Goal: Task Accomplishment & Management: Manage account settings

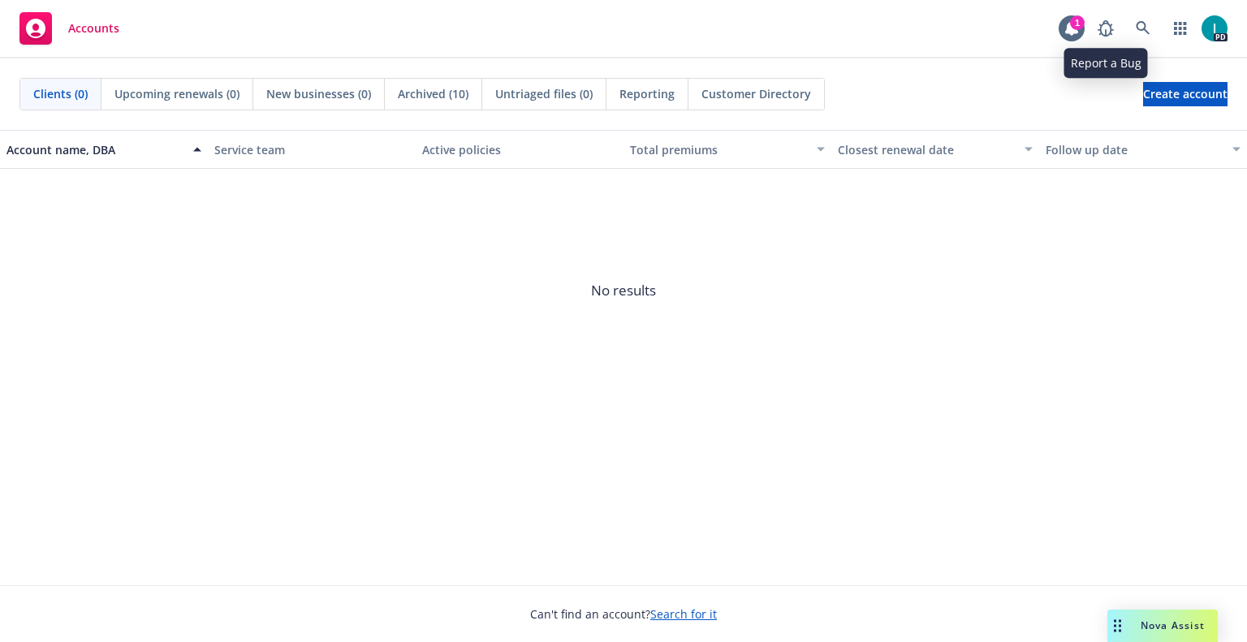
click at [1058, 30] on div "Accounts 1 PD" at bounding box center [623, 29] width 1247 height 58
click at [1066, 30] on icon at bounding box center [1072, 28] width 16 height 16
click at [1139, 31] on icon at bounding box center [1143, 28] width 15 height 15
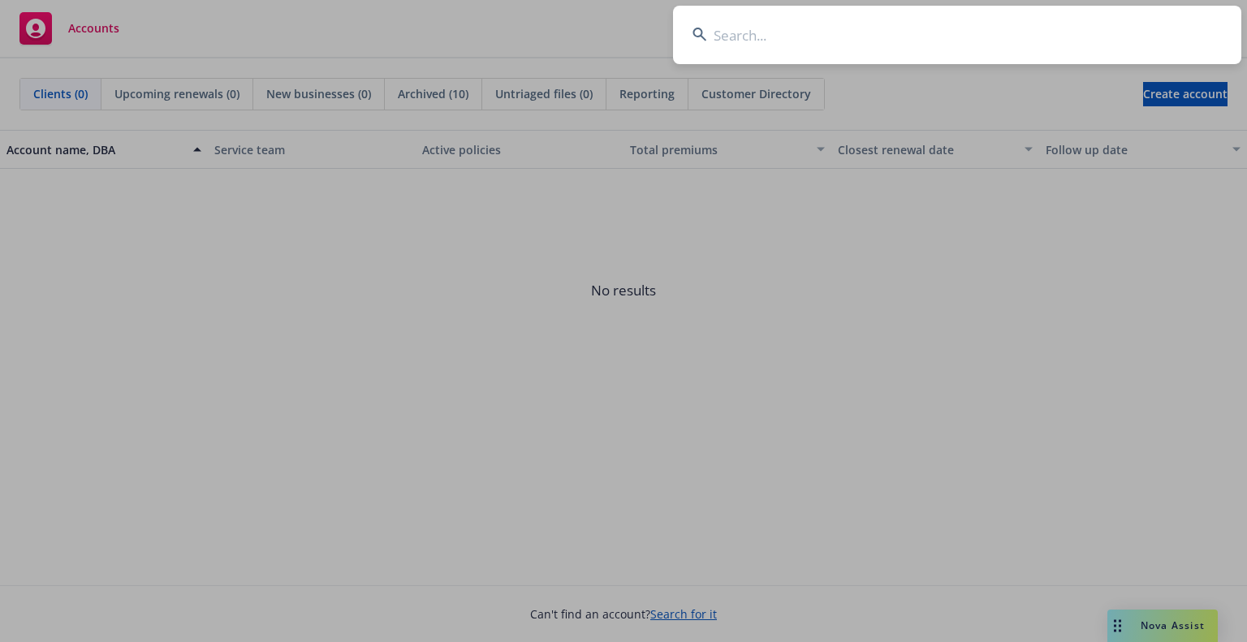
type input "[PERSON_NAME]"
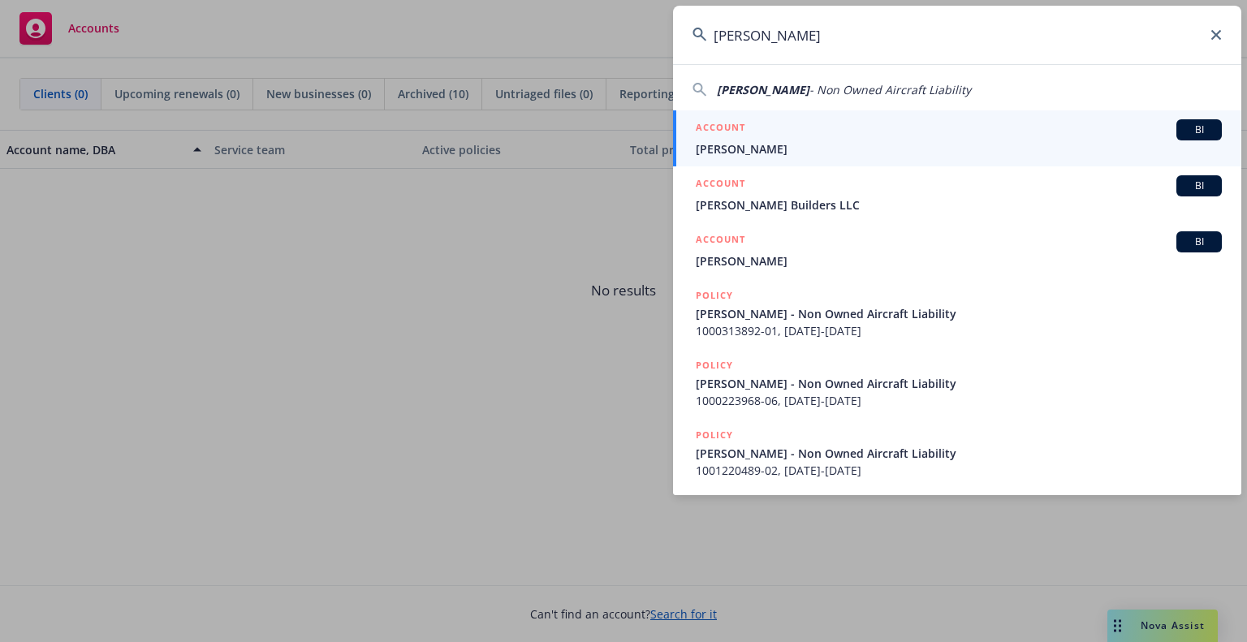
click at [766, 123] on div "ACCOUNT BI" at bounding box center [959, 129] width 526 height 21
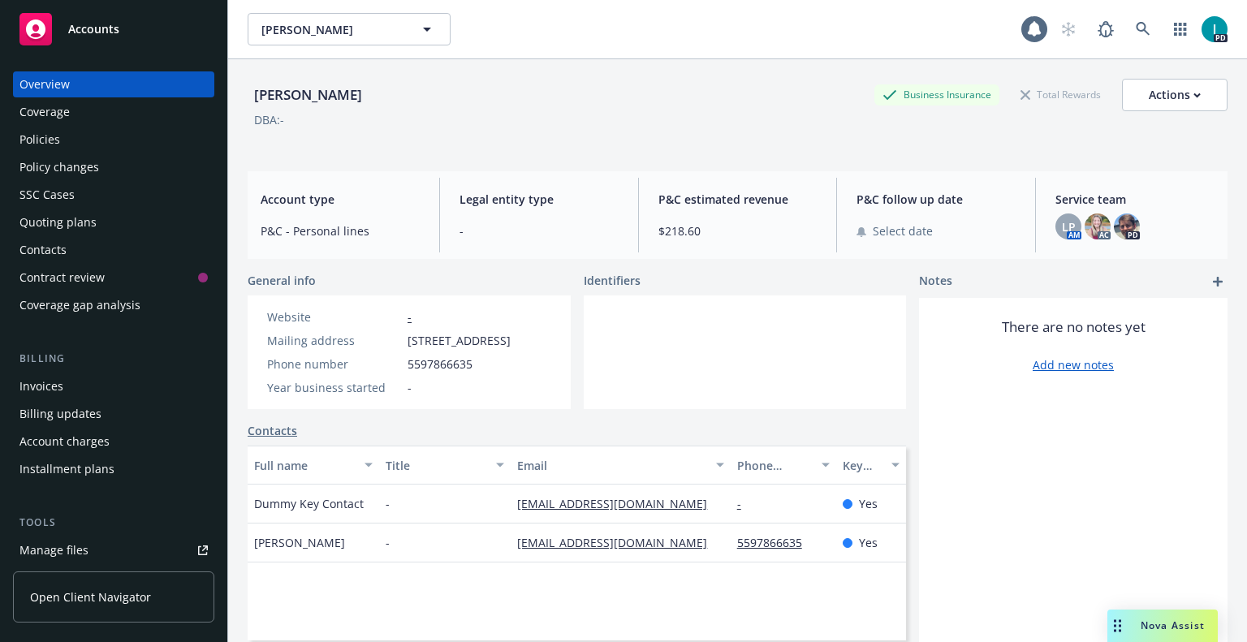
click at [86, 551] on div "Manage files" at bounding box center [53, 551] width 69 height 26
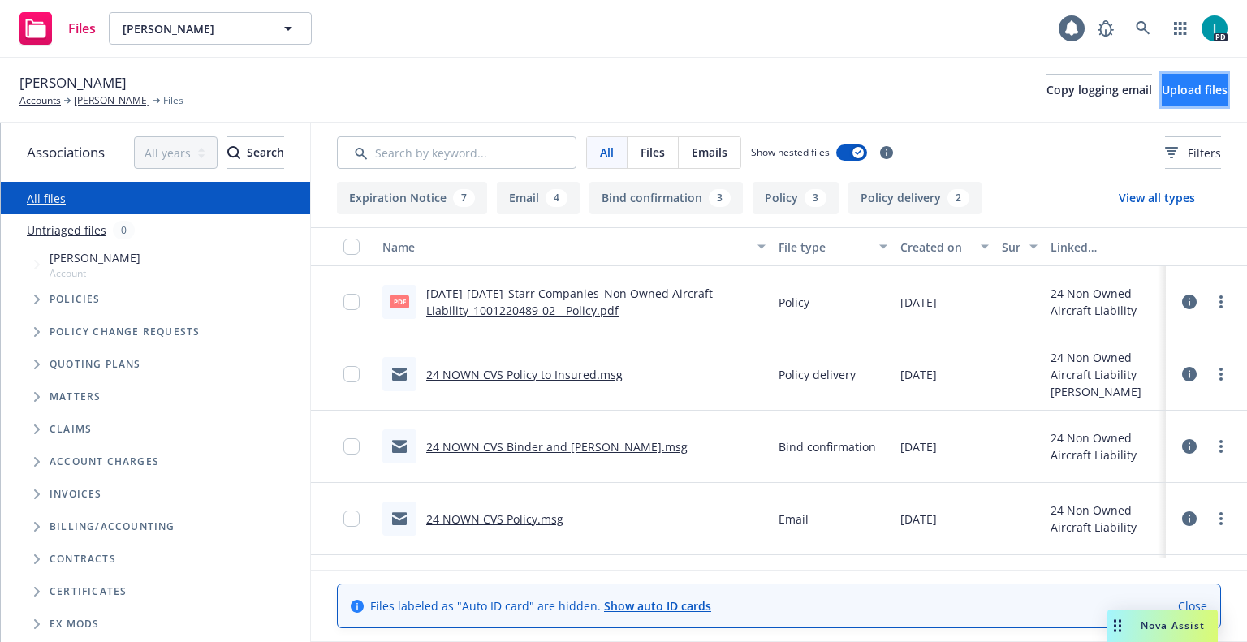
click at [1174, 95] on span "Upload files" at bounding box center [1195, 89] width 66 height 15
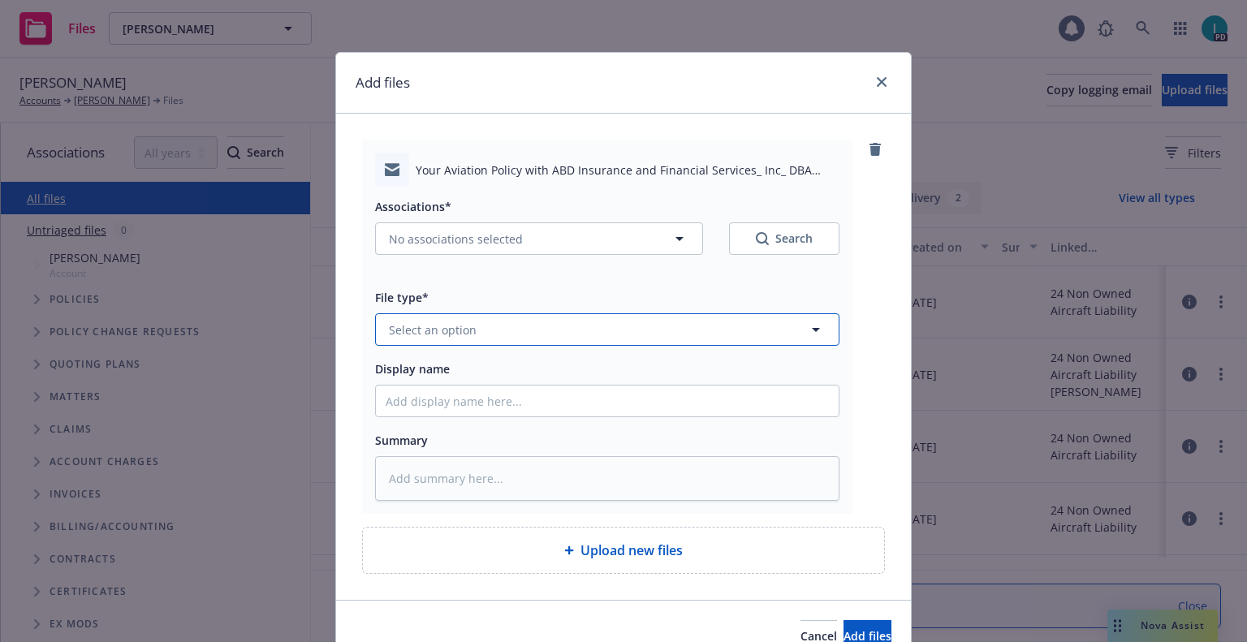
click at [470, 328] on button "Select an option" at bounding box center [607, 329] width 465 height 32
type input "em"
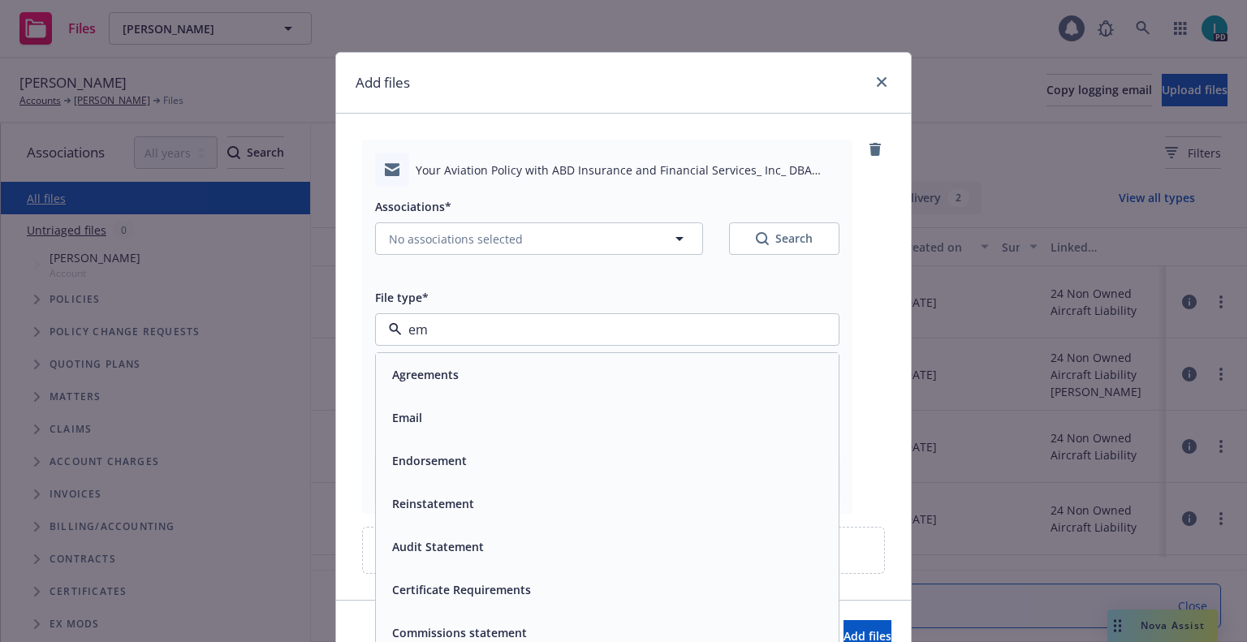
click at [480, 413] on div "Email" at bounding box center [607, 418] width 443 height 24
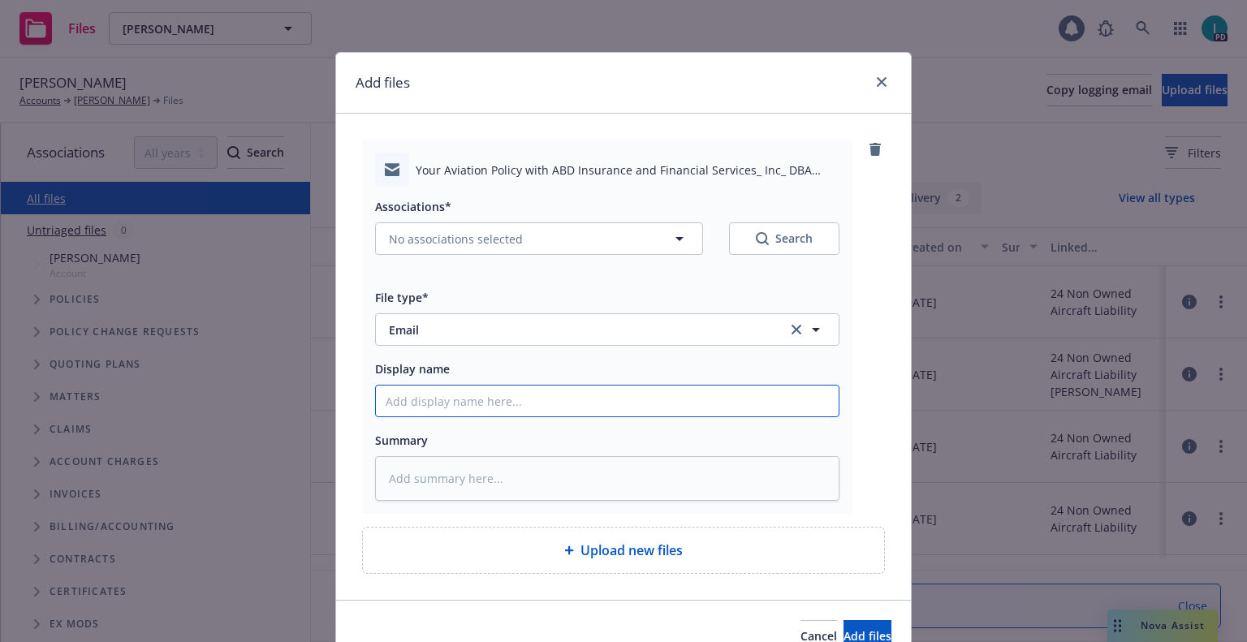
click at [482, 403] on input "Display name" at bounding box center [607, 401] width 463 height 31
type textarea "x"
type input "2"
type textarea "x"
type input "24"
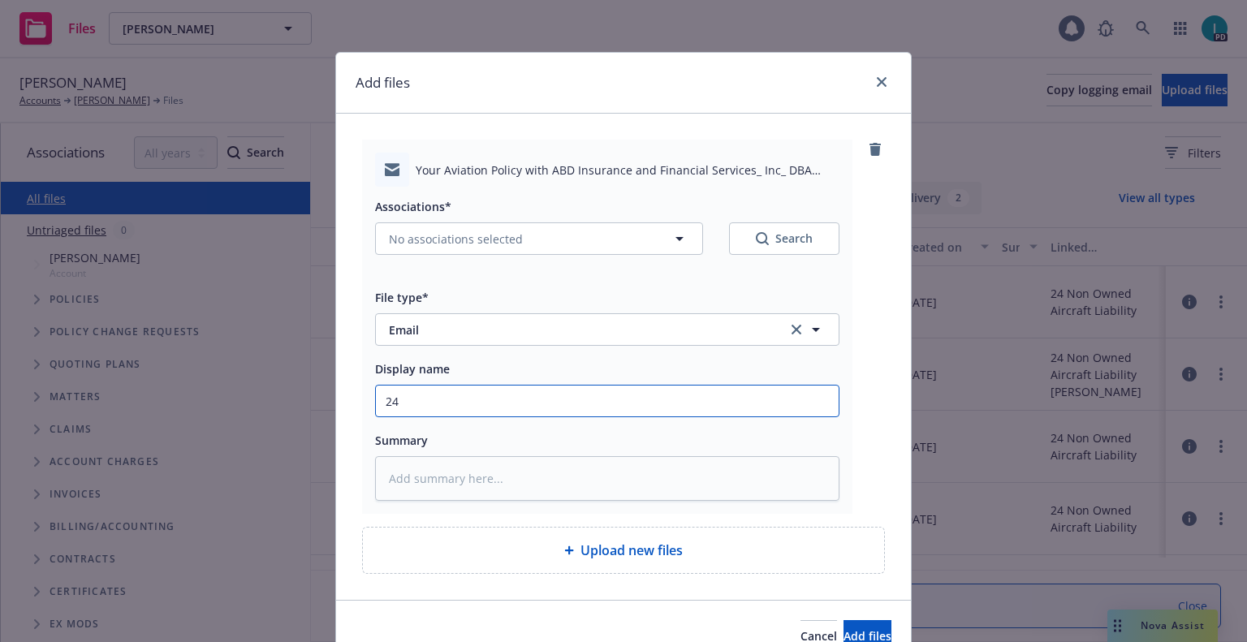
type textarea "x"
type input "2"
type textarea "x"
type input "25 NOWN CVS Quotes to Insured"
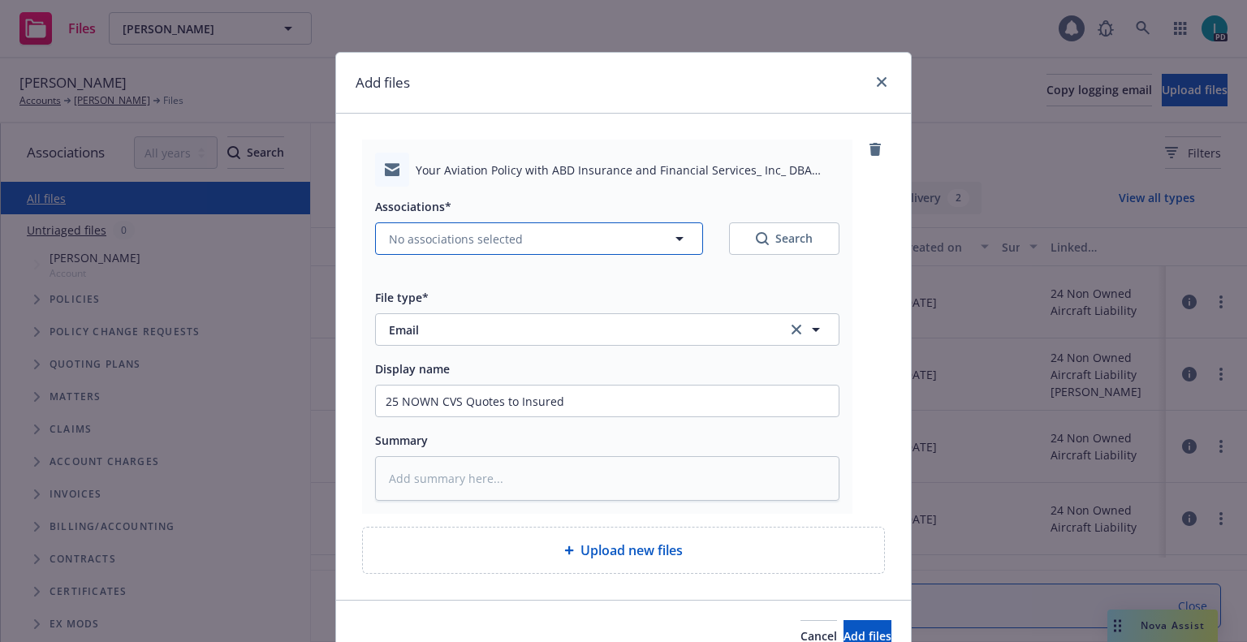
click at [443, 236] on span "No associations selected" at bounding box center [456, 239] width 134 height 17
type textarea "x"
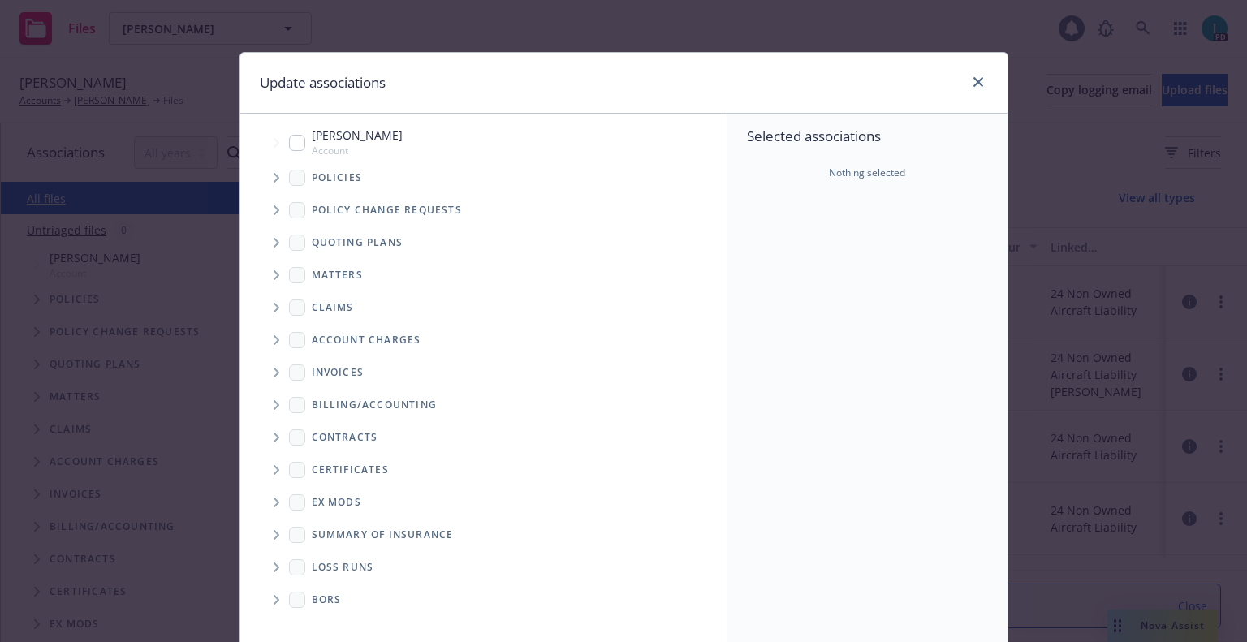
click at [263, 240] on span "Tree Example" at bounding box center [276, 243] width 26 height 26
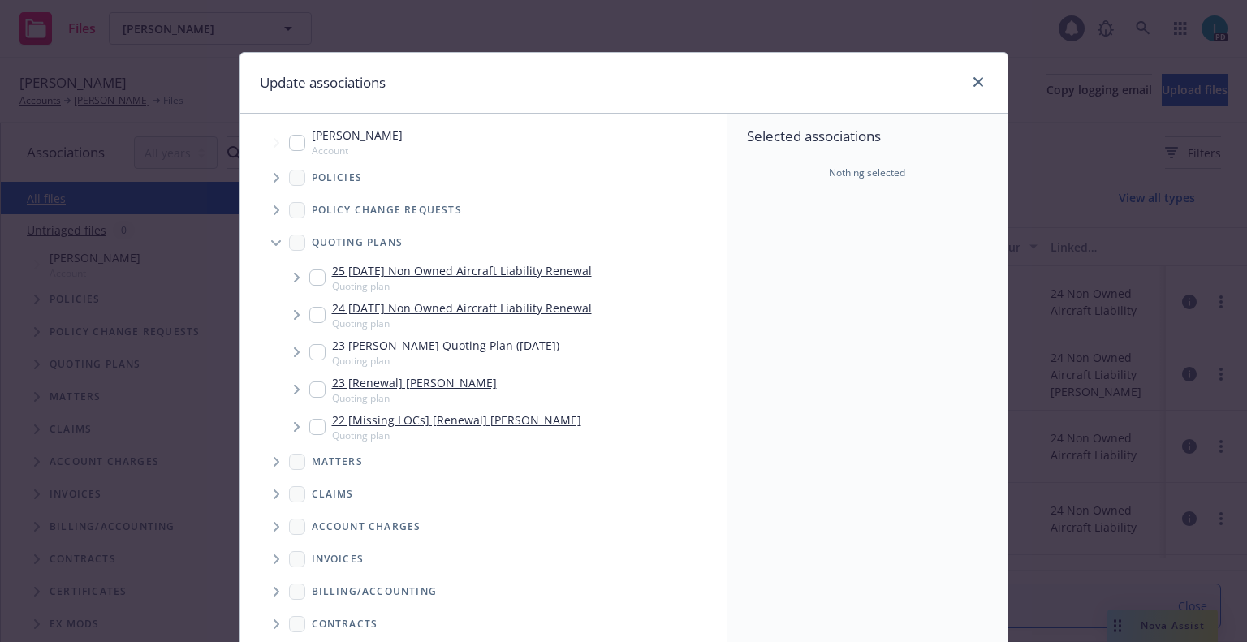
click at [309, 277] on input "Tree Example" at bounding box center [317, 278] width 16 height 16
checkbox input "true"
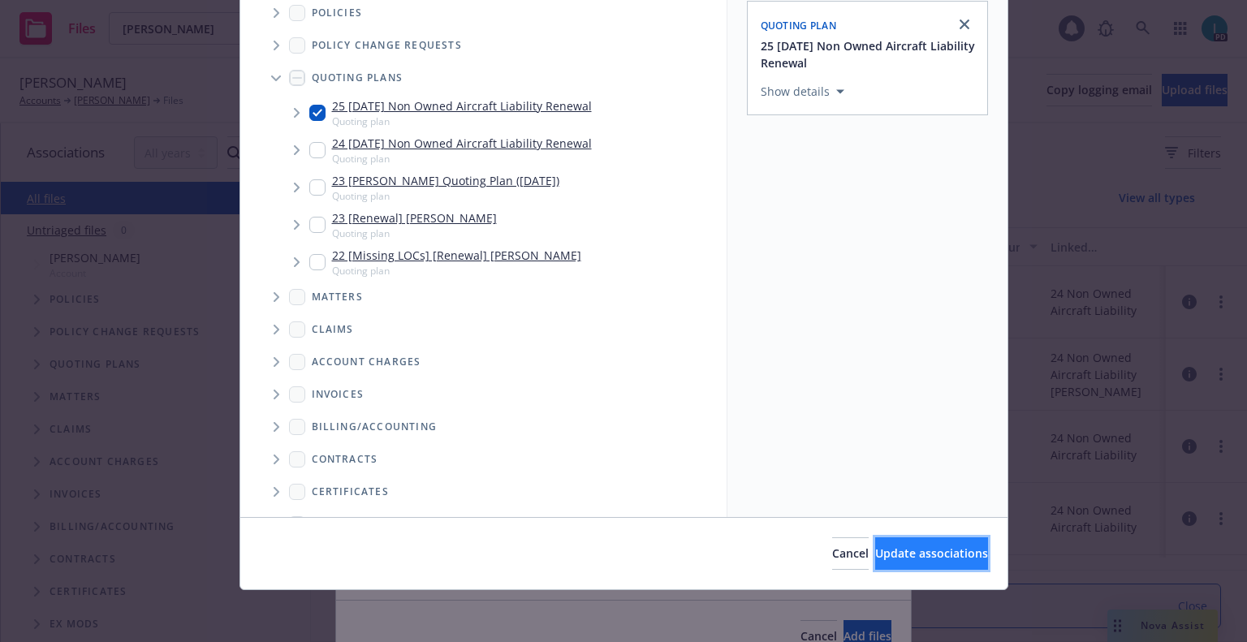
click at [875, 547] on span "Update associations" at bounding box center [931, 553] width 113 height 15
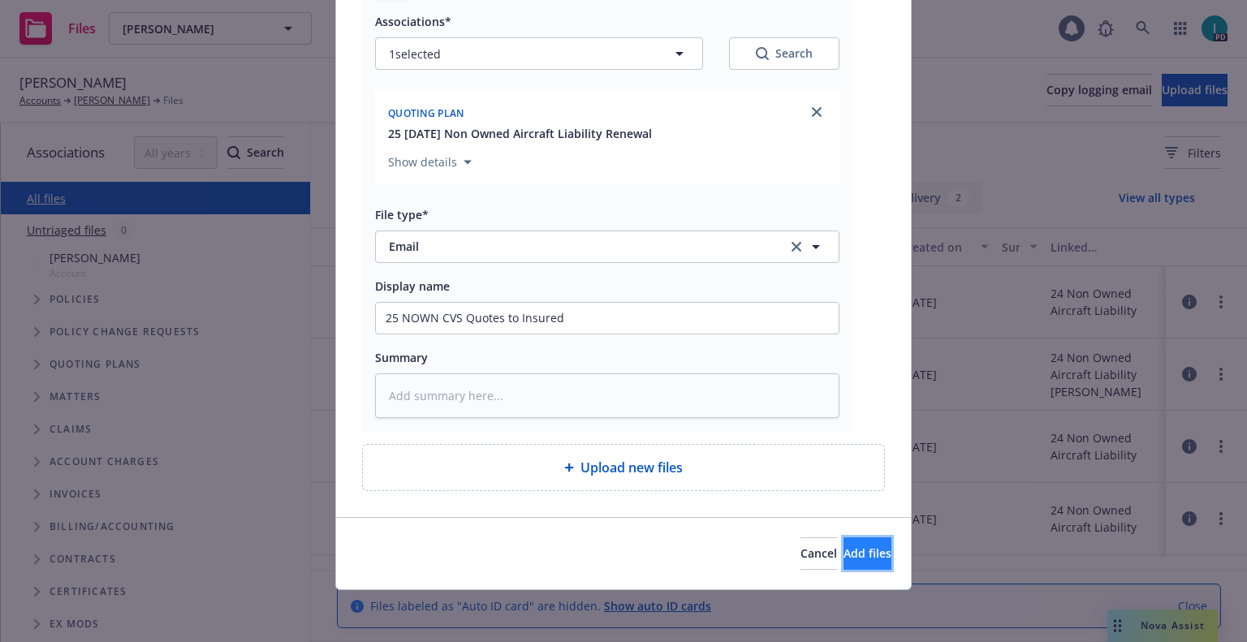
click at [858, 547] on button "Add files" at bounding box center [868, 554] width 48 height 32
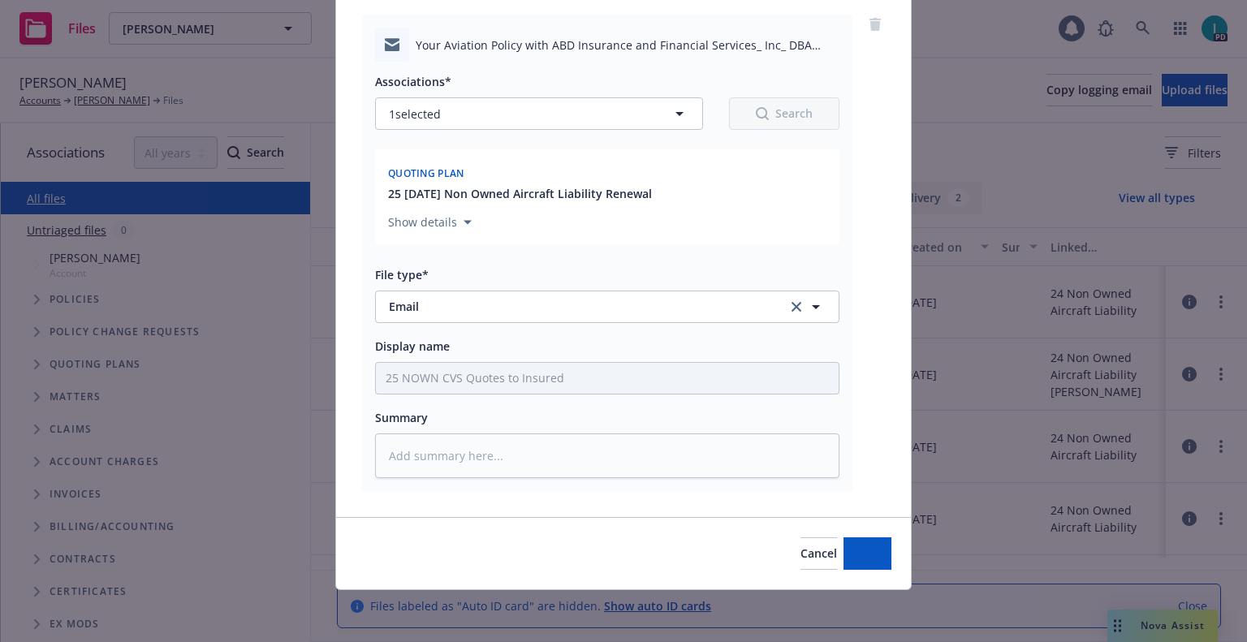
scroll to position [125, 0]
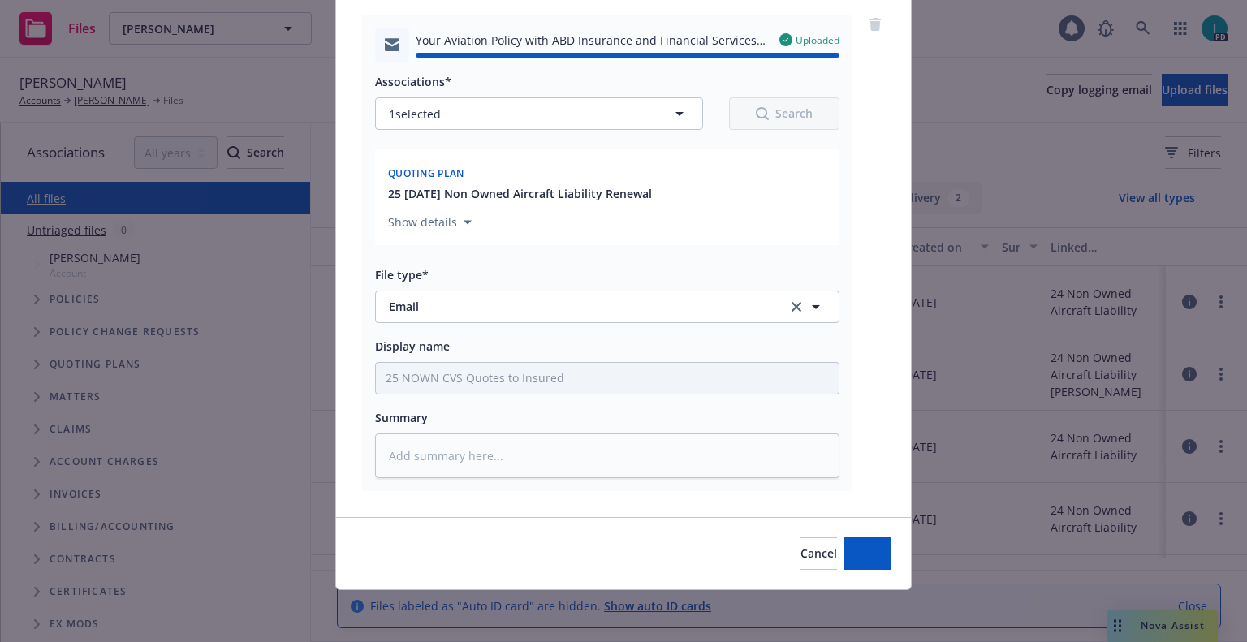
type textarea "x"
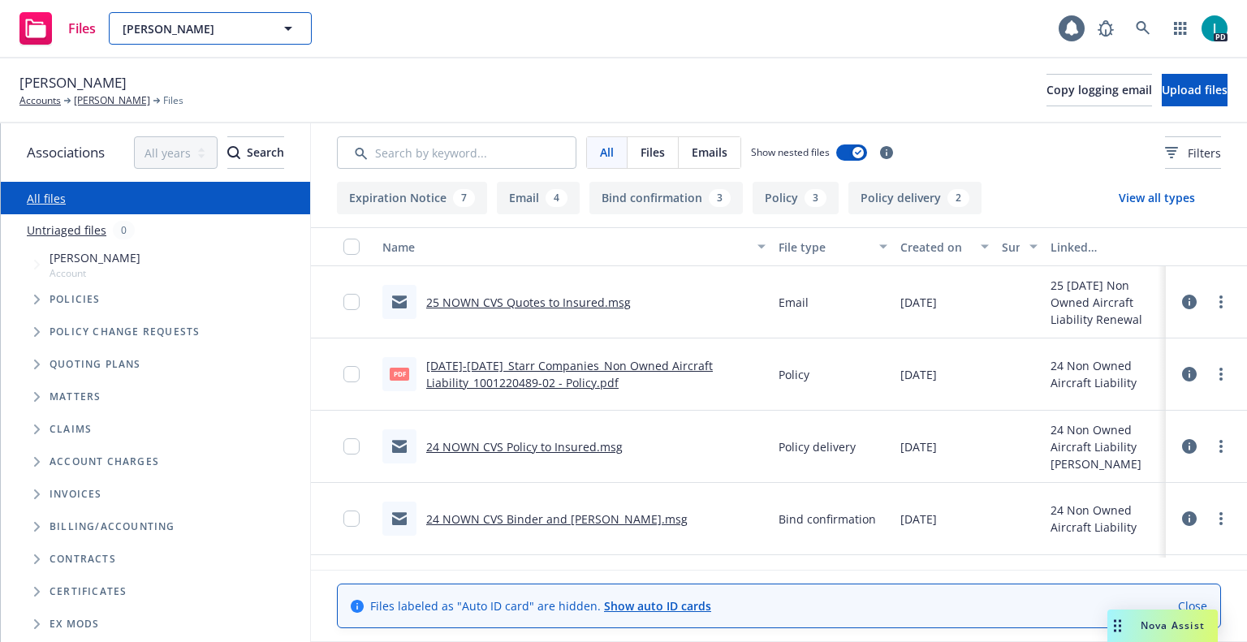
click at [251, 22] on span "Christopher Buhler" at bounding box center [193, 28] width 140 height 17
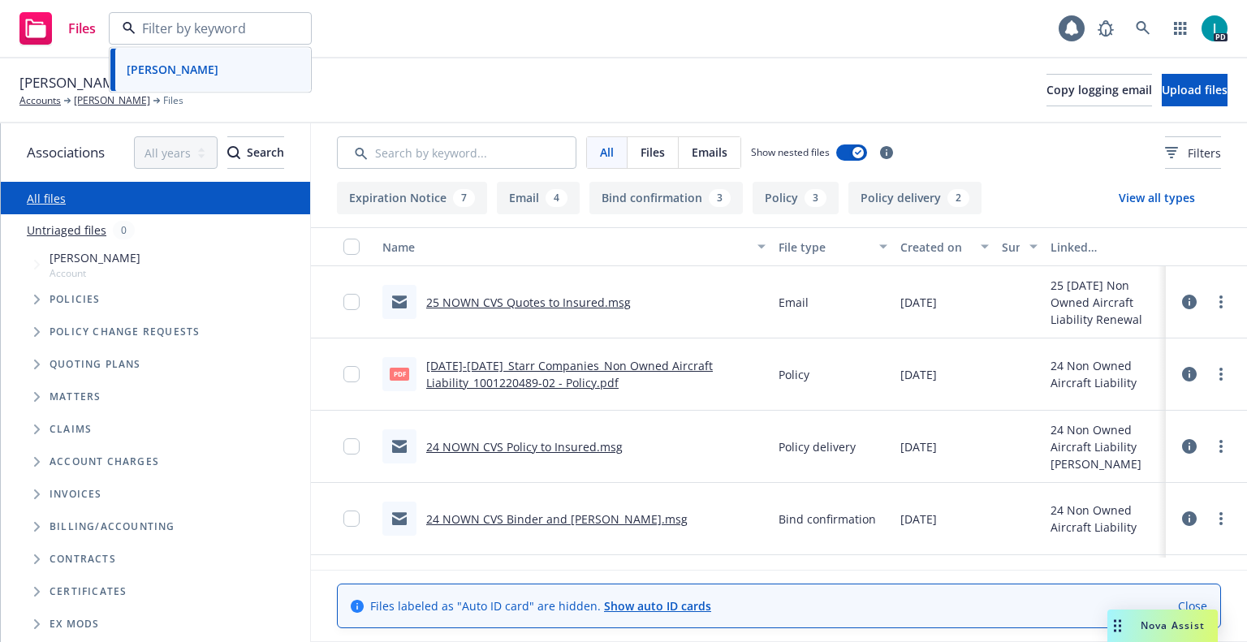
paste input "Russell Hamilton"
type input "Russell Hamilton"
click at [229, 70] on div "Russell Hamilton" at bounding box center [210, 75] width 180 height 24
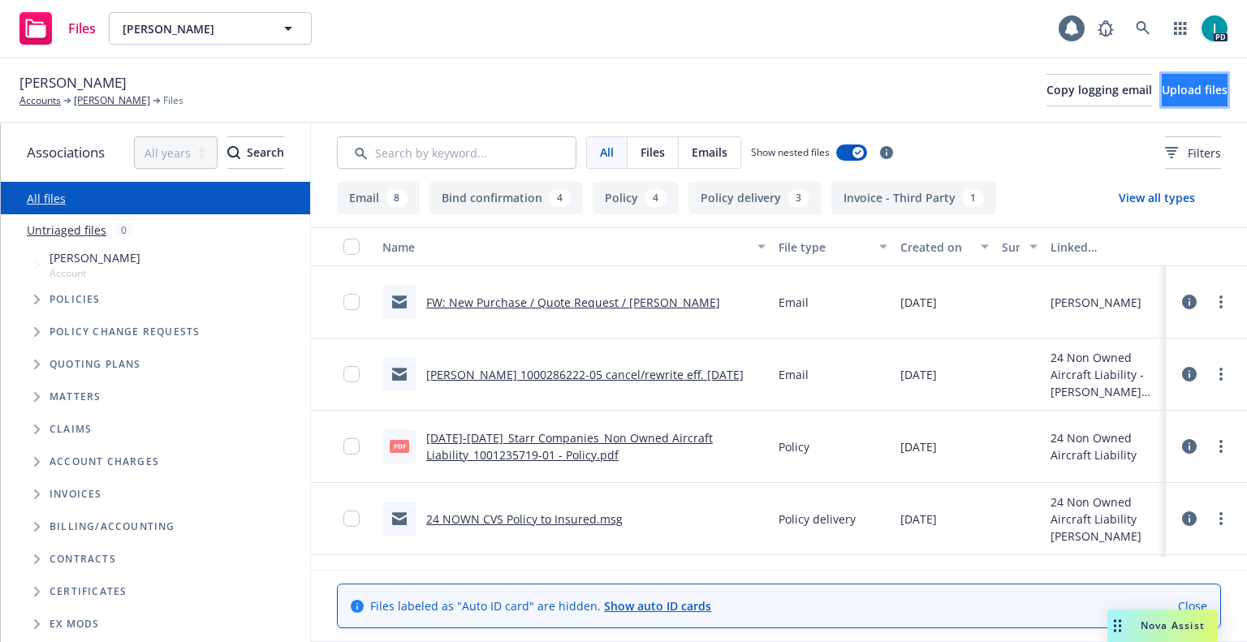
click at [1162, 103] on button "Upload files" at bounding box center [1195, 90] width 66 height 32
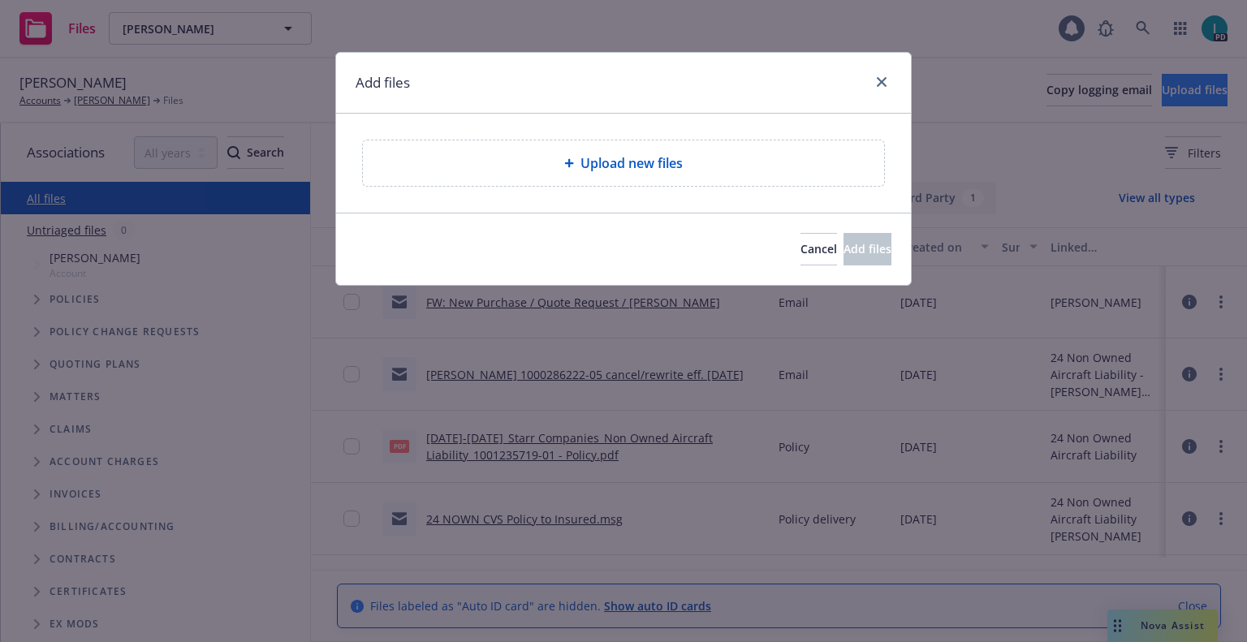
type textarea "x"
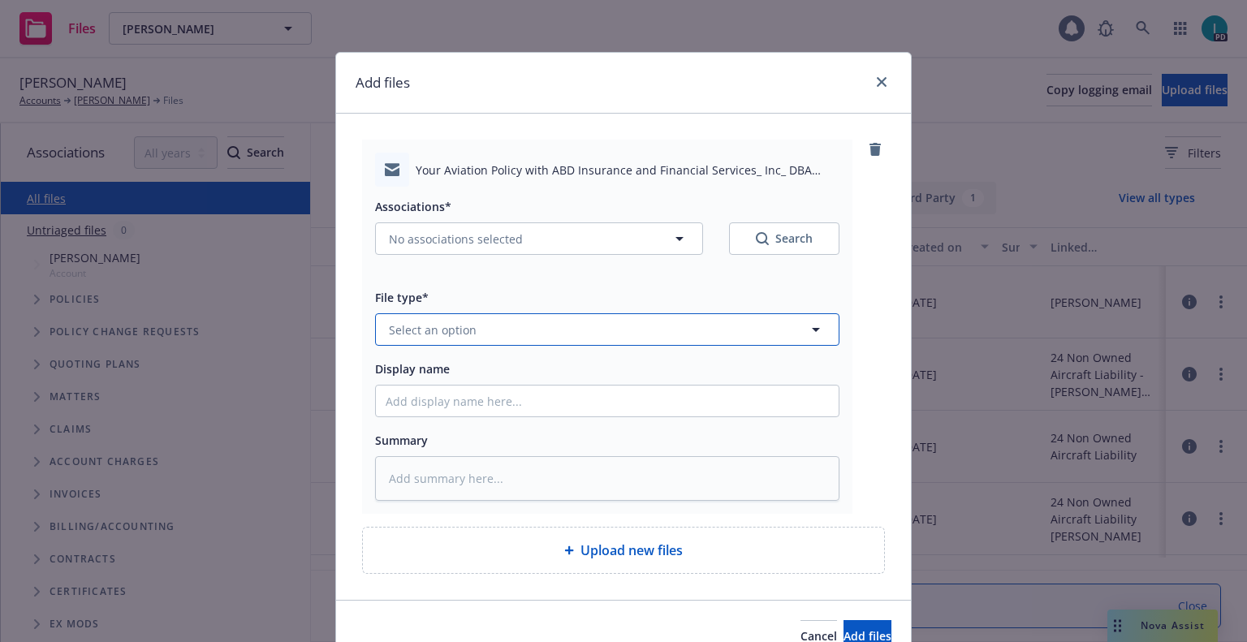
click at [413, 325] on span "Select an option" at bounding box center [433, 330] width 88 height 17
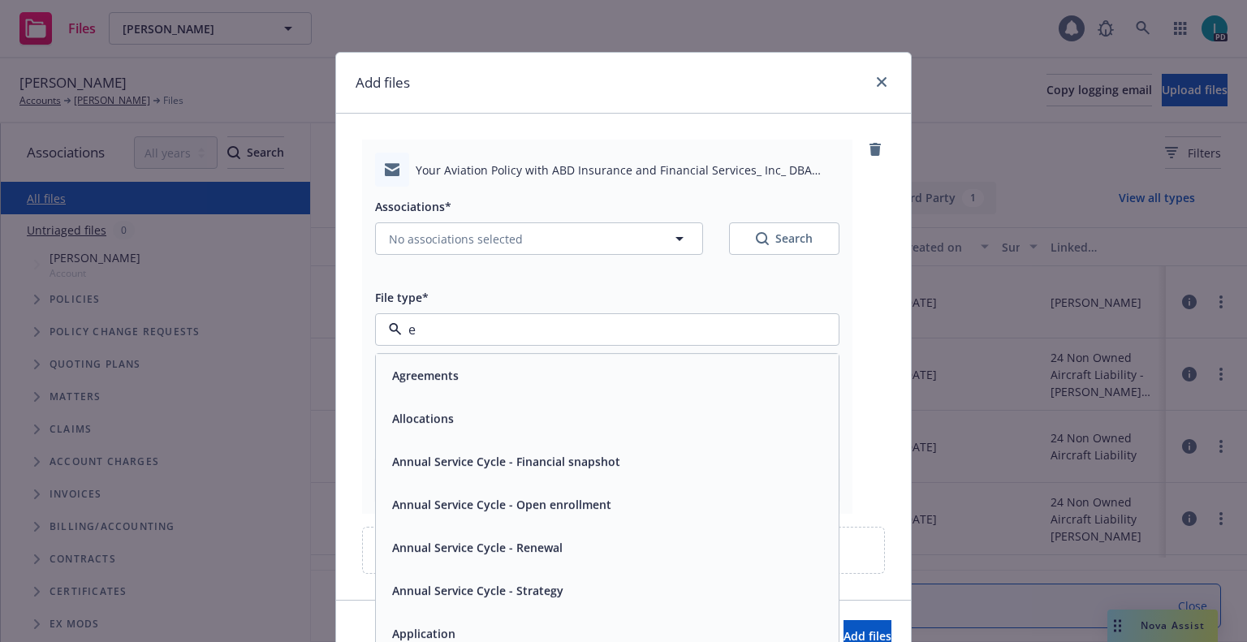
type input "em"
click at [430, 413] on div "Email" at bounding box center [607, 418] width 443 height 24
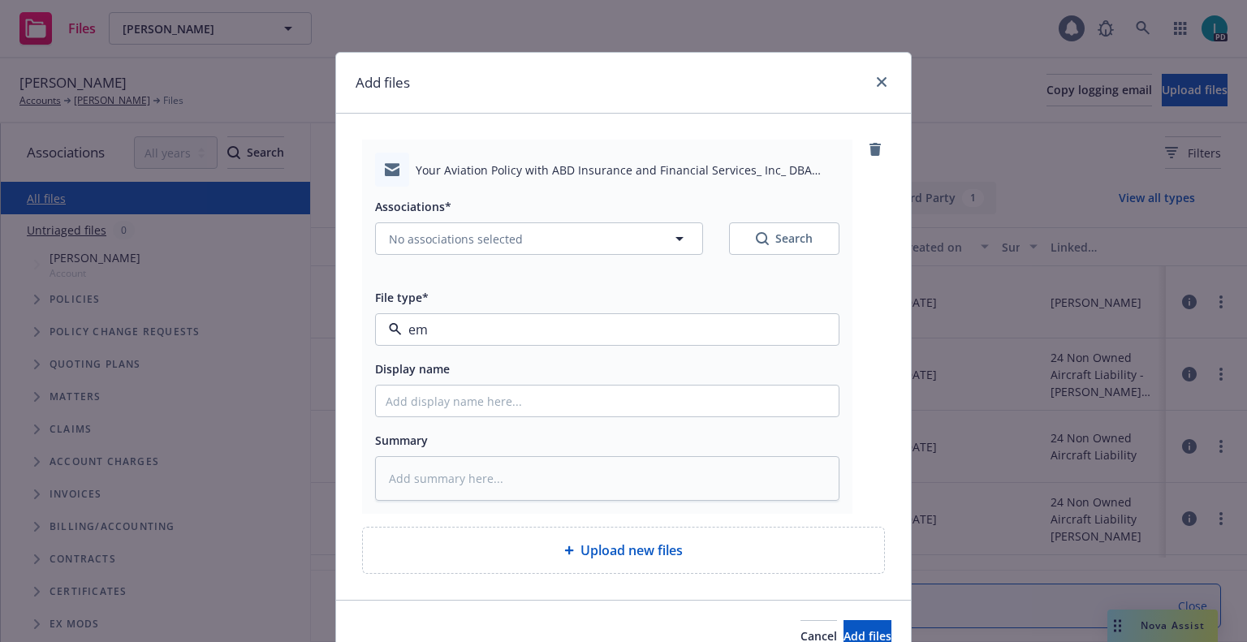
type textarea "x"
click at [430, 409] on input "Display name" at bounding box center [607, 401] width 463 height 31
type input "25 NOWN CVS Quotes to Insured"
click at [473, 245] on span "No associations selected" at bounding box center [456, 239] width 134 height 17
type textarea "x"
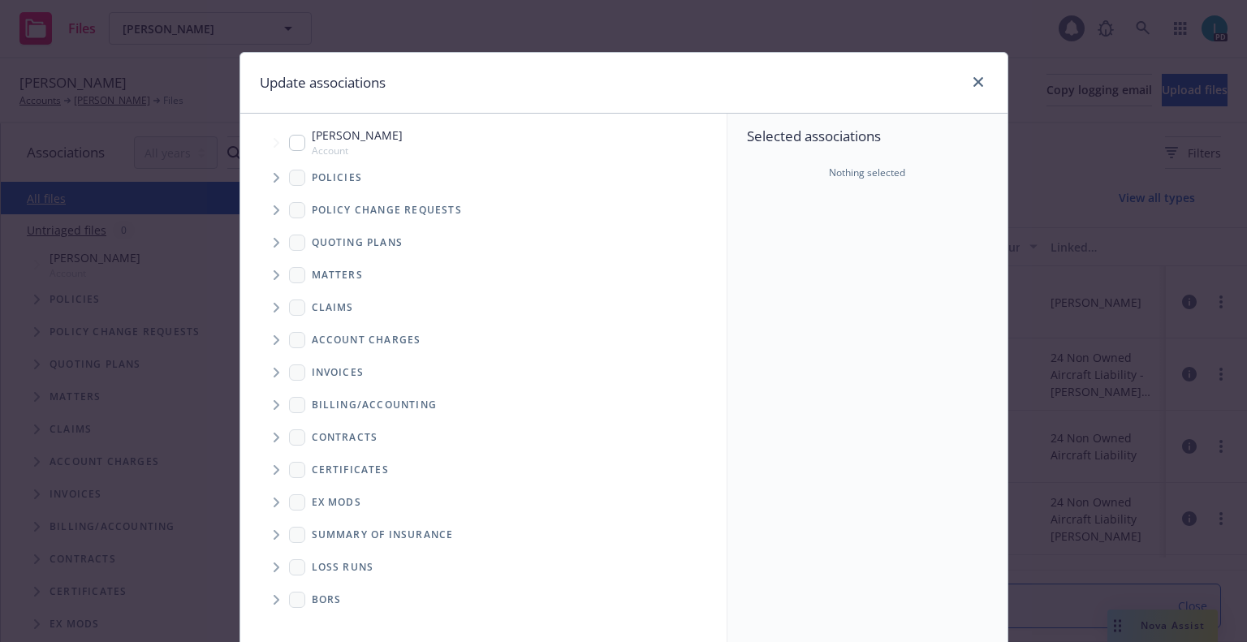
click at [282, 240] on span "Tree Example" at bounding box center [276, 243] width 26 height 26
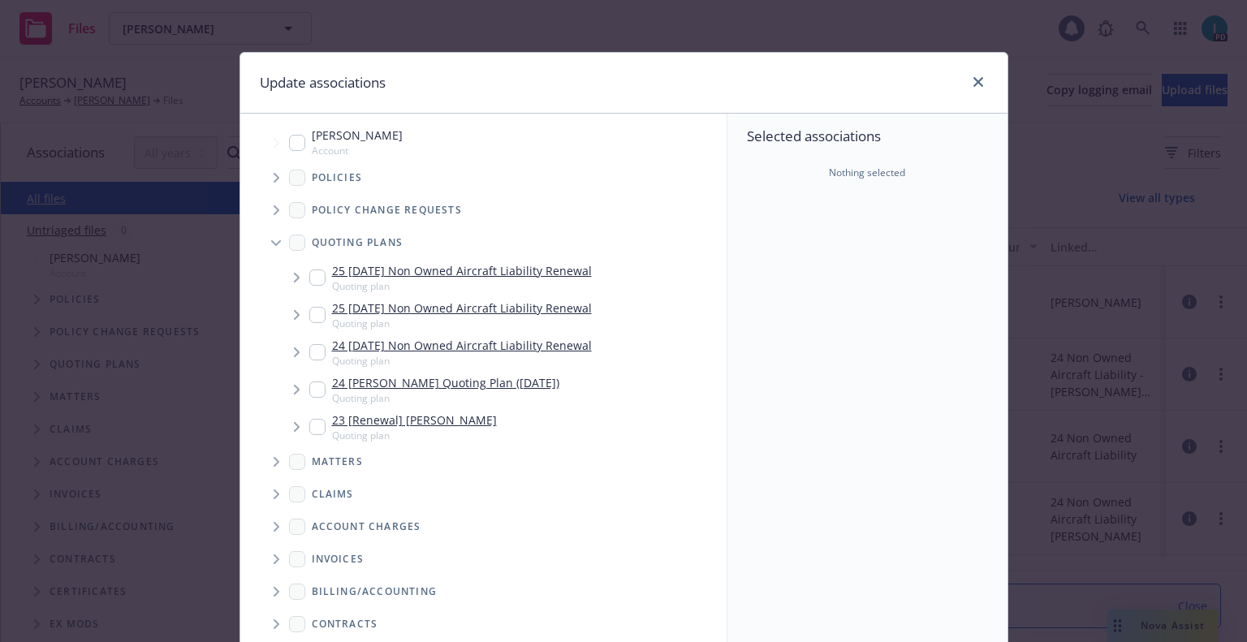
click at [309, 279] on input "Tree Example" at bounding box center [317, 278] width 16 height 16
checkbox input "true"
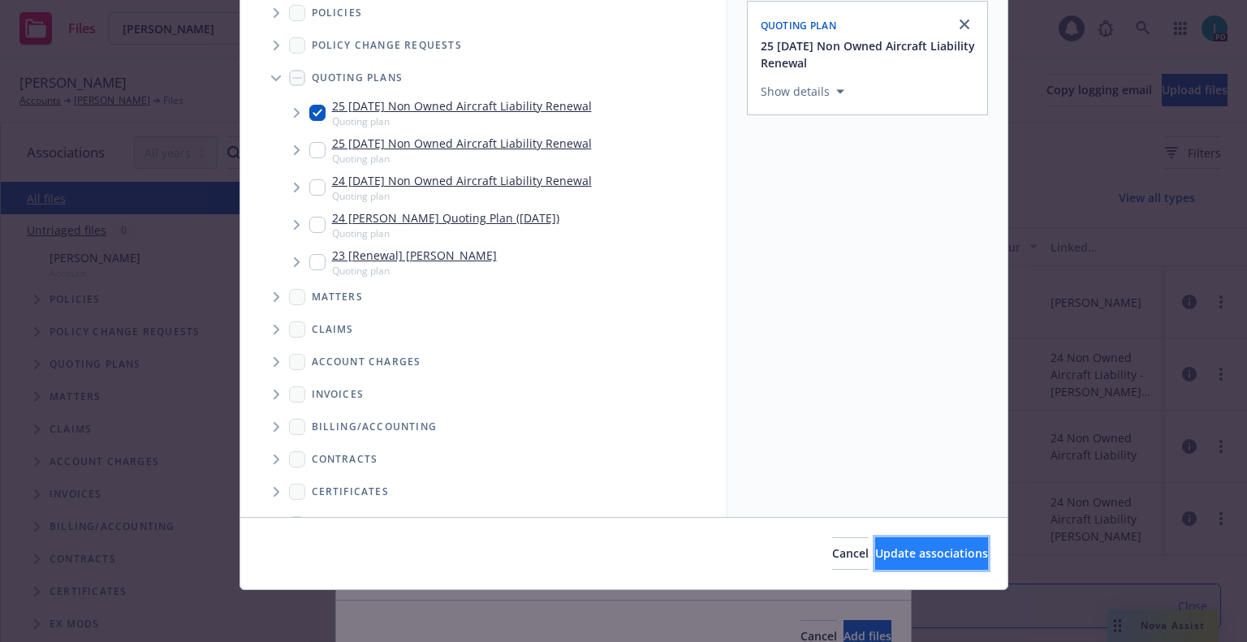
click at [940, 544] on button "Update associations" at bounding box center [931, 554] width 113 height 32
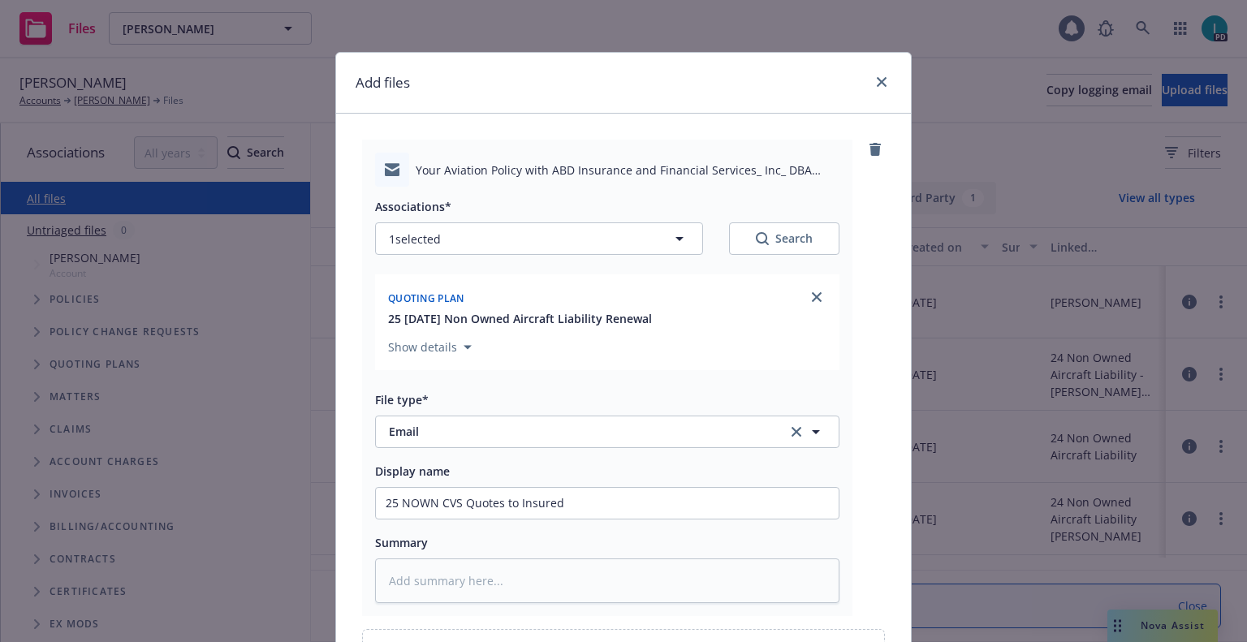
scroll to position [185, 0]
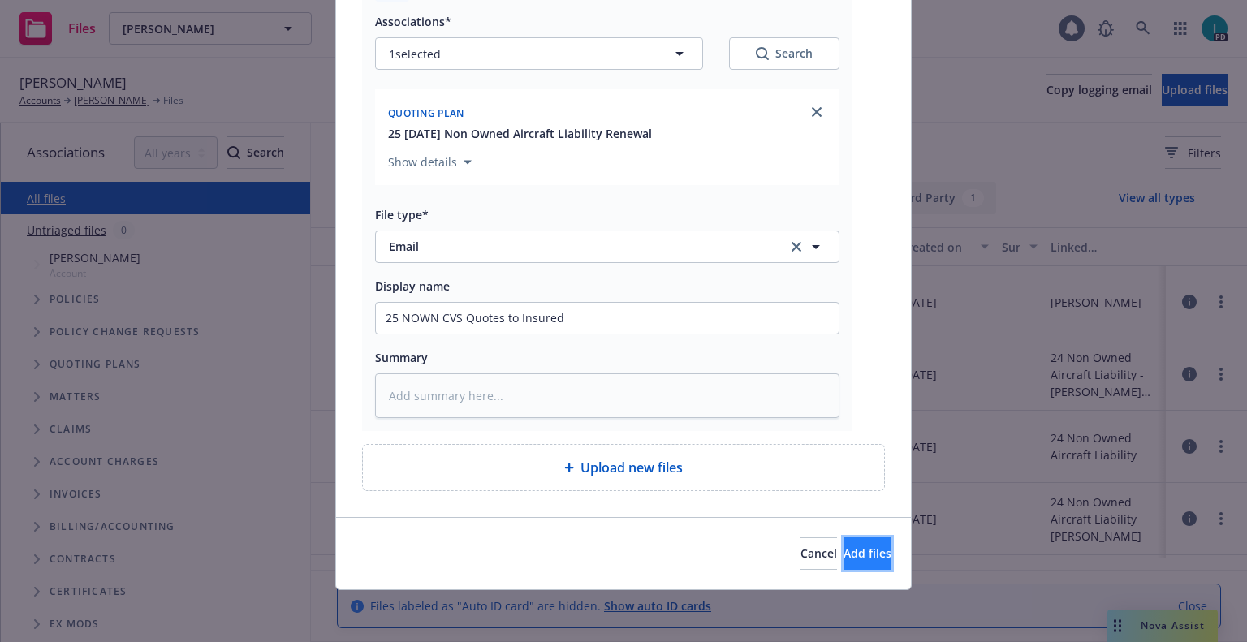
click at [844, 538] on button "Add files" at bounding box center [868, 554] width 48 height 32
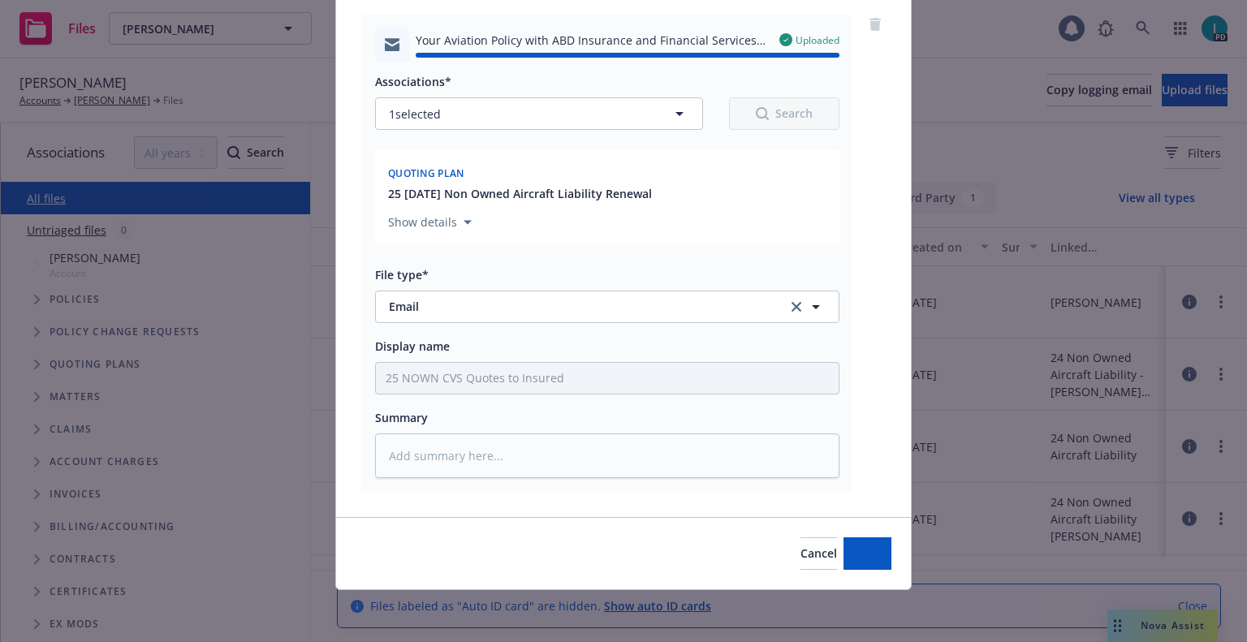
type textarea "x"
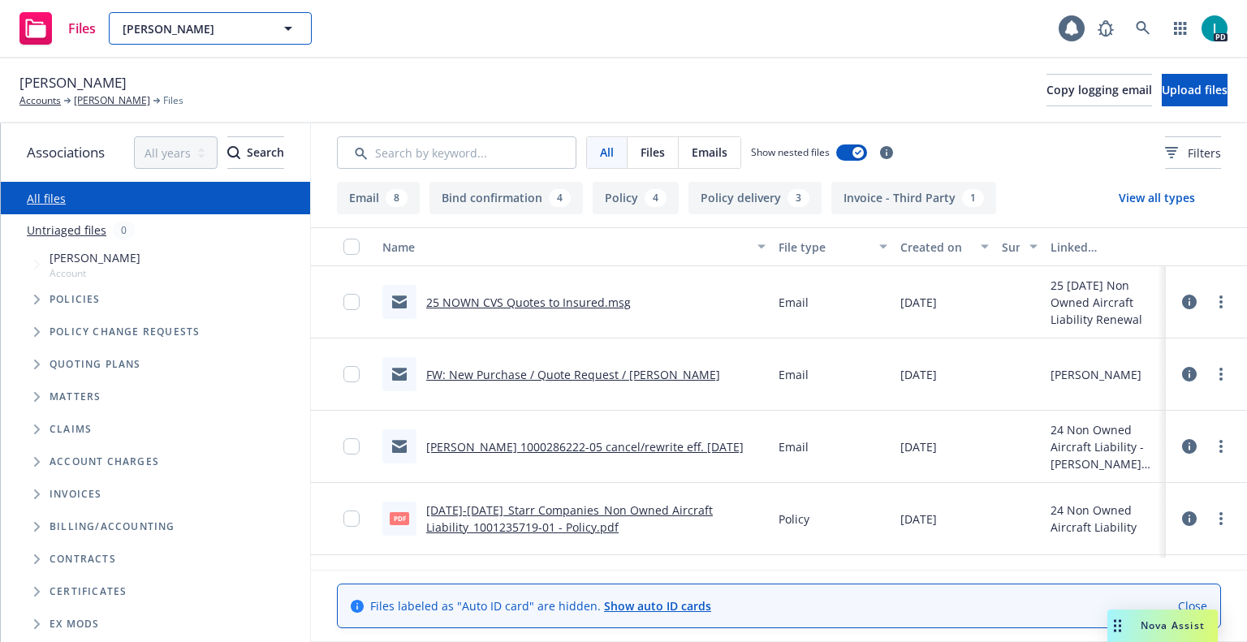
click at [208, 28] on span "Russell Hamilton" at bounding box center [193, 28] width 140 height 17
paste input "Jason Hill"
type input "Jason Hill"
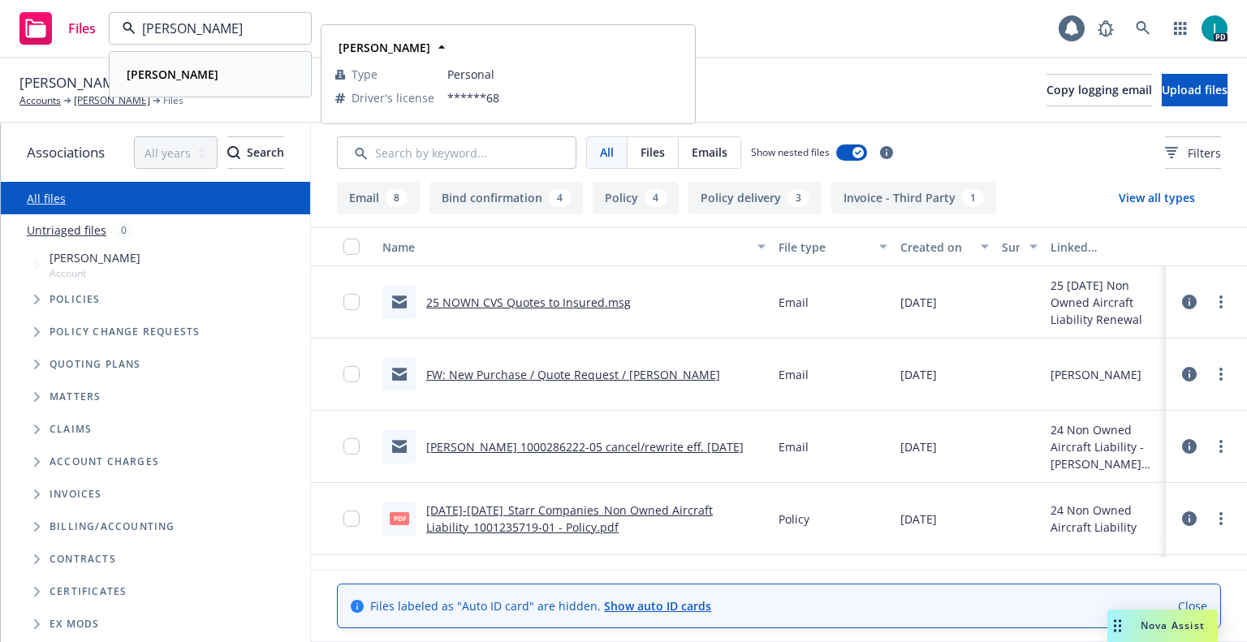
click at [232, 72] on div "Jason Hill" at bounding box center [210, 75] width 180 height 24
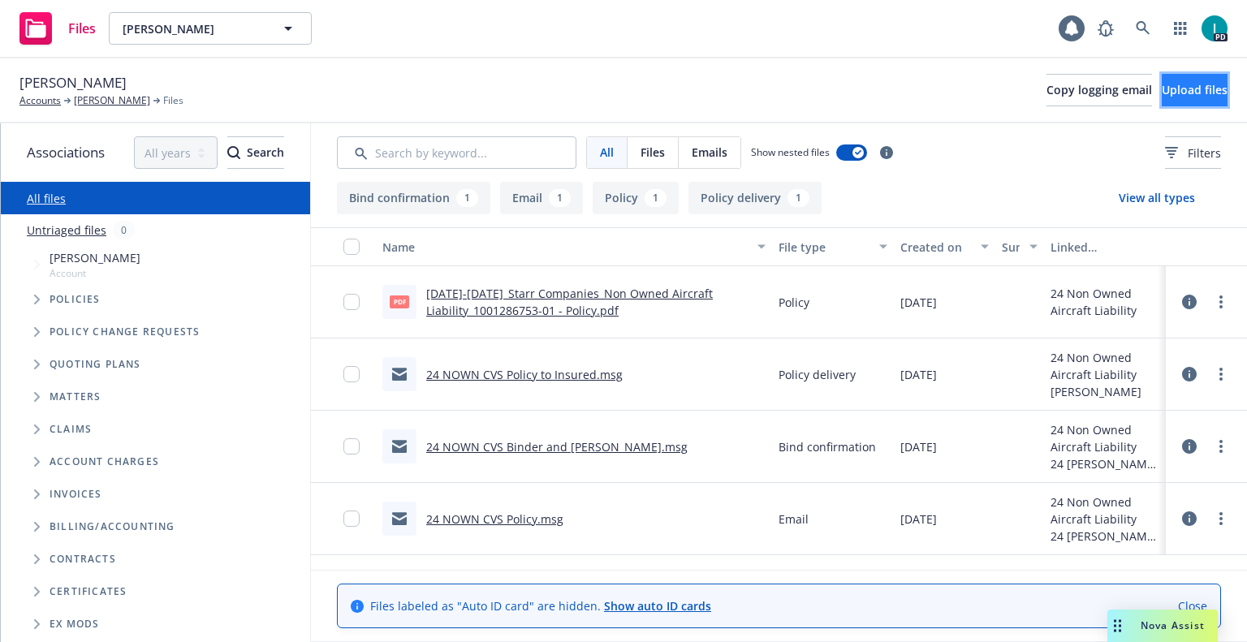
click at [1178, 102] on button "Upload files" at bounding box center [1195, 90] width 66 height 32
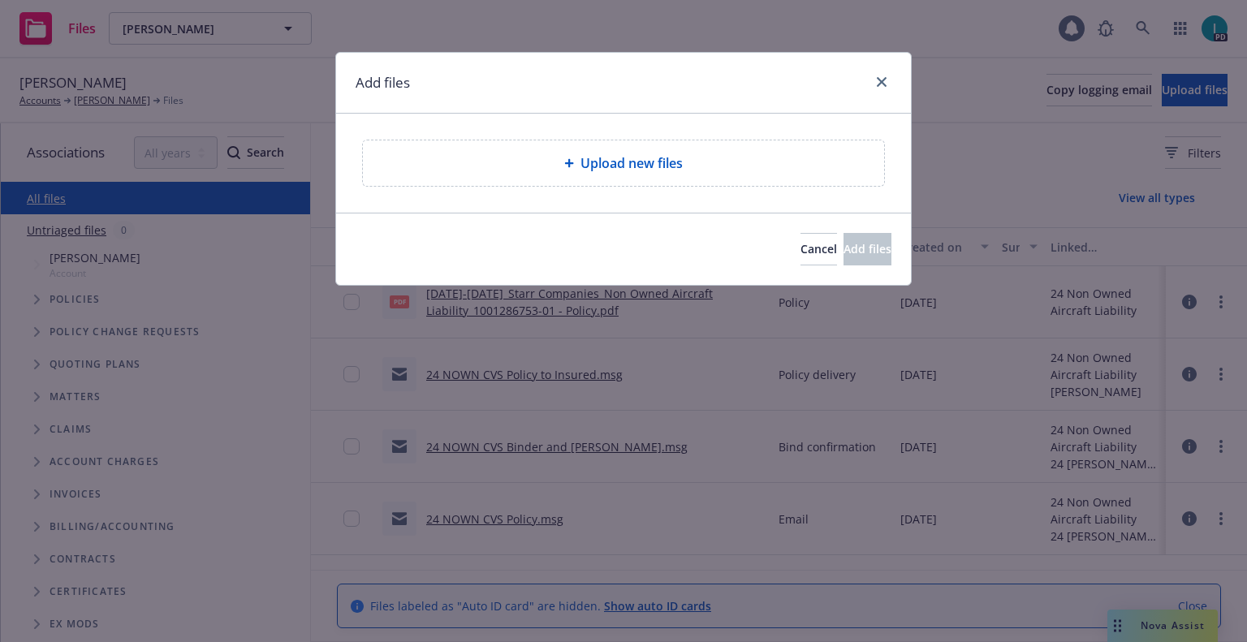
type textarea "x"
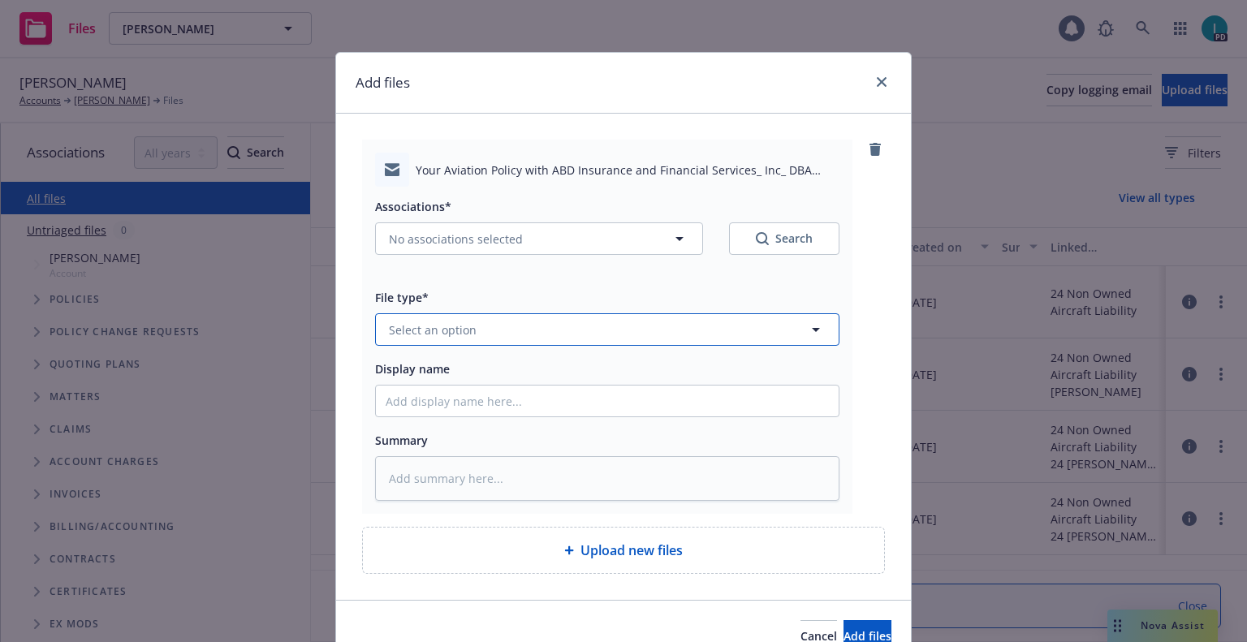
click at [489, 318] on button "Select an option" at bounding box center [607, 329] width 465 height 32
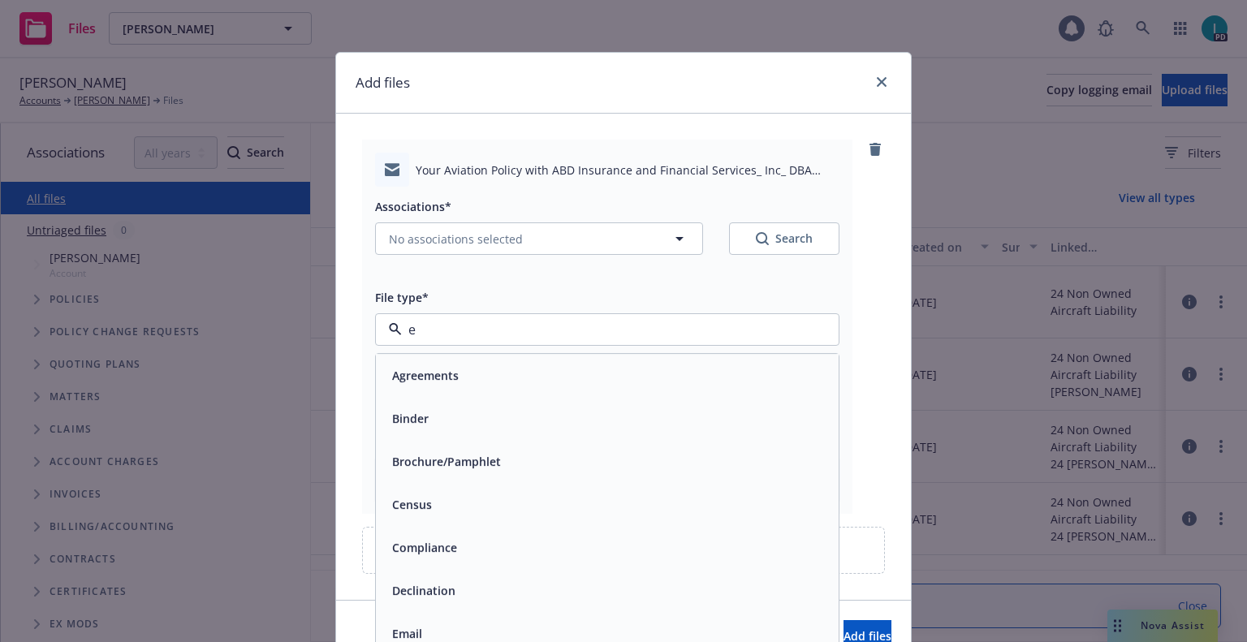
type input "em"
click at [465, 409] on div "Email" at bounding box center [607, 418] width 443 height 24
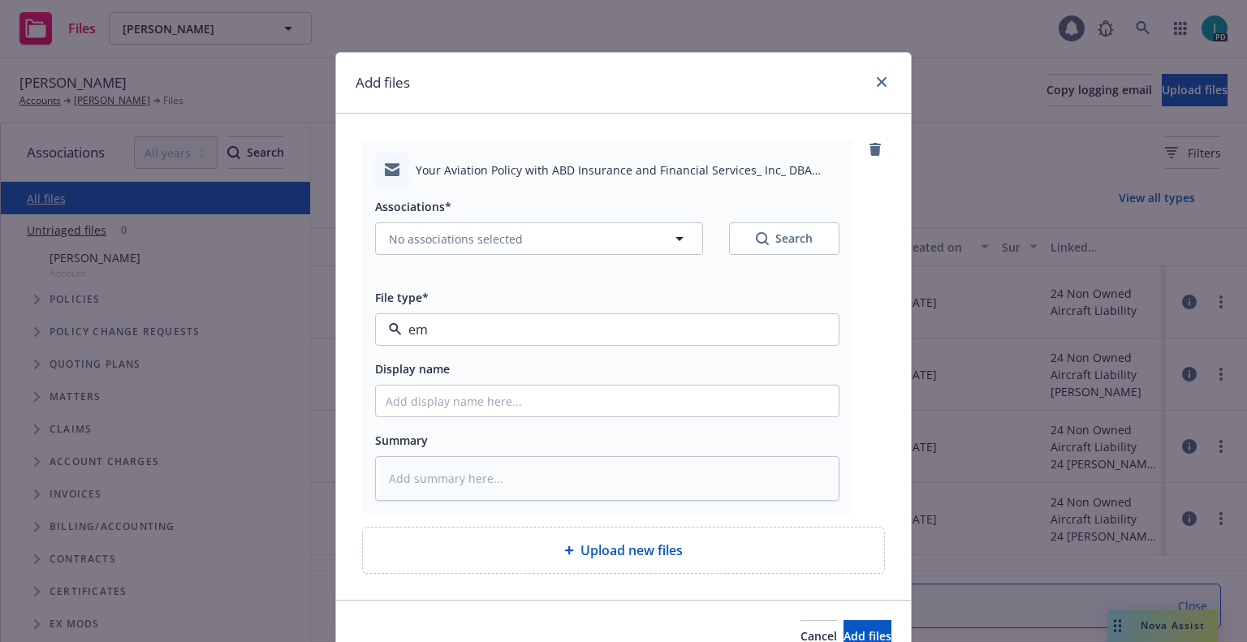
type textarea "x"
click at [455, 394] on input "Display name" at bounding box center [607, 401] width 463 height 31
type input "25 NOWN CVS Quotes to Insured"
click at [473, 233] on span "No associations selected" at bounding box center [456, 239] width 134 height 17
type textarea "x"
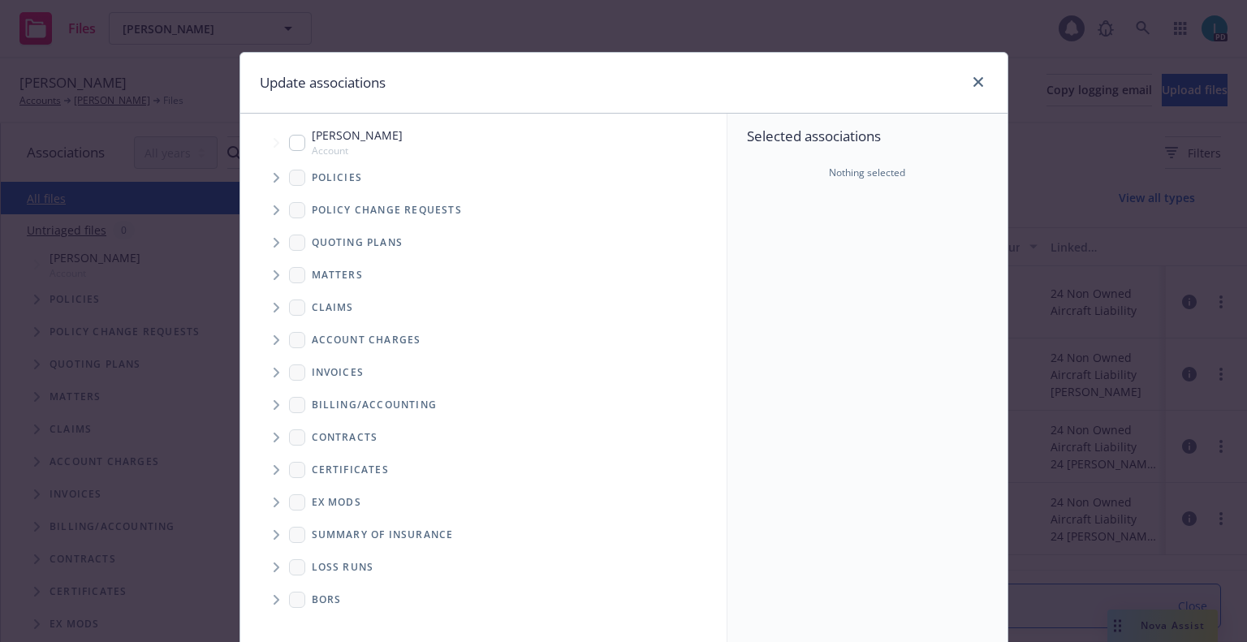
click at [263, 240] on span "Tree Example" at bounding box center [276, 243] width 26 height 26
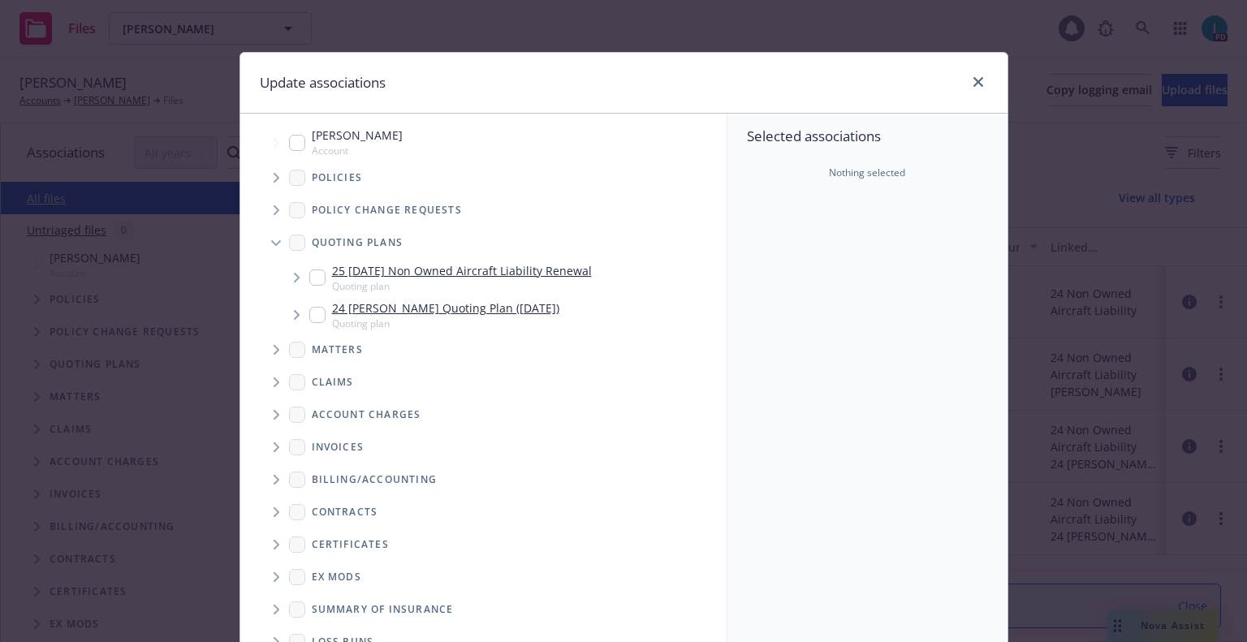
click at [309, 276] on input "Tree Example" at bounding box center [317, 278] width 16 height 16
checkbox input "true"
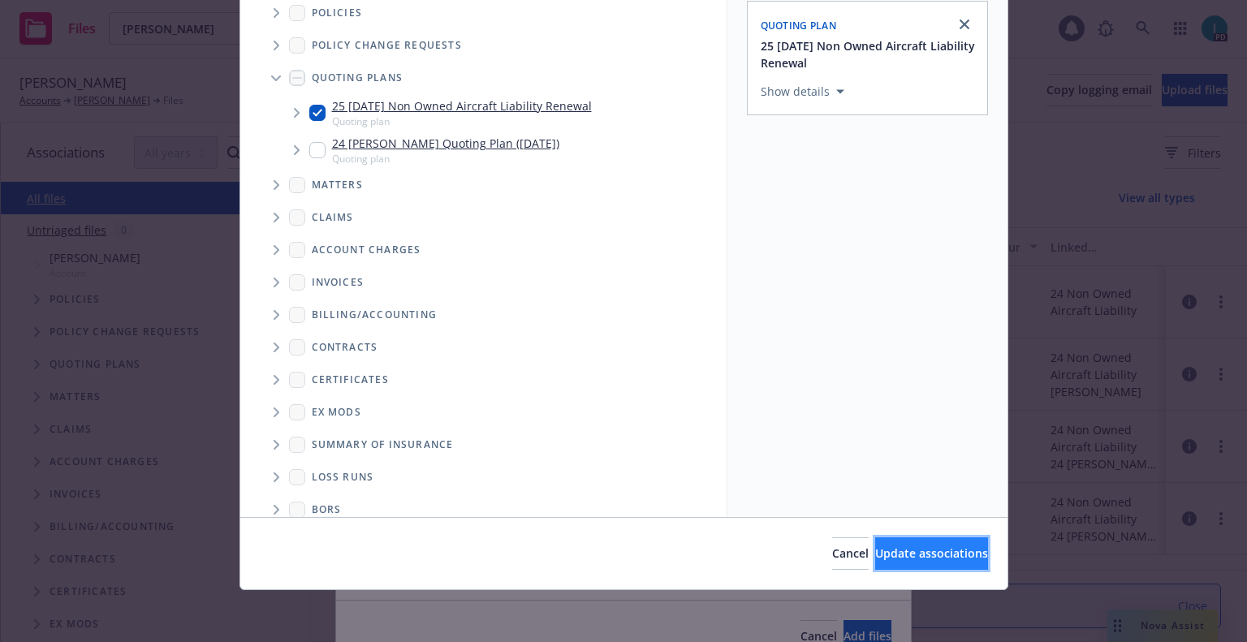
click at [930, 560] on span "Update associations" at bounding box center [931, 553] width 113 height 15
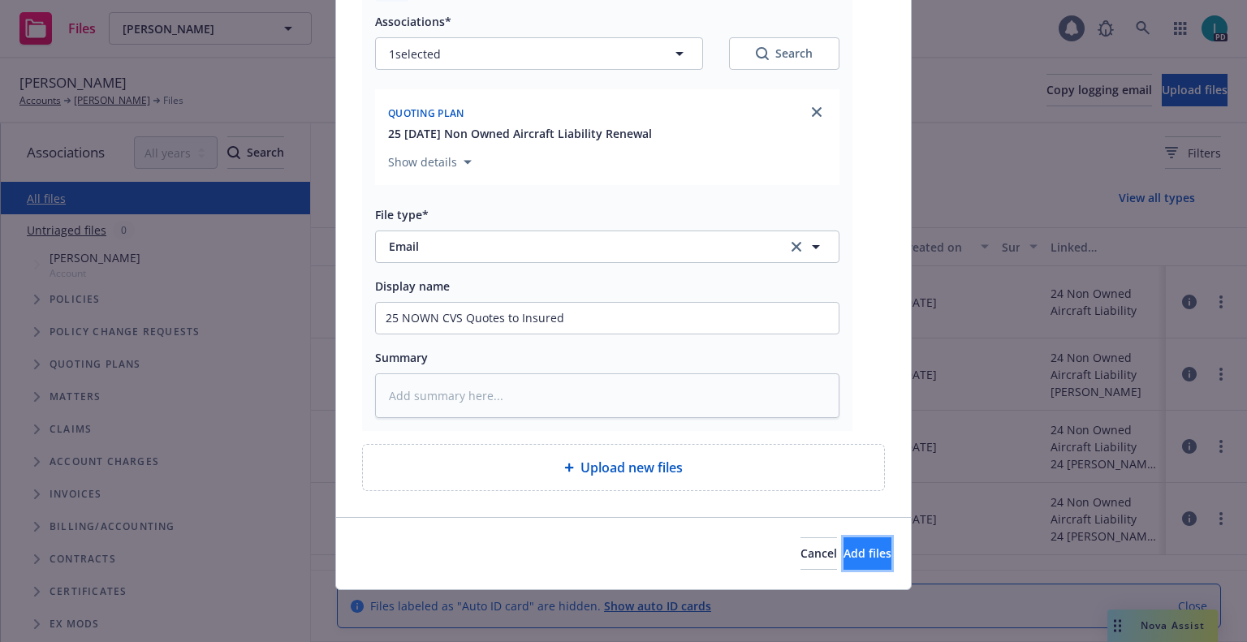
click at [853, 557] on span "Add files" at bounding box center [868, 553] width 48 height 15
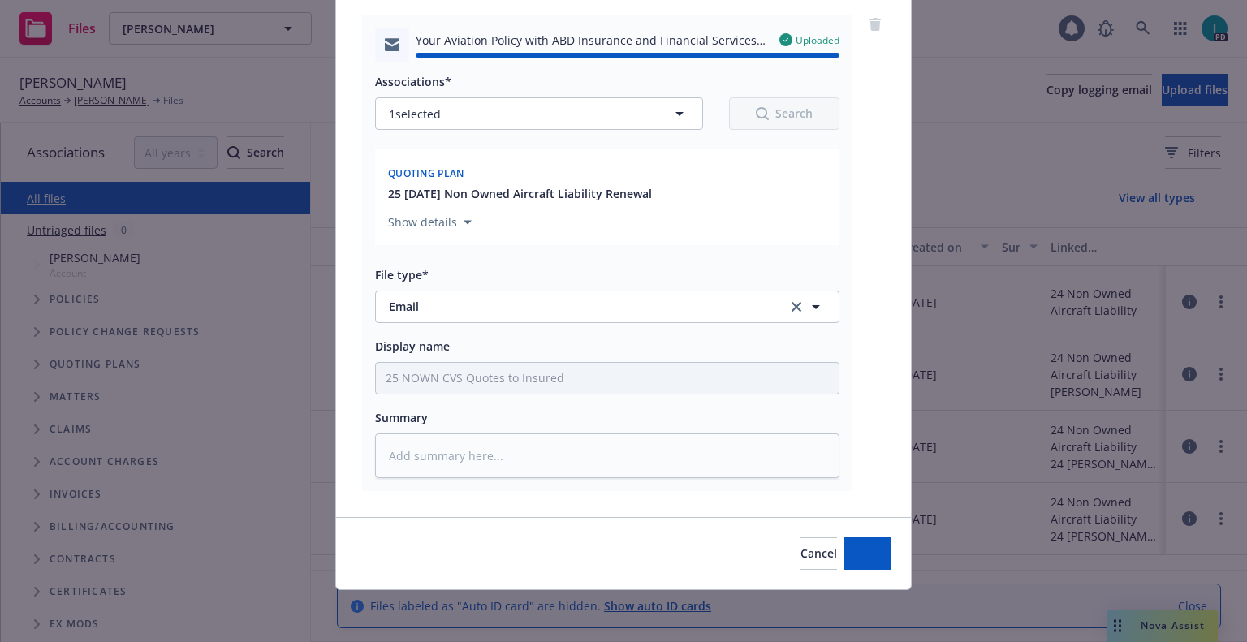
type textarea "x"
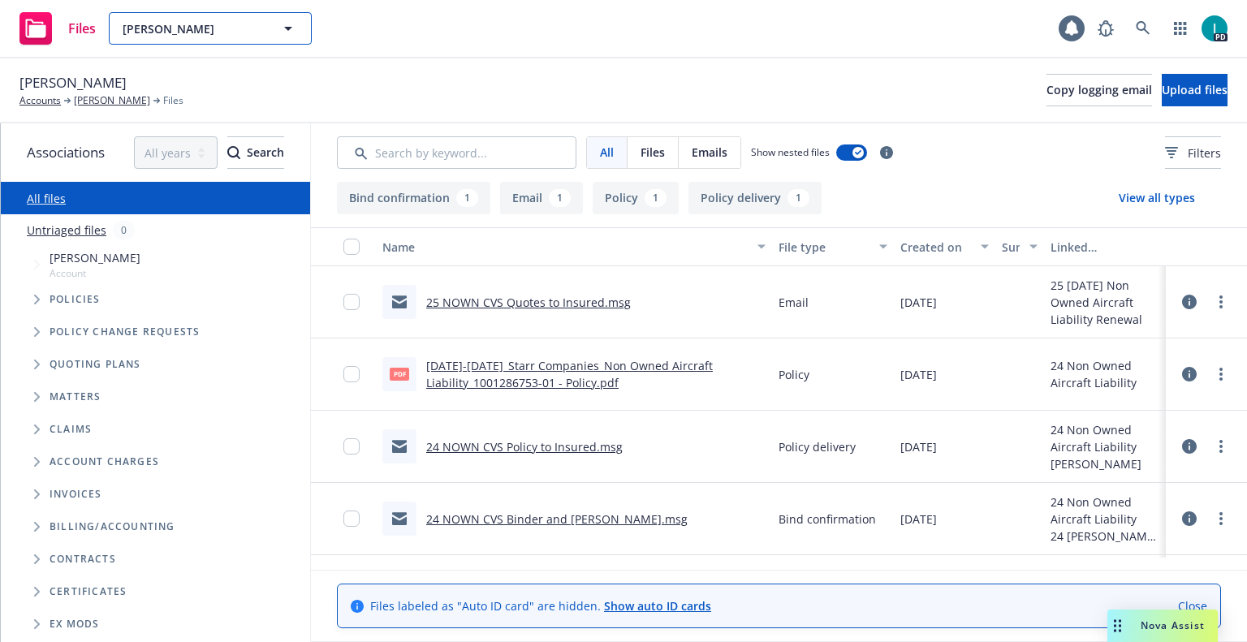
click at [214, 24] on span "Jason Hill" at bounding box center [193, 28] width 140 height 17
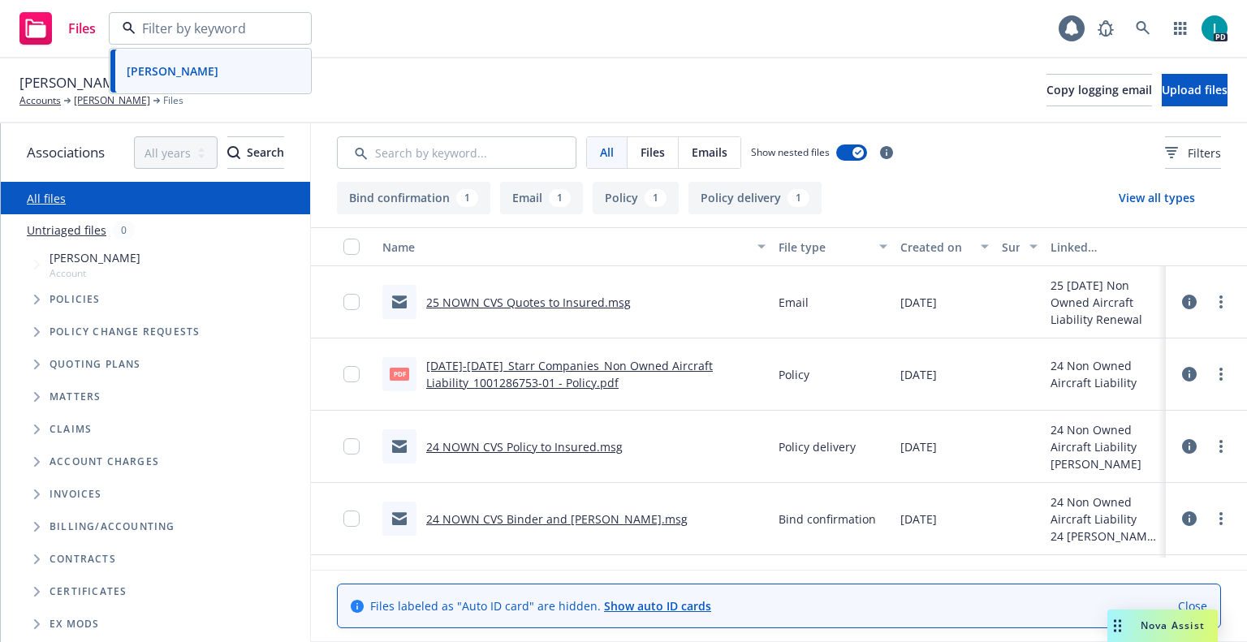
paste input "kevhix42@gmail.com"
type input "kevhix42@gmail.com"
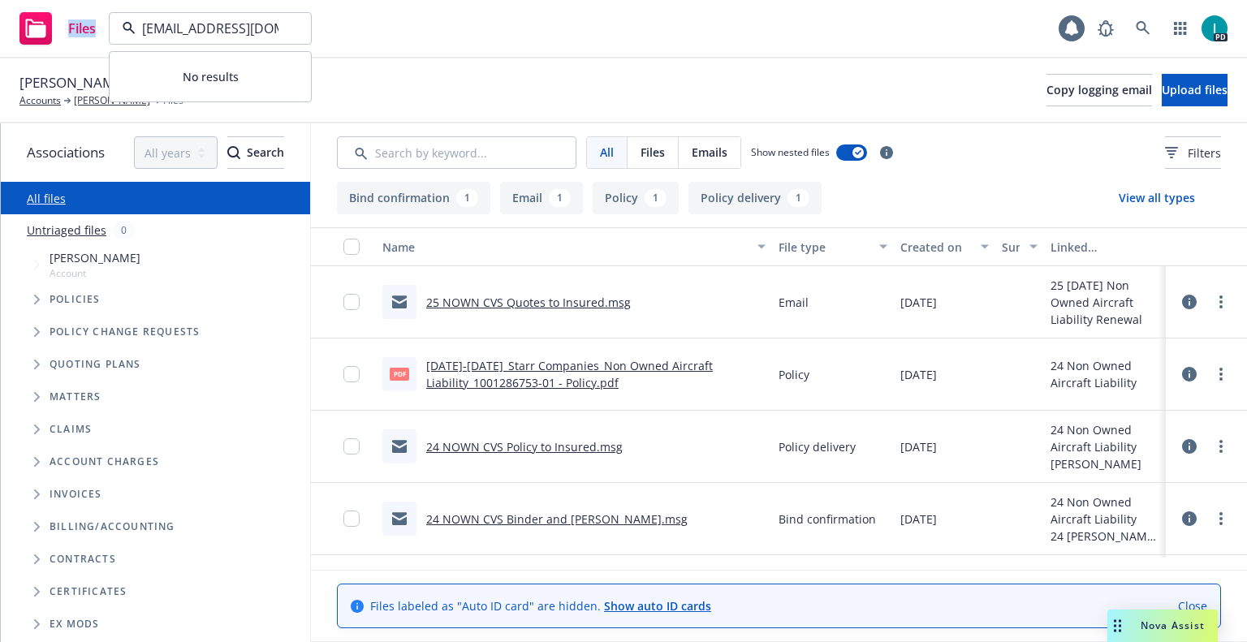
drag, startPoint x: 281, startPoint y: 29, endPoint x: 0, endPoint y: 6, distance: 281.9
click at [0, 6] on div "Files kevhix42@gmail.com No results 1 PD" at bounding box center [623, 29] width 1247 height 58
click at [374, 28] on div "Files kevhix42@gmail.com Jason Hill 1 PD" at bounding box center [623, 29] width 1247 height 58
click at [252, 31] on span "Jason Hill" at bounding box center [193, 28] width 140 height 17
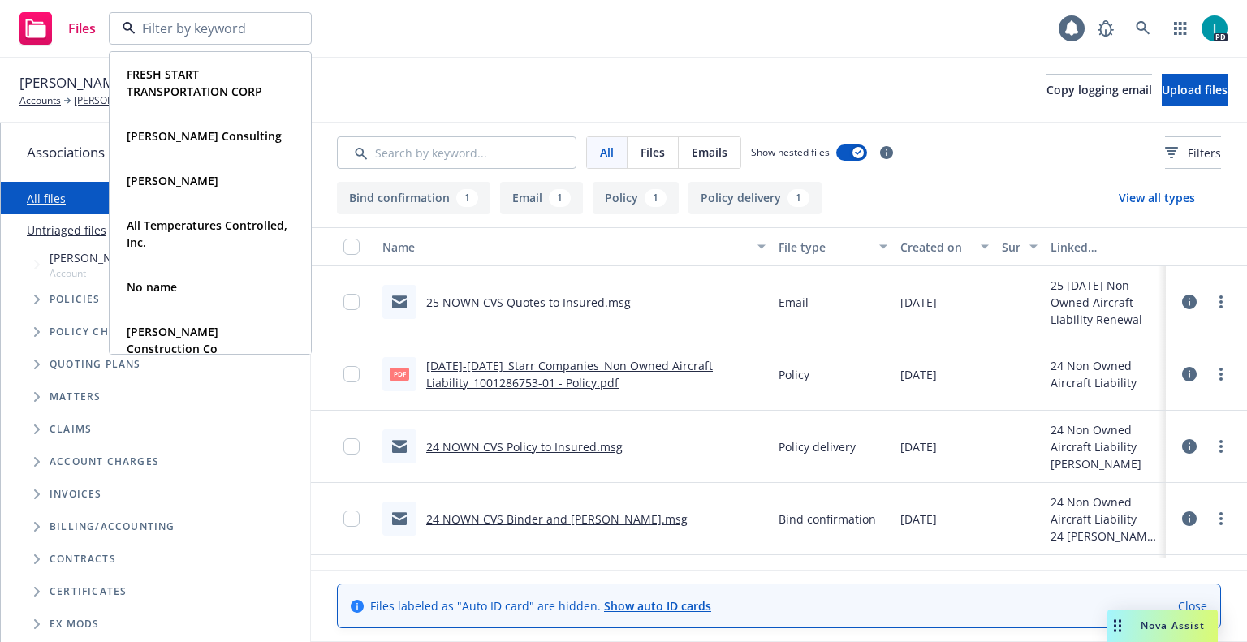
paste input "Kevin Hicks"
type input "Kevin Hicks"
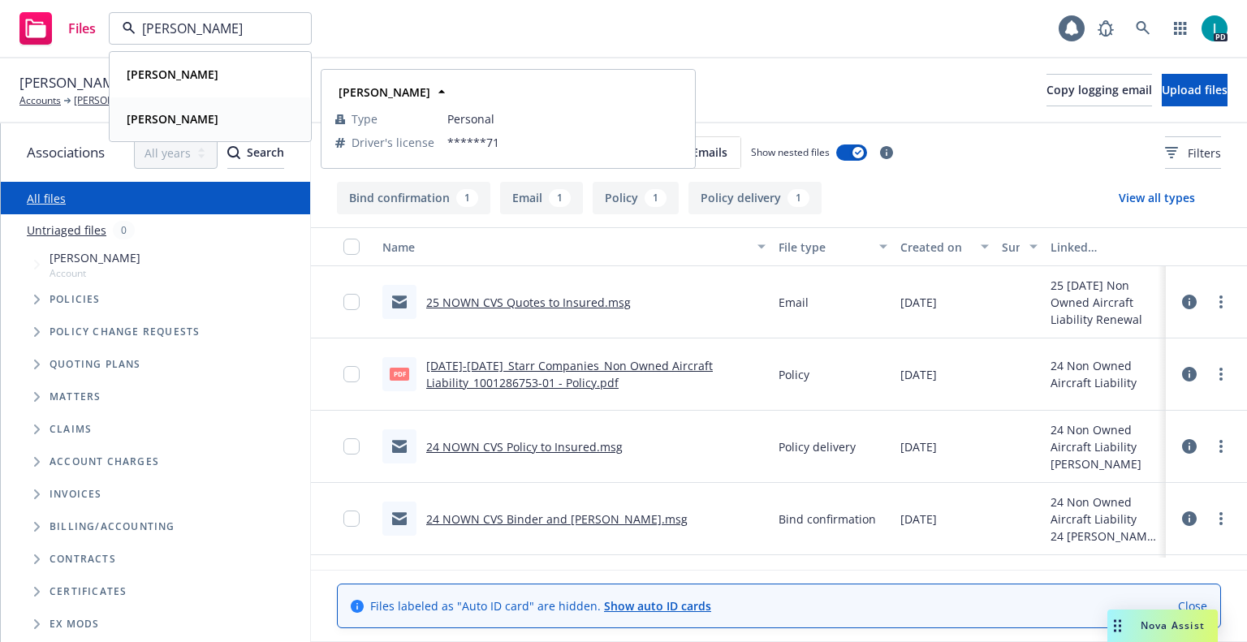
click at [249, 122] on div "Kevin Hicks" at bounding box center [210, 119] width 180 height 24
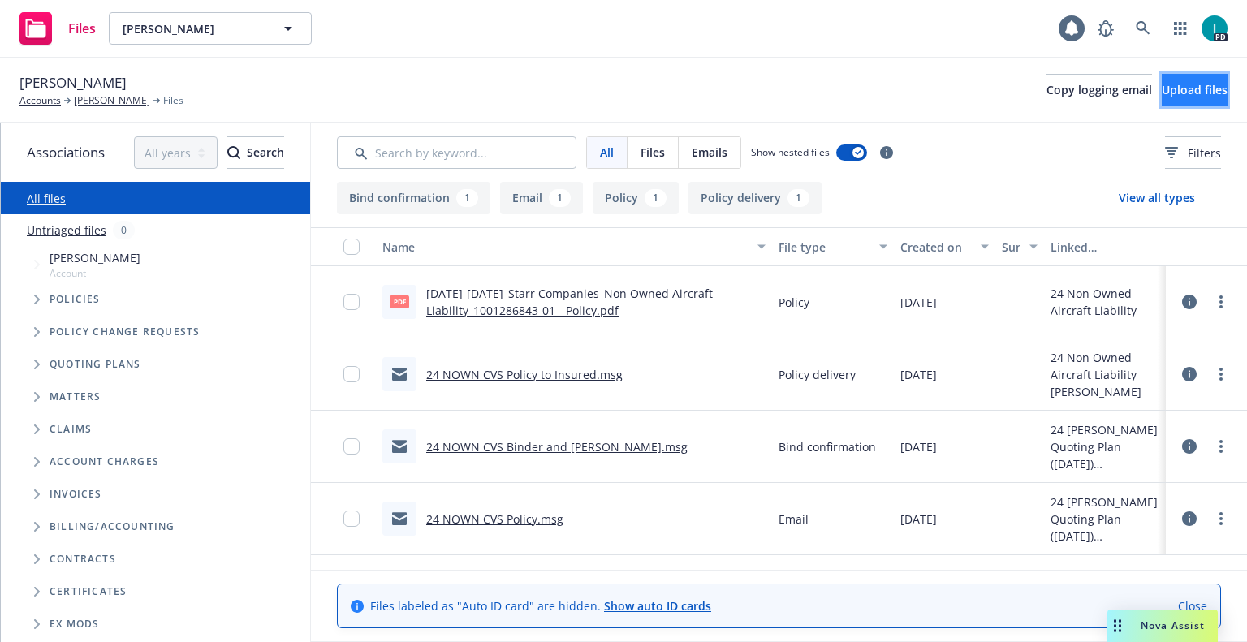
click at [1162, 95] on span "Upload files" at bounding box center [1195, 89] width 66 height 15
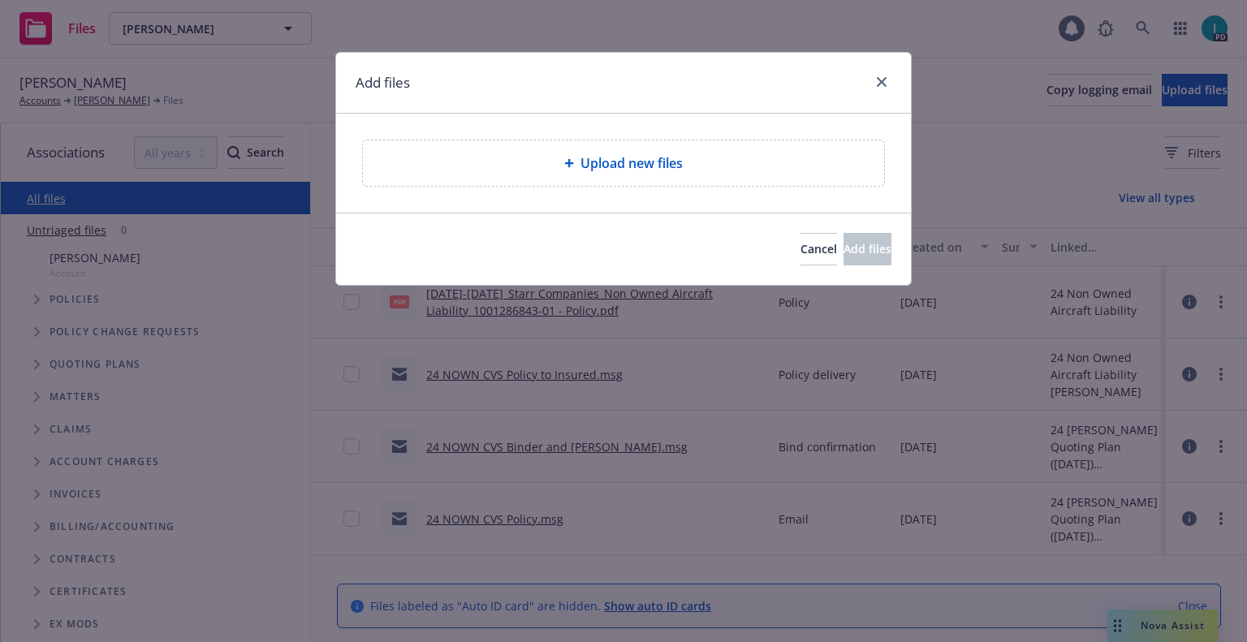
type textarea "x"
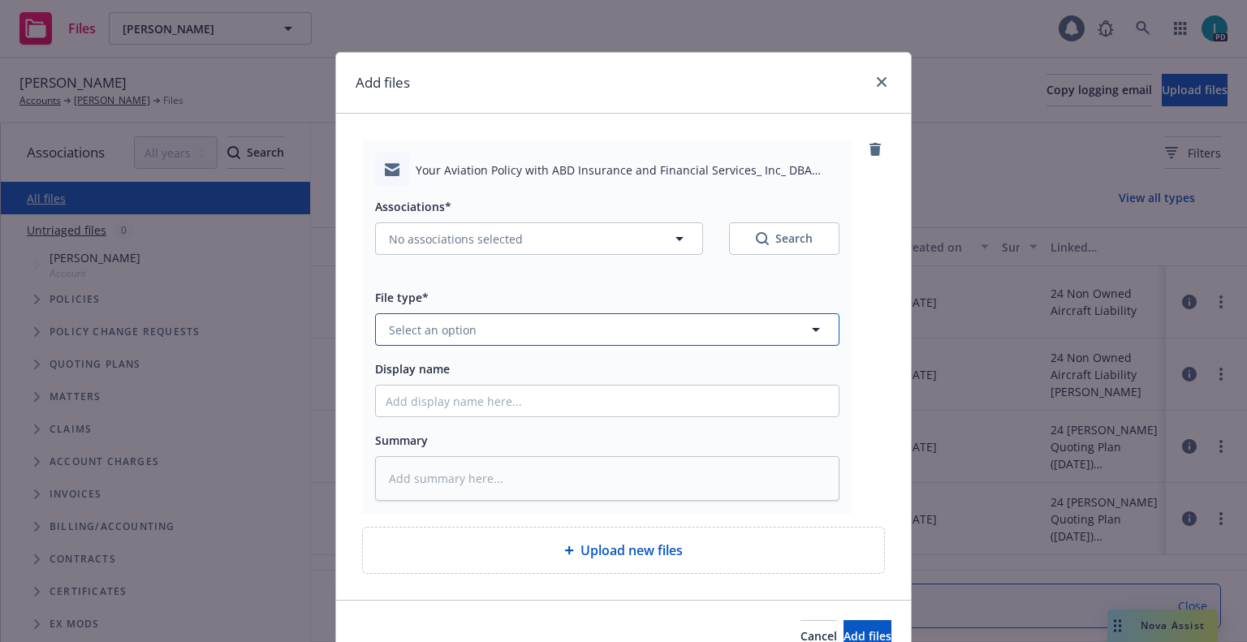
click at [502, 334] on button "Select an option" at bounding box center [607, 329] width 465 height 32
type input "en"
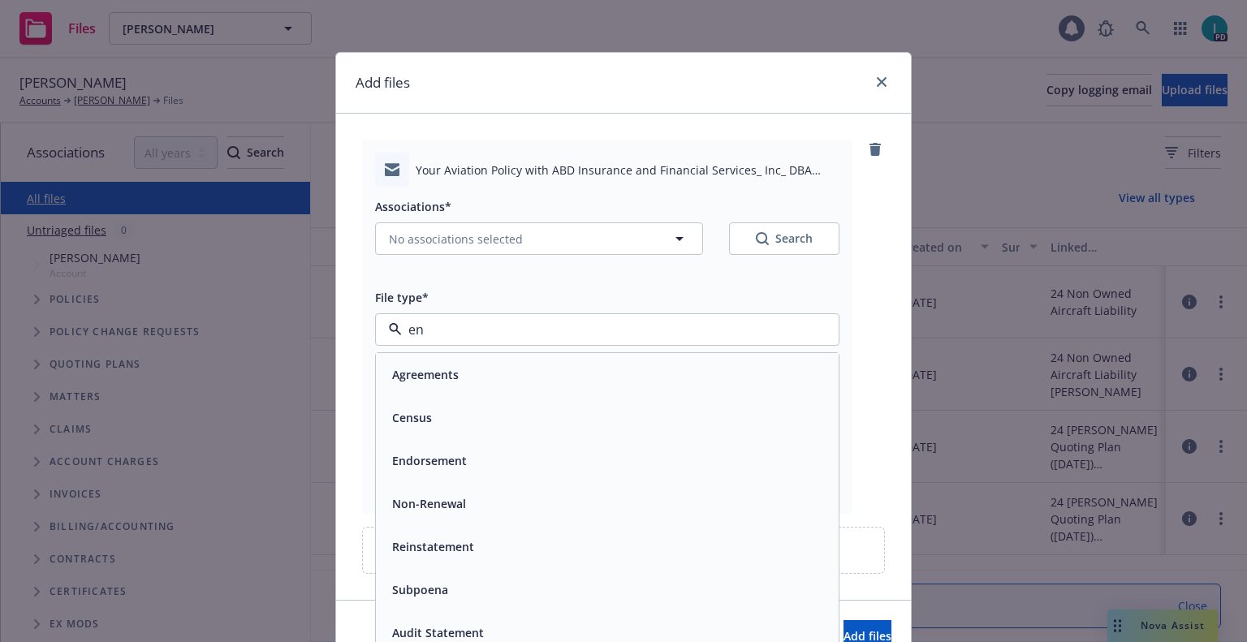
click at [507, 330] on input "en" at bounding box center [604, 329] width 404 height 19
type input "em"
click at [472, 406] on div "Email" at bounding box center [607, 418] width 443 height 24
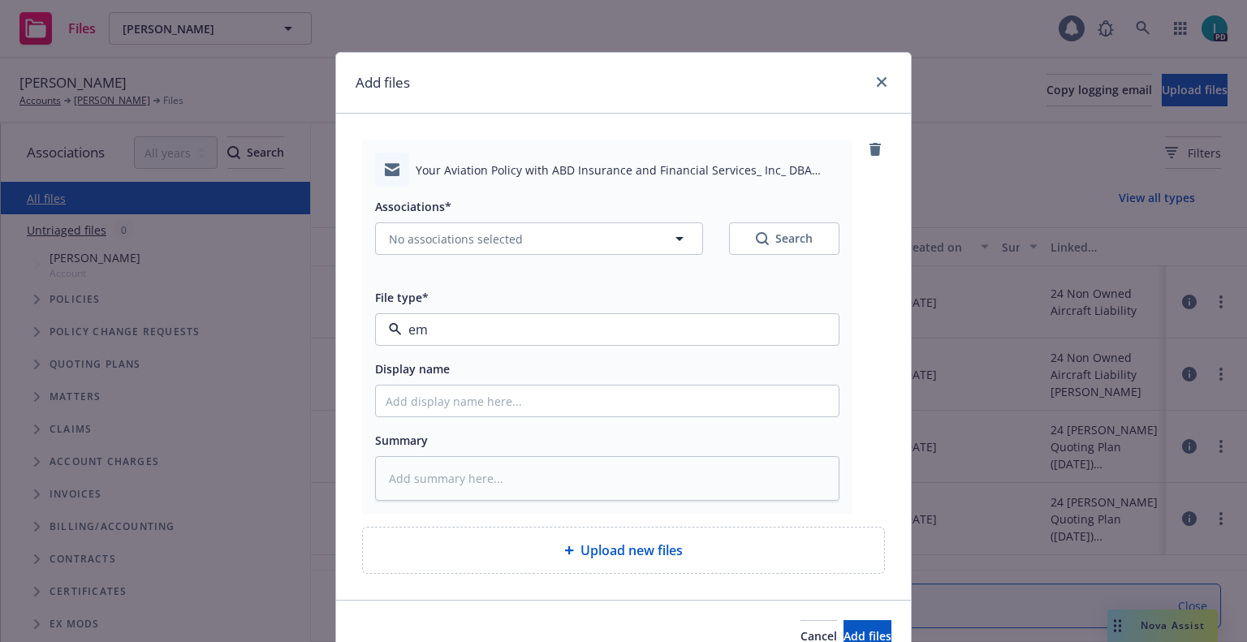
type textarea "x"
click at [472, 406] on input "Display name" at bounding box center [607, 401] width 463 height 31
type input "25 NOWN CVS Quotes to Insured"
click at [485, 242] on span "No associations selected" at bounding box center [456, 239] width 134 height 17
type textarea "x"
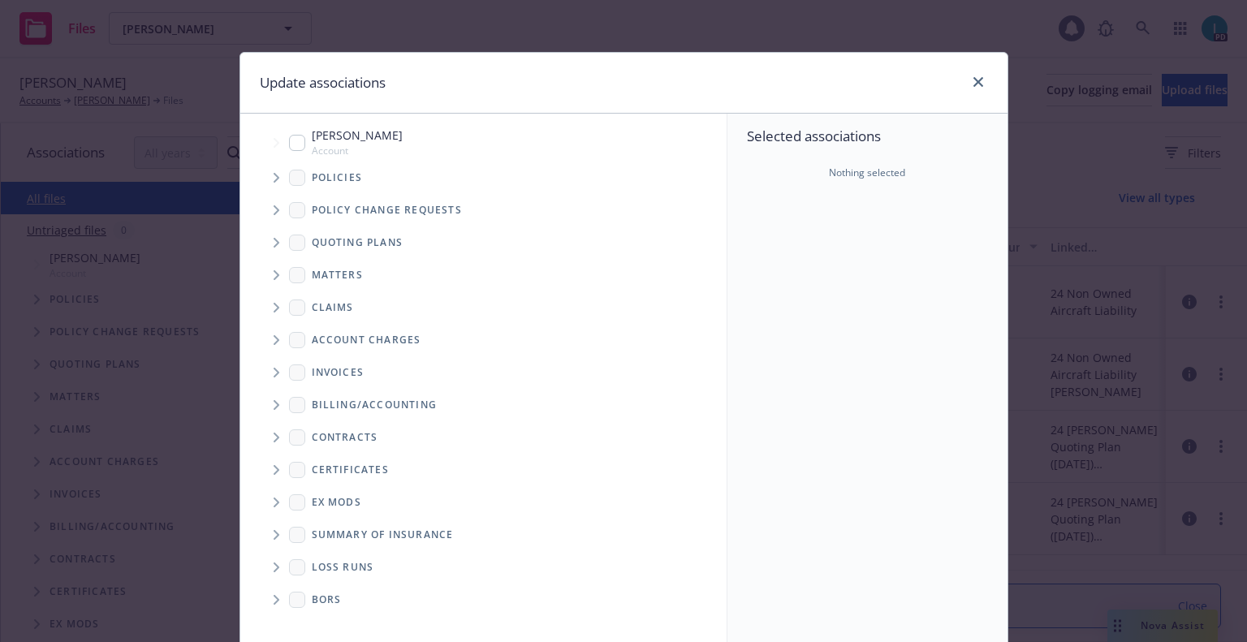
click at [274, 244] on icon "Tree Example" at bounding box center [277, 243] width 6 height 10
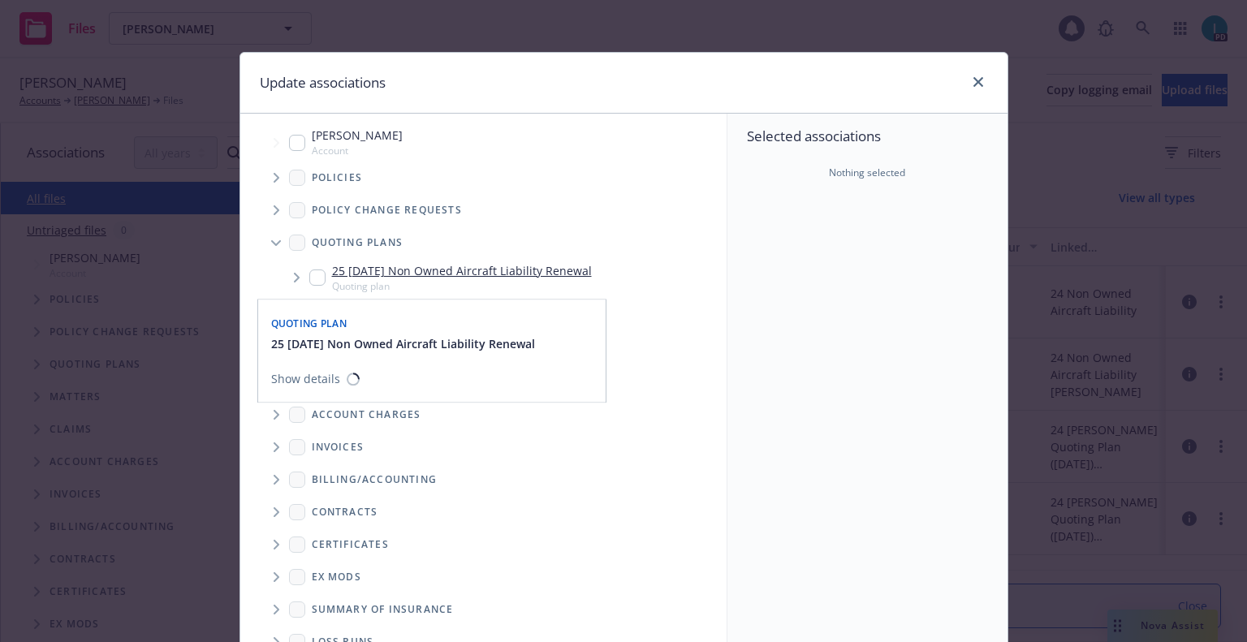
click at [309, 274] on input "Tree Example" at bounding box center [317, 278] width 16 height 16
checkbox input "true"
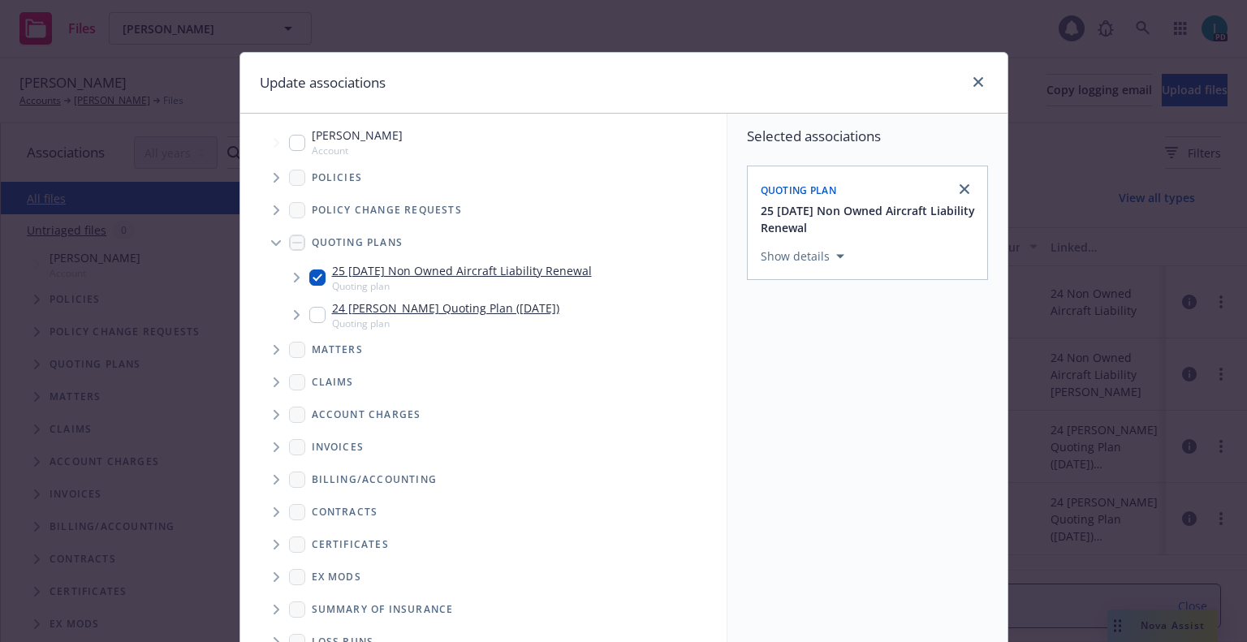
scroll to position [165, 0]
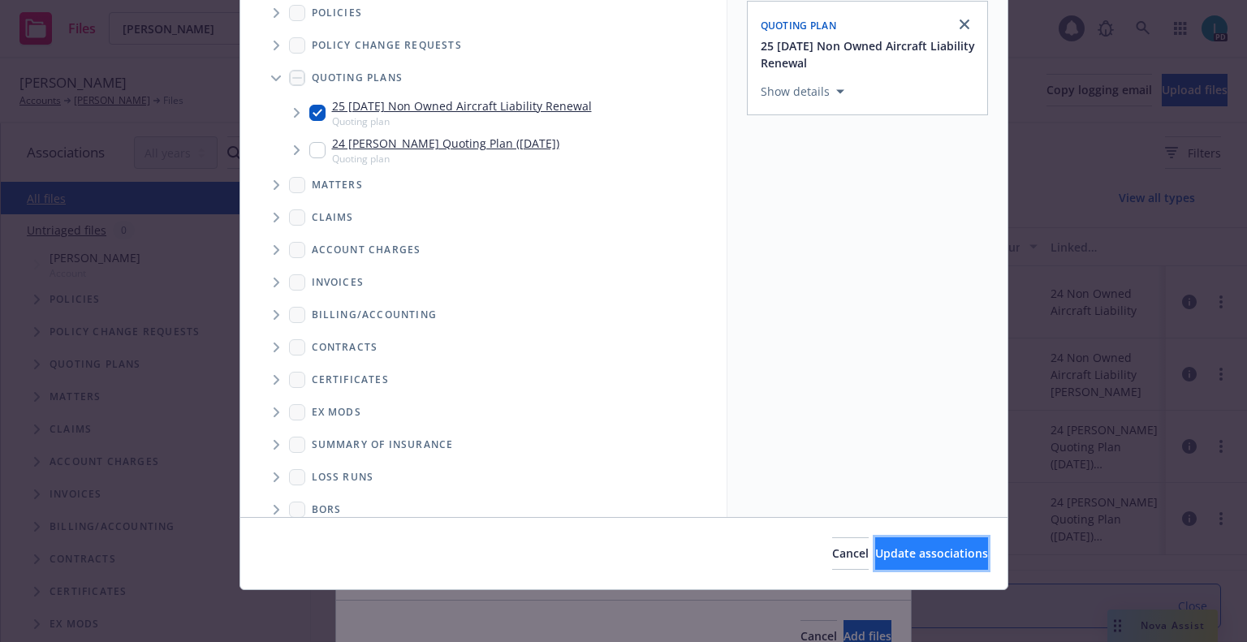
click at [875, 543] on button "Update associations" at bounding box center [931, 554] width 113 height 32
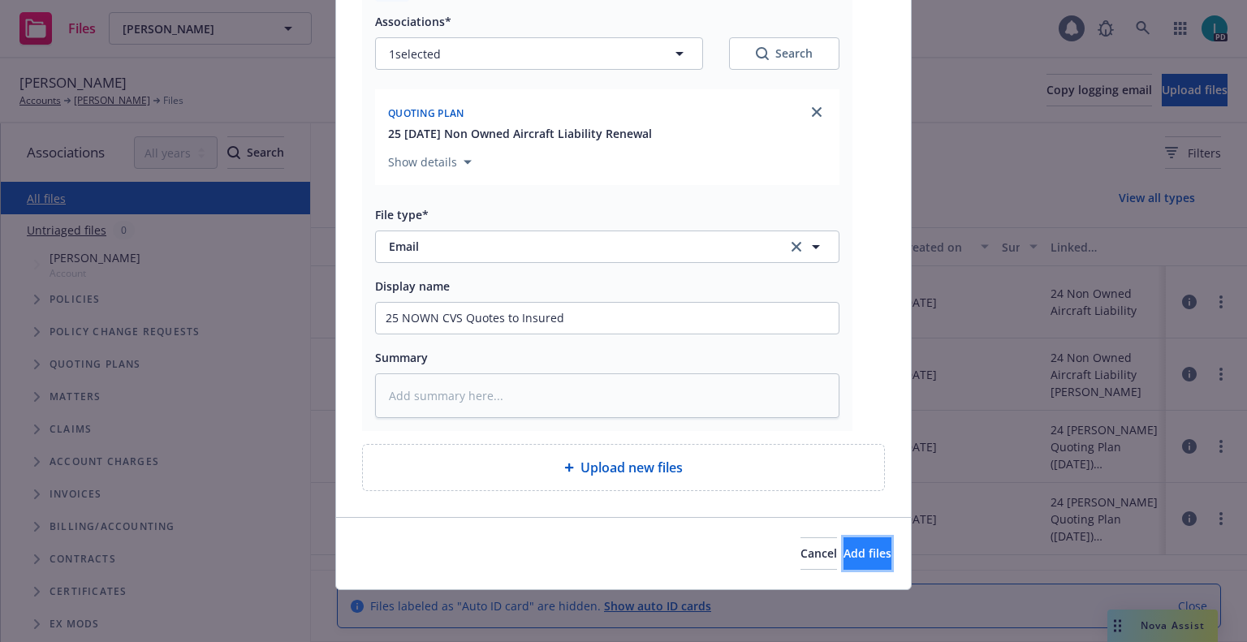
click at [844, 547] on span "Add files" at bounding box center [868, 553] width 48 height 15
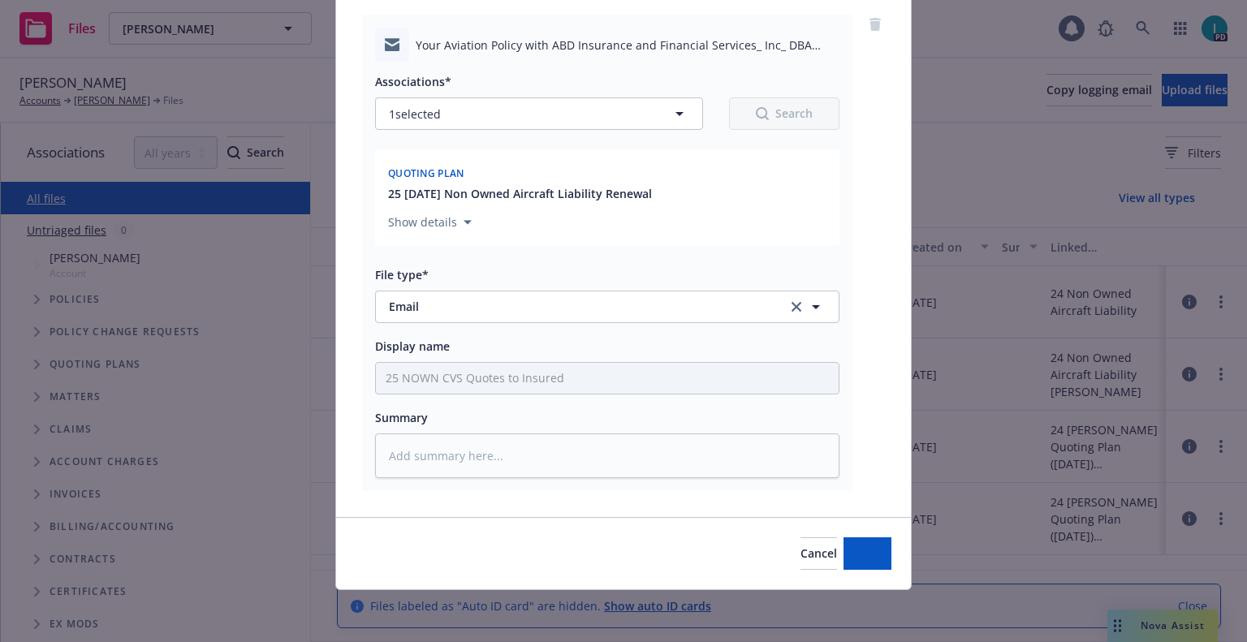
scroll to position [125, 0]
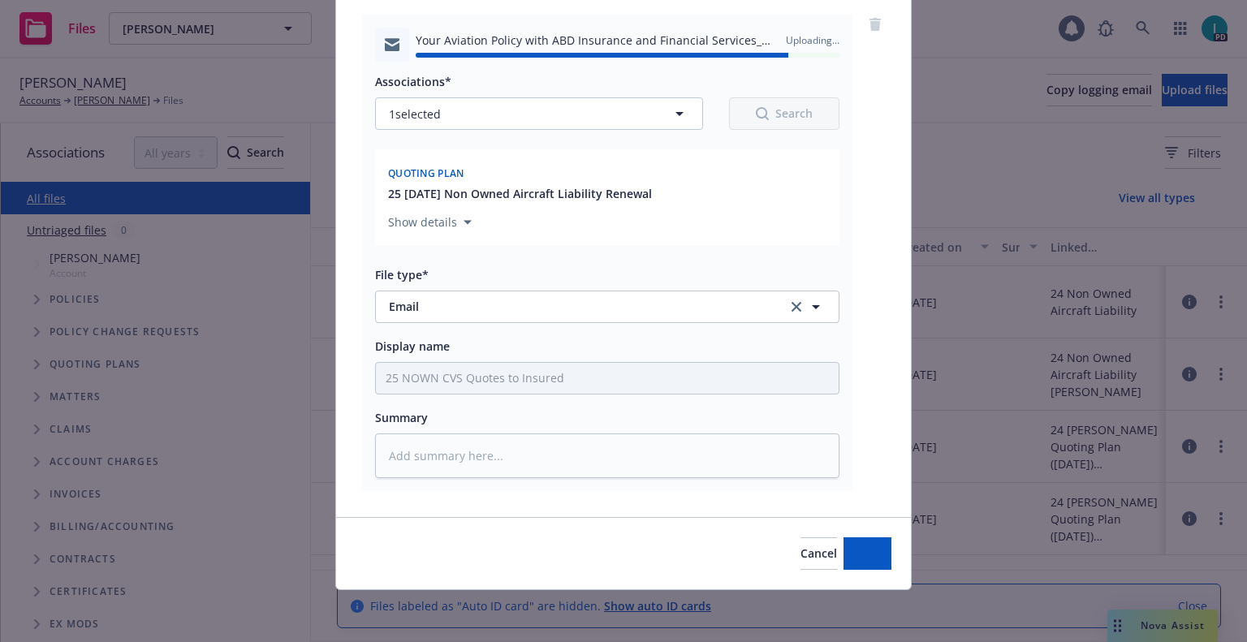
type textarea "x"
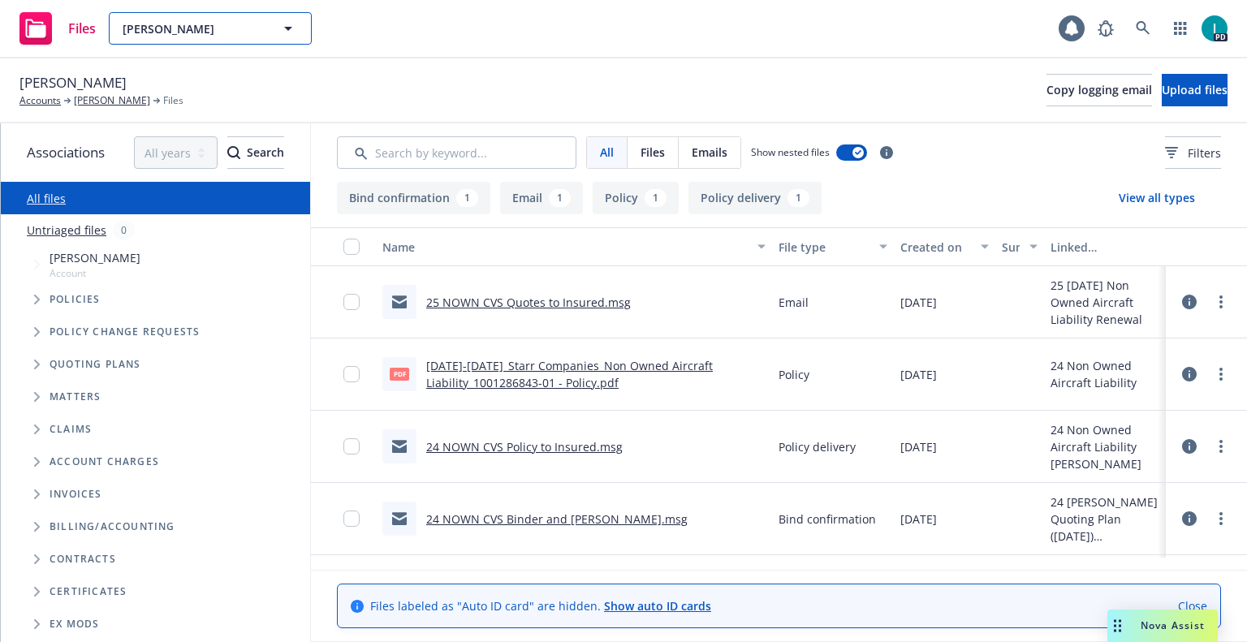
click at [214, 23] on span "Kevin Hicks" at bounding box center [193, 28] width 140 height 17
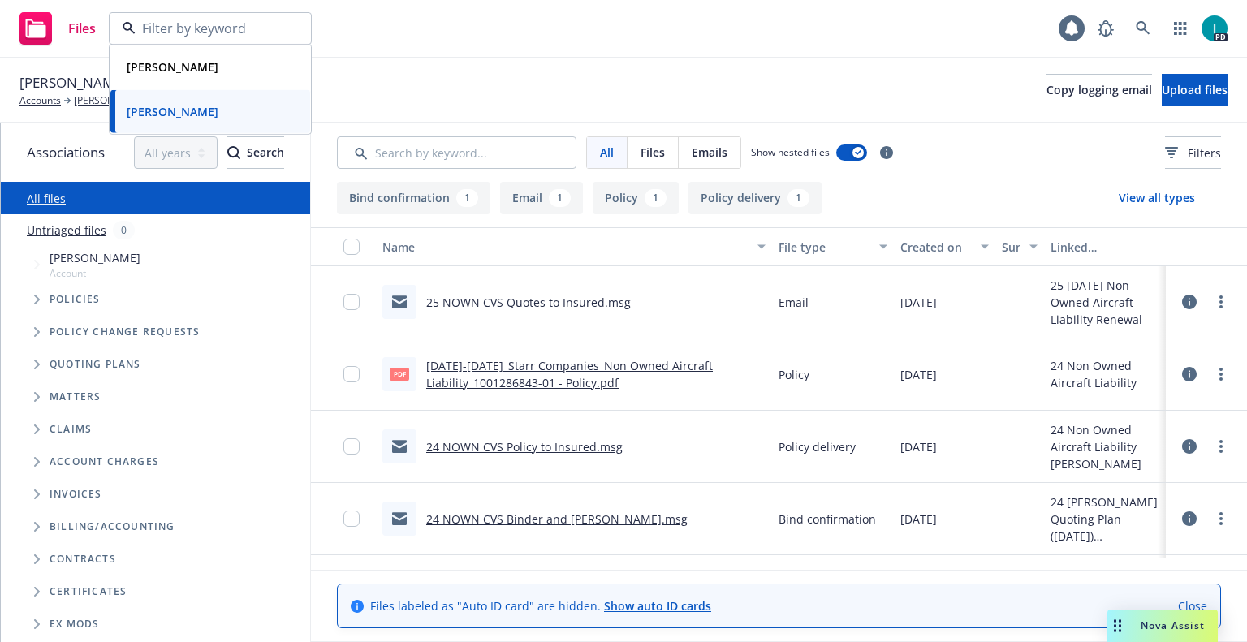
paste input "Sean Croghan"
type input "Sean Croghan"
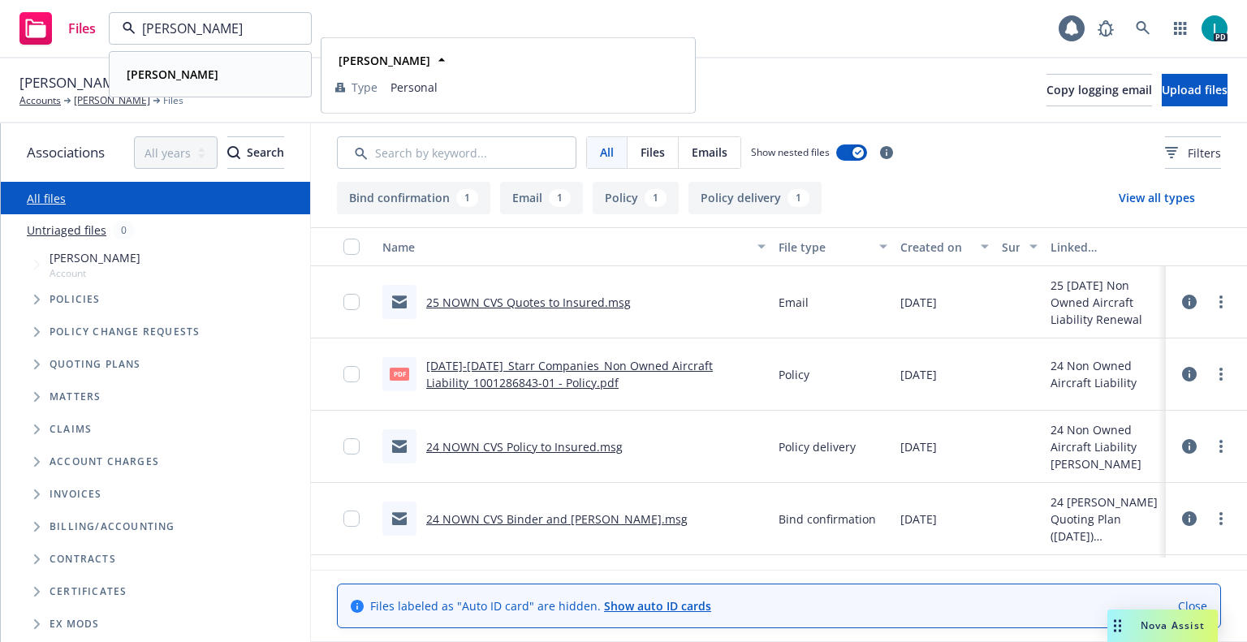
click at [210, 79] on div "Sean Croghan" at bounding box center [210, 75] width 180 height 24
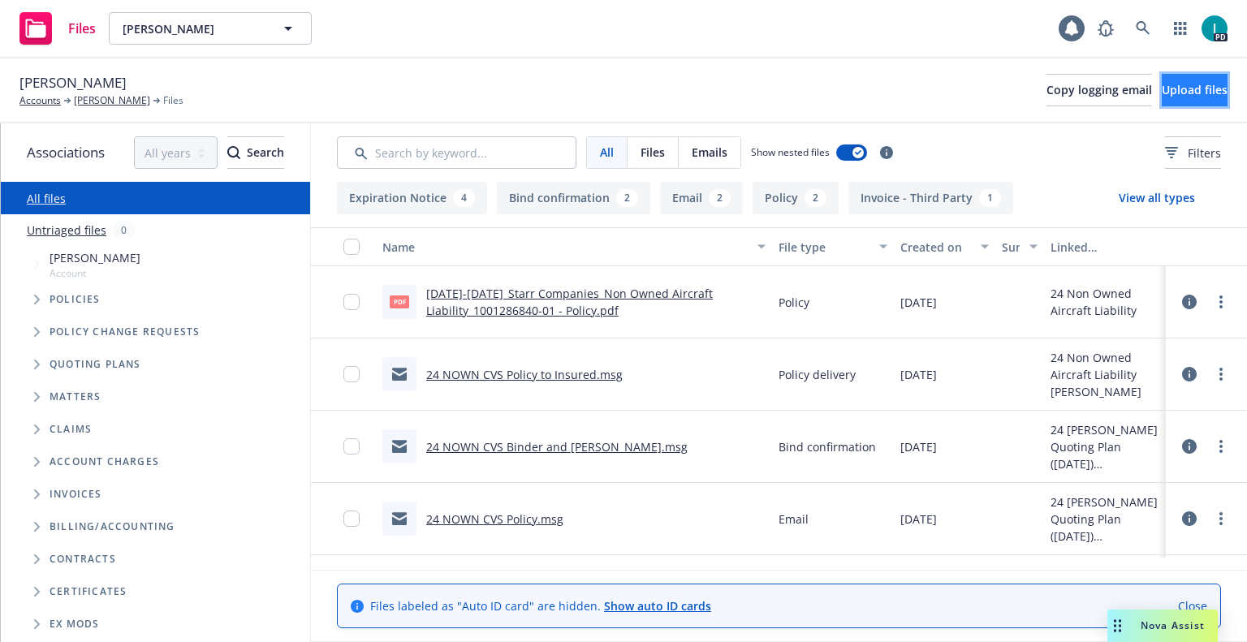
click at [1162, 99] on button "Upload files" at bounding box center [1195, 90] width 66 height 32
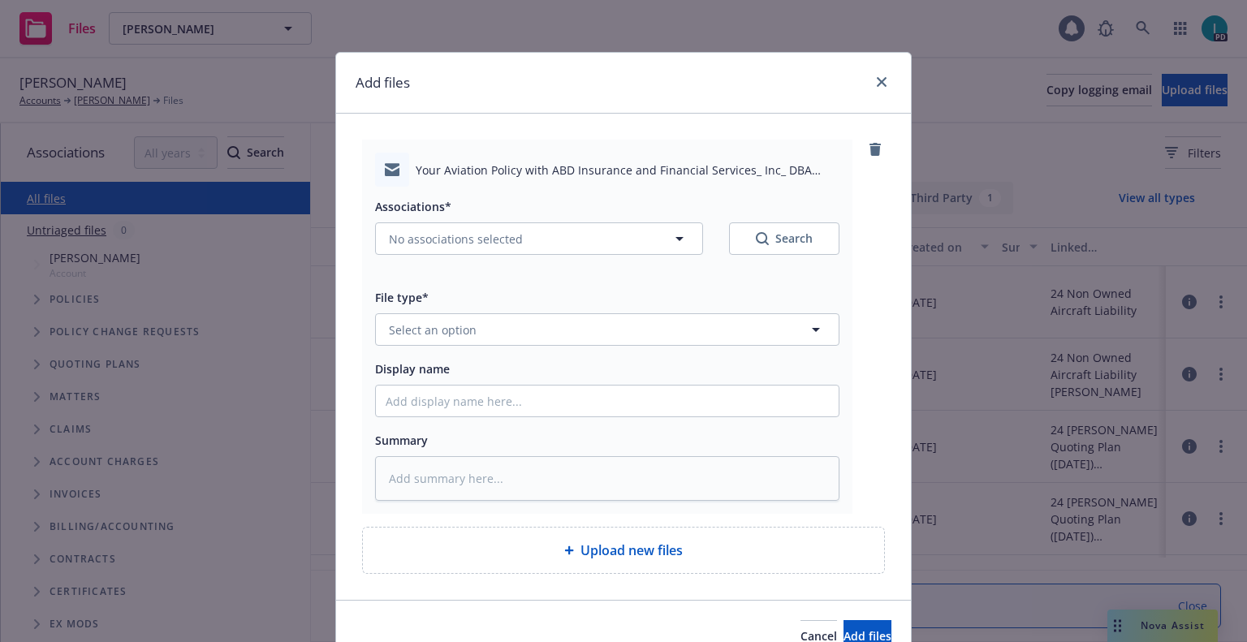
type textarea "x"
click at [489, 335] on button "Select an option" at bounding box center [607, 329] width 465 height 32
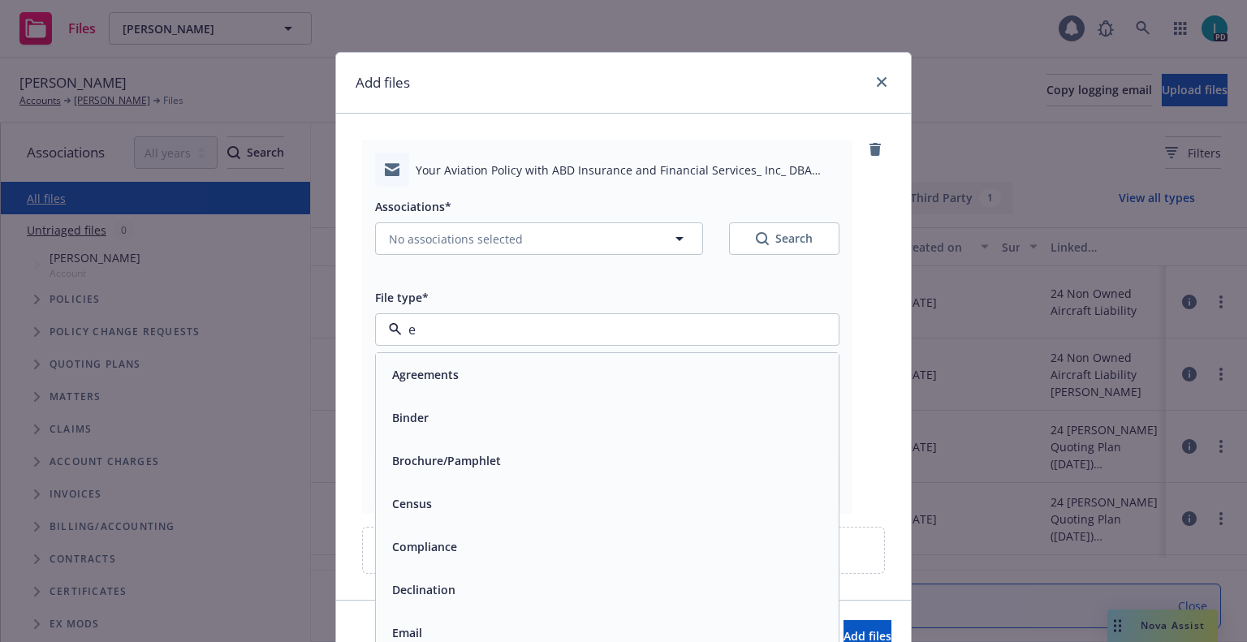
type input "em"
click at [421, 413] on div "Email" at bounding box center [607, 418] width 443 height 24
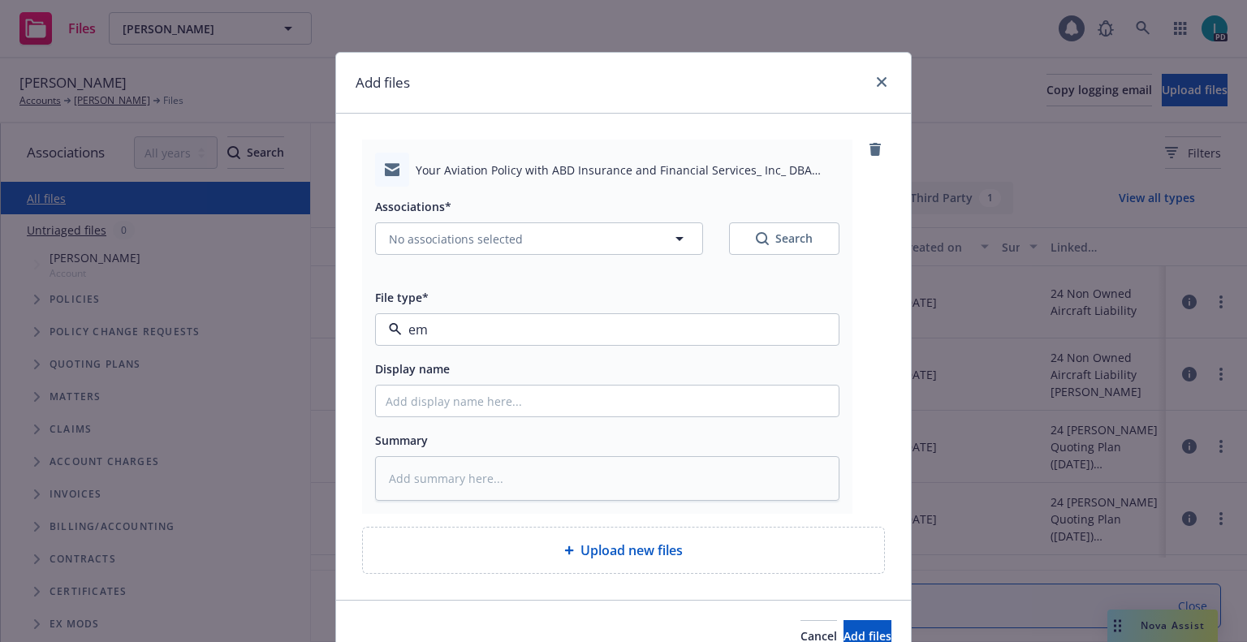
type textarea "x"
click at [433, 400] on input "Display name" at bounding box center [607, 401] width 463 height 31
click at [495, 407] on input "Display name" at bounding box center [607, 401] width 463 height 31
type input "25 NOWN CVS Quotes to Insured"
click at [449, 251] on button "No associations selected" at bounding box center [539, 239] width 328 height 32
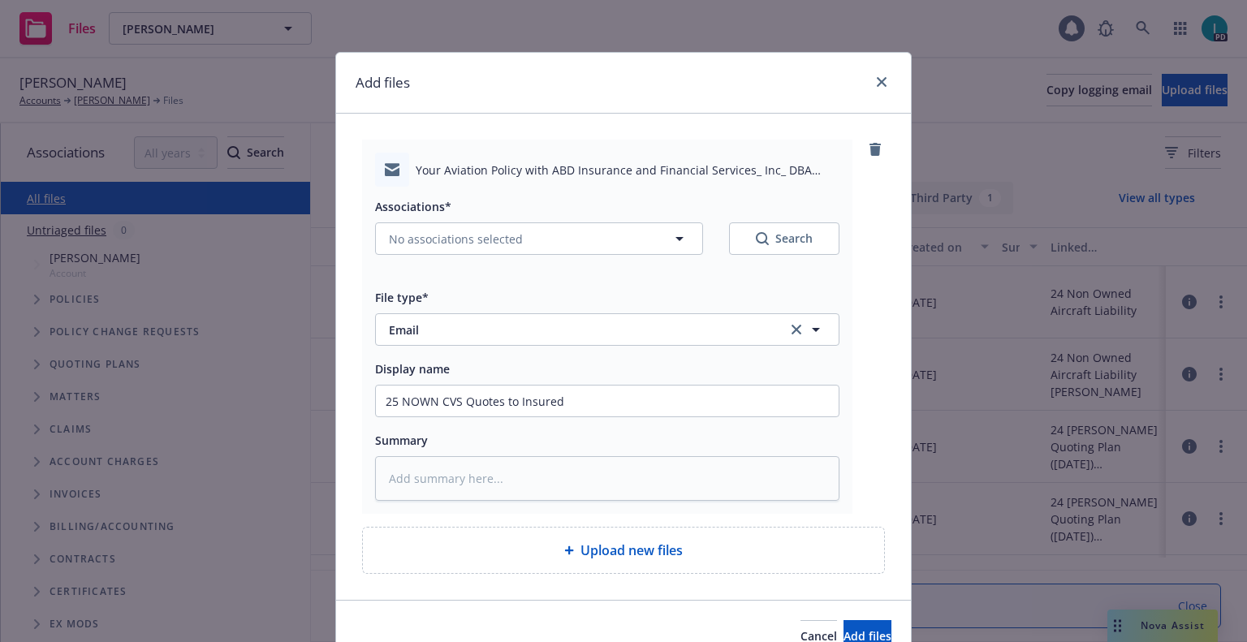
type textarea "x"
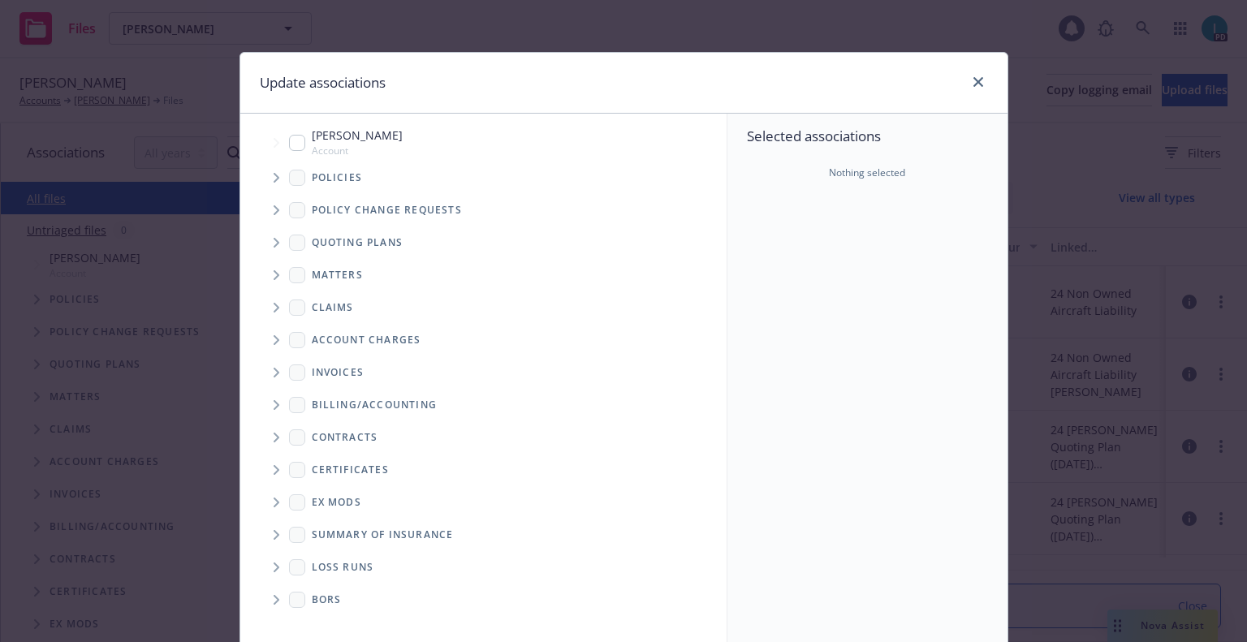
click at [271, 184] on span "Tree Example" at bounding box center [276, 178] width 26 height 26
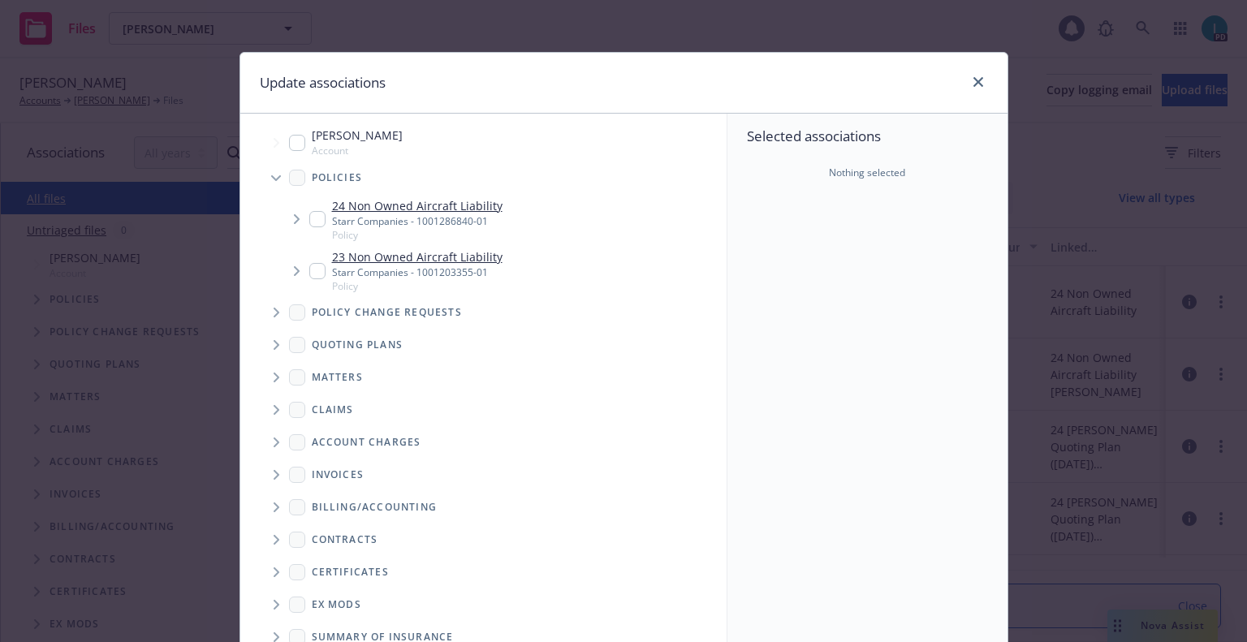
click at [276, 190] on span "Tree Example" at bounding box center [276, 178] width 26 height 26
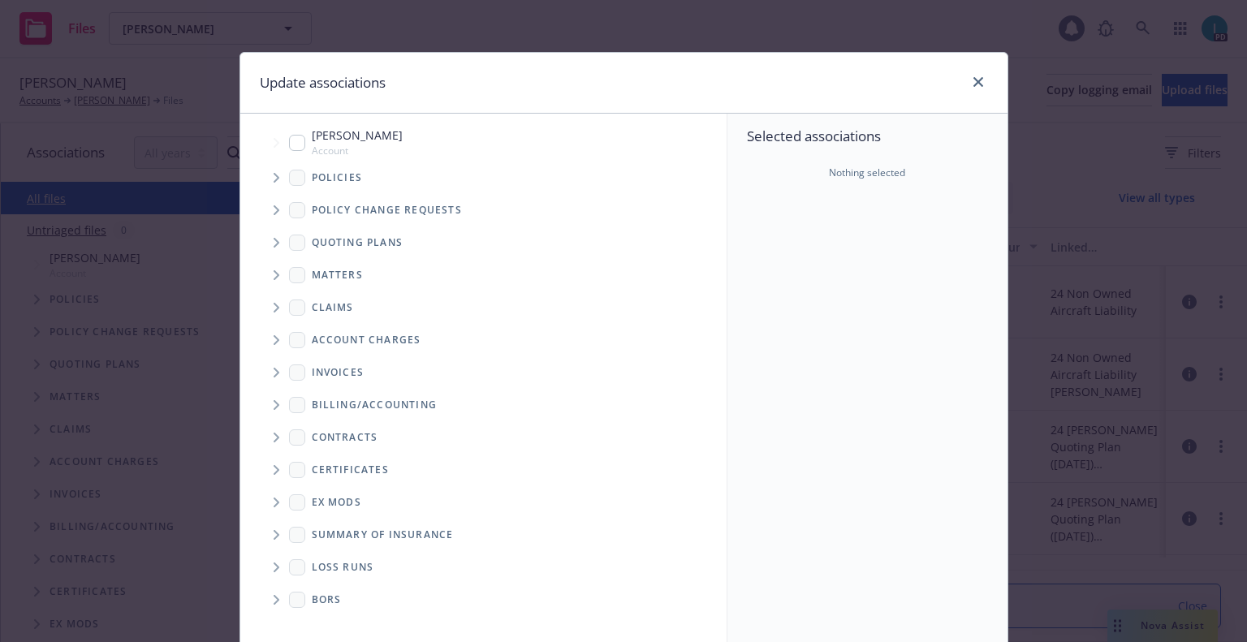
click at [275, 249] on span "Tree Example" at bounding box center [276, 243] width 26 height 26
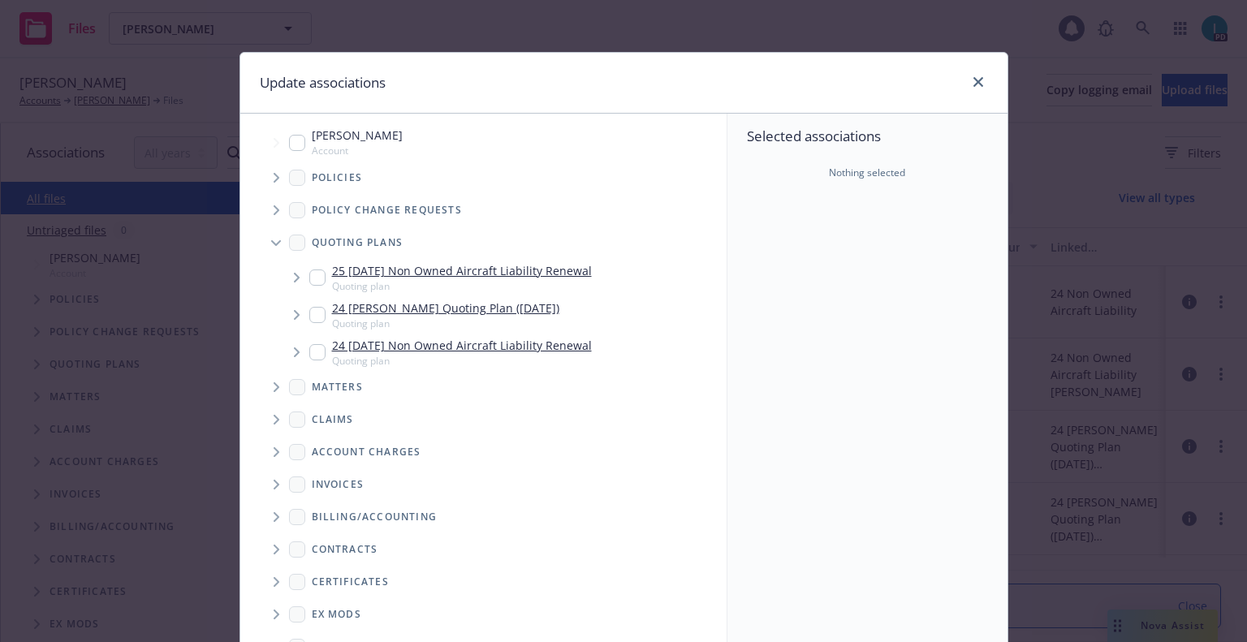
click at [309, 279] on input "Tree Example" at bounding box center [317, 278] width 16 height 16
checkbox input "true"
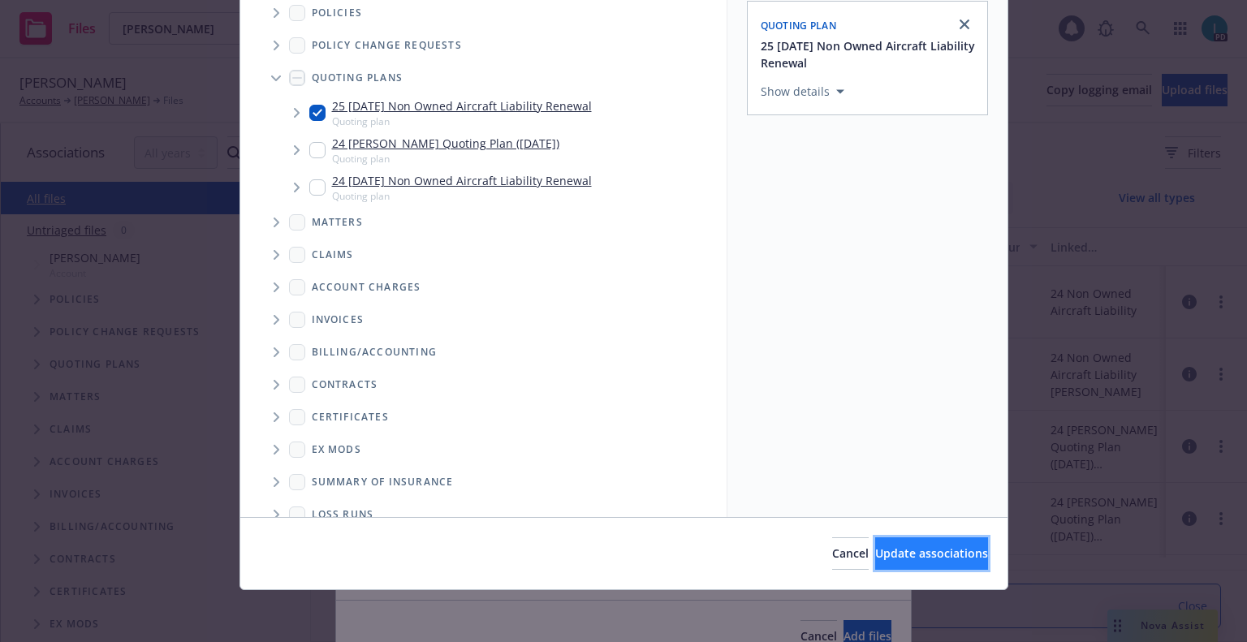
click at [875, 555] on span "Update associations" at bounding box center [931, 553] width 113 height 15
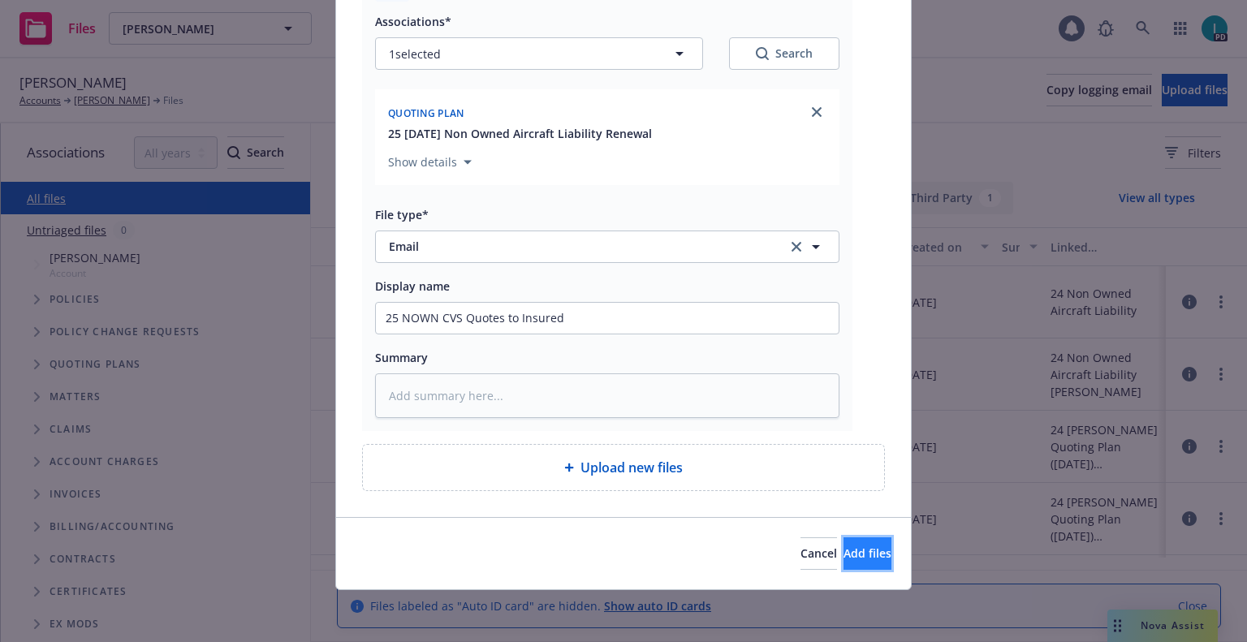
click at [844, 564] on button "Add files" at bounding box center [868, 554] width 48 height 32
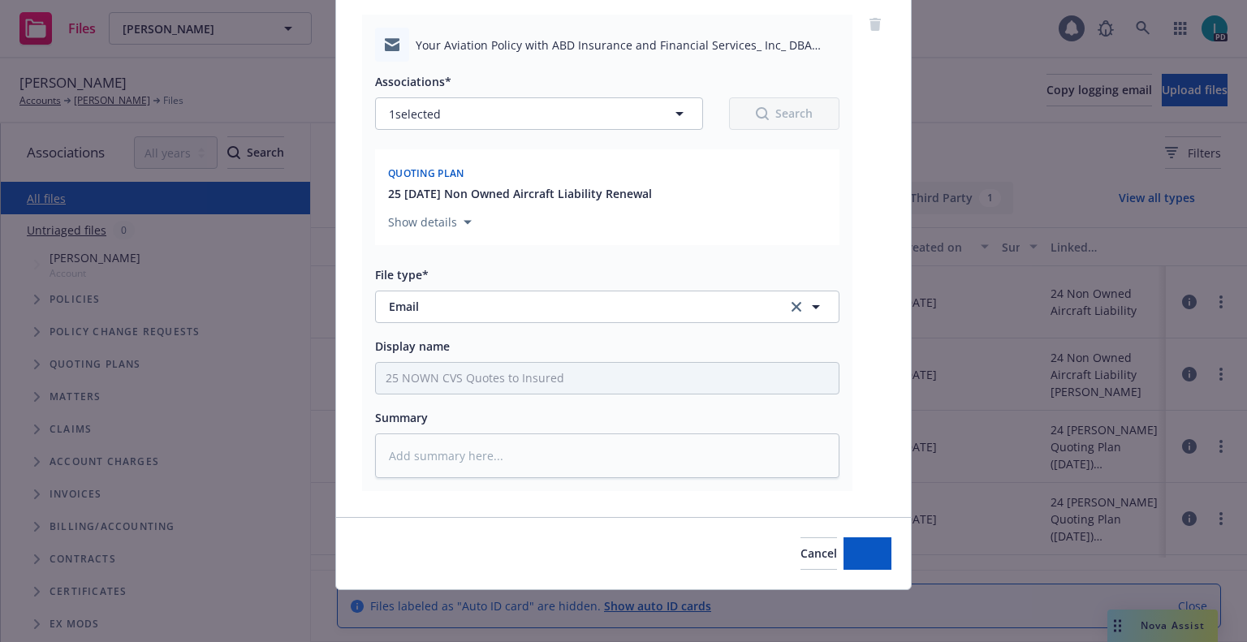
scroll to position [125, 0]
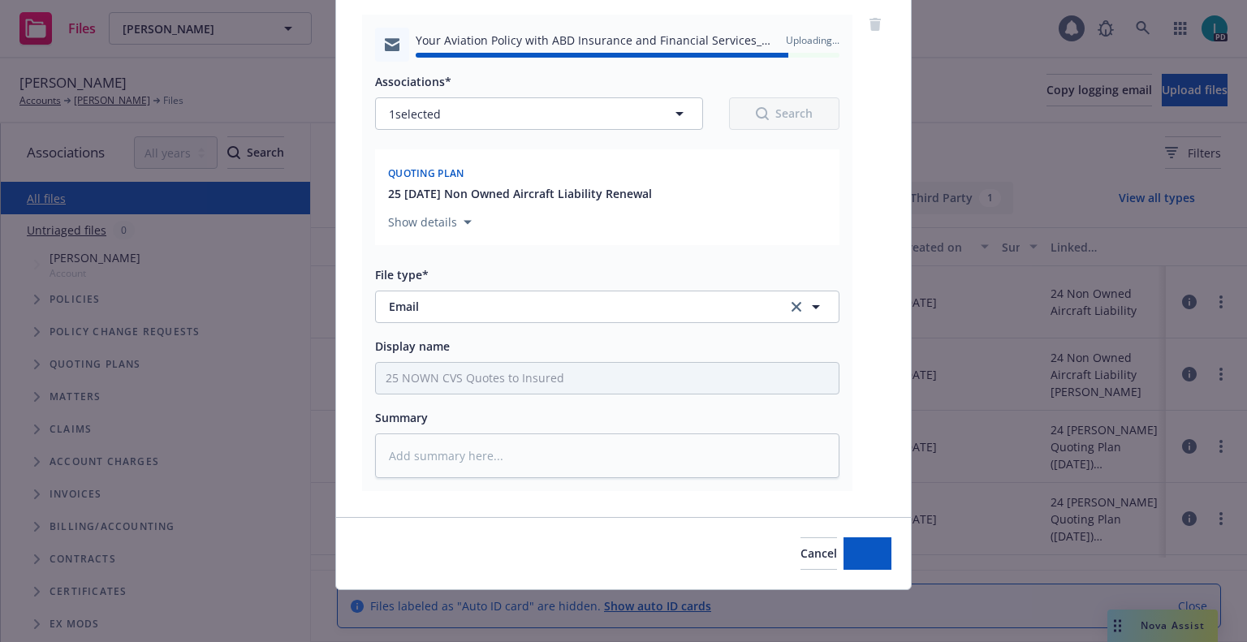
type textarea "x"
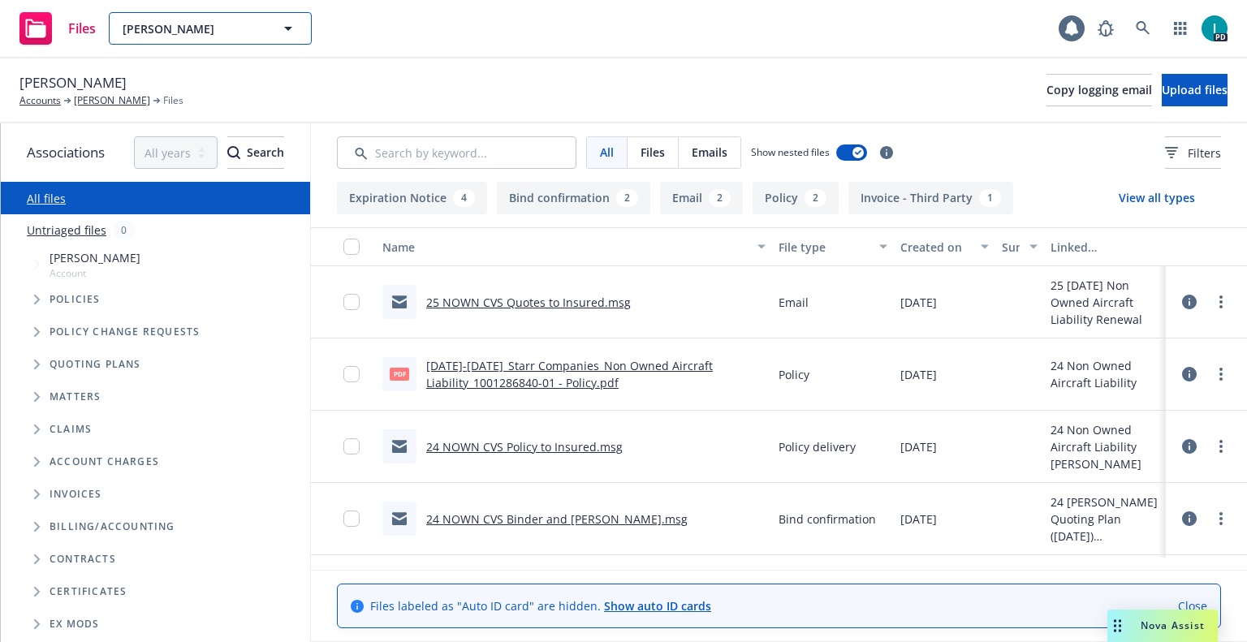
click at [159, 30] on span "Sean Croghan" at bounding box center [193, 28] width 140 height 17
paste input "AIRA GABRIELLA PAGCUDAZO"
type input "AIRA GABRIELLA PAGCUDAZO"
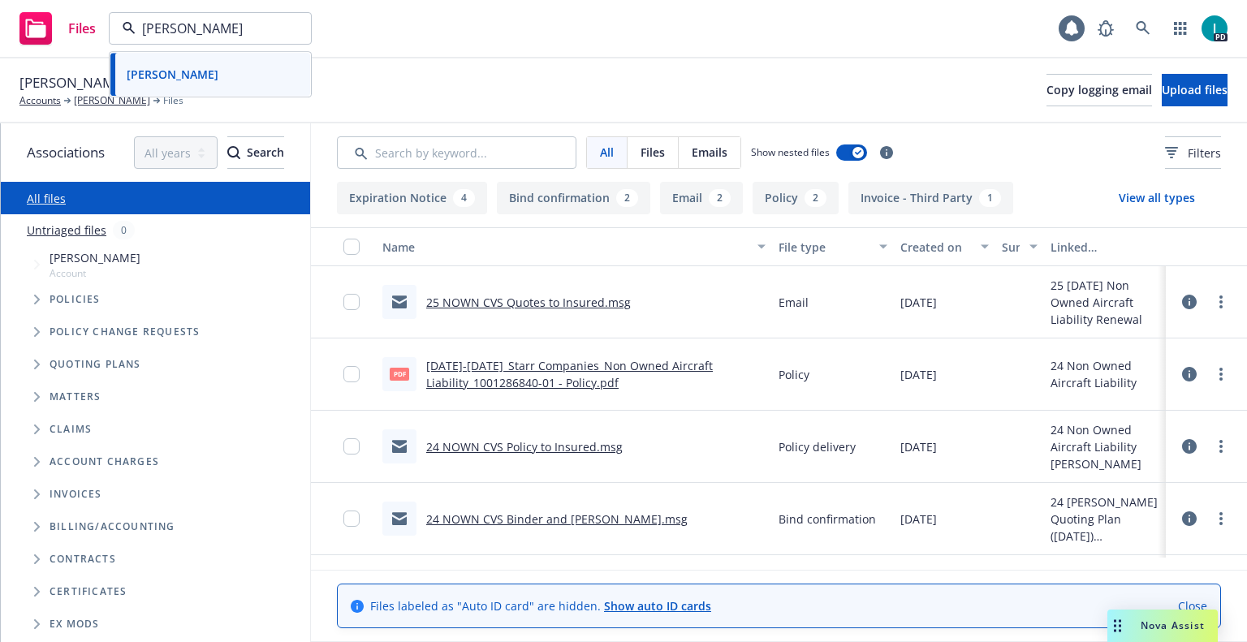
scroll to position [0, 43]
click at [214, 67] on strong "Aira Gabriella Pagcudazo" at bounding box center [173, 74] width 92 height 15
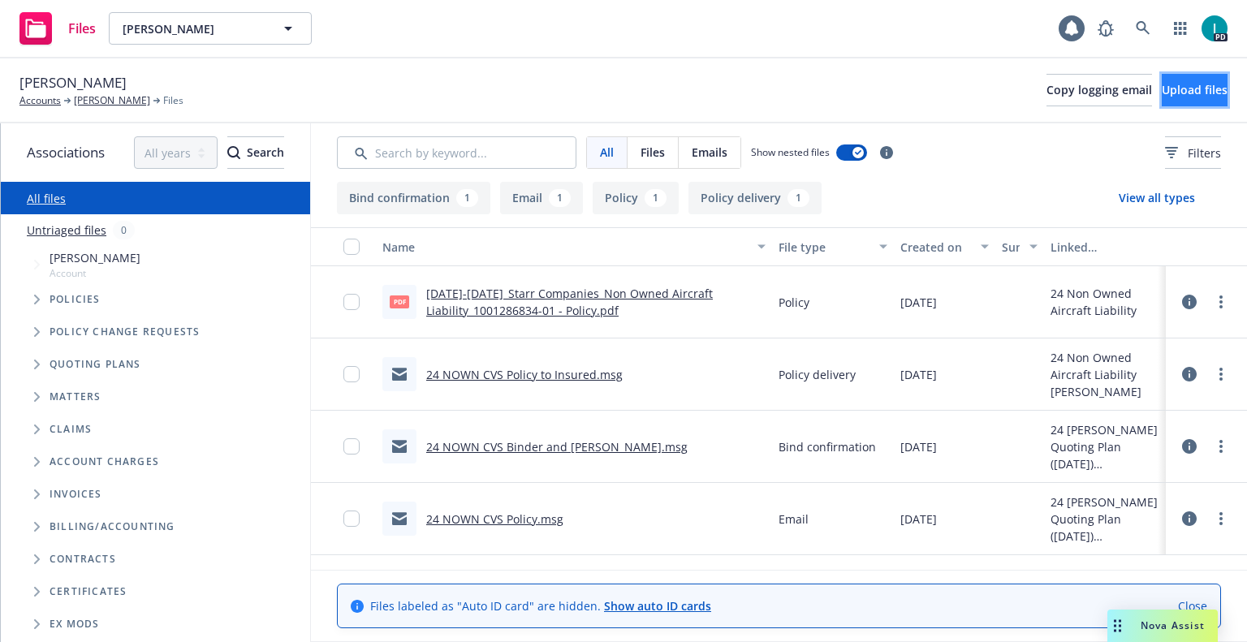
click at [1203, 96] on button "Upload files" at bounding box center [1195, 90] width 66 height 32
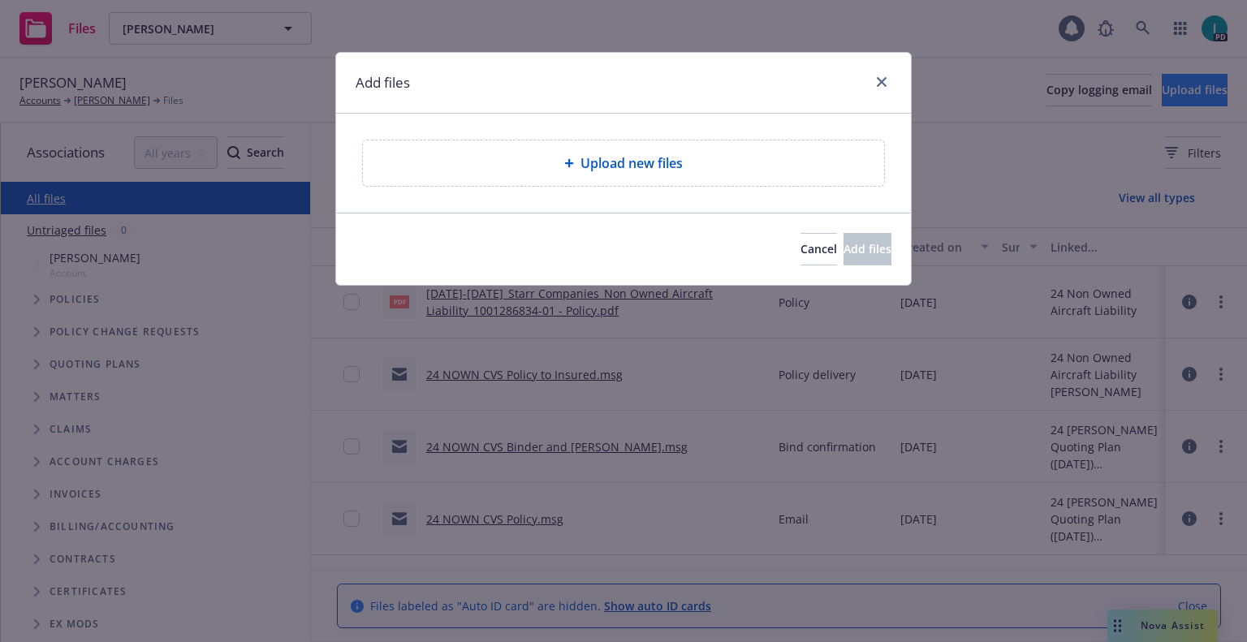
type textarea "x"
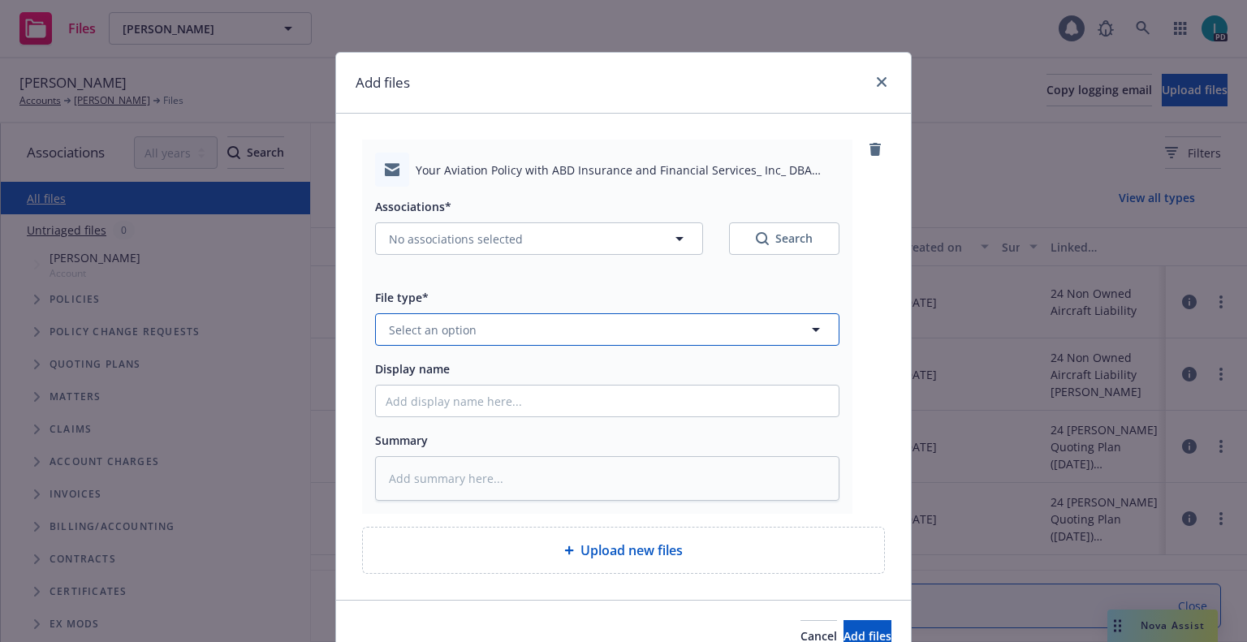
drag, startPoint x: 476, startPoint y: 336, endPoint x: 473, endPoint y: 318, distance: 18.2
click at [474, 336] on button "Select an option" at bounding box center [607, 329] width 465 height 32
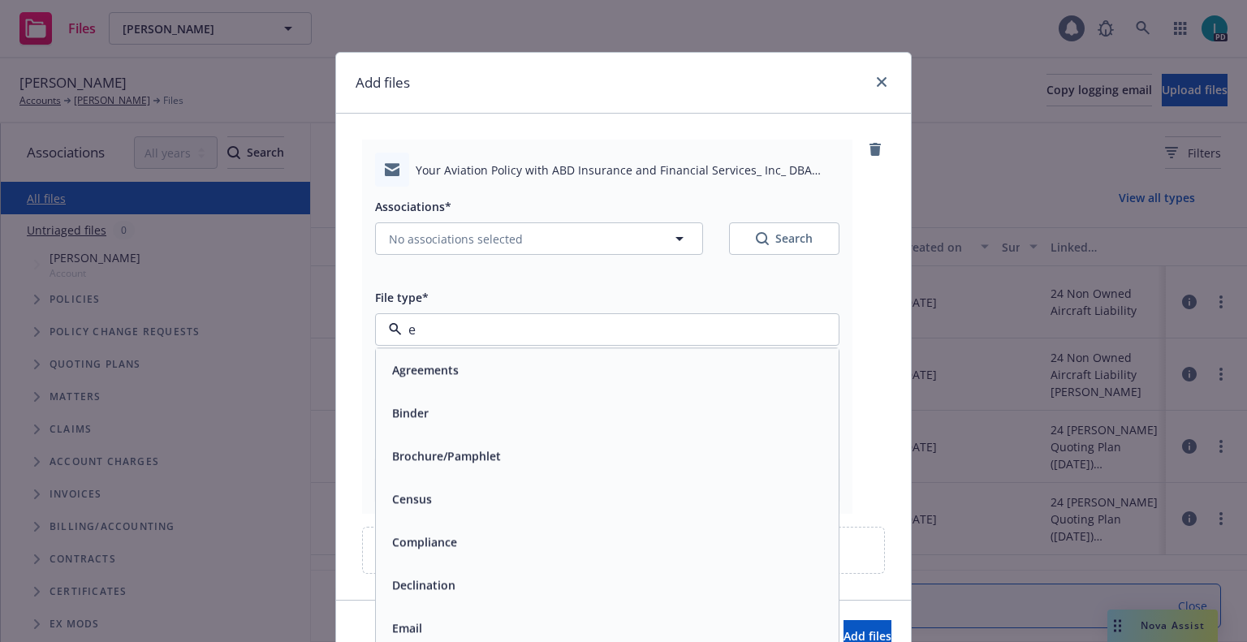
type input "em"
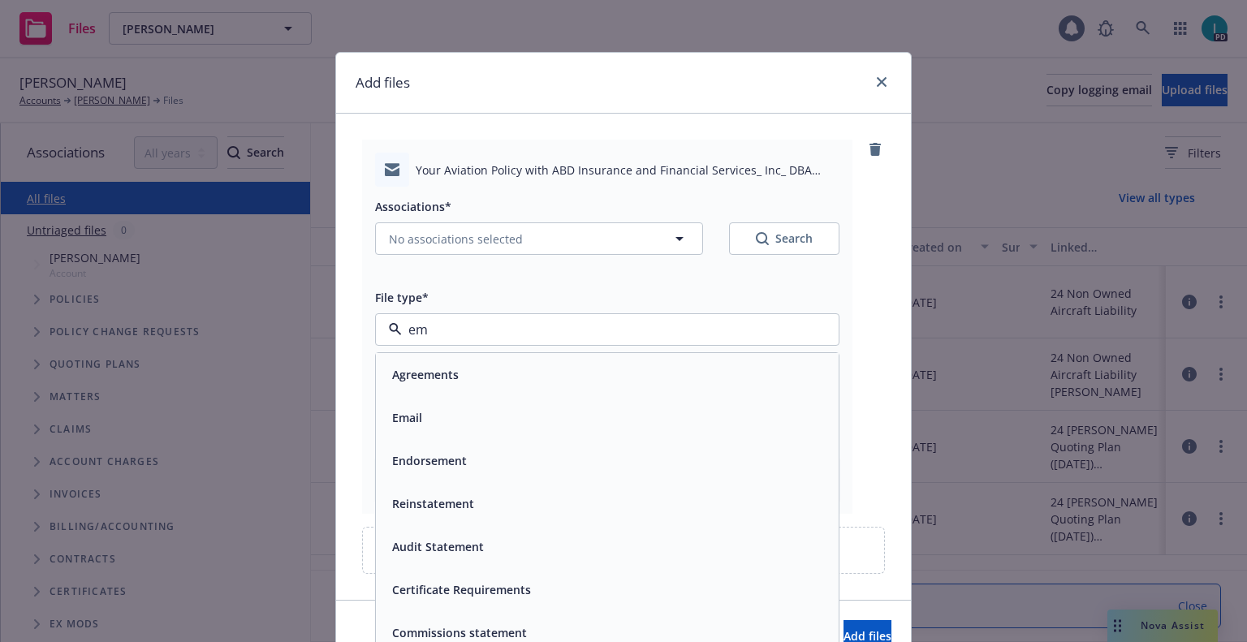
click at [429, 414] on div "Email" at bounding box center [607, 418] width 443 height 24
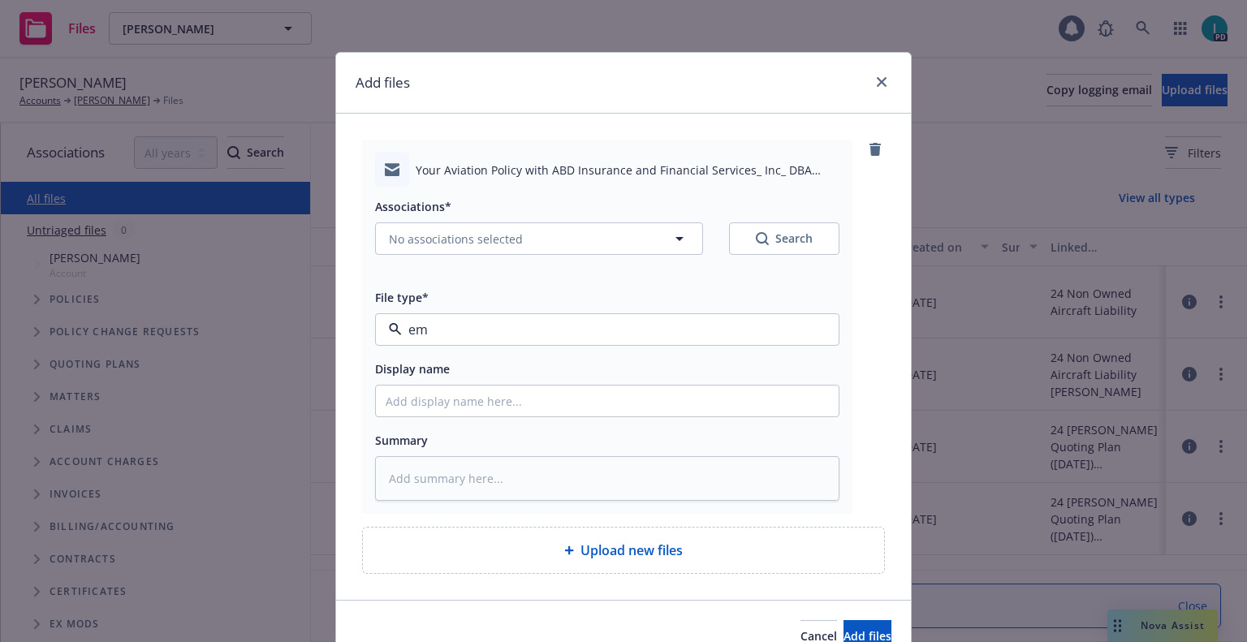
type textarea "x"
click at [442, 409] on input "Display name" at bounding box center [607, 401] width 463 height 31
type input "25 NOWN CVS Quotes to Insured"
click at [482, 244] on span "No associations selected" at bounding box center [456, 239] width 134 height 17
type textarea "x"
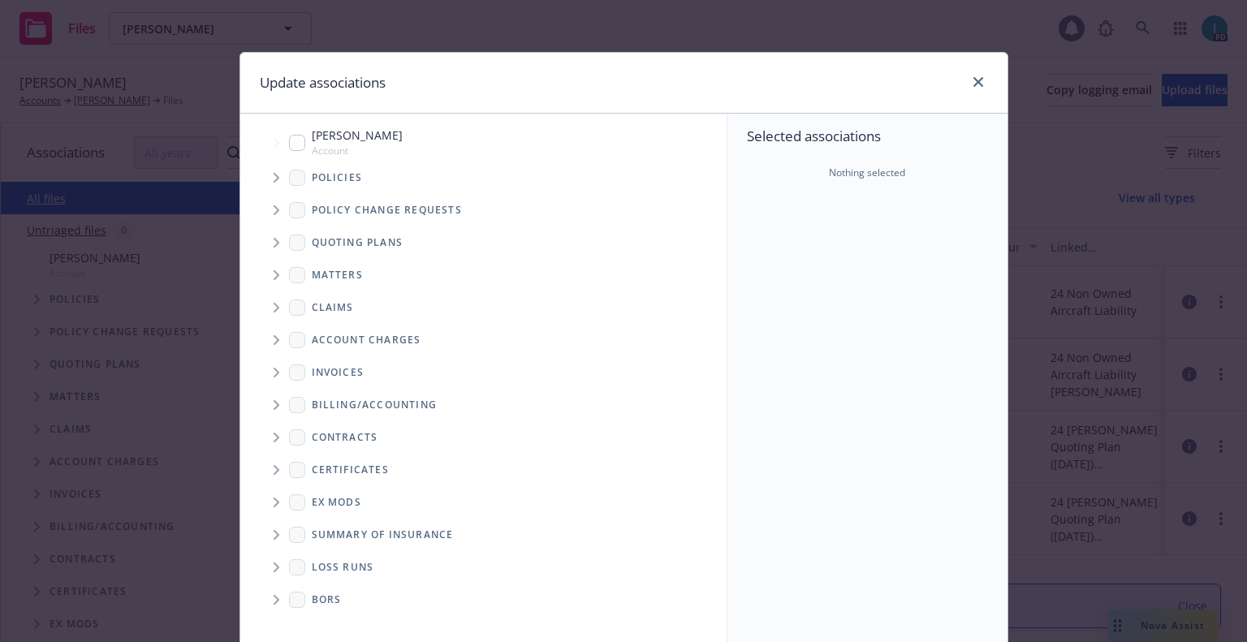
click at [275, 236] on span "Tree Example" at bounding box center [276, 243] width 26 height 26
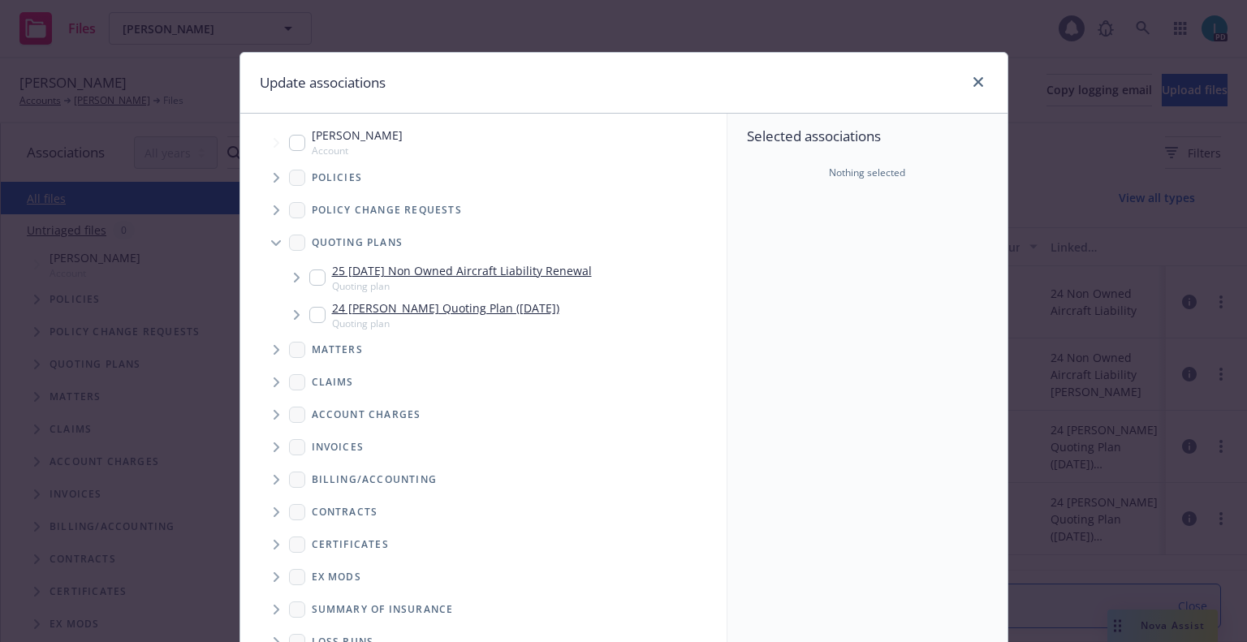
click at [310, 274] on input "Tree Example" at bounding box center [317, 278] width 16 height 16
checkbox input "true"
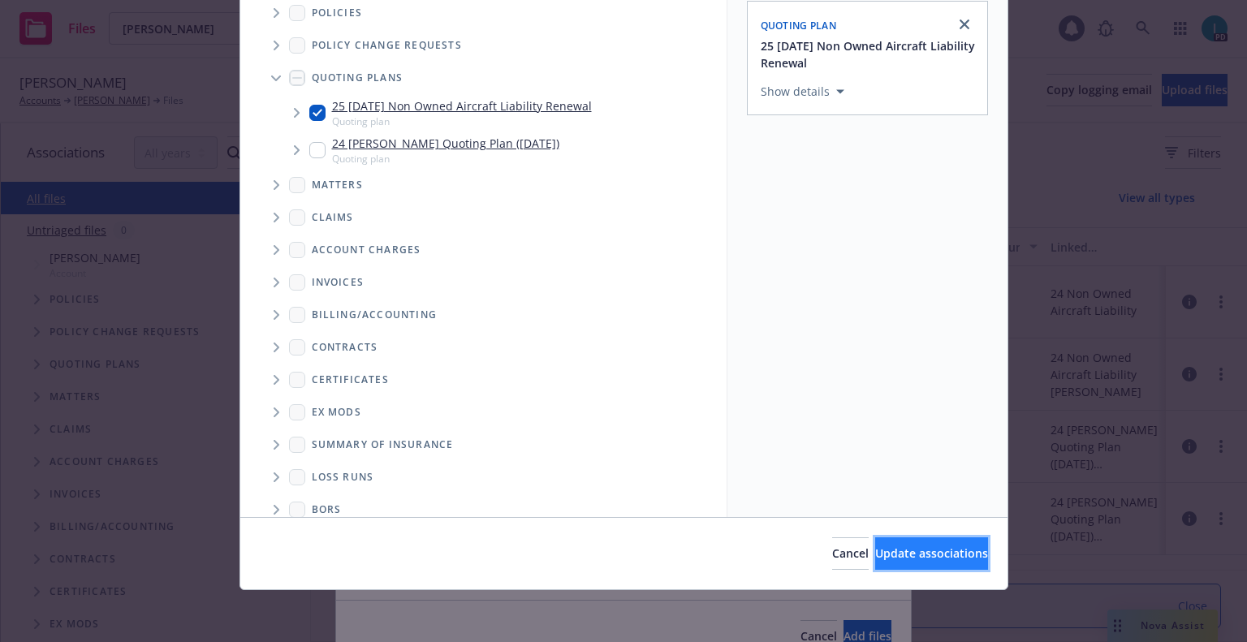
click at [926, 547] on span "Update associations" at bounding box center [931, 553] width 113 height 15
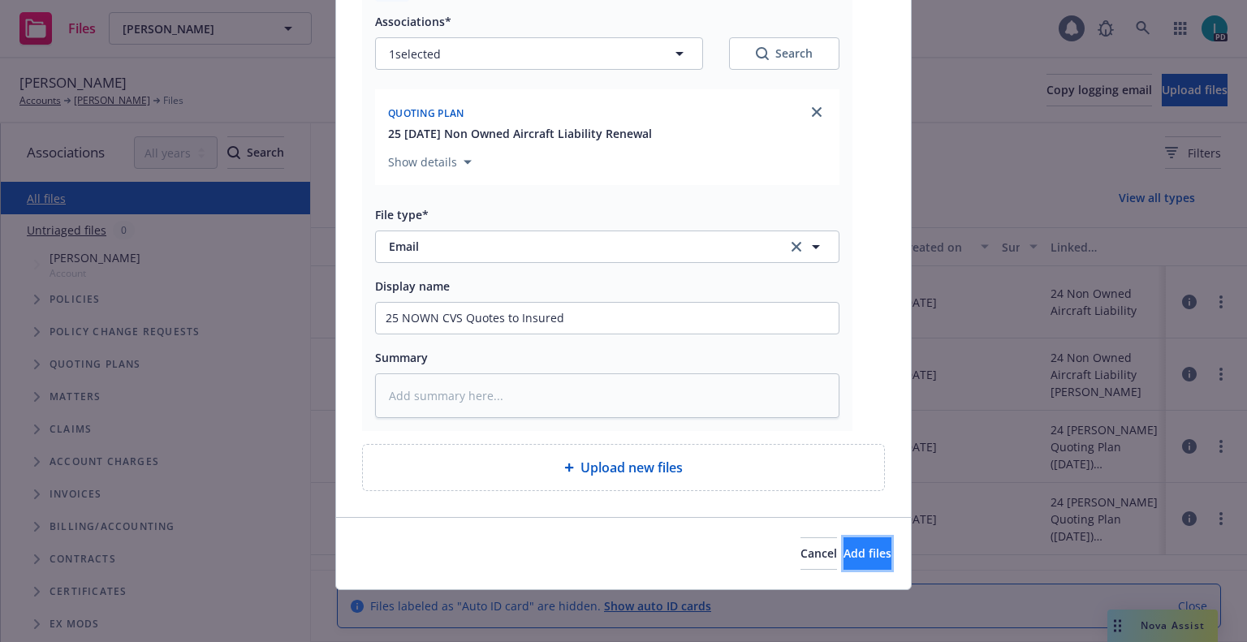
click at [874, 547] on button "Add files" at bounding box center [868, 554] width 48 height 32
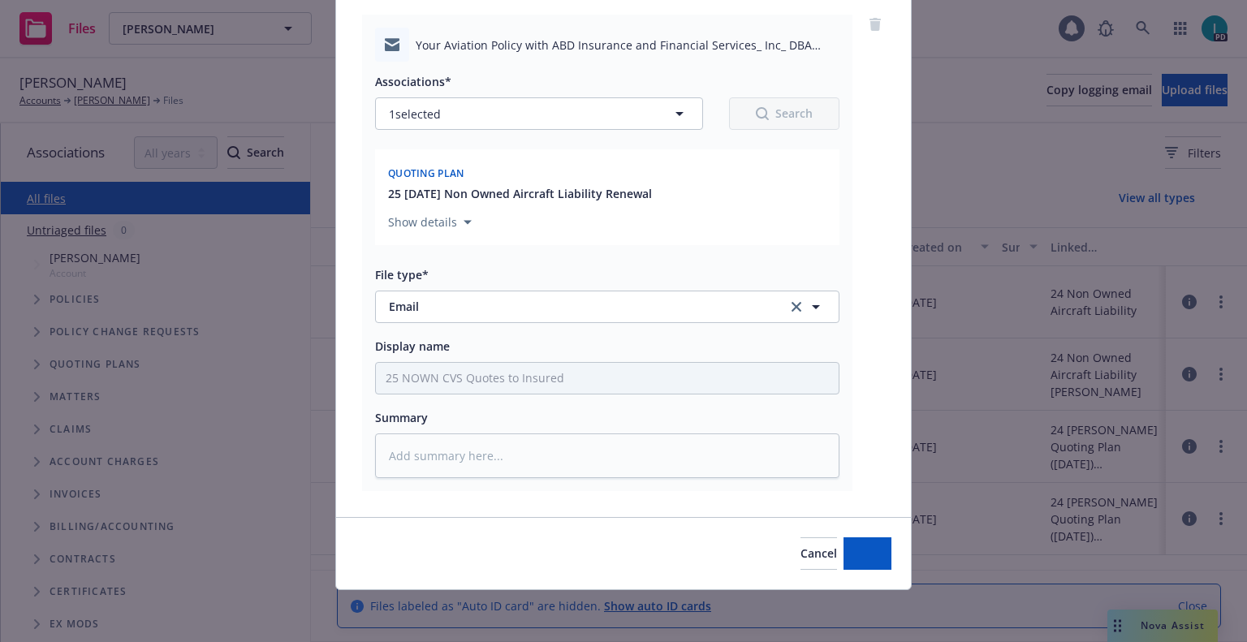
scroll to position [125, 0]
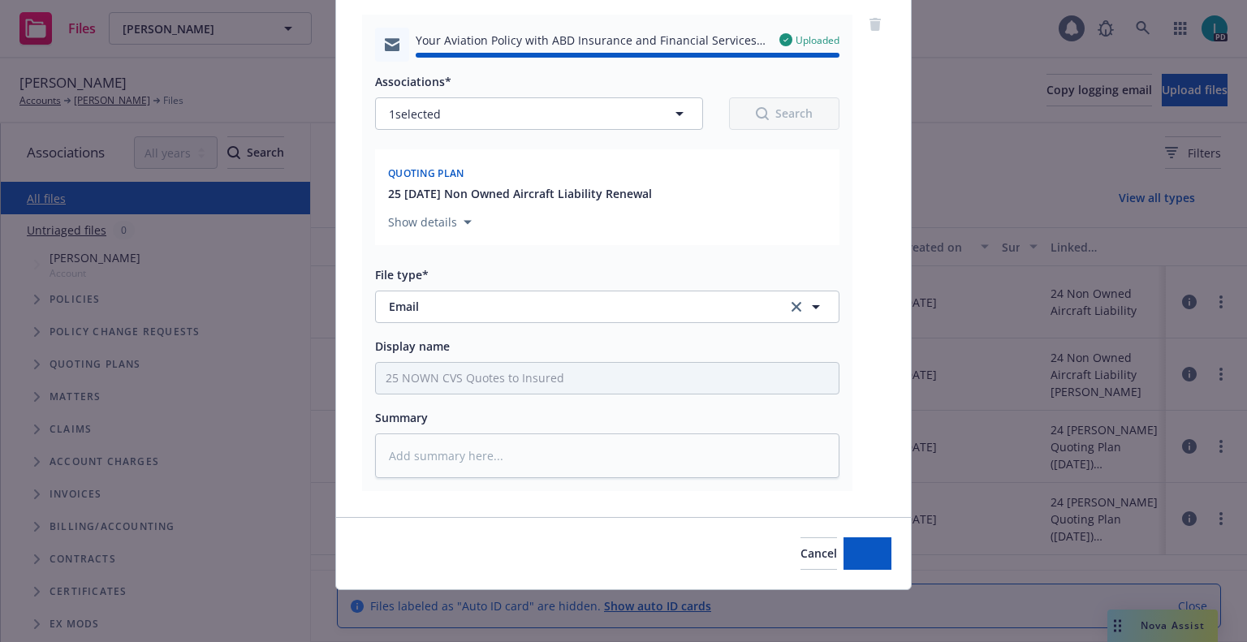
type textarea "x"
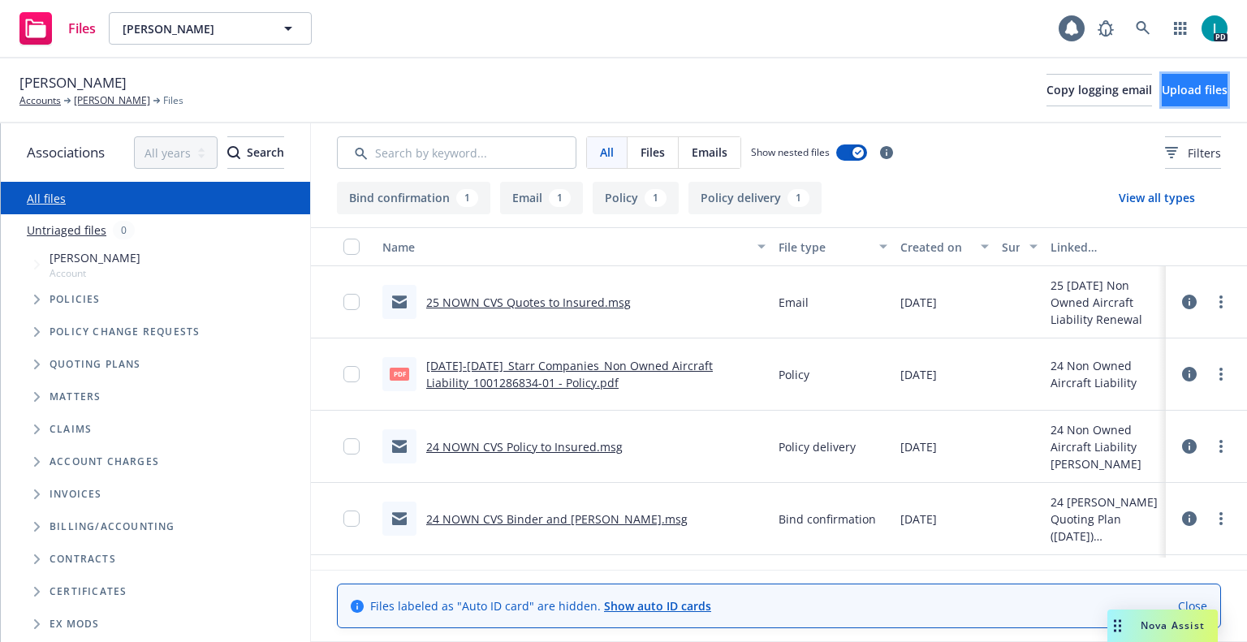
click at [1190, 105] on button "Upload files" at bounding box center [1195, 90] width 66 height 32
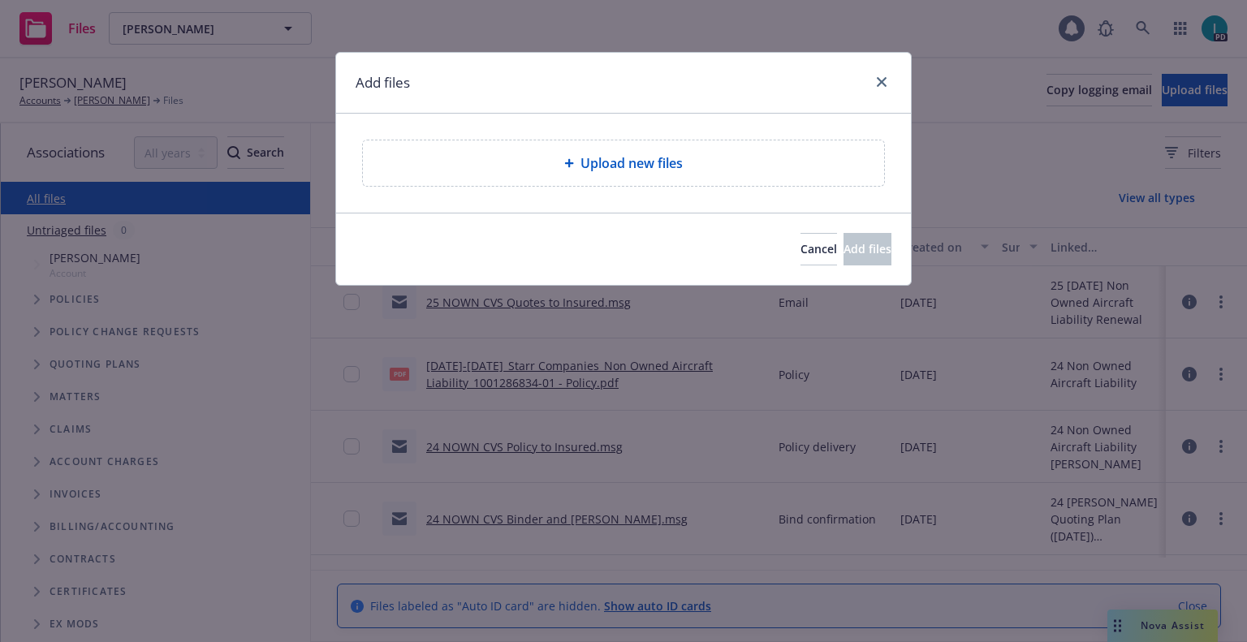
click at [508, 43] on div "Add files Upload new files Cancel Add files" at bounding box center [623, 321] width 1247 height 642
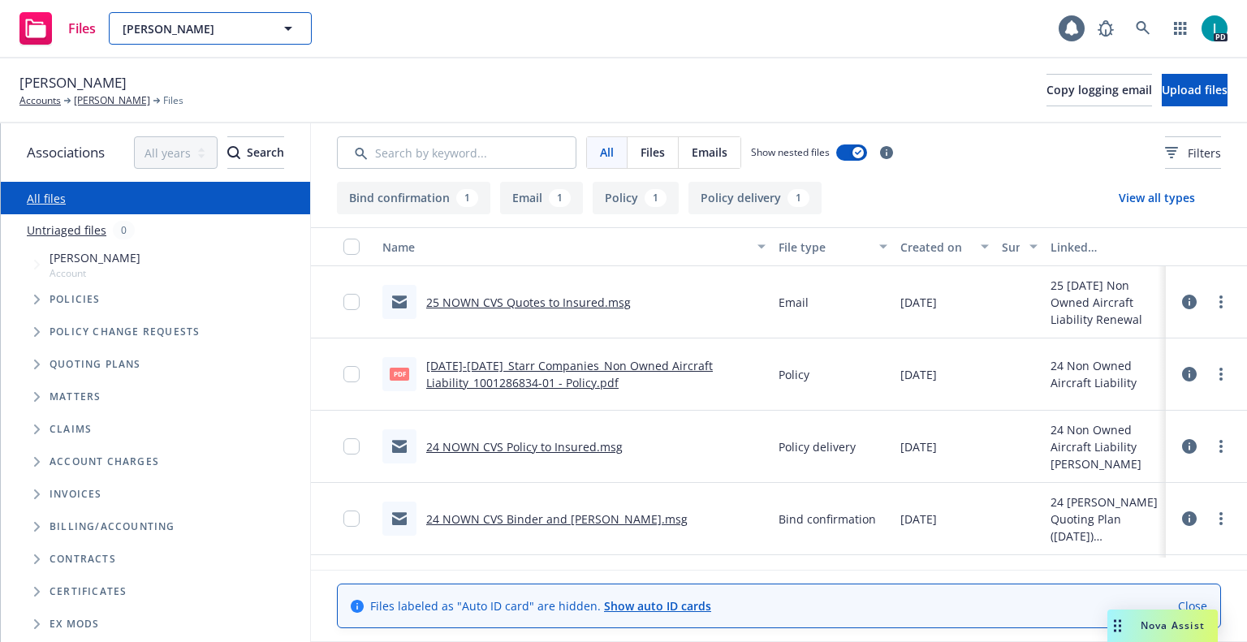
click at [171, 15] on button "Aira Gabriella Pagcudazo" at bounding box center [210, 28] width 203 height 32
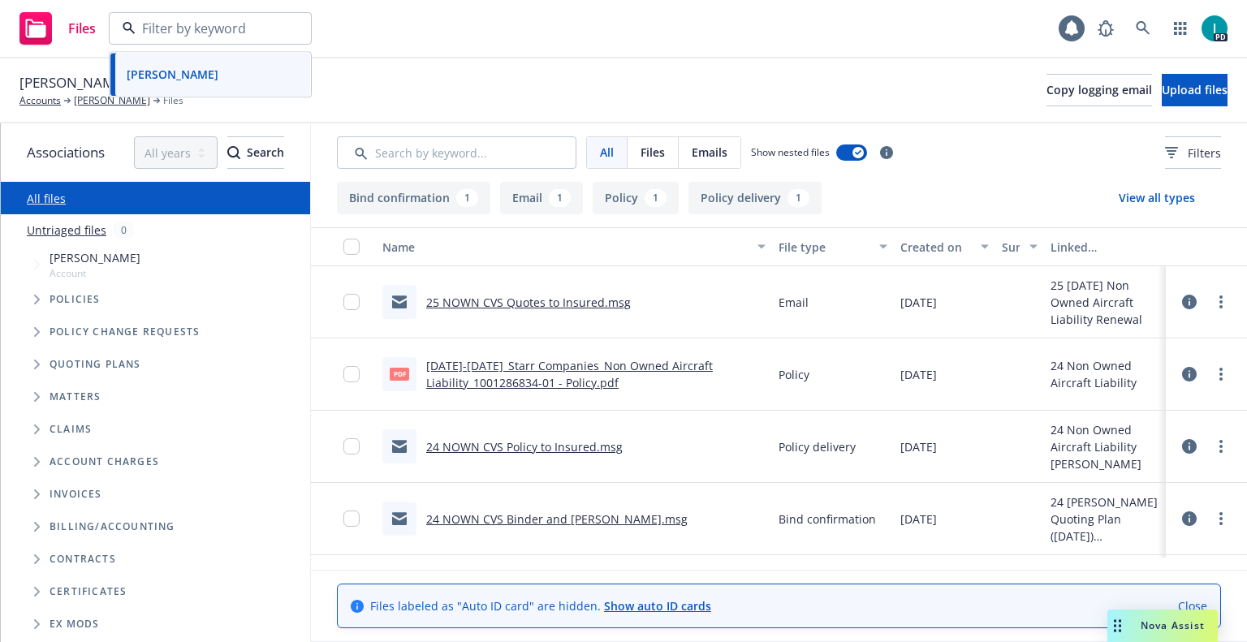
paste input "Darian Kadir"
type input "Darian Kadir"
click at [188, 64] on div "Darian Kadir" at bounding box center [171, 75] width 102 height 24
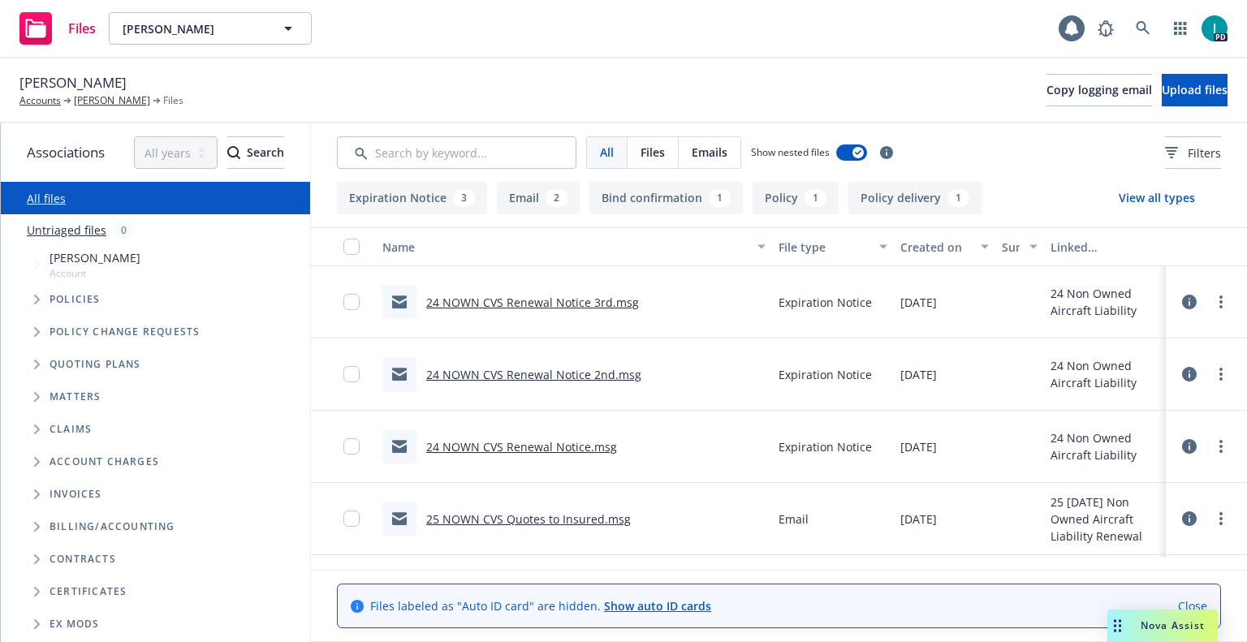
click at [529, 300] on link "24 NOWN CVS Renewal Notice 3rd.msg" at bounding box center [532, 302] width 213 height 15
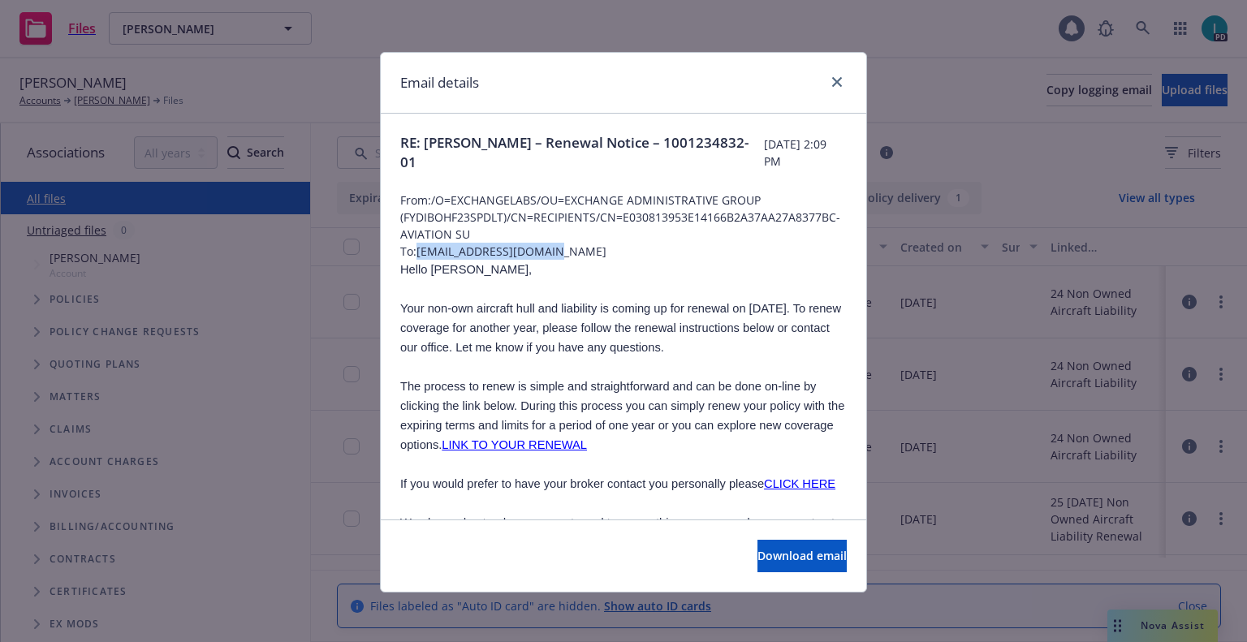
drag, startPoint x: 549, startPoint y: 253, endPoint x: 413, endPoint y: 254, distance: 135.6
click at [413, 254] on span "To: dariankadir@icloud.com" at bounding box center [623, 251] width 447 height 17
copy span "dariankadir@icloud.com"
click at [426, 269] on span "Hello Darian," at bounding box center [466, 269] width 132 height 13
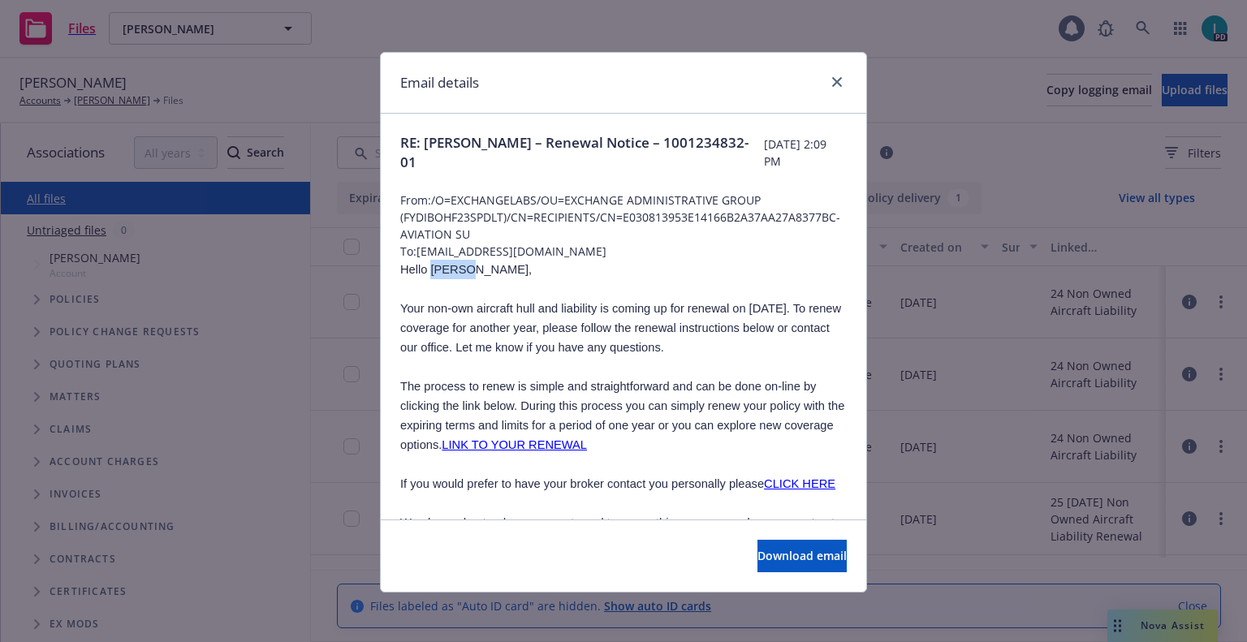
copy span "Darian"
click at [830, 88] on link "close" at bounding box center [837, 81] width 19 height 19
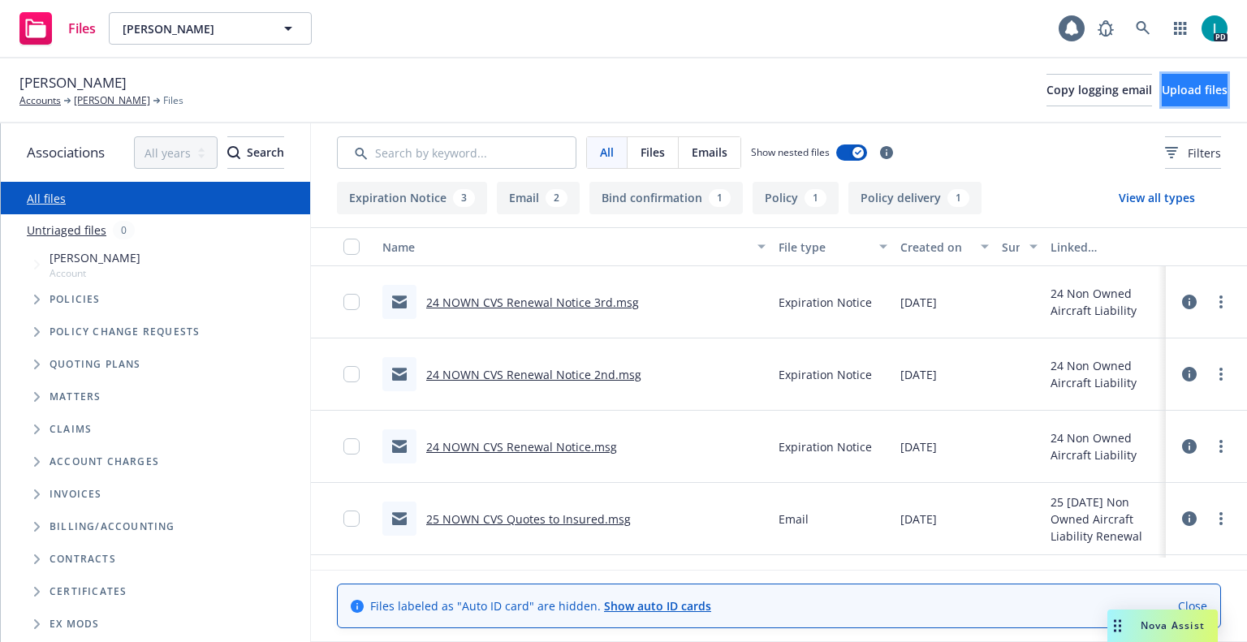
click at [1162, 95] on span "Upload files" at bounding box center [1195, 89] width 66 height 15
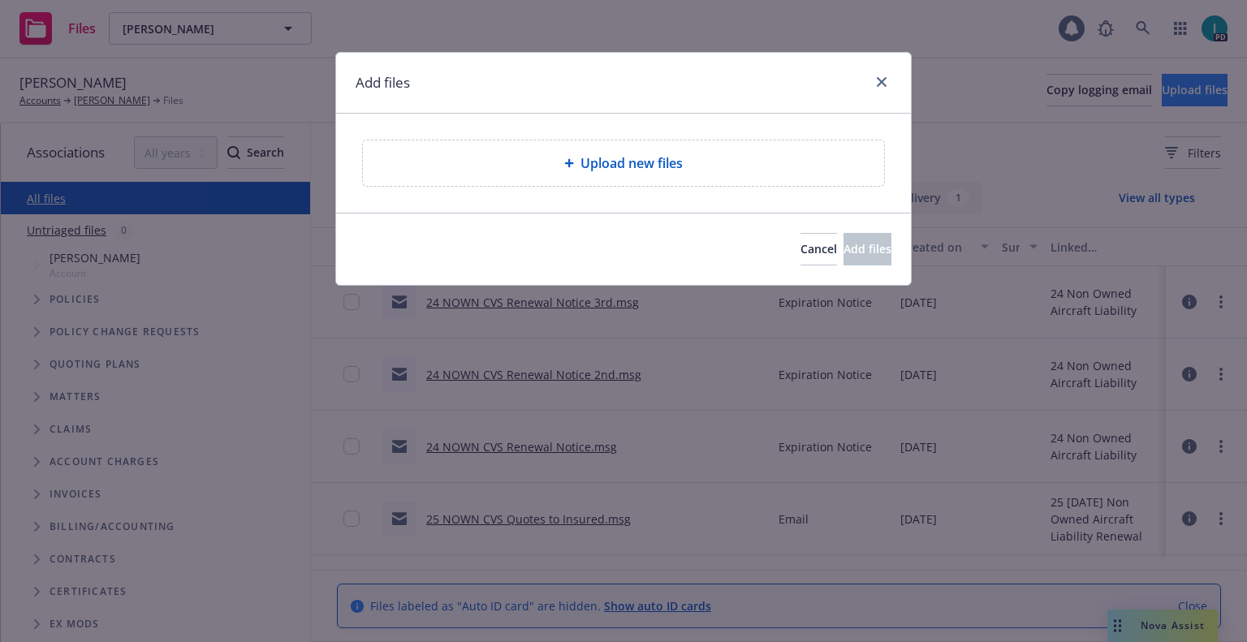
type textarea "x"
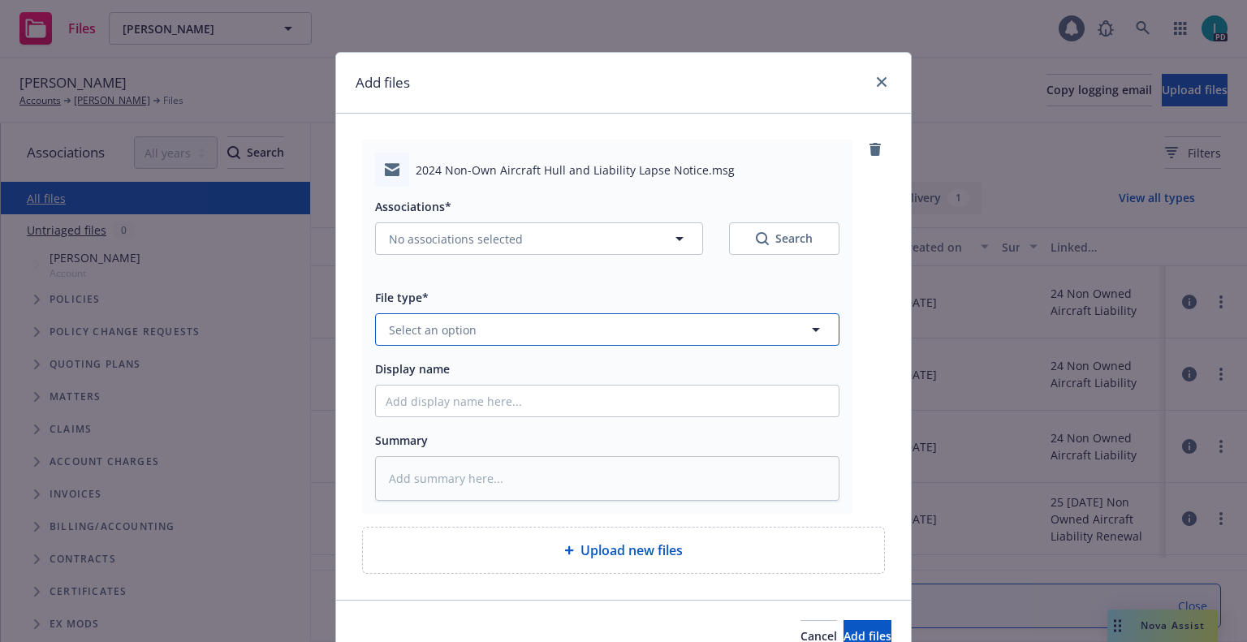
click at [481, 329] on button "Select an option" at bounding box center [607, 329] width 465 height 32
type input "ex"
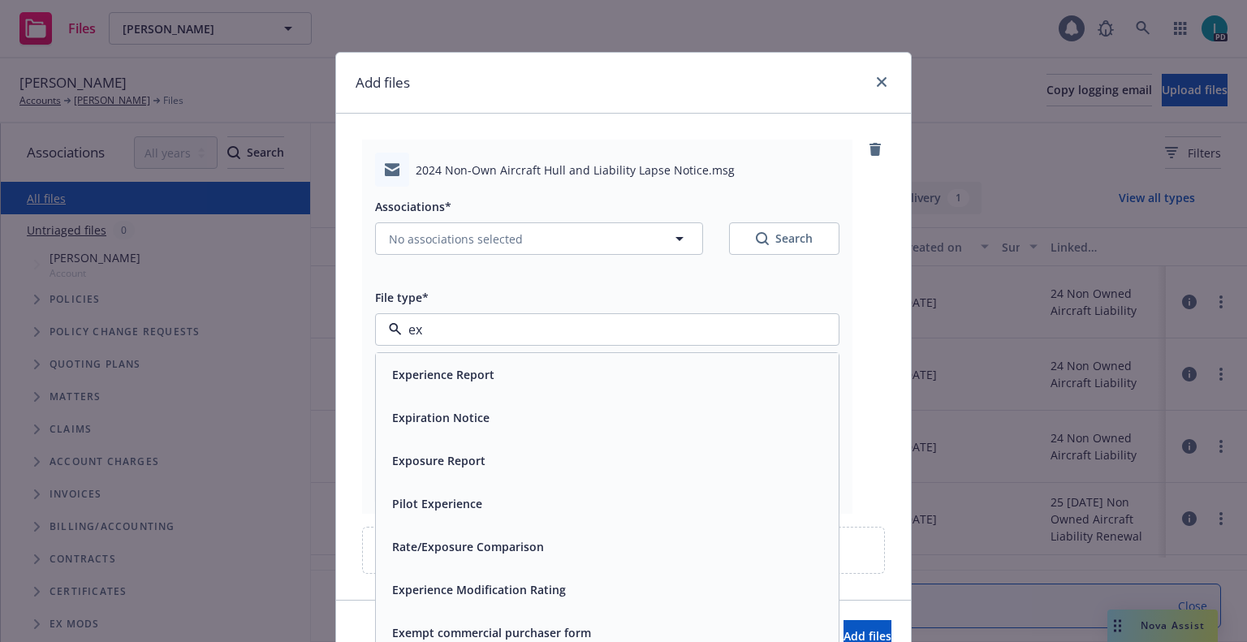
click at [465, 414] on span "Expiration Notice" at bounding box center [440, 417] width 97 height 17
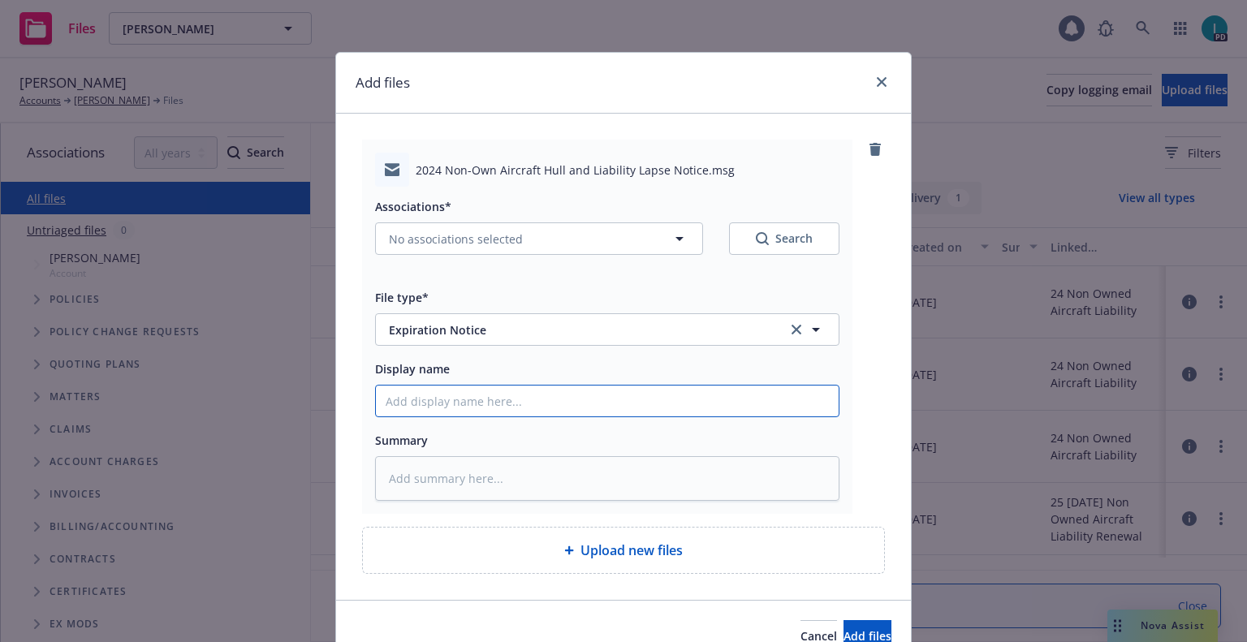
click at [486, 407] on input "Display name" at bounding box center [607, 401] width 463 height 31
type textarea "x"
type input "2"
type textarea "x"
type input "24"
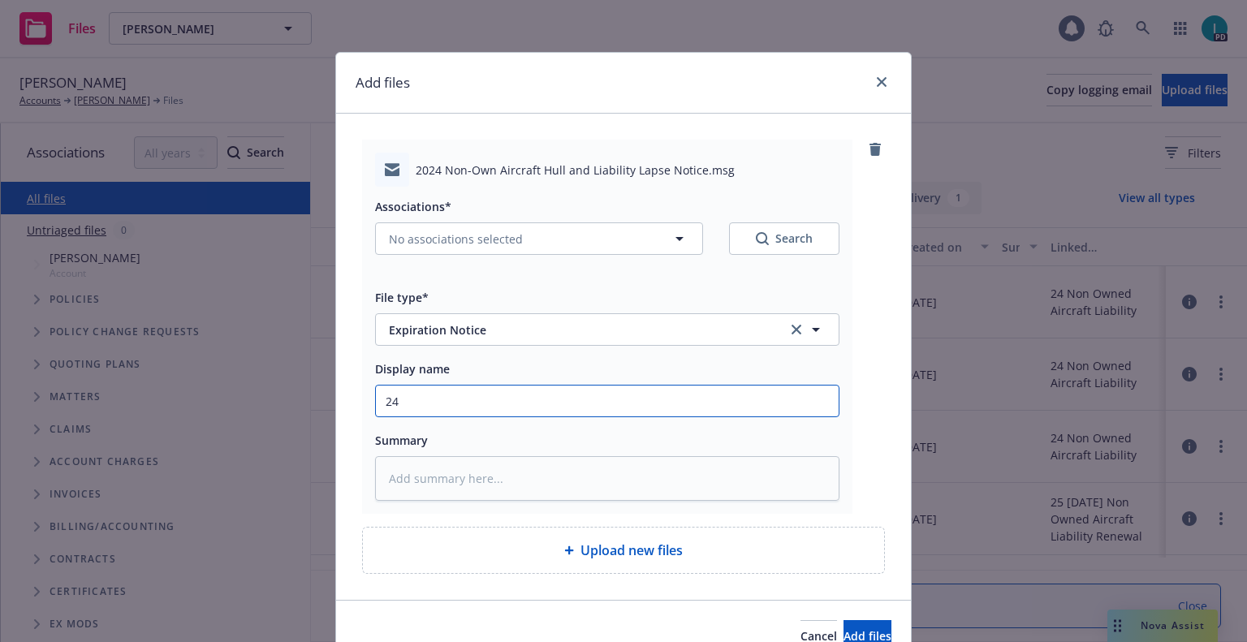
type textarea "x"
type input "24 NOWN CVS Lapse Notice"
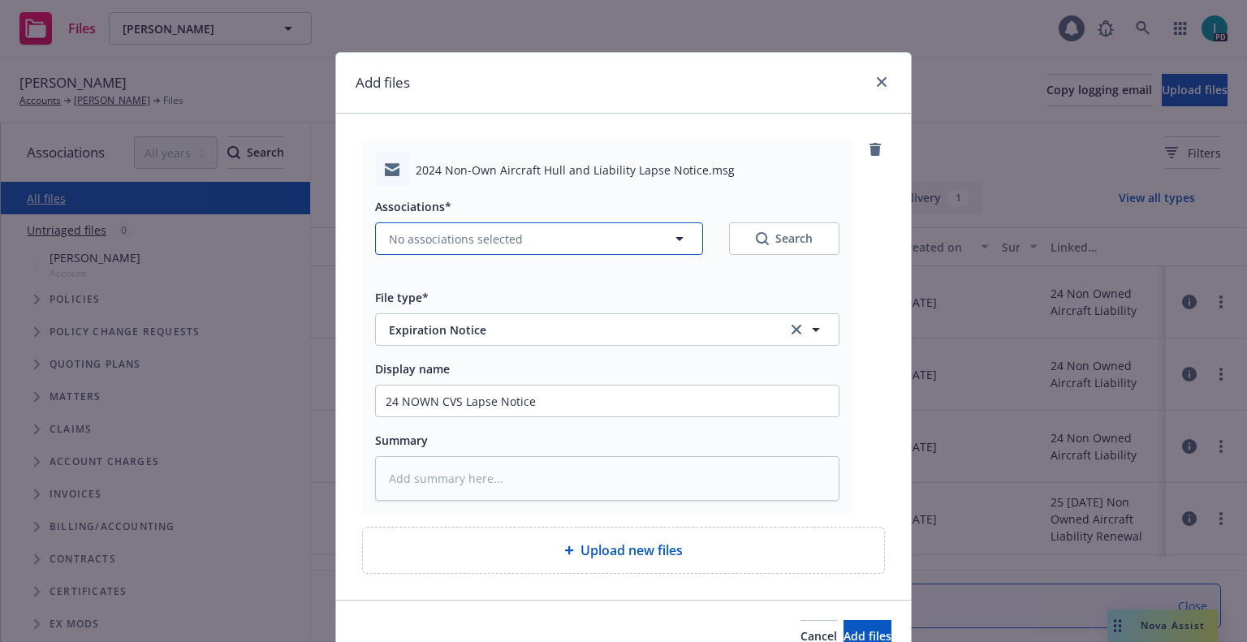
click at [468, 251] on button "No associations selected" at bounding box center [539, 239] width 328 height 32
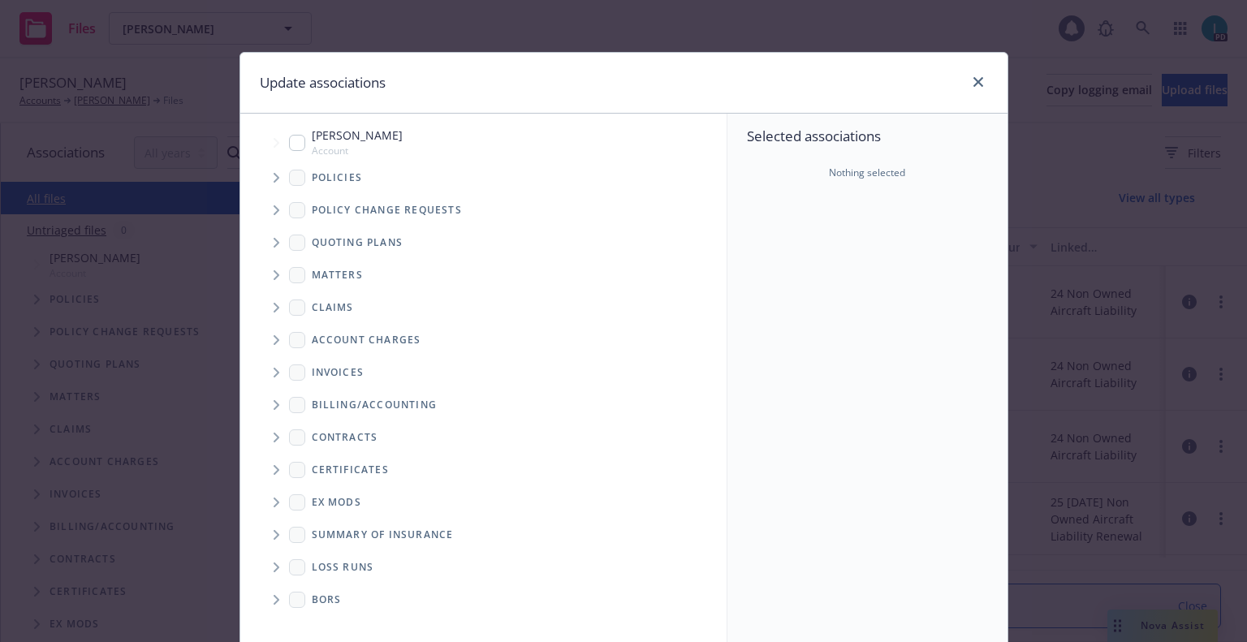
click at [275, 177] on span "Tree Example" at bounding box center [276, 178] width 26 height 26
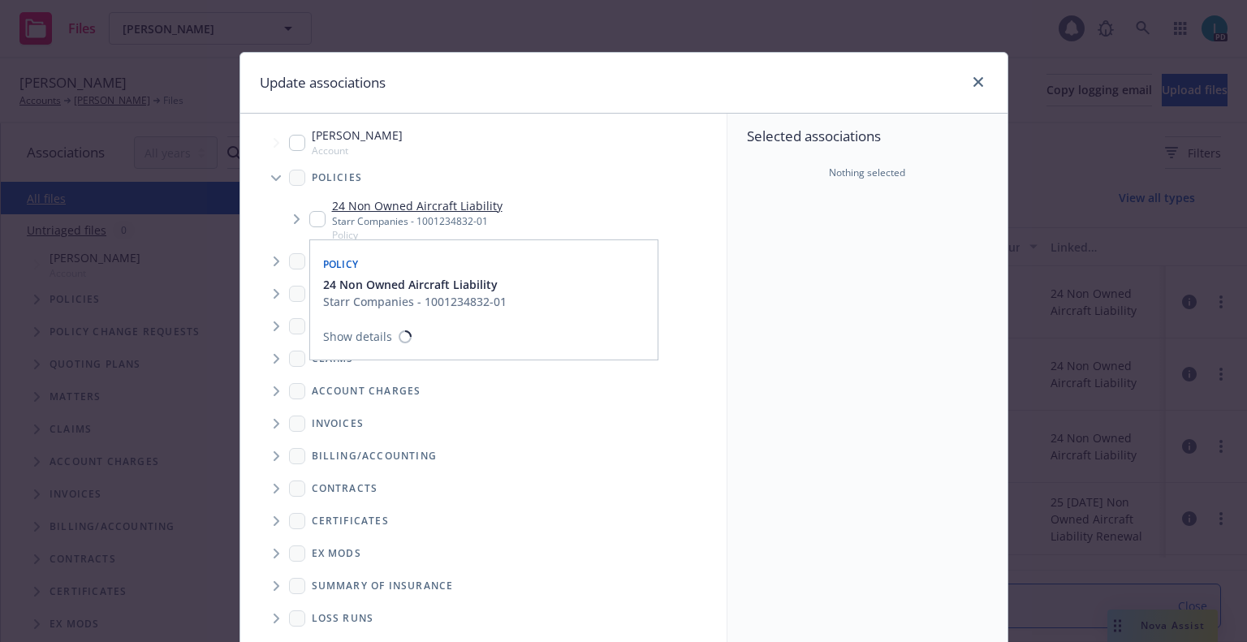
type textarea "x"
click at [314, 216] on input "Tree Example" at bounding box center [317, 219] width 16 height 16
checkbox input "true"
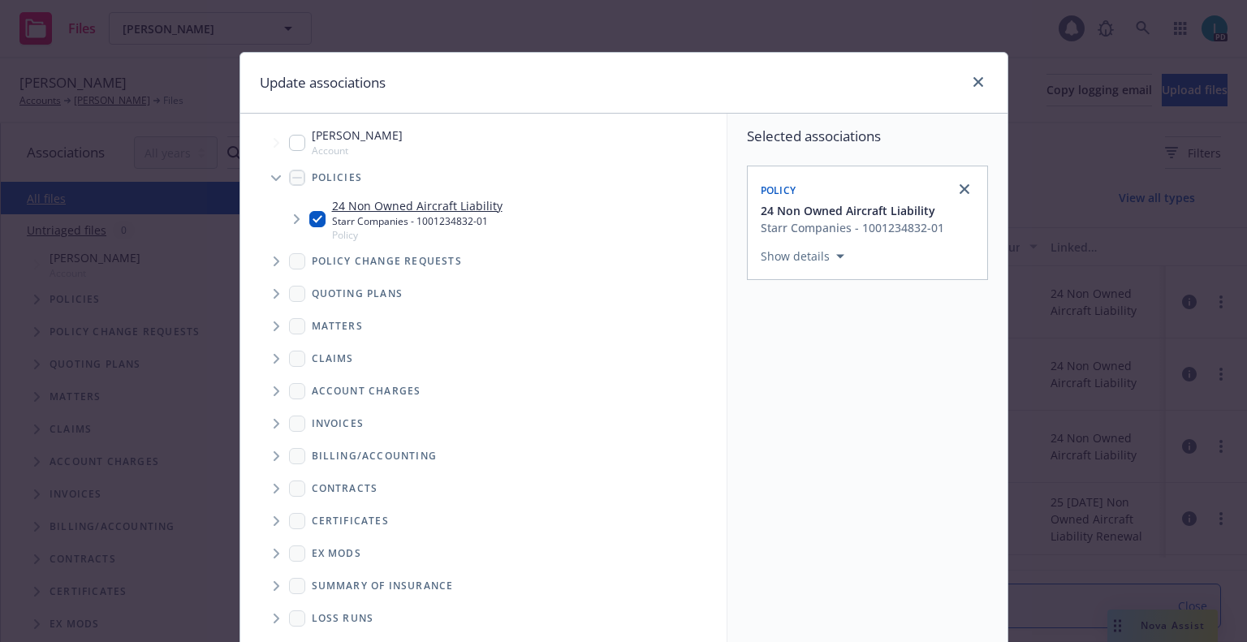
scroll to position [165, 0]
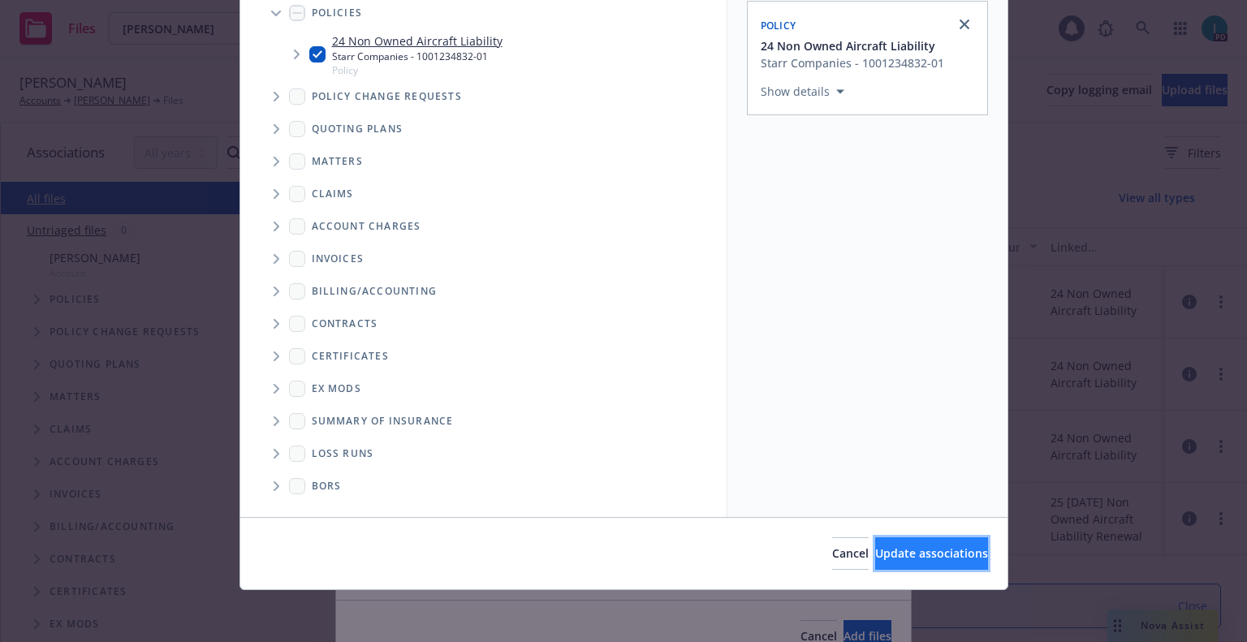
click at [894, 549] on span "Update associations" at bounding box center [931, 553] width 113 height 15
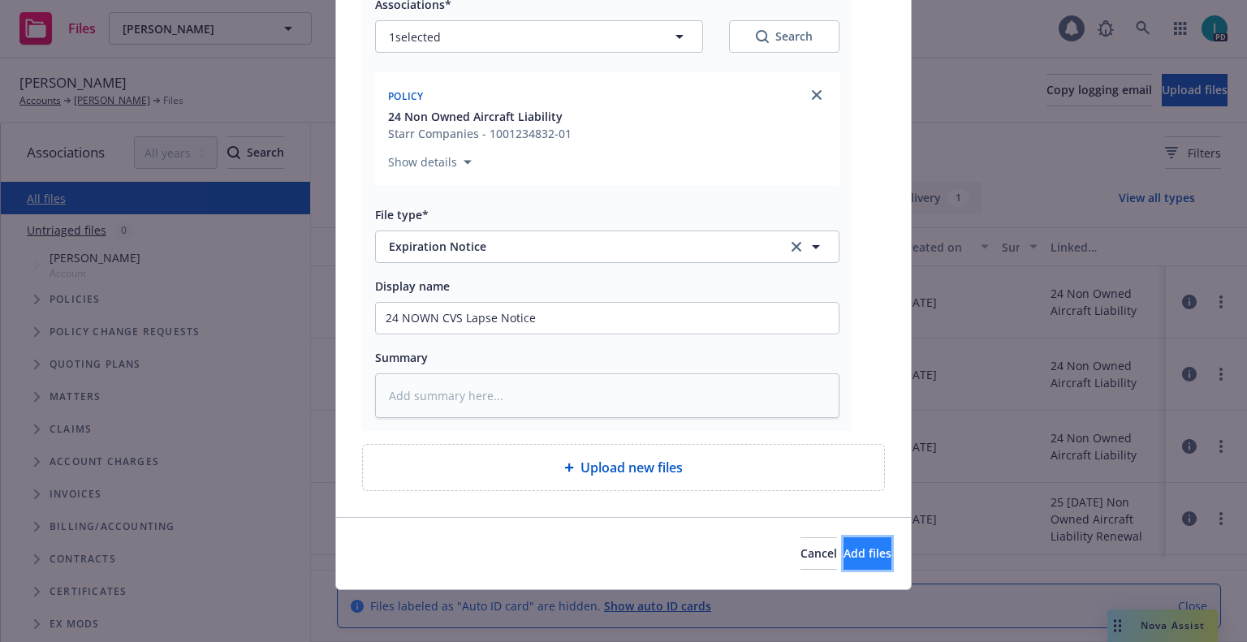
click at [861, 557] on button "Add files" at bounding box center [868, 554] width 48 height 32
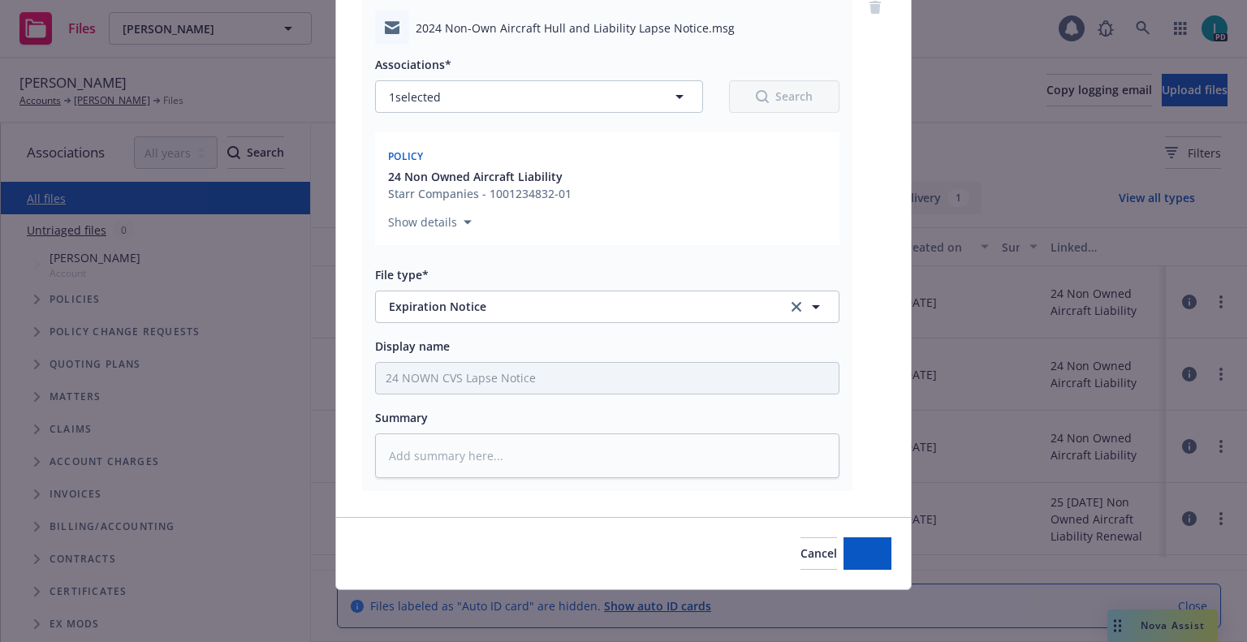
scroll to position [142, 0]
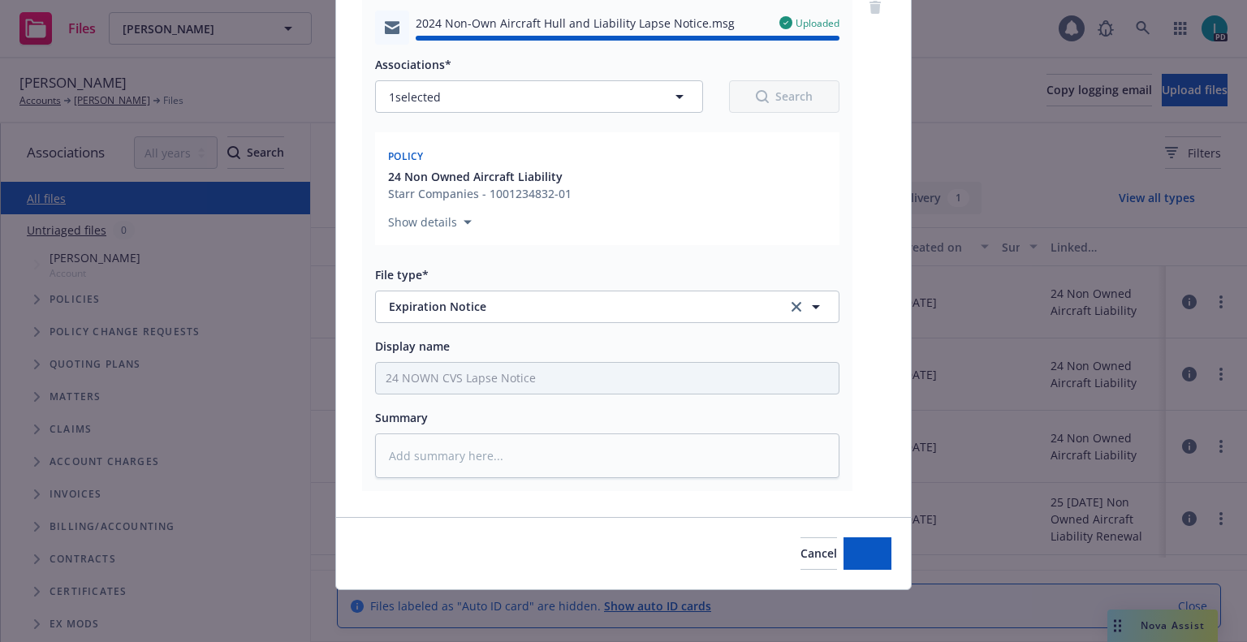
type textarea "x"
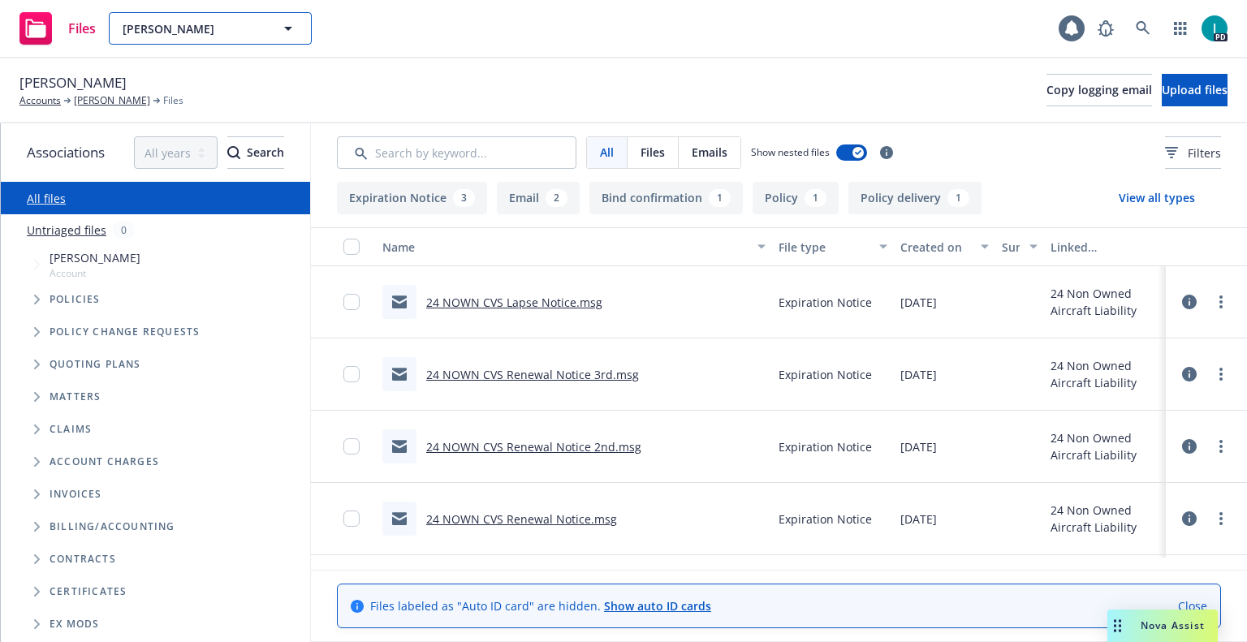
click at [258, 15] on button "Darian Kadir" at bounding box center [210, 28] width 203 height 32
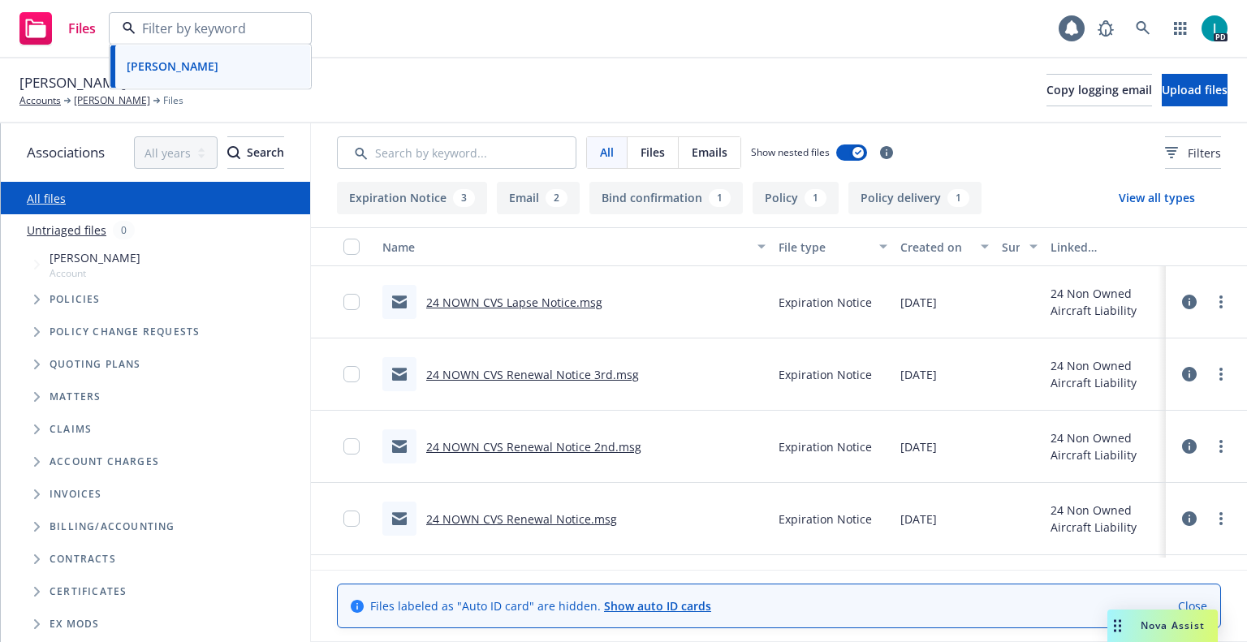
paste input "Ryan Sander"
type input "Ryan Sander"
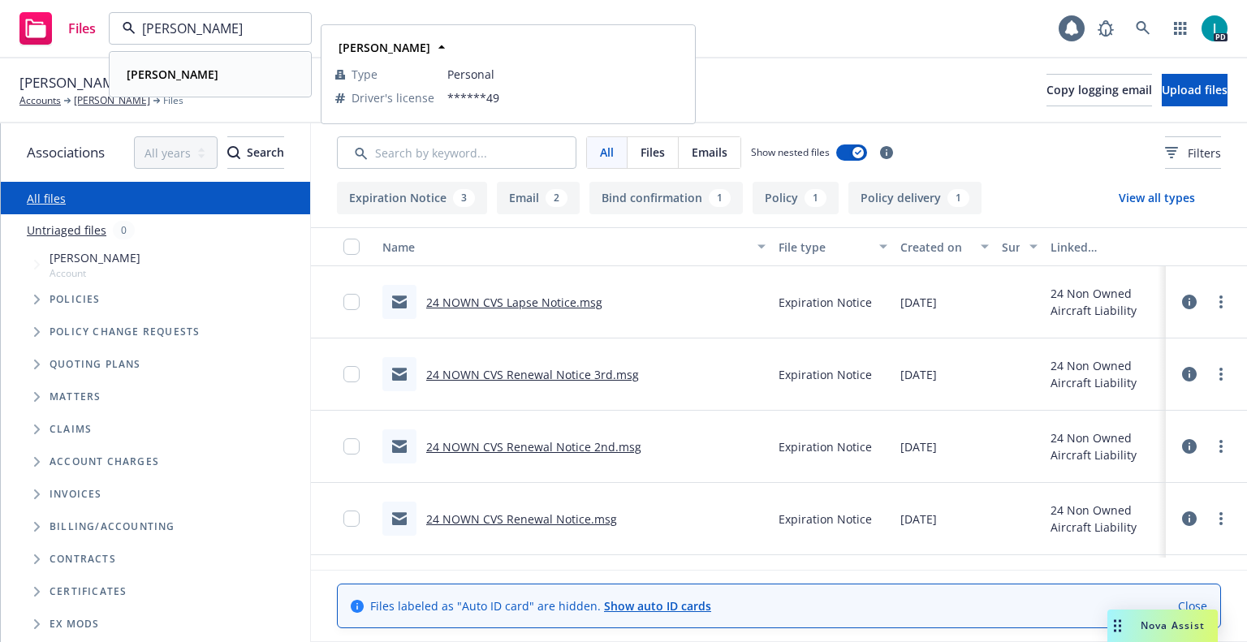
click at [216, 74] on div "Ryan Sander" at bounding box center [210, 75] width 180 height 24
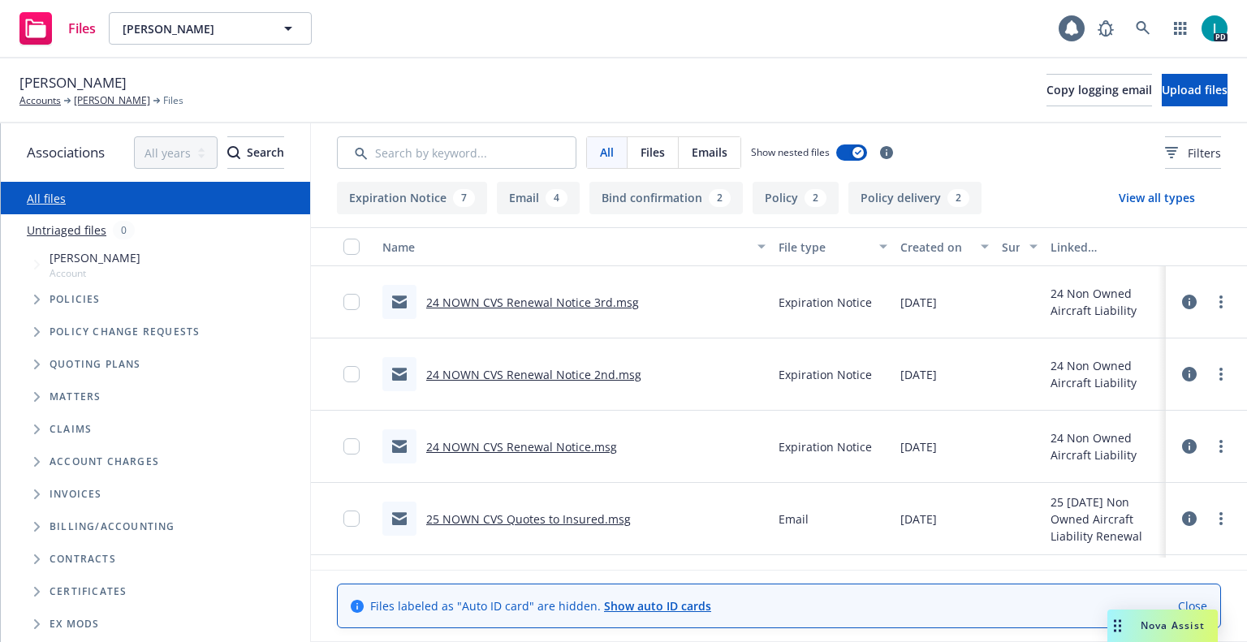
click at [536, 302] on link "24 NOWN CVS Renewal Notice 3rd.msg" at bounding box center [532, 302] width 213 height 15
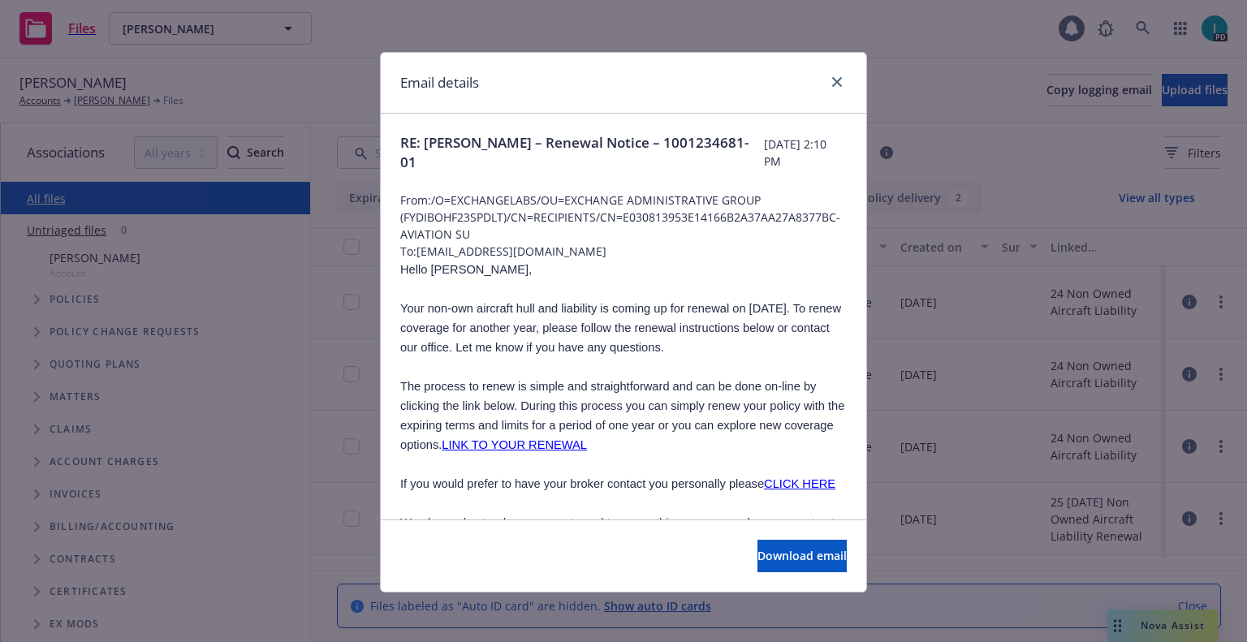
click at [560, 238] on span "From: /O=EXCHANGELABS/OU=EXCHANGE ADMINISTRATIVE GROUP (FYDIBOHF23SPDLT)/CN=REC…" at bounding box center [623, 217] width 447 height 51
drag, startPoint x: 561, startPoint y: 249, endPoint x: 413, endPoint y: 251, distance: 147.8
click at [413, 251] on span "To: ryansander3@gmail.com" at bounding box center [623, 251] width 447 height 17
copy span "ryansander3@gmail.com"
click at [430, 269] on span "Hello Ryan," at bounding box center [466, 269] width 132 height 13
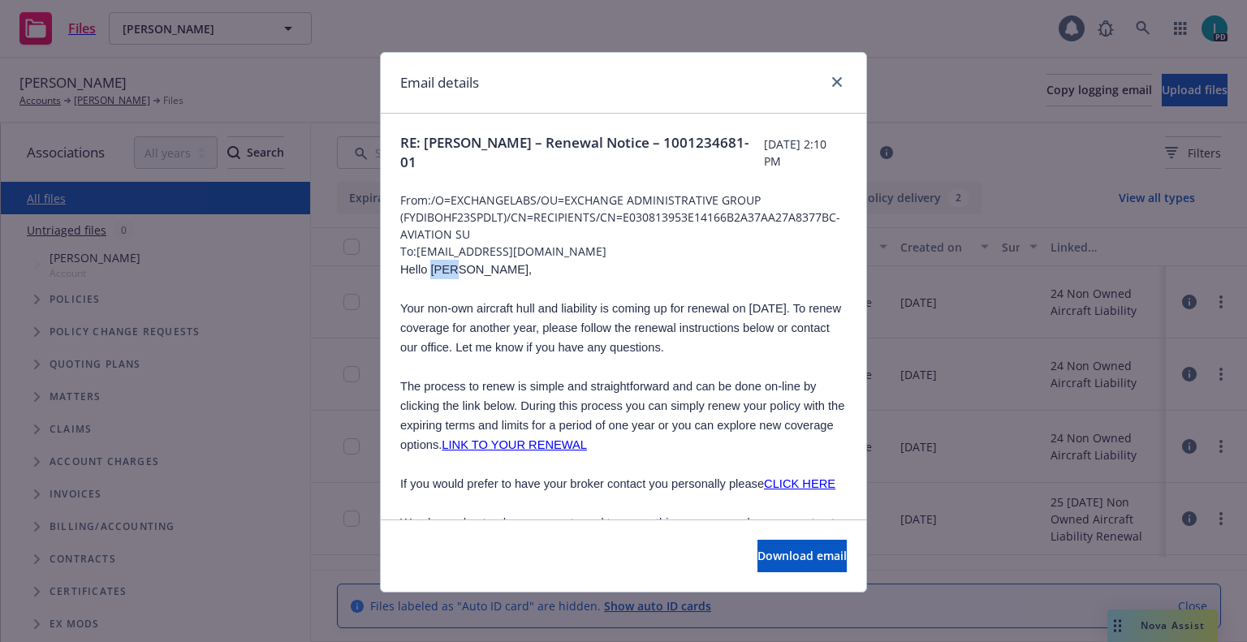
click at [430, 269] on span "Hello Ryan," at bounding box center [466, 269] width 132 height 13
copy span "Ryan"
click at [839, 80] on link "close" at bounding box center [837, 81] width 19 height 19
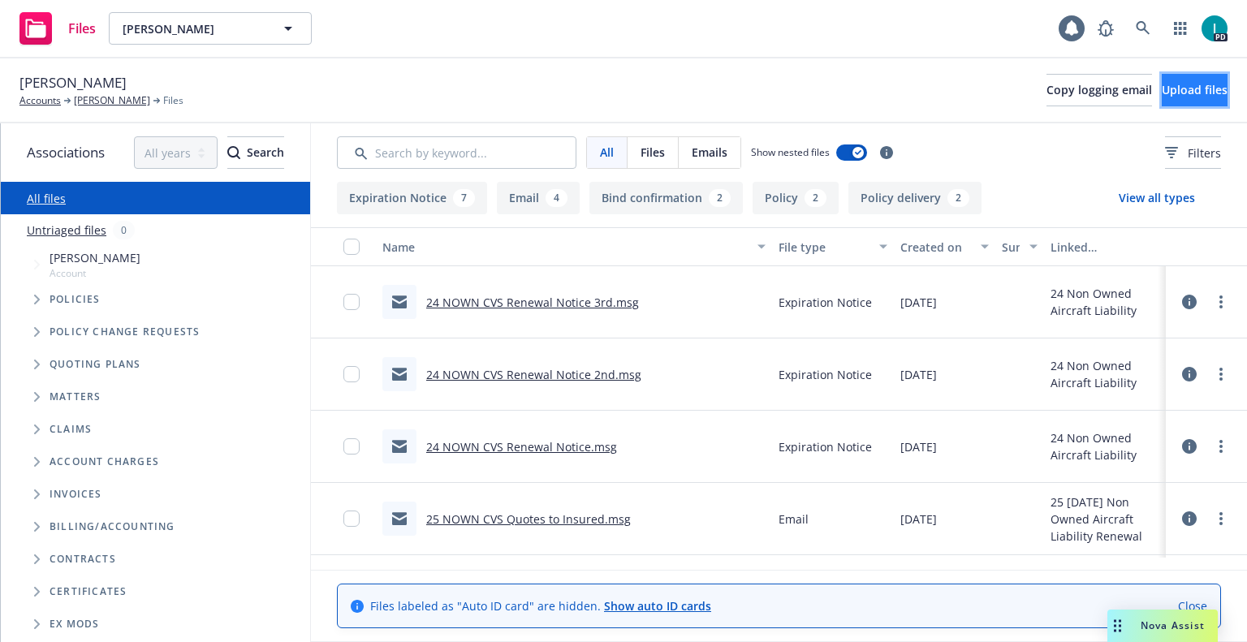
click at [1173, 84] on span "Upload files" at bounding box center [1195, 89] width 66 height 15
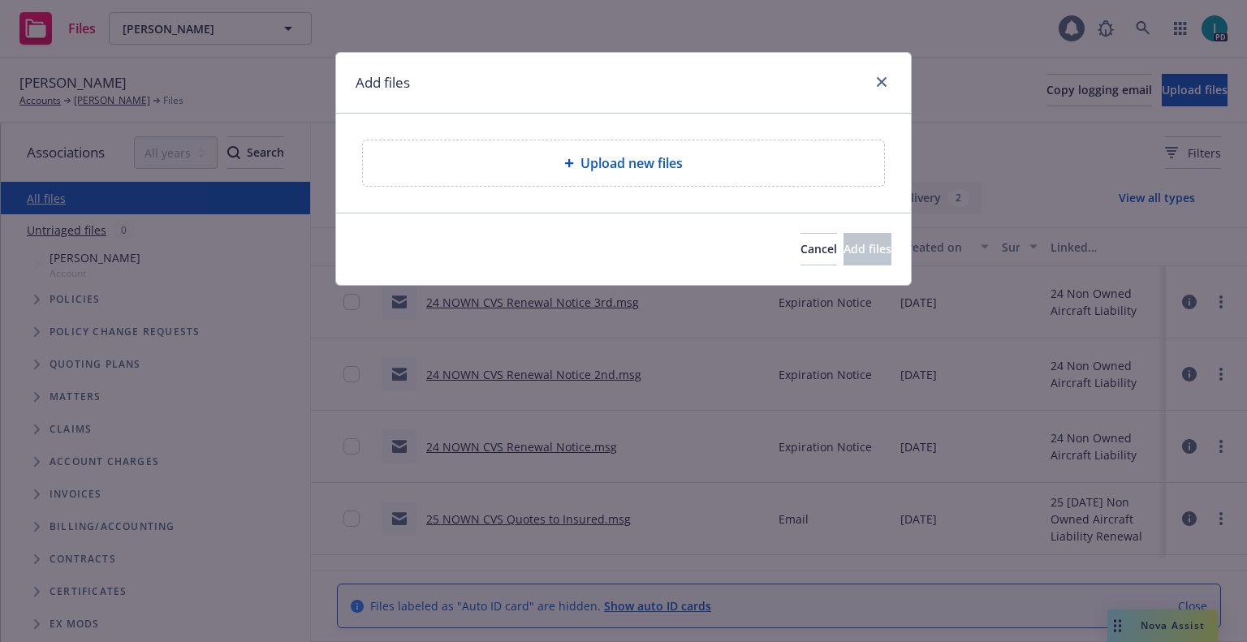
type textarea "x"
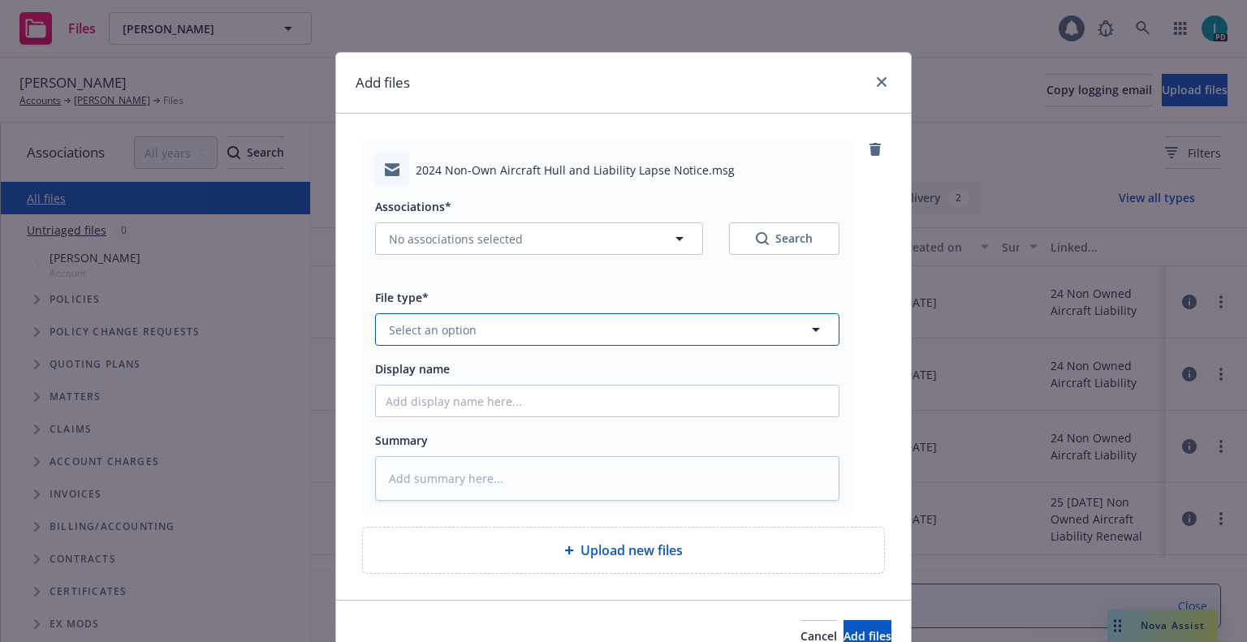
click at [460, 335] on span "Select an option" at bounding box center [433, 330] width 88 height 17
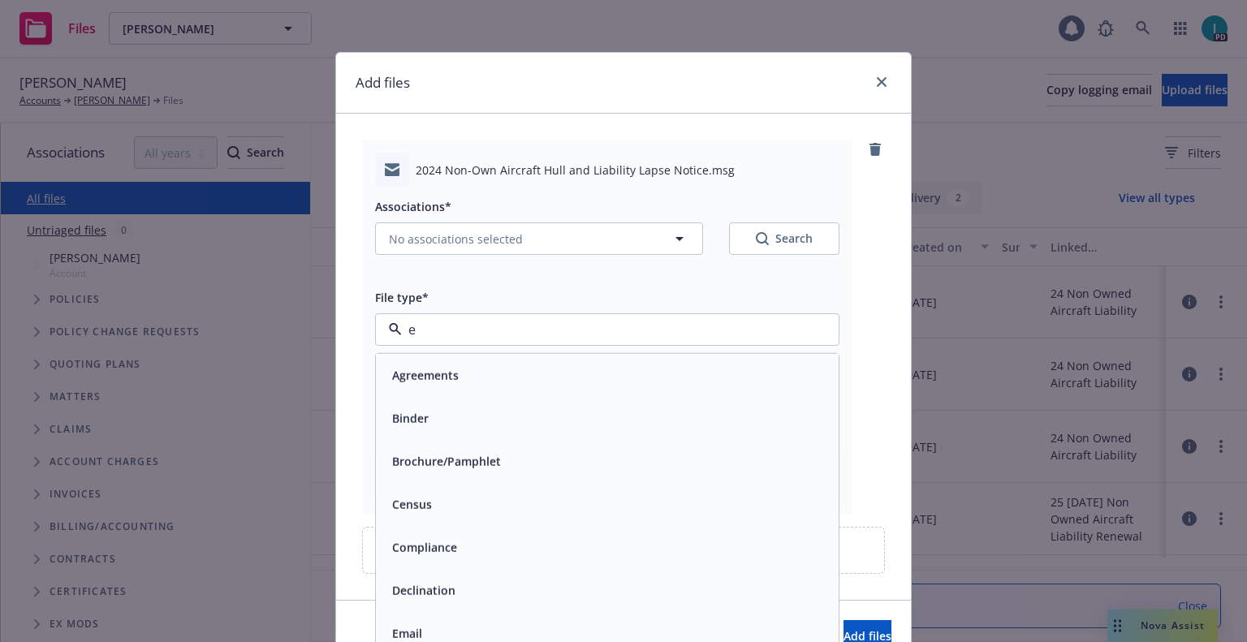
type input "em"
click at [428, 323] on input "em" at bounding box center [604, 329] width 404 height 19
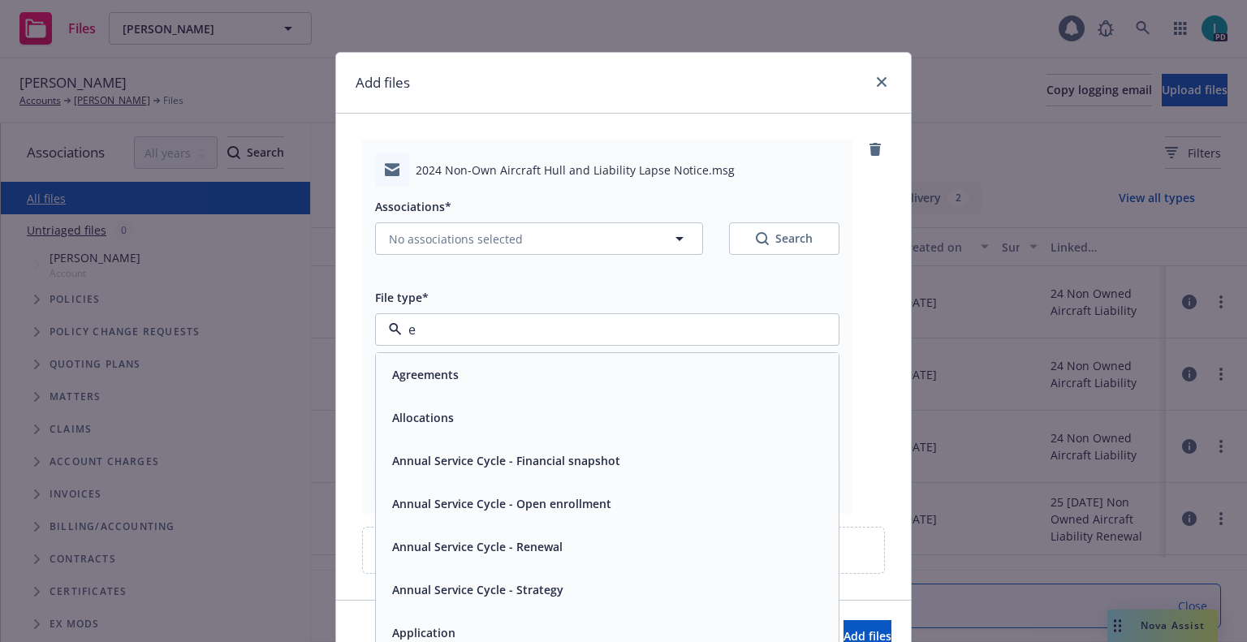
type input "ex"
click at [447, 415] on span "Expiration Notice" at bounding box center [440, 417] width 97 height 17
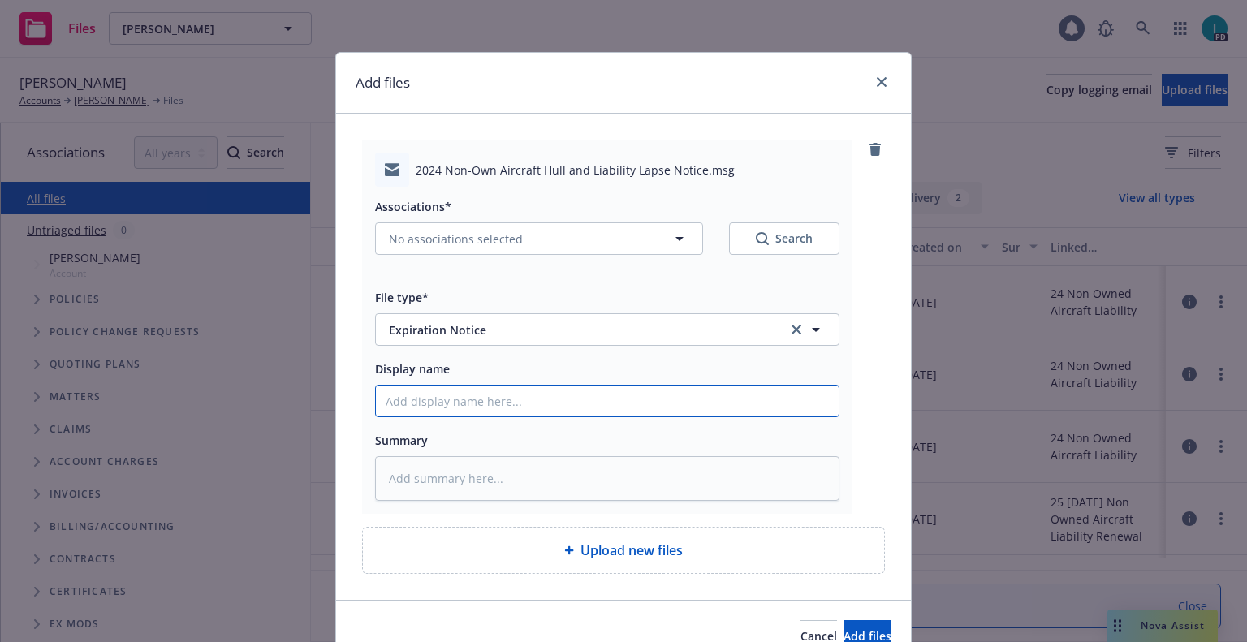
click at [453, 403] on input "Display name" at bounding box center [607, 401] width 463 height 31
type textarea "x"
type input "2"
type textarea "x"
type input "24"
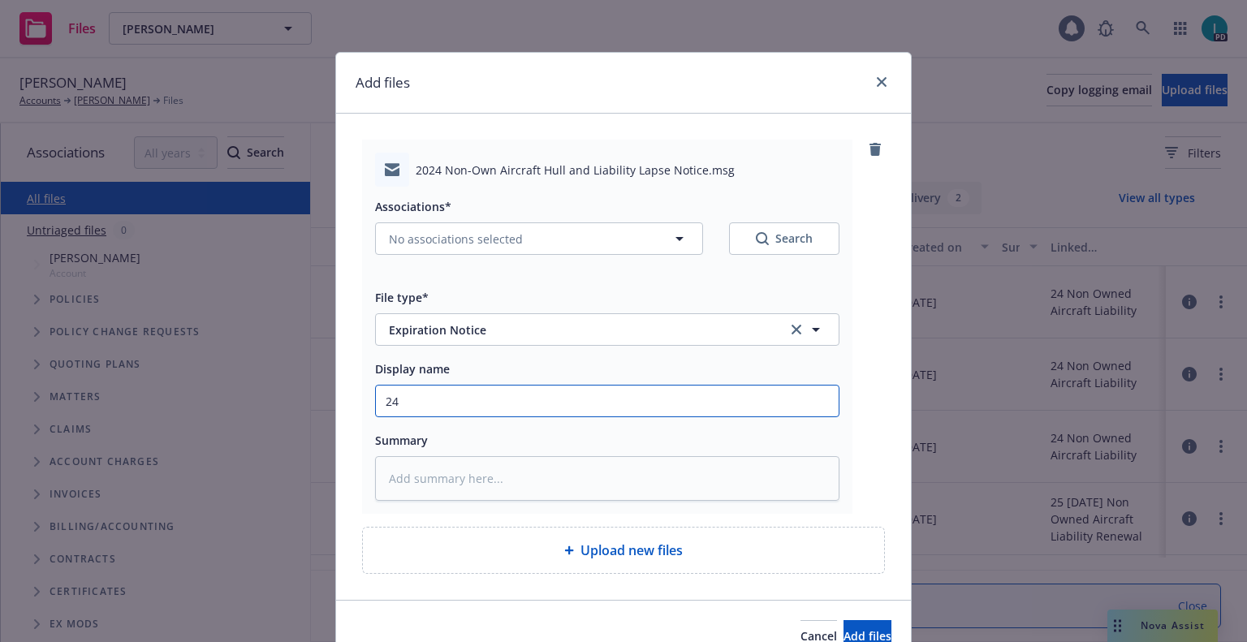
type textarea "x"
type input "24 NOWN CVS Lapse Notice"
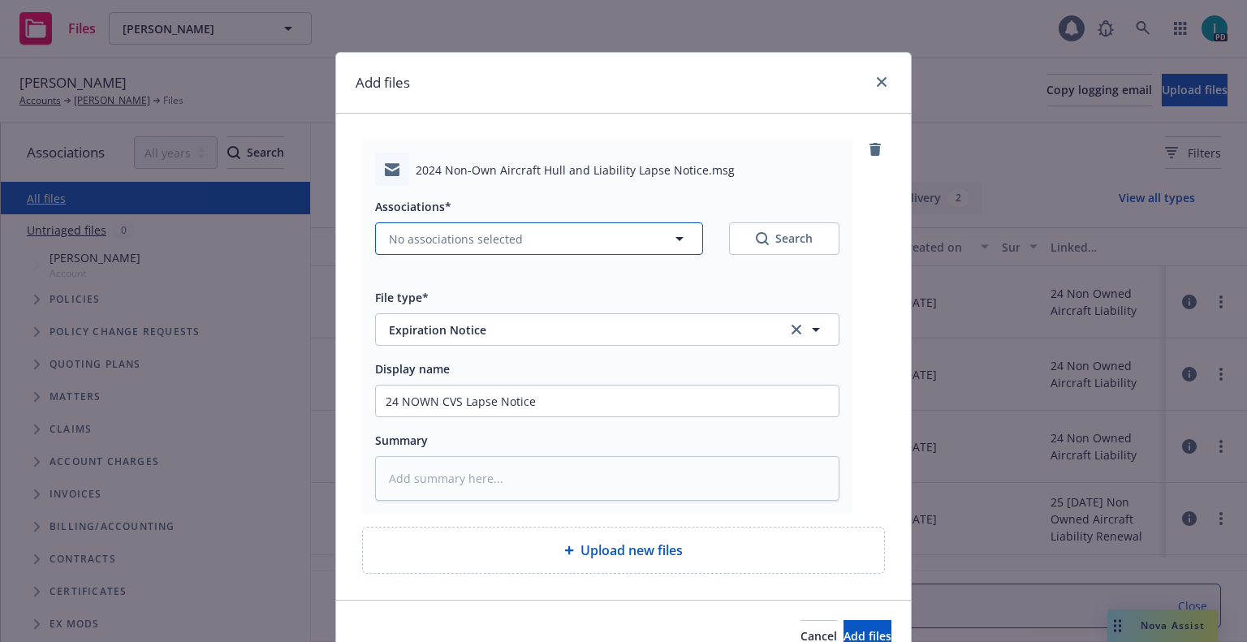
click at [413, 237] on span "No associations selected" at bounding box center [456, 239] width 134 height 17
type textarea "x"
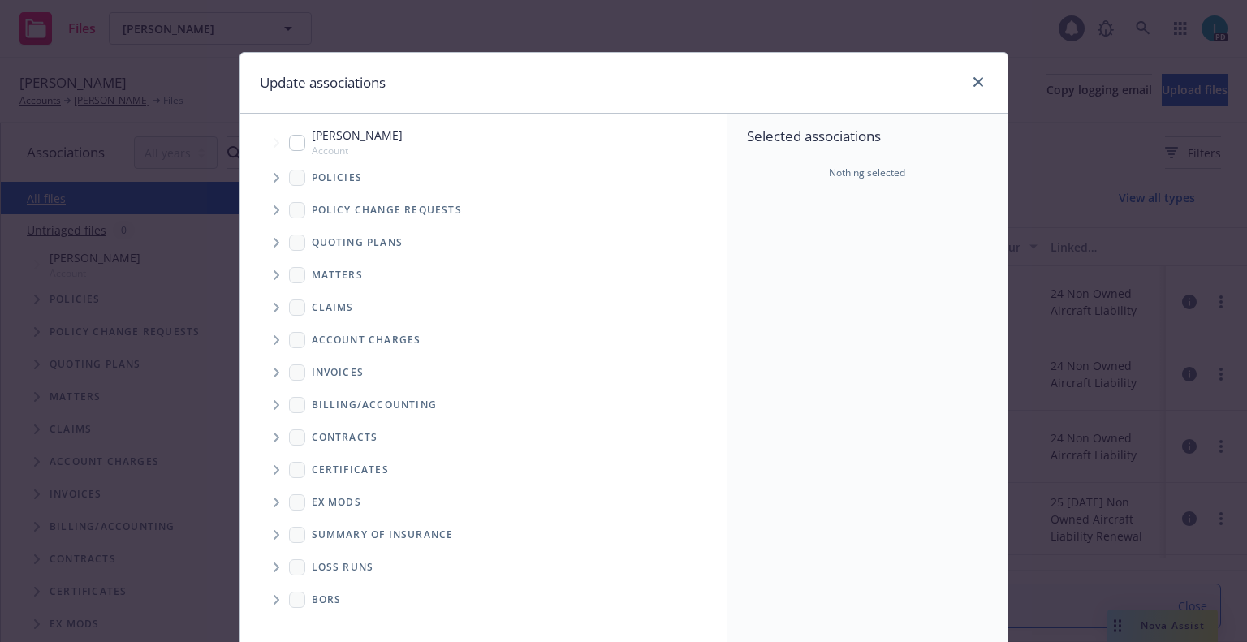
click at [266, 171] on span "Tree Example" at bounding box center [276, 178] width 26 height 26
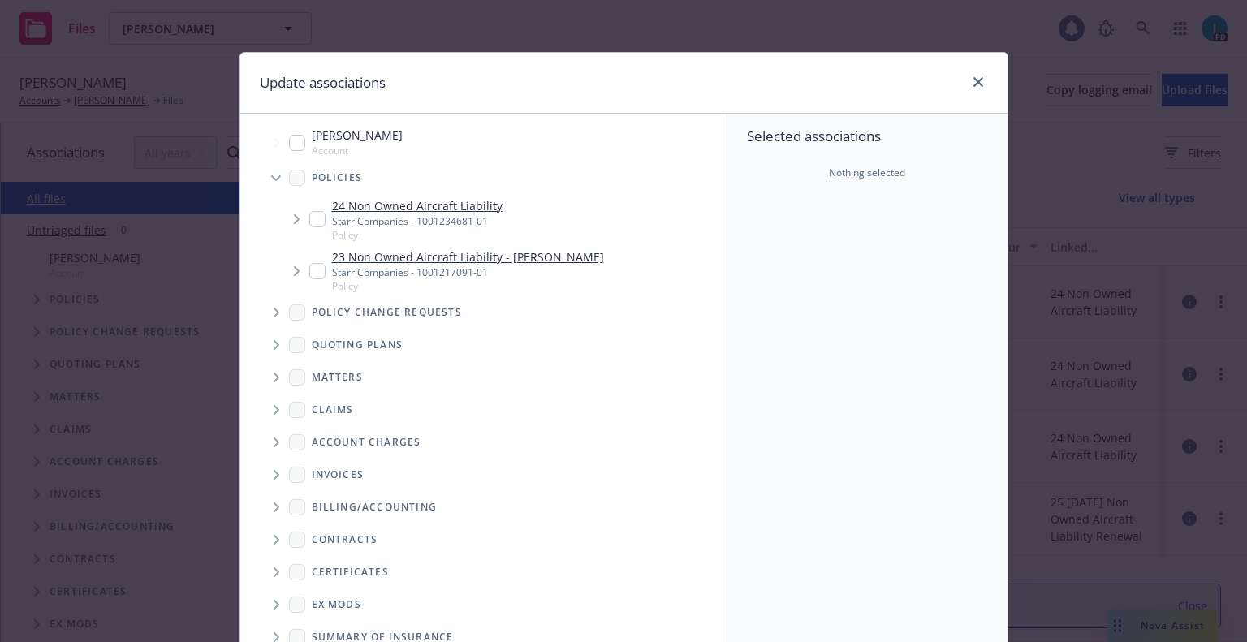
click at [313, 222] on input "Tree Example" at bounding box center [317, 219] width 16 height 16
checkbox input "true"
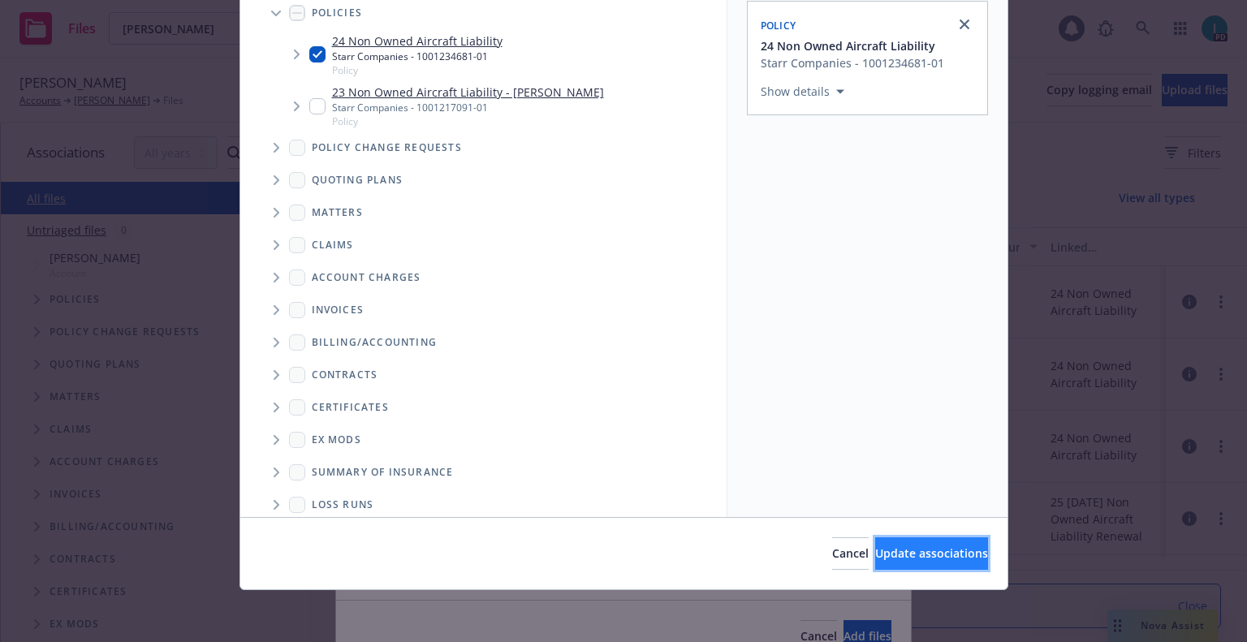
click at [876, 546] on span "Update associations" at bounding box center [931, 553] width 113 height 15
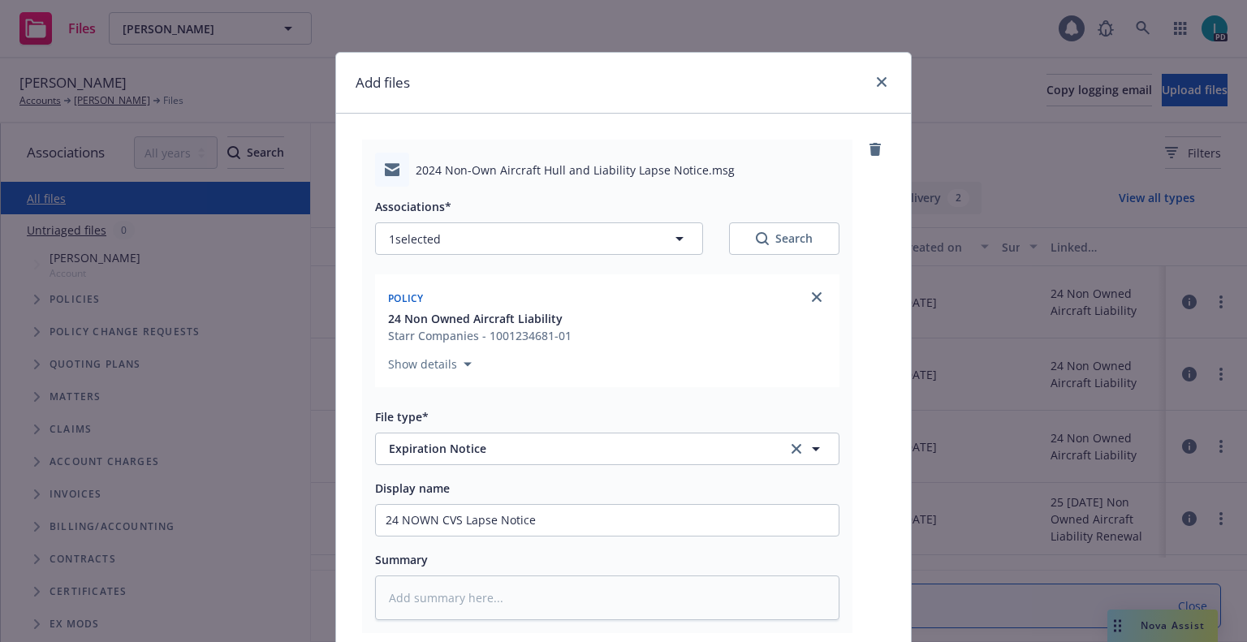
scroll to position [202, 0]
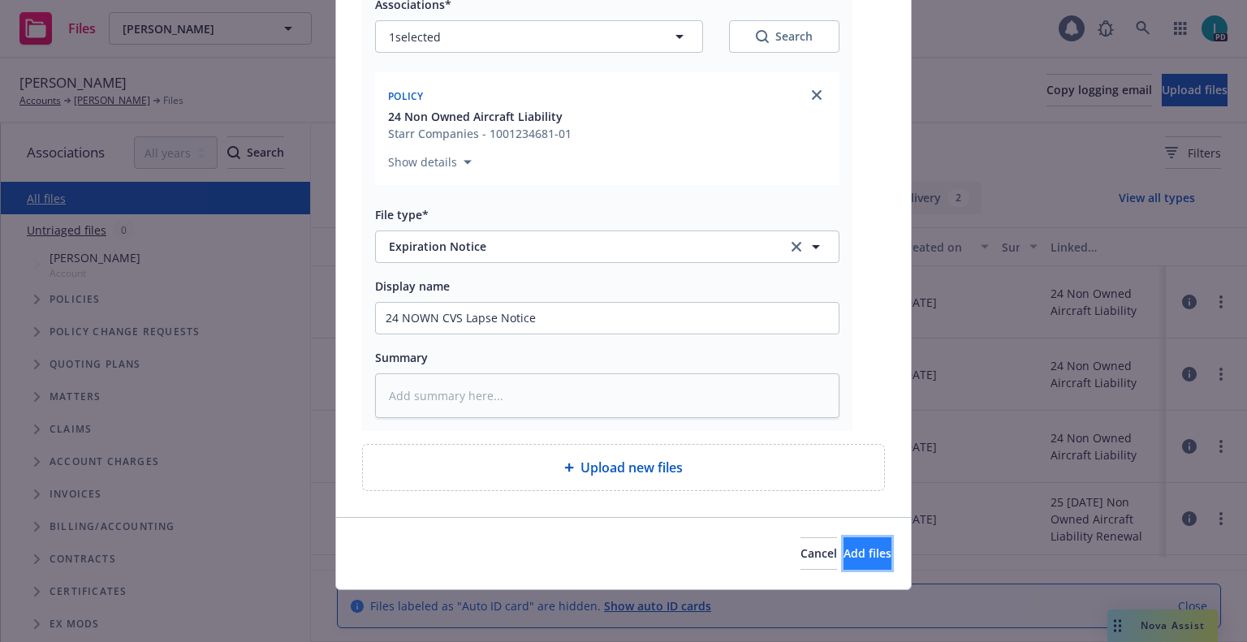
click at [844, 547] on span "Add files" at bounding box center [868, 553] width 48 height 15
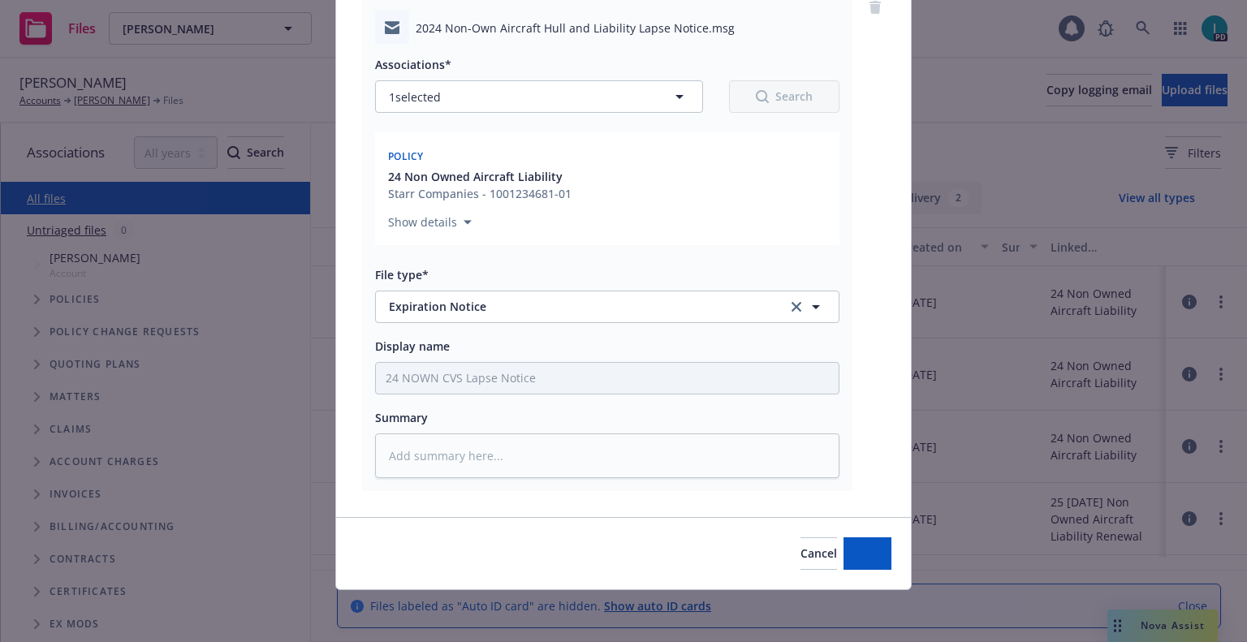
type textarea "x"
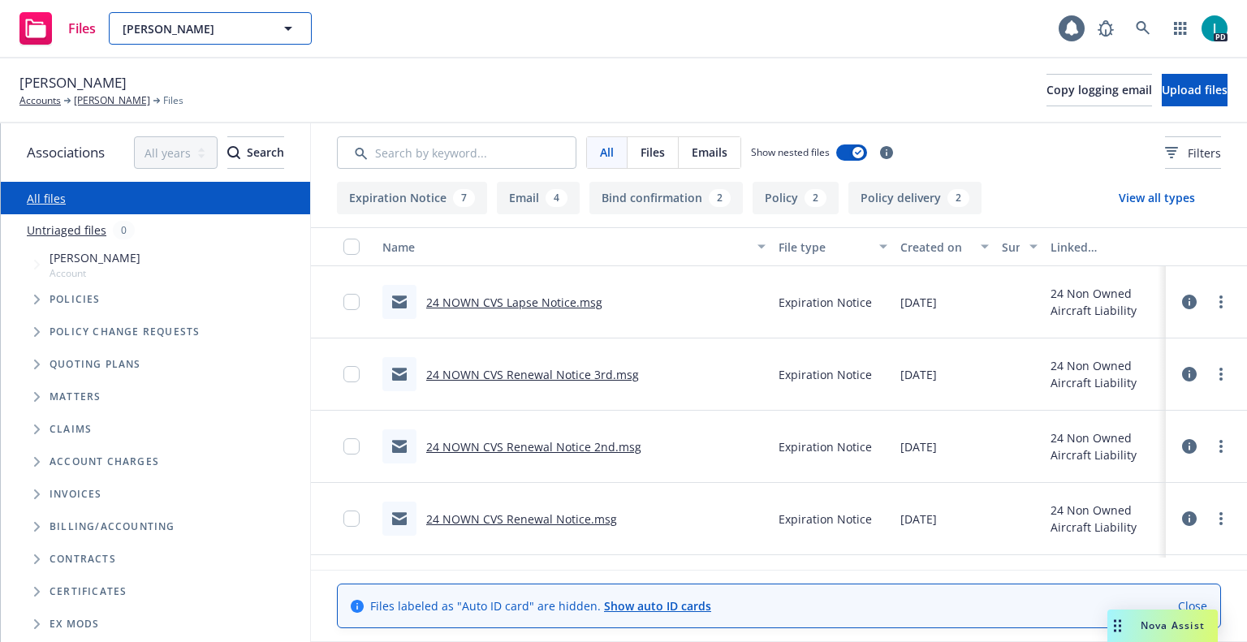
click at [214, 22] on span "Ryan Sander" at bounding box center [193, 28] width 140 height 17
paste input "Dylan Bigham"
type input "Dylan Bigham"
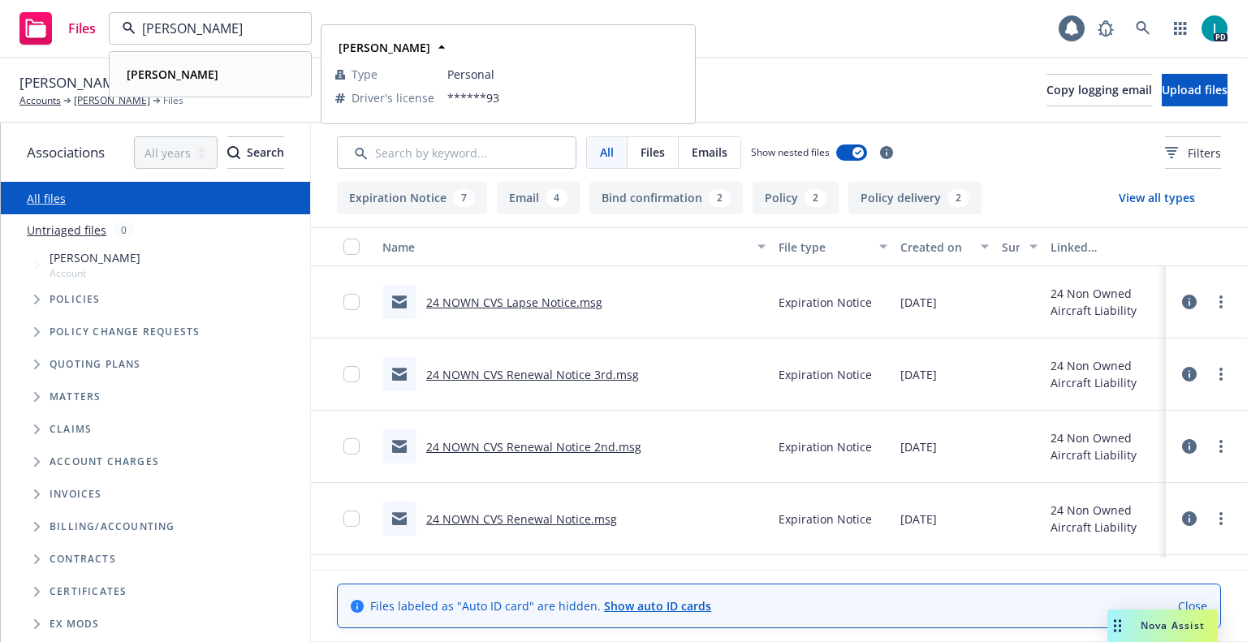
click at [228, 65] on div "Dylan Bigham" at bounding box center [210, 75] width 180 height 24
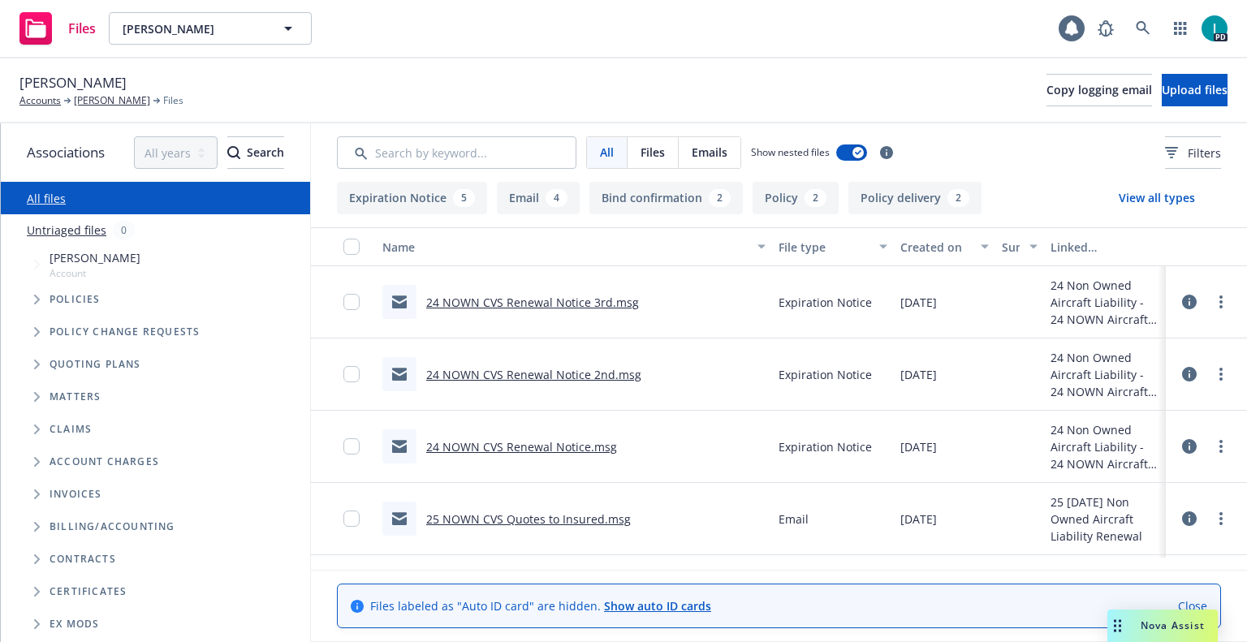
click at [575, 294] on div "24 NOWN CVS Renewal Notice 3rd.msg" at bounding box center [532, 302] width 213 height 17
click at [575, 296] on link "24 NOWN CVS Renewal Notice 3rd.msg" at bounding box center [532, 302] width 213 height 15
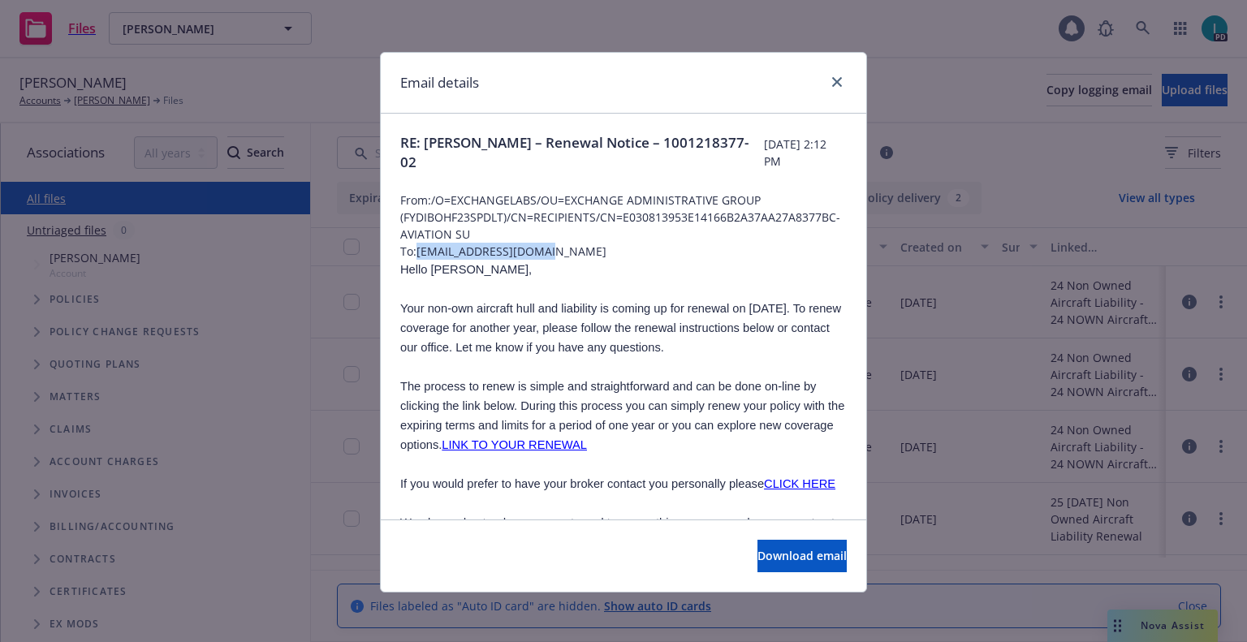
drag, startPoint x: 562, startPoint y: 245, endPoint x: 417, endPoint y: 252, distance: 145.5
click at [417, 252] on span "To: dylanbigham@gmail.com" at bounding box center [623, 251] width 447 height 17
copy span "dylanbigham@gmail.com"
click at [434, 266] on span "Hello Dylan," at bounding box center [466, 269] width 132 height 13
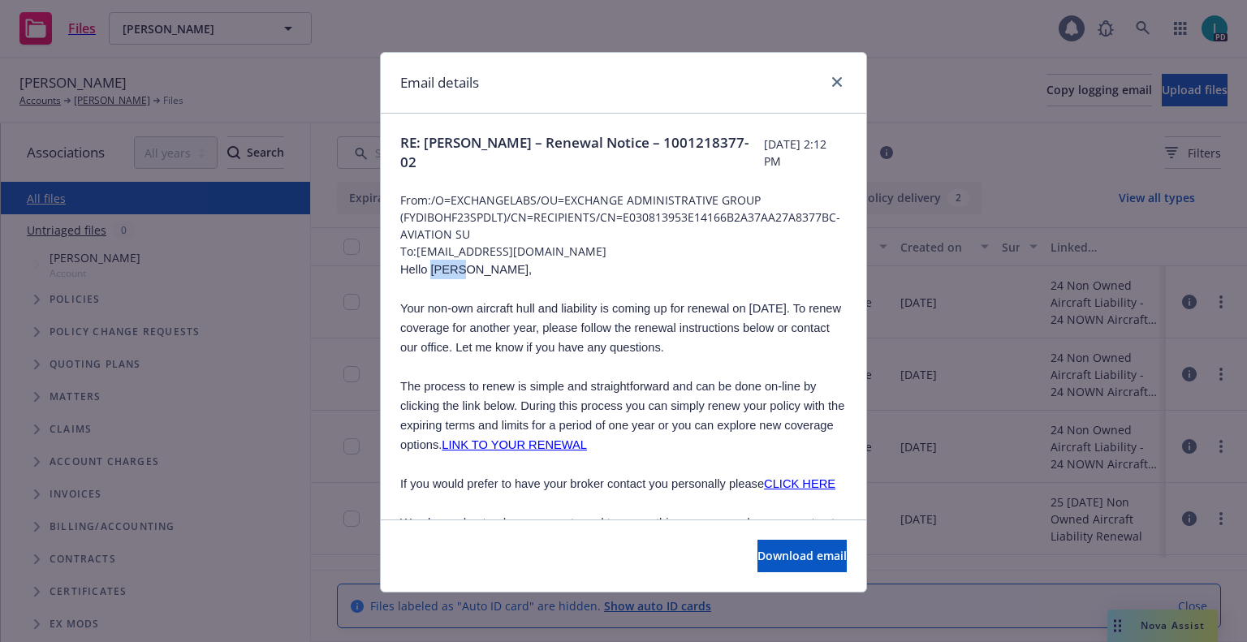
copy span "Dylan"
click at [841, 81] on link "close" at bounding box center [837, 81] width 19 height 19
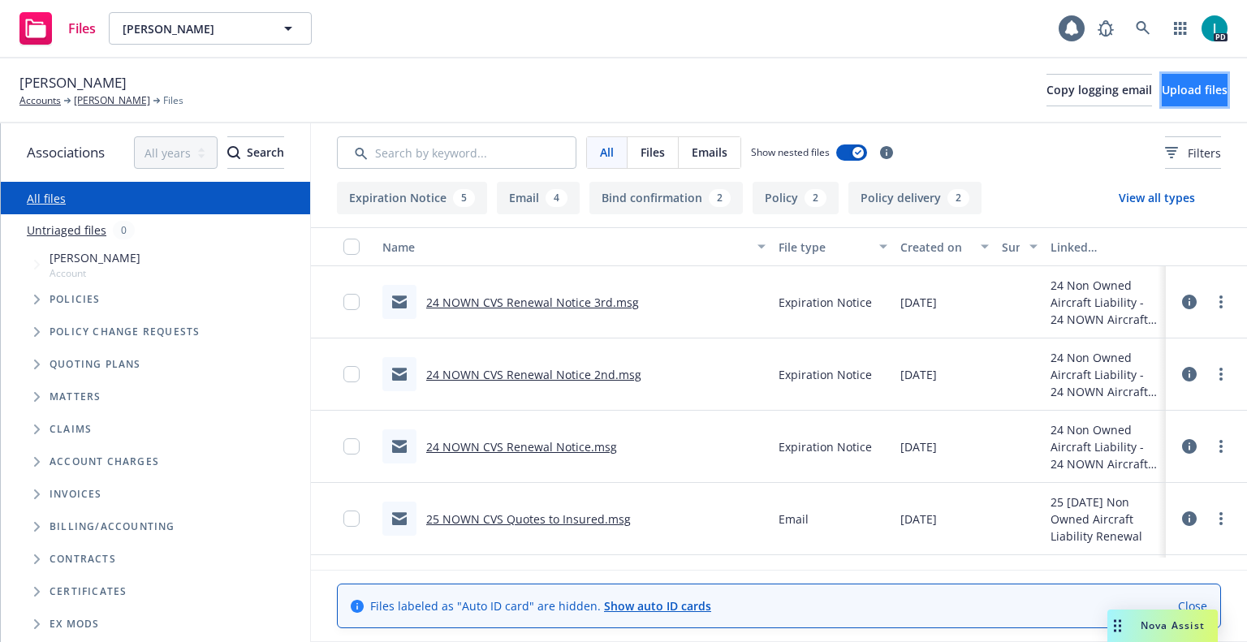
click at [1208, 87] on button "Upload files" at bounding box center [1195, 90] width 66 height 32
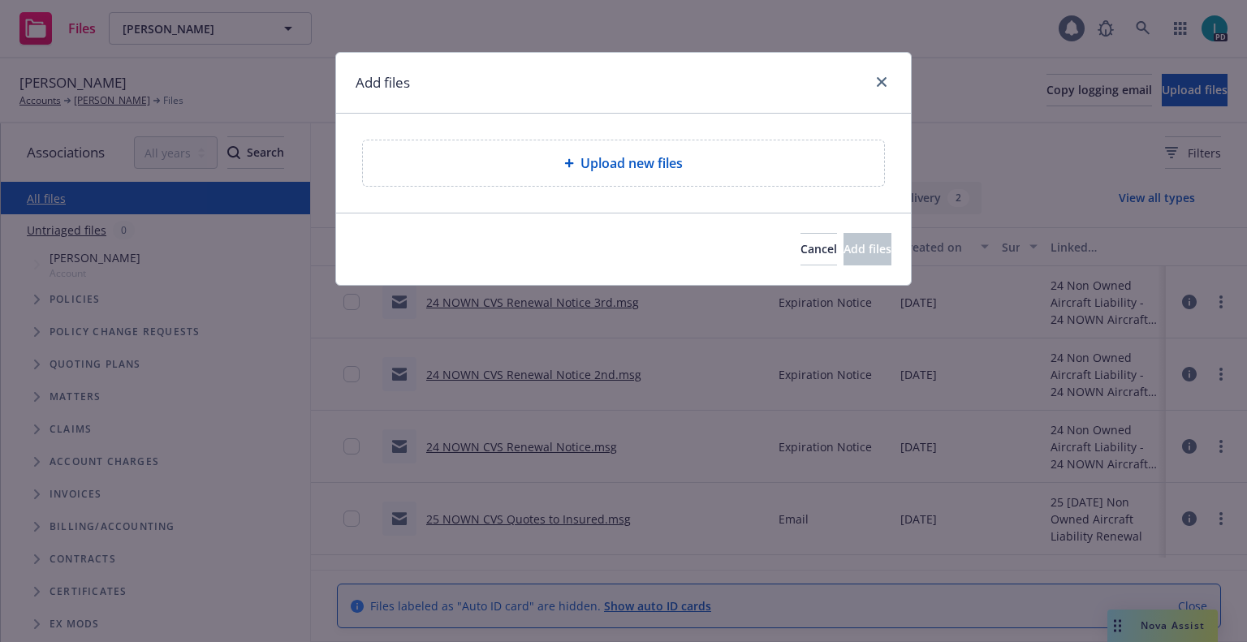
type textarea "x"
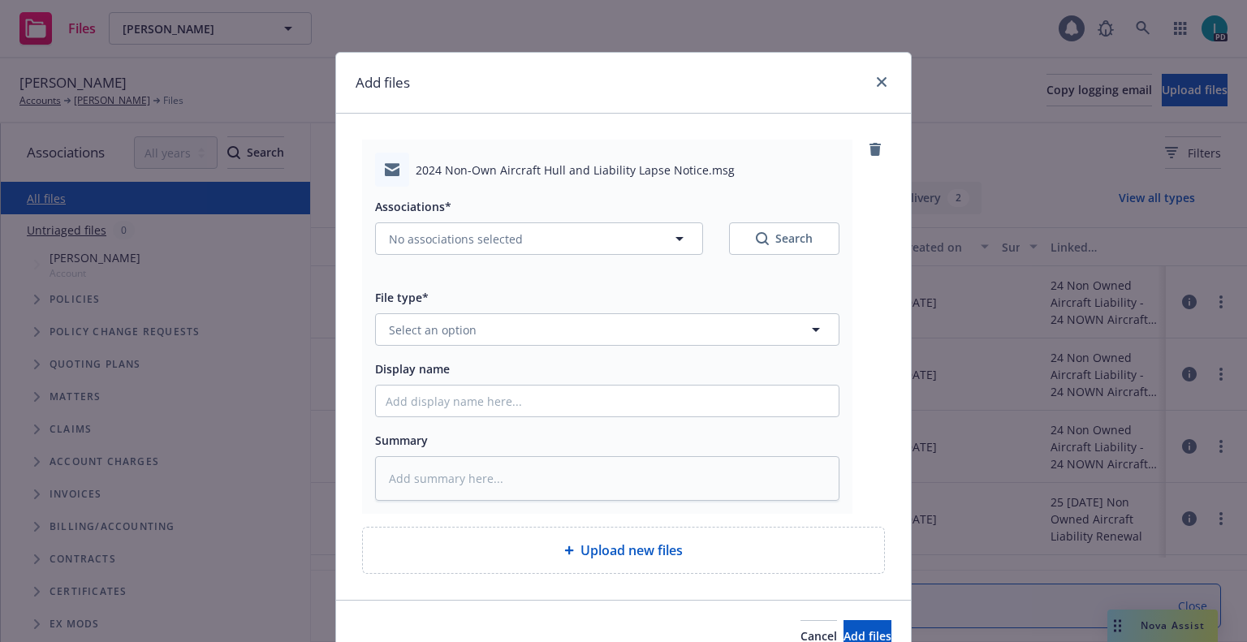
click at [454, 311] on div "File type* Select an option" at bounding box center [607, 316] width 465 height 58
click at [456, 319] on button "Select an option" at bounding box center [607, 329] width 465 height 32
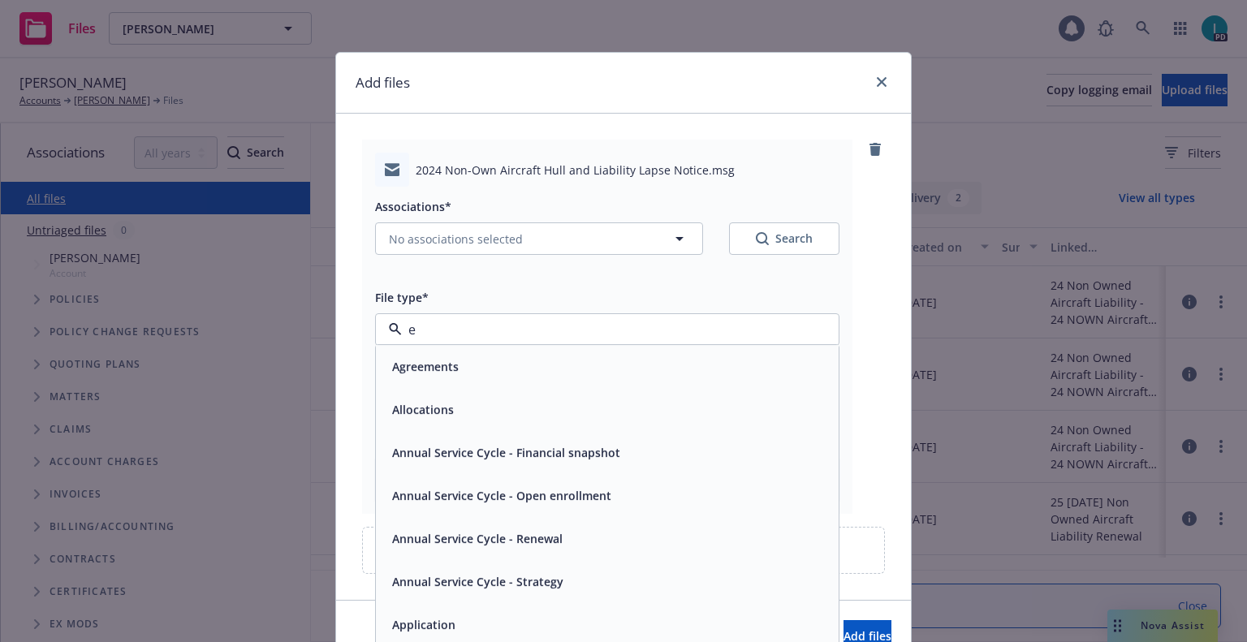
type input "ex"
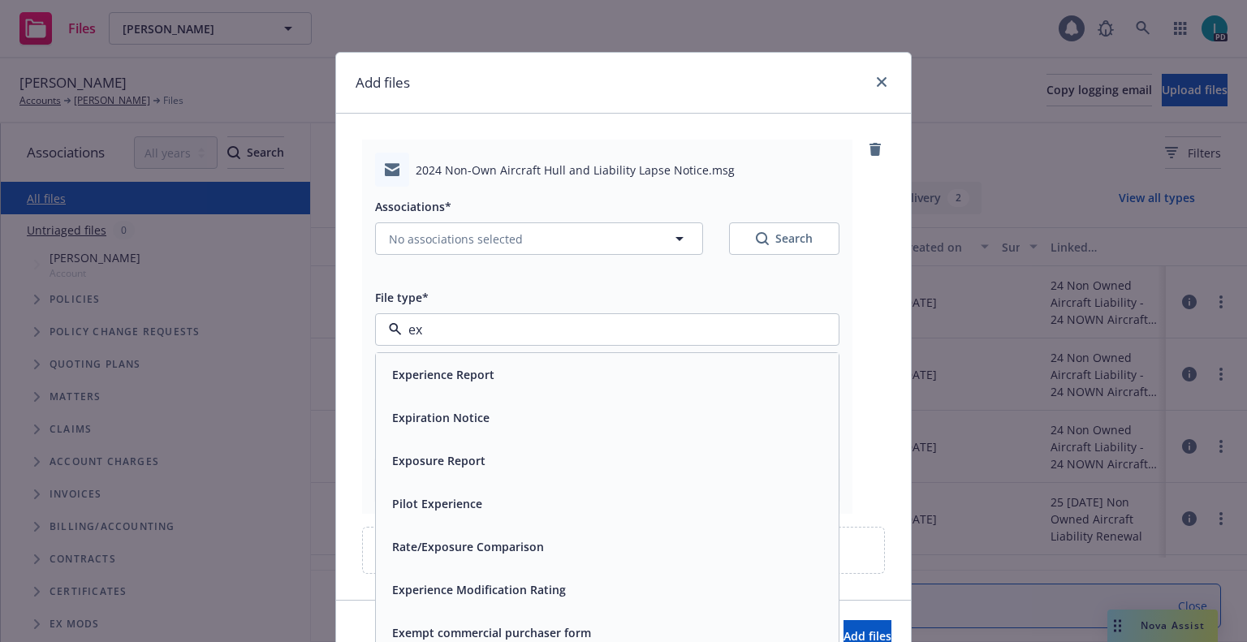
click at [443, 425] on span "Expiration Notice" at bounding box center [440, 417] width 97 height 17
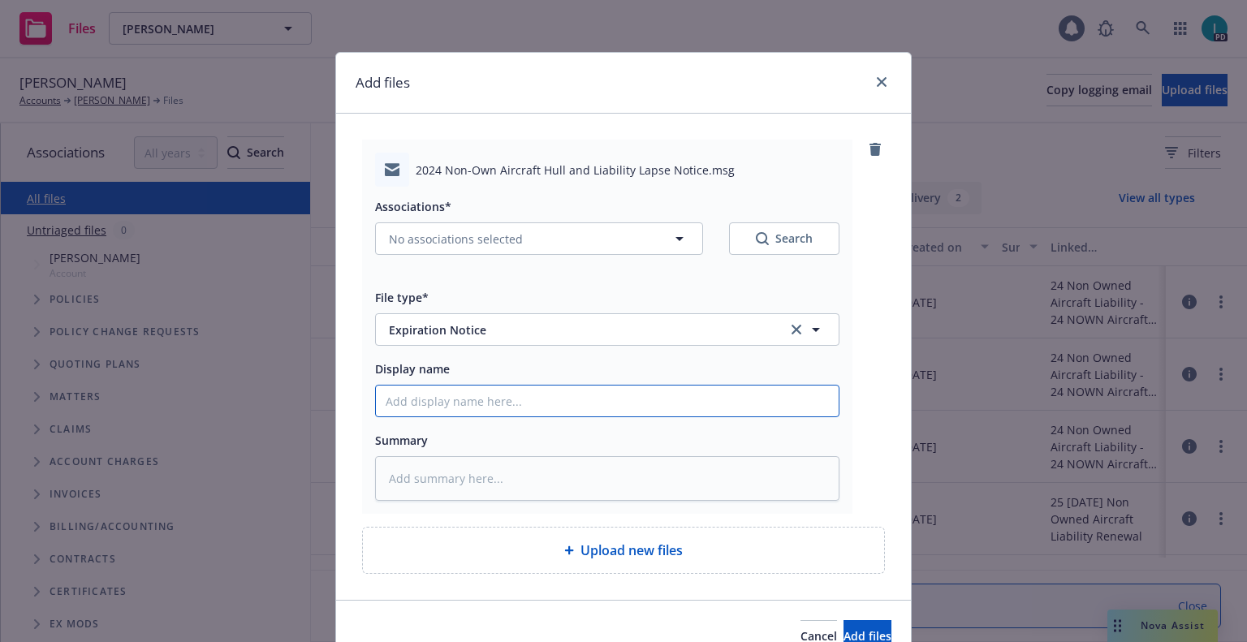
click at [472, 409] on input "Display name" at bounding box center [607, 401] width 463 height 31
type textarea "x"
type input "2"
type textarea "x"
type input "24"
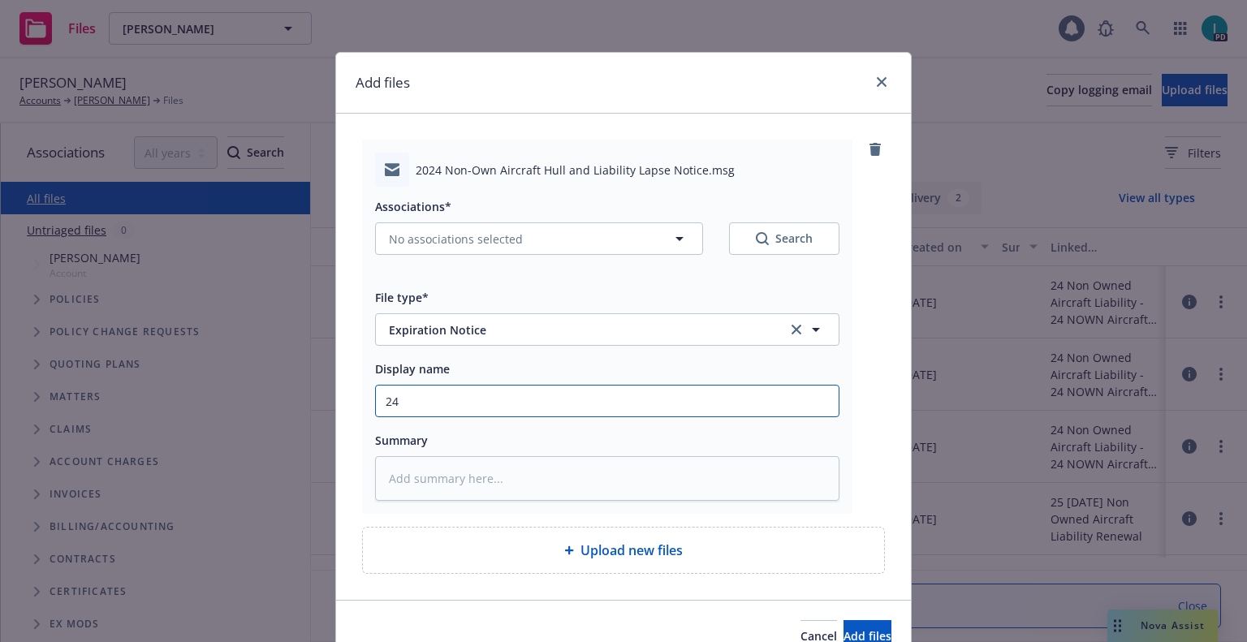
type textarea "x"
type input "24 NOWN CVS Lapse Notice"
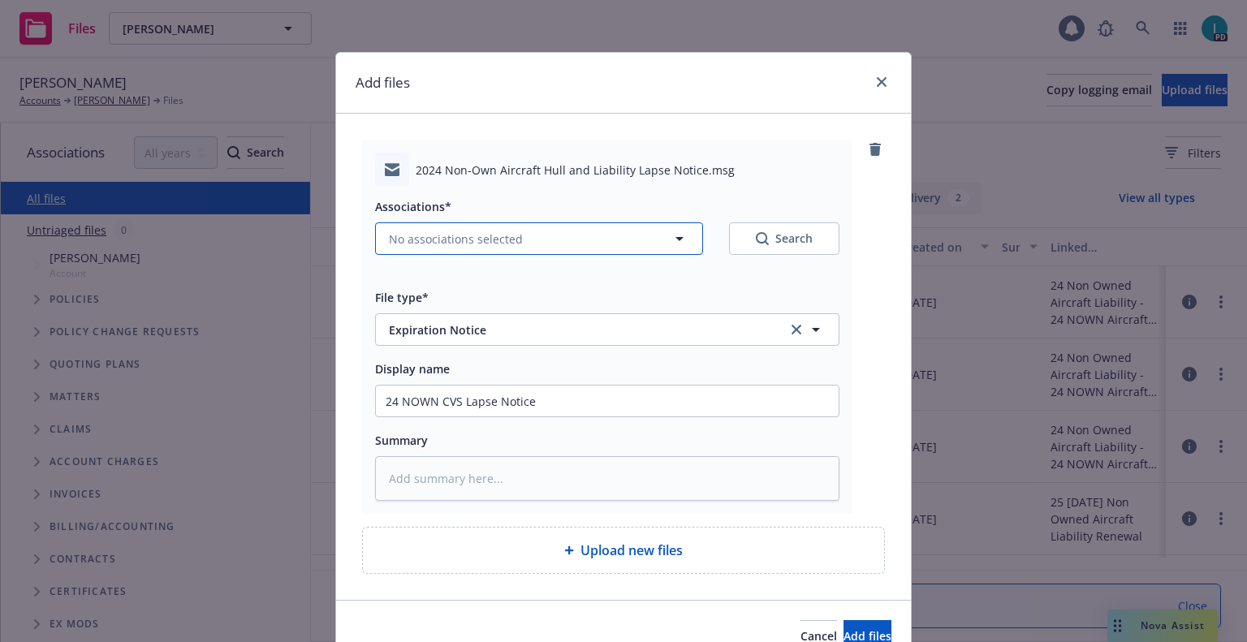
click at [431, 231] on span "No associations selected" at bounding box center [456, 239] width 134 height 17
type textarea "x"
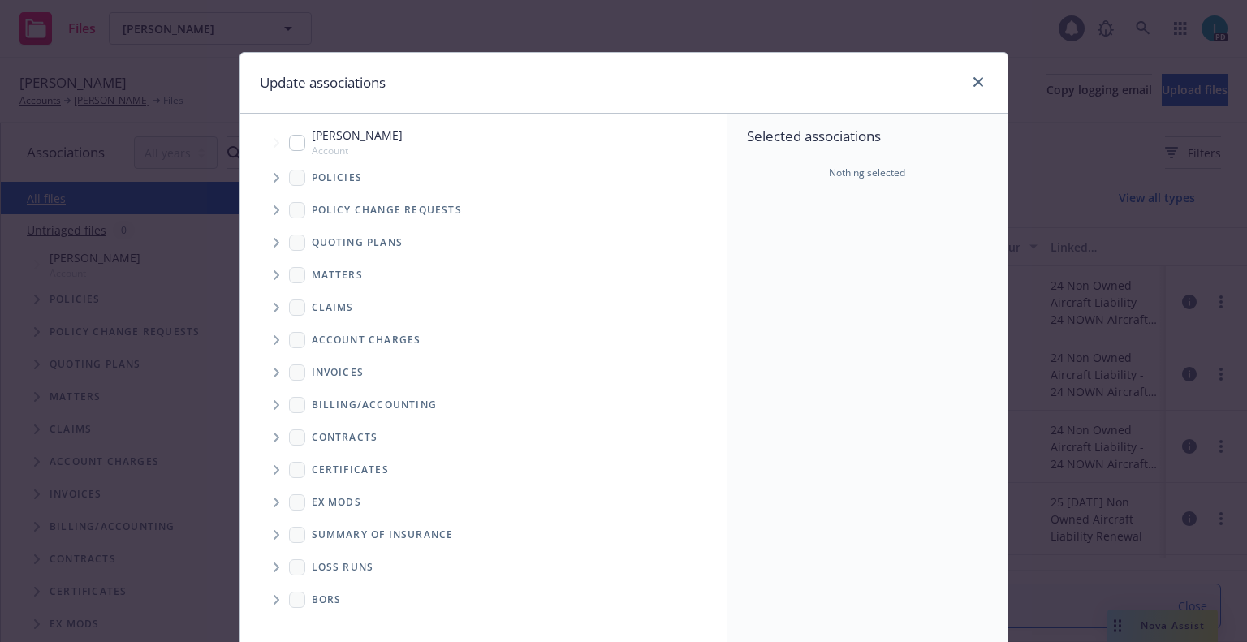
click at [274, 240] on icon "Tree Example" at bounding box center [277, 243] width 6 height 10
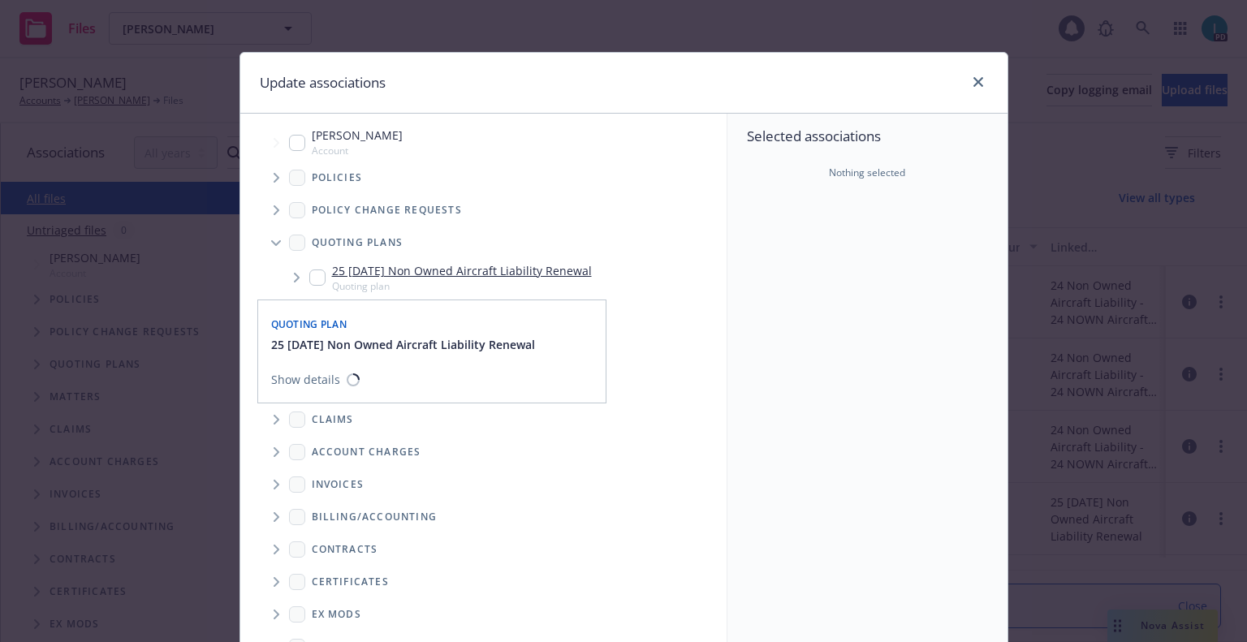
click at [315, 273] on input "Tree Example" at bounding box center [317, 278] width 16 height 16
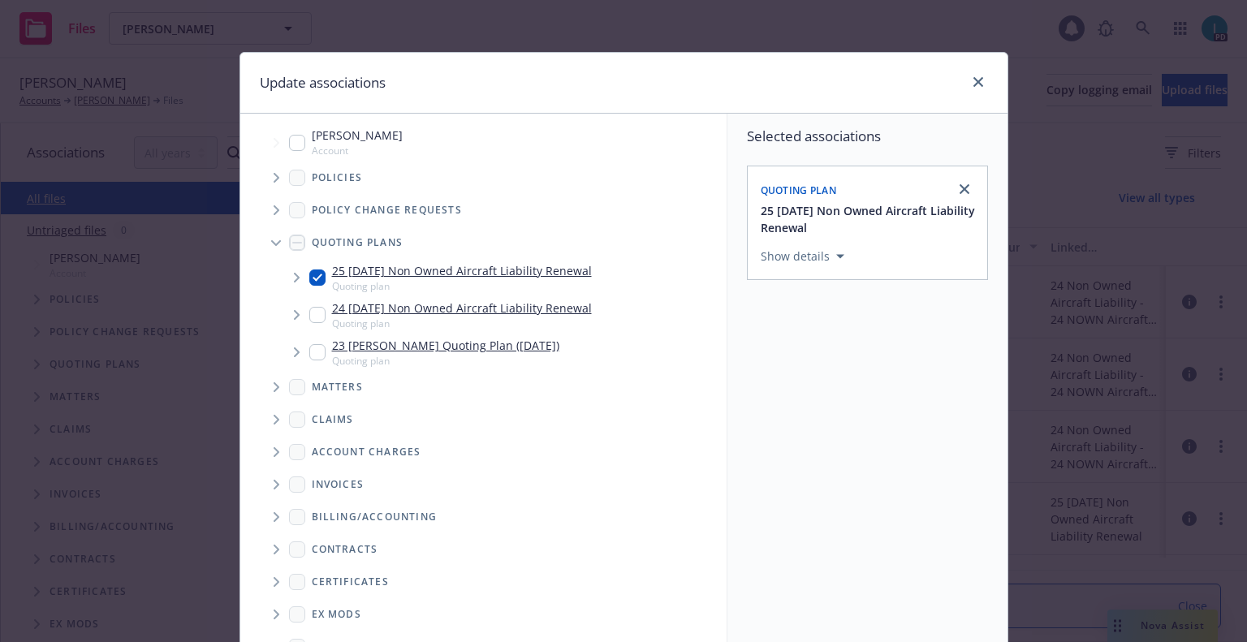
click at [309, 279] on input "Tree Example" at bounding box center [317, 278] width 16 height 16
checkbox input "false"
click at [271, 190] on span "Tree Example" at bounding box center [276, 178] width 26 height 26
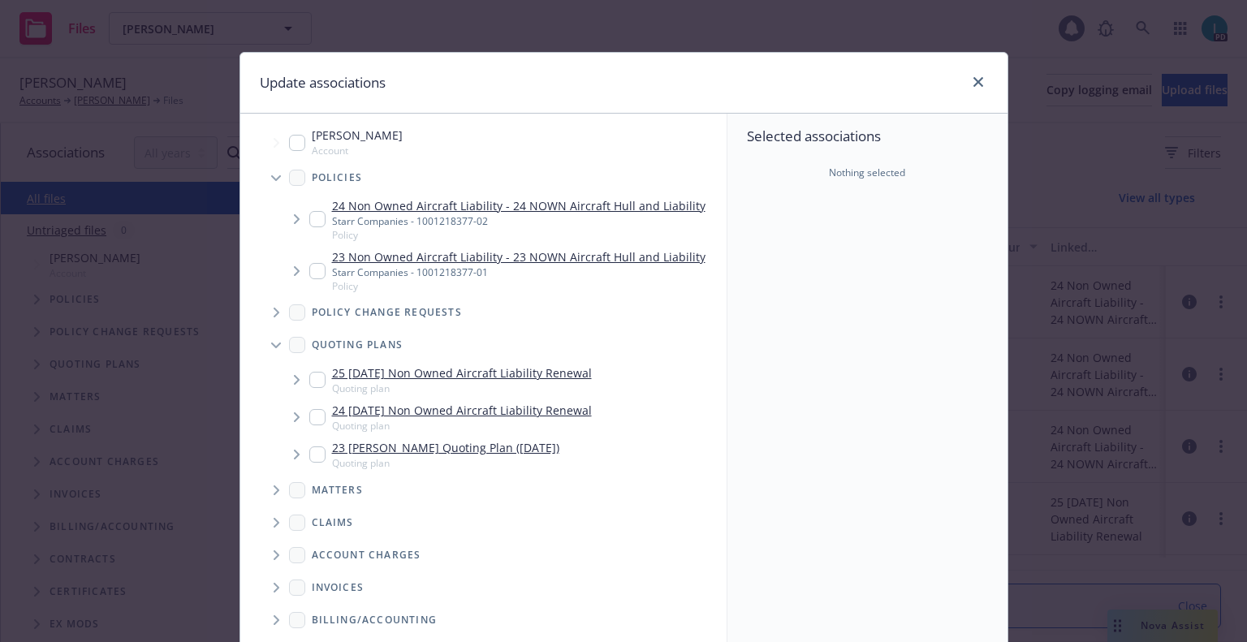
click at [309, 223] on input "Tree Example" at bounding box center [317, 219] width 16 height 16
checkbox input "true"
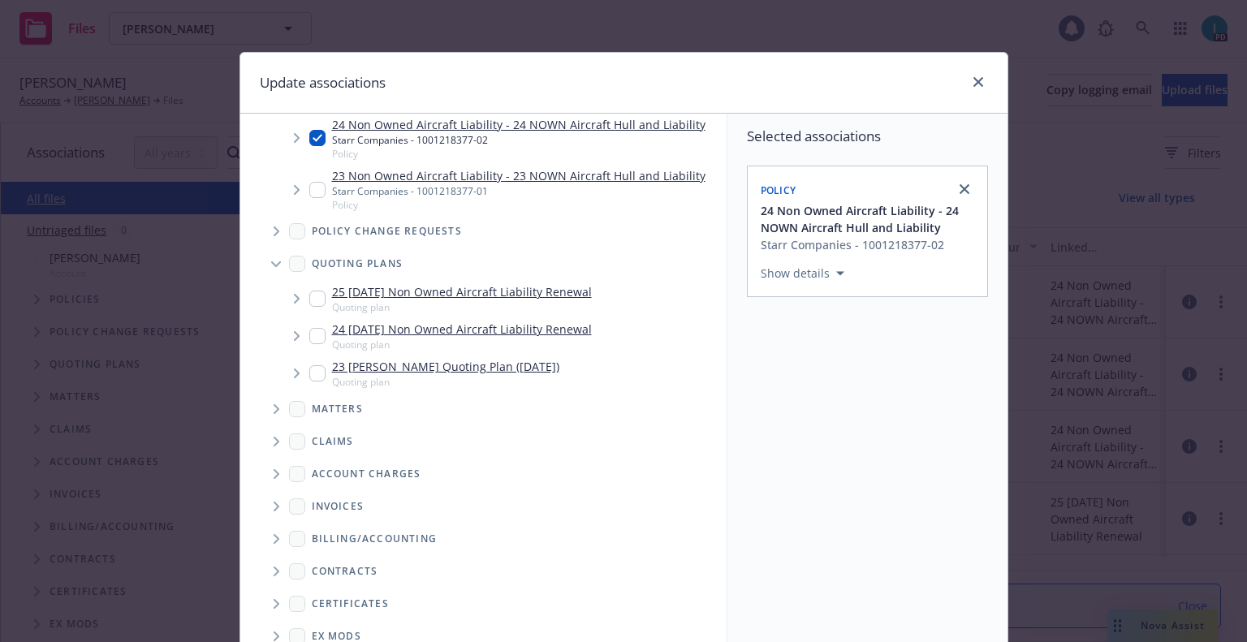
scroll to position [165, 0]
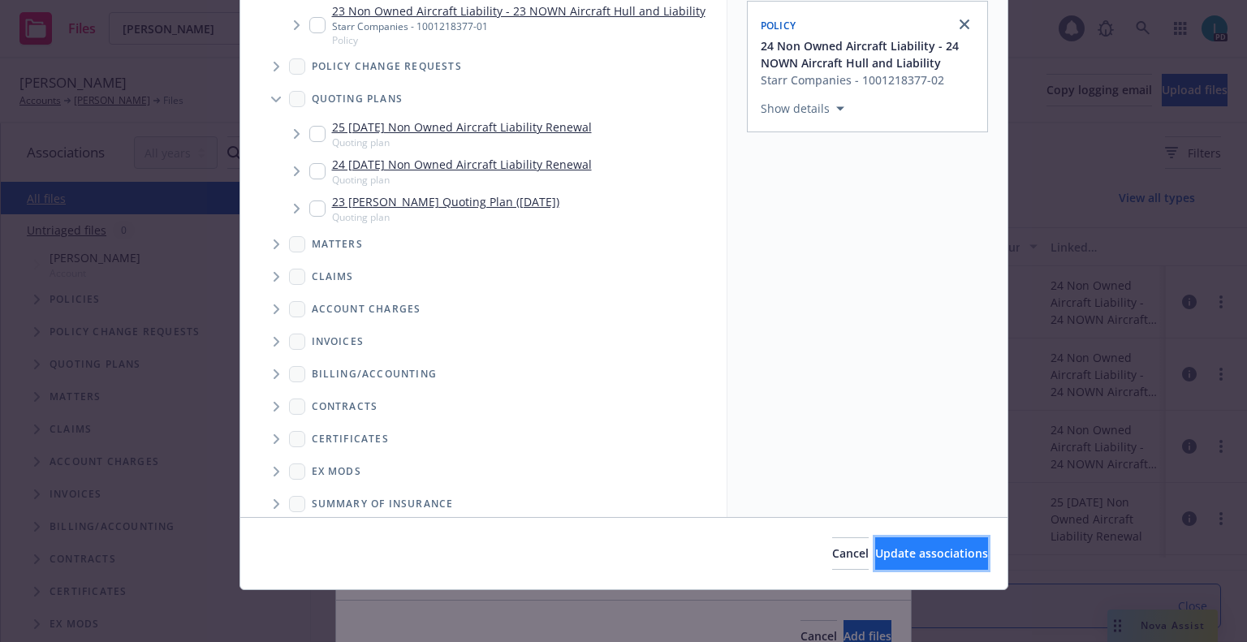
click at [918, 543] on button "Update associations" at bounding box center [931, 554] width 113 height 32
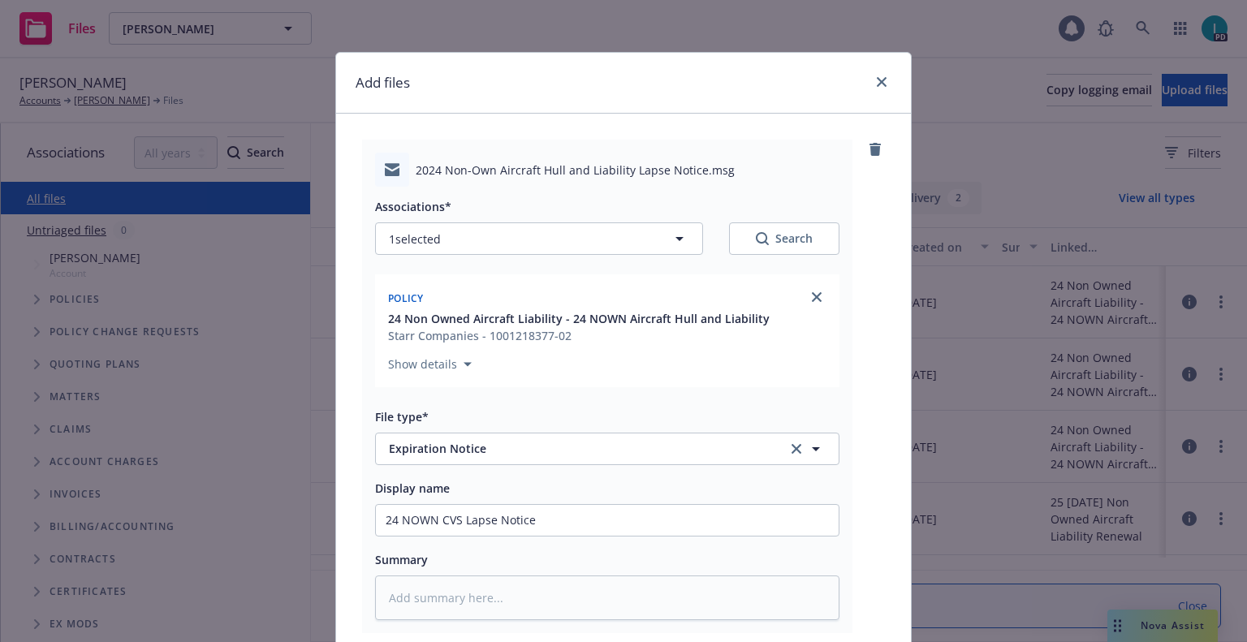
scroll to position [202, 0]
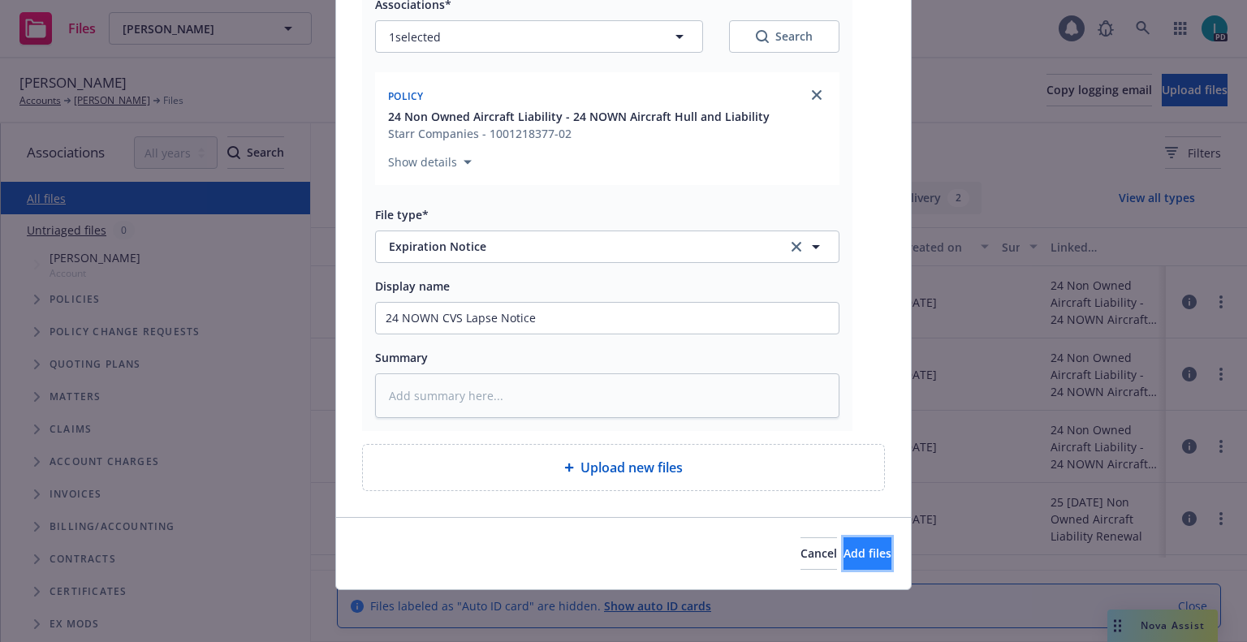
click at [844, 547] on span "Add files" at bounding box center [868, 553] width 48 height 15
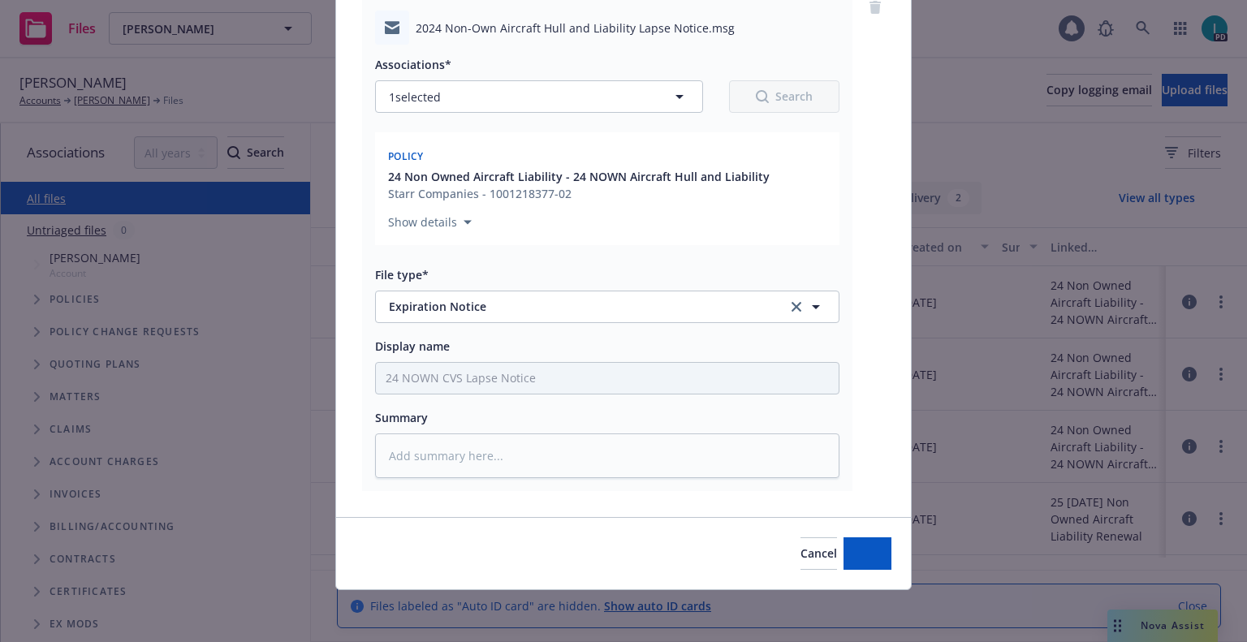
scroll to position [142, 0]
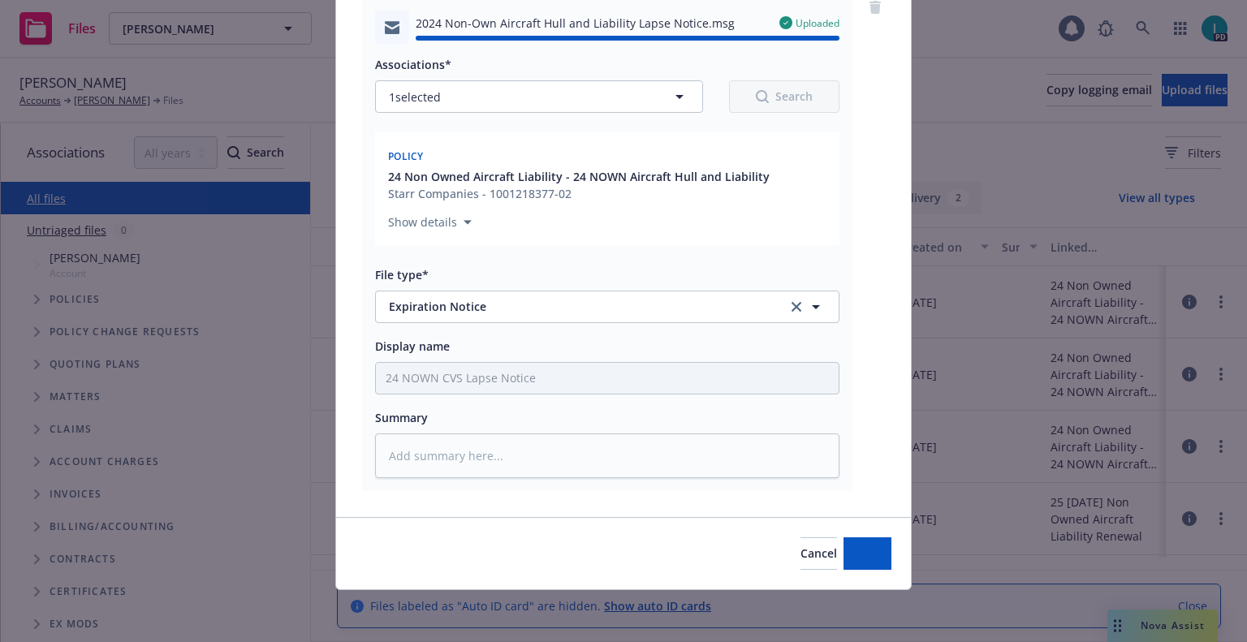
type textarea "x"
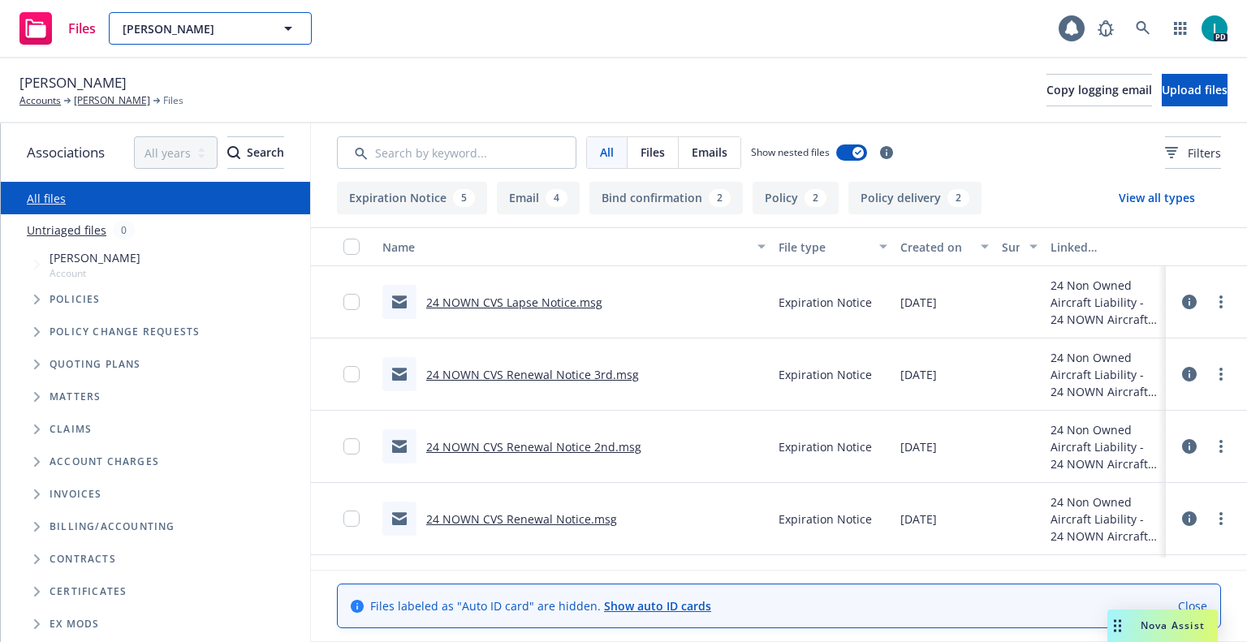
click at [177, 26] on span "Dylan Bigham" at bounding box center [193, 28] width 140 height 17
paste input "Arik Levinzon"
type input "Arik Levinzon"
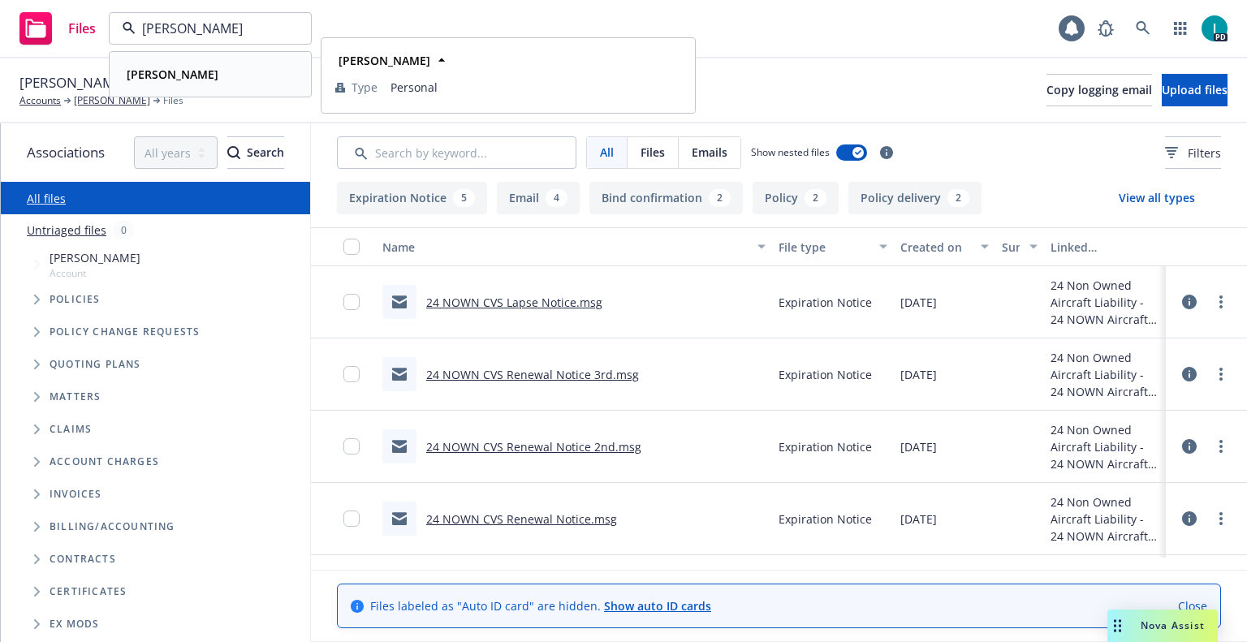
click at [192, 82] on span "Arik Levinzon" at bounding box center [173, 74] width 92 height 17
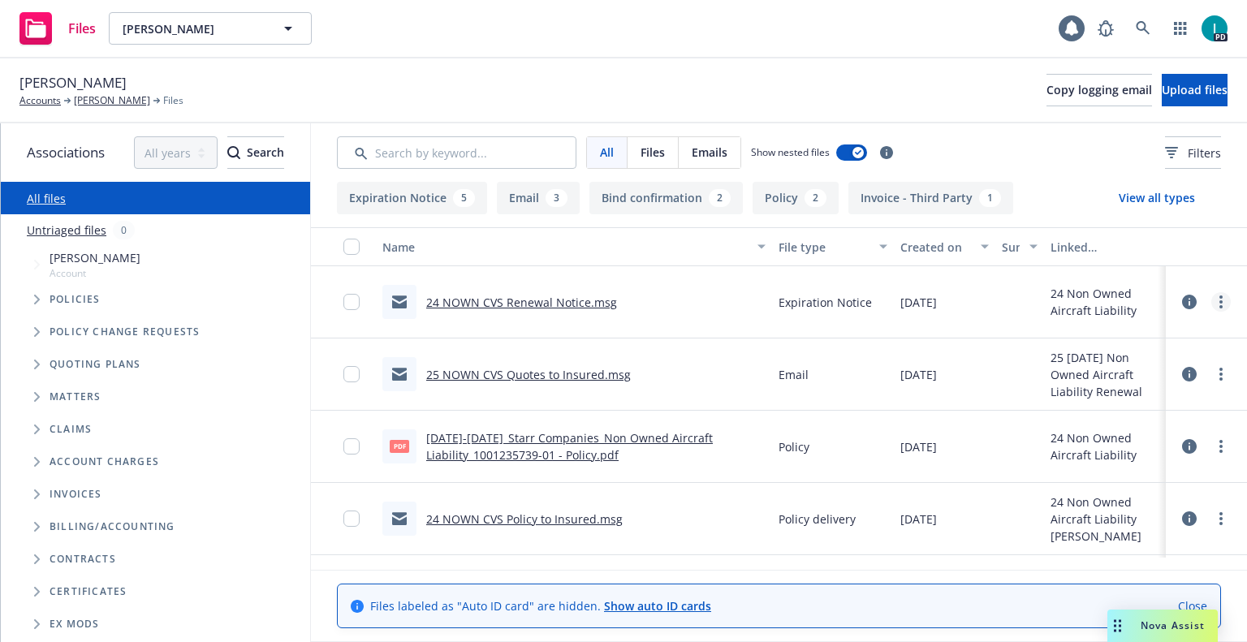
click at [1220, 295] on link "more" at bounding box center [1221, 301] width 19 height 19
click at [1086, 363] on link "Download" at bounding box center [1148, 368] width 162 height 32
click at [1162, 101] on button "Upload files" at bounding box center [1195, 90] width 66 height 32
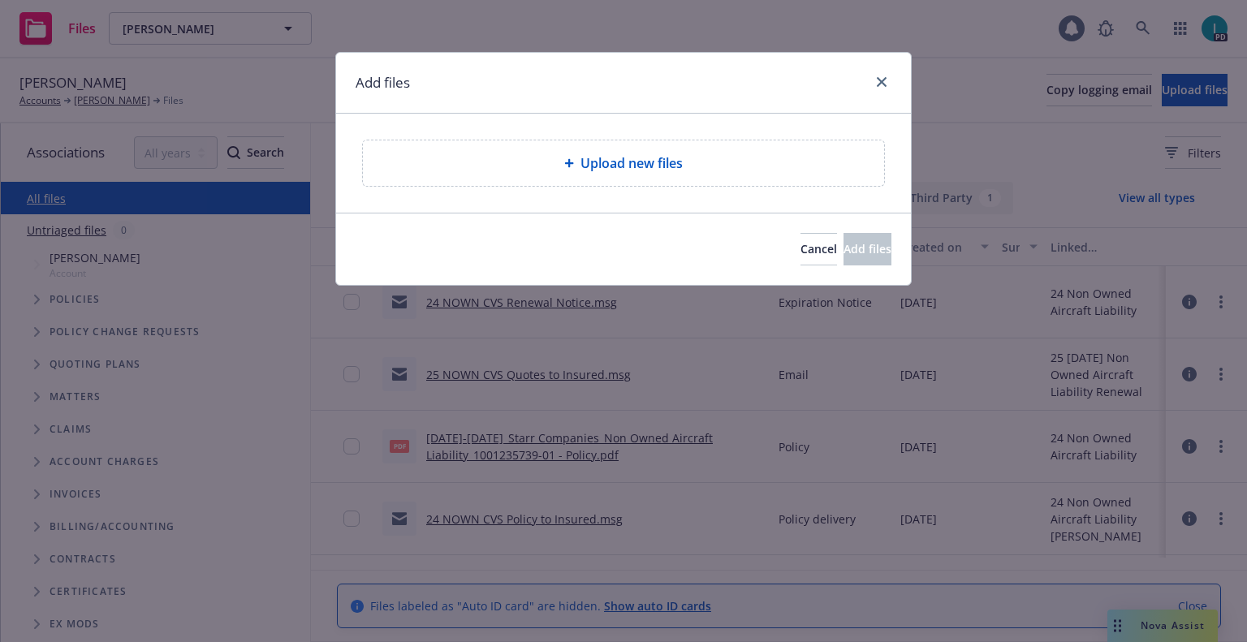
type textarea "x"
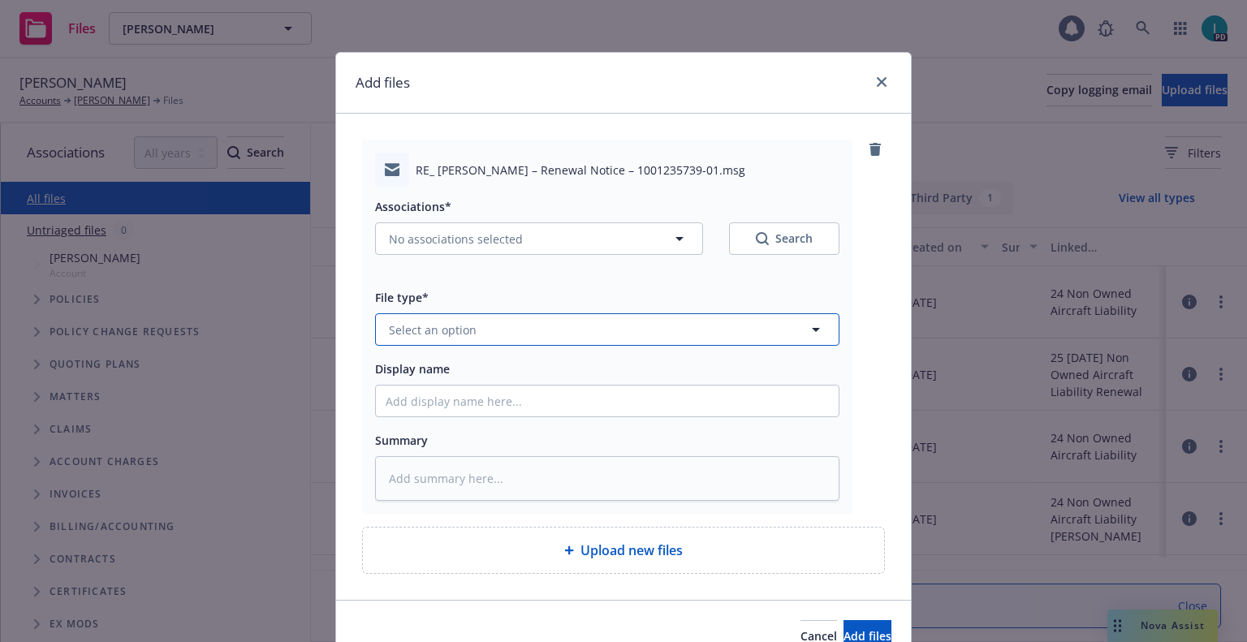
click at [452, 333] on span "Select an option" at bounding box center [433, 330] width 88 height 17
type input "ex"
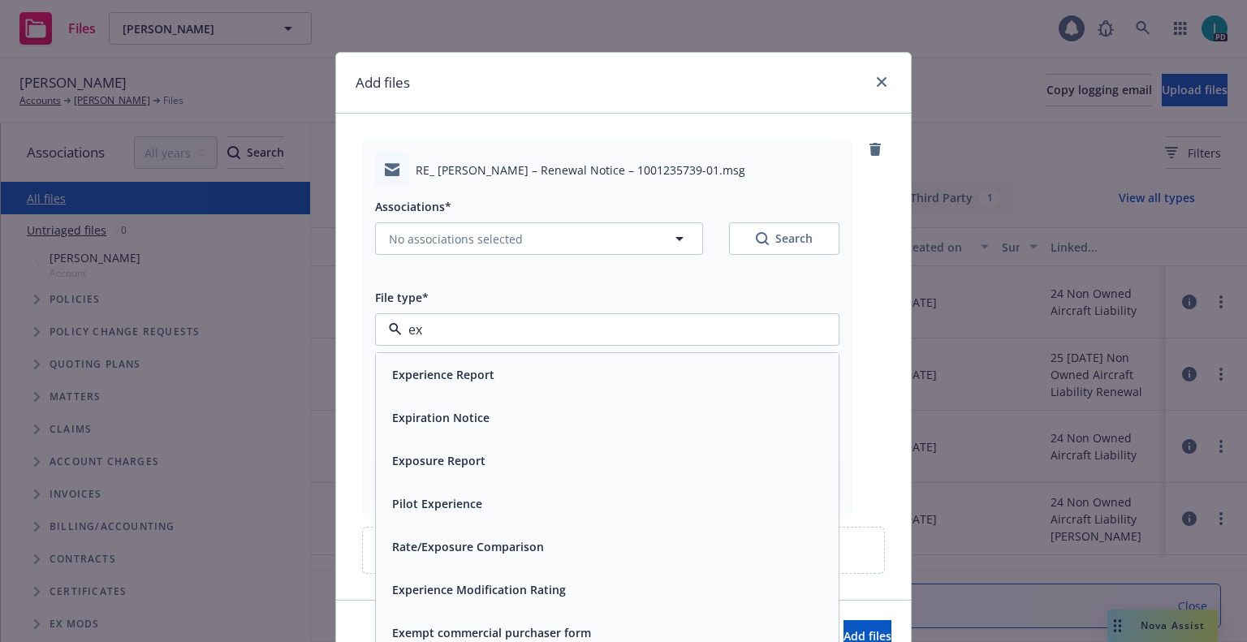
click at [430, 421] on span "Expiration Notice" at bounding box center [440, 417] width 97 height 17
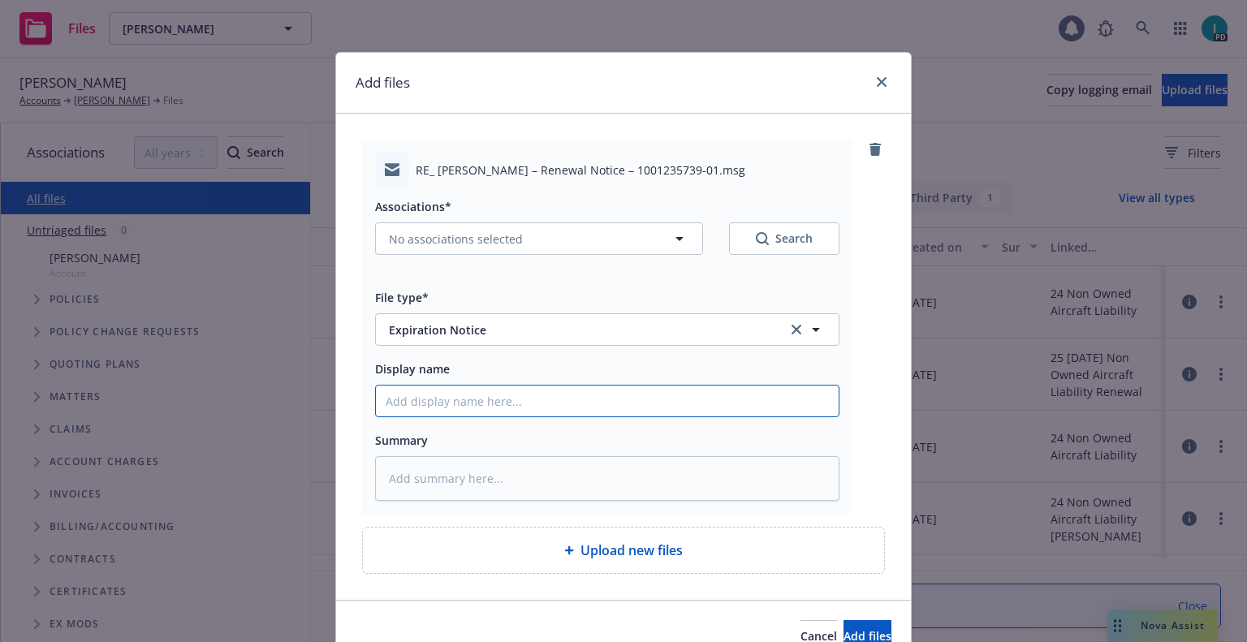
click at [452, 393] on input "Display name" at bounding box center [607, 401] width 463 height 31
type textarea "x"
type input "2"
type textarea "x"
type input "24"
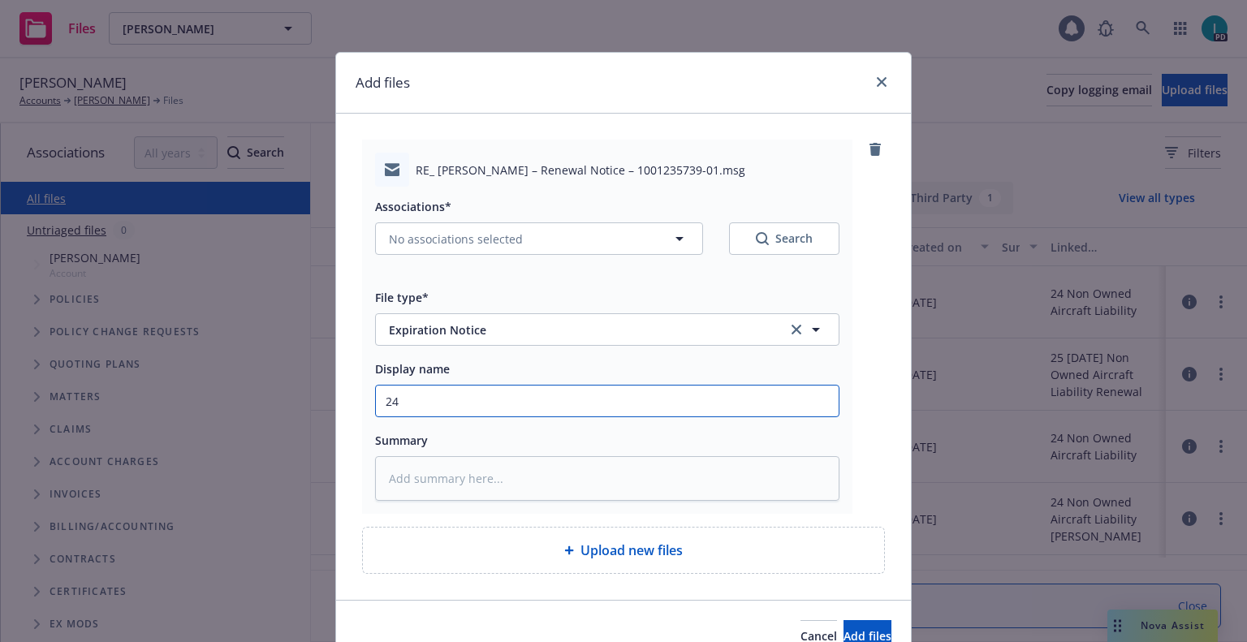
type textarea "x"
type input "24 NOWN CVS Renewal Notice 2nd"
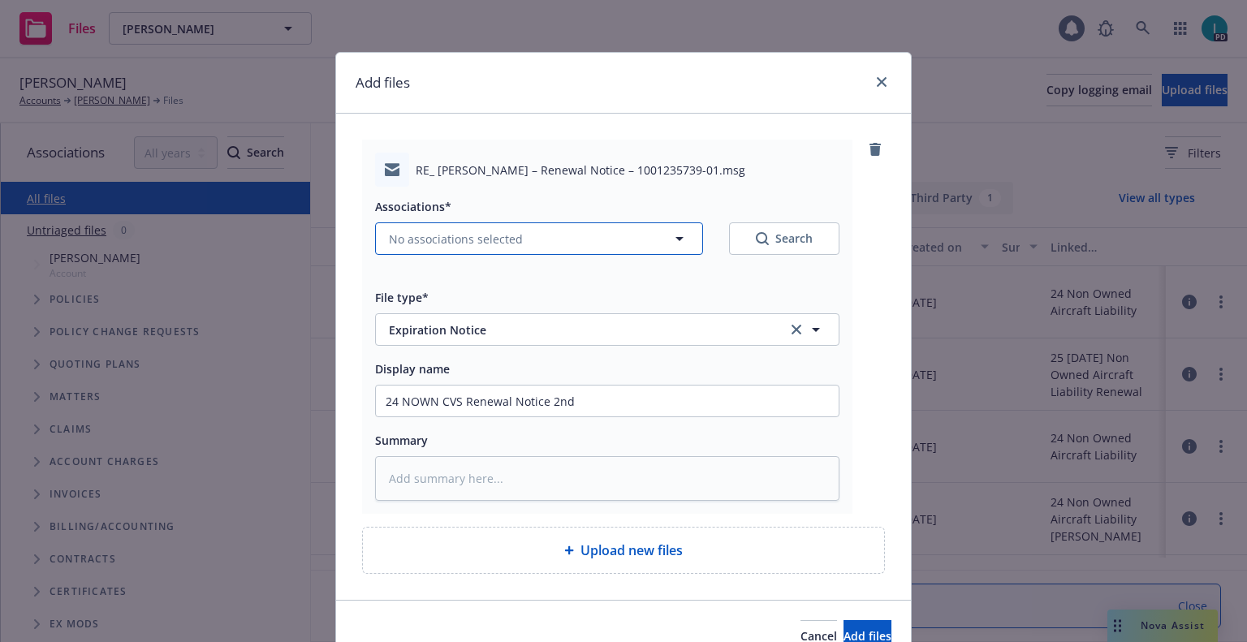
click at [428, 244] on span "No associations selected" at bounding box center [456, 239] width 134 height 17
type textarea "x"
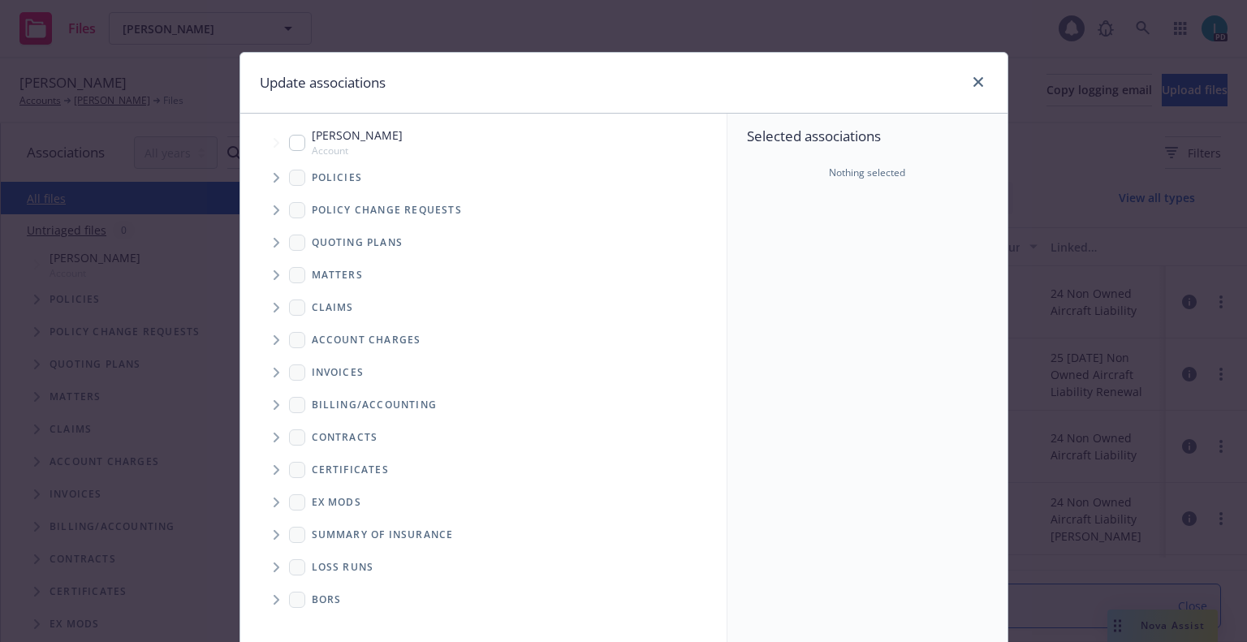
click at [276, 177] on span "Tree Example" at bounding box center [276, 178] width 26 height 26
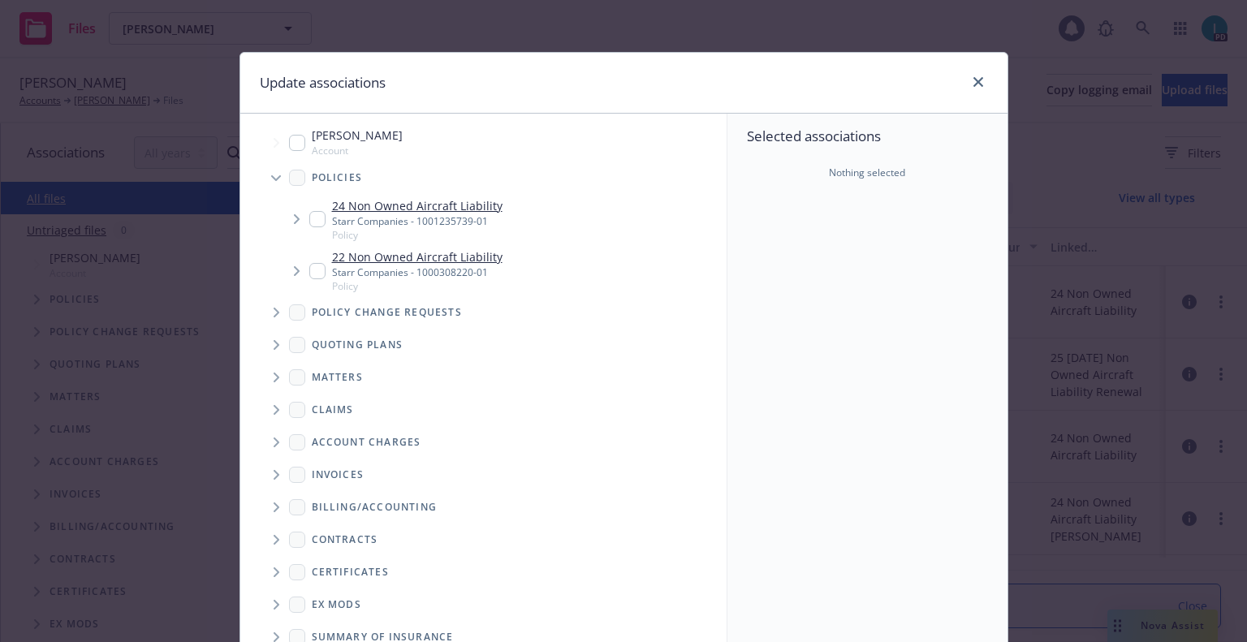
click at [312, 217] on input "Tree Example" at bounding box center [317, 219] width 16 height 16
checkbox input "true"
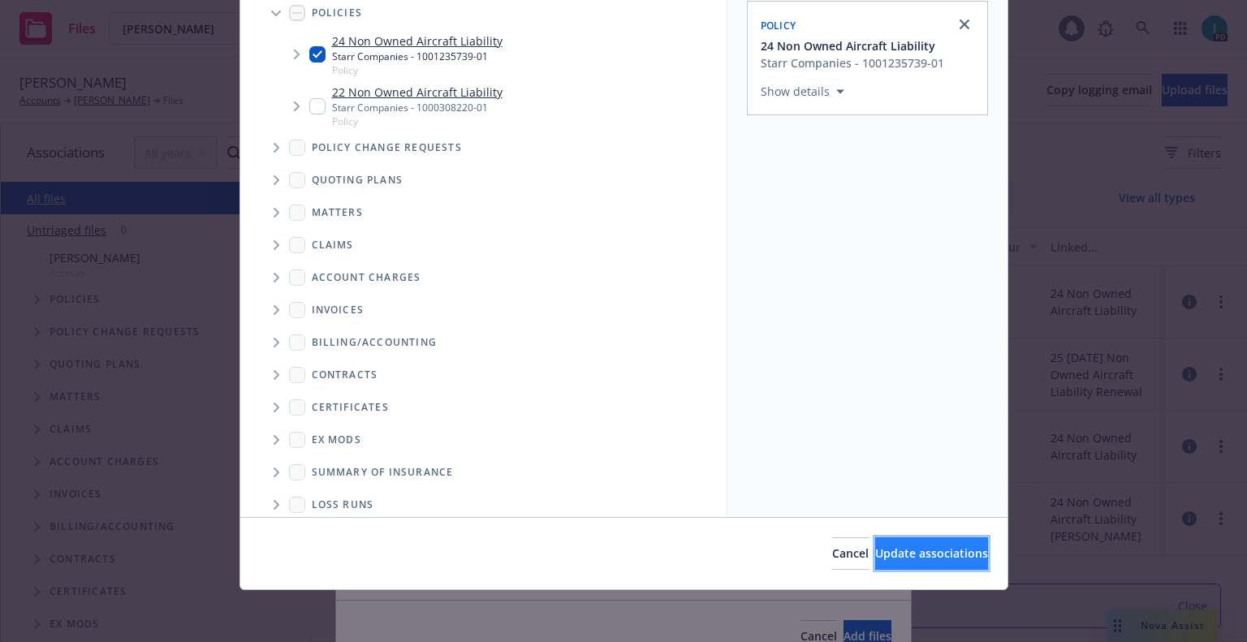
click at [910, 540] on button "Update associations" at bounding box center [931, 554] width 113 height 32
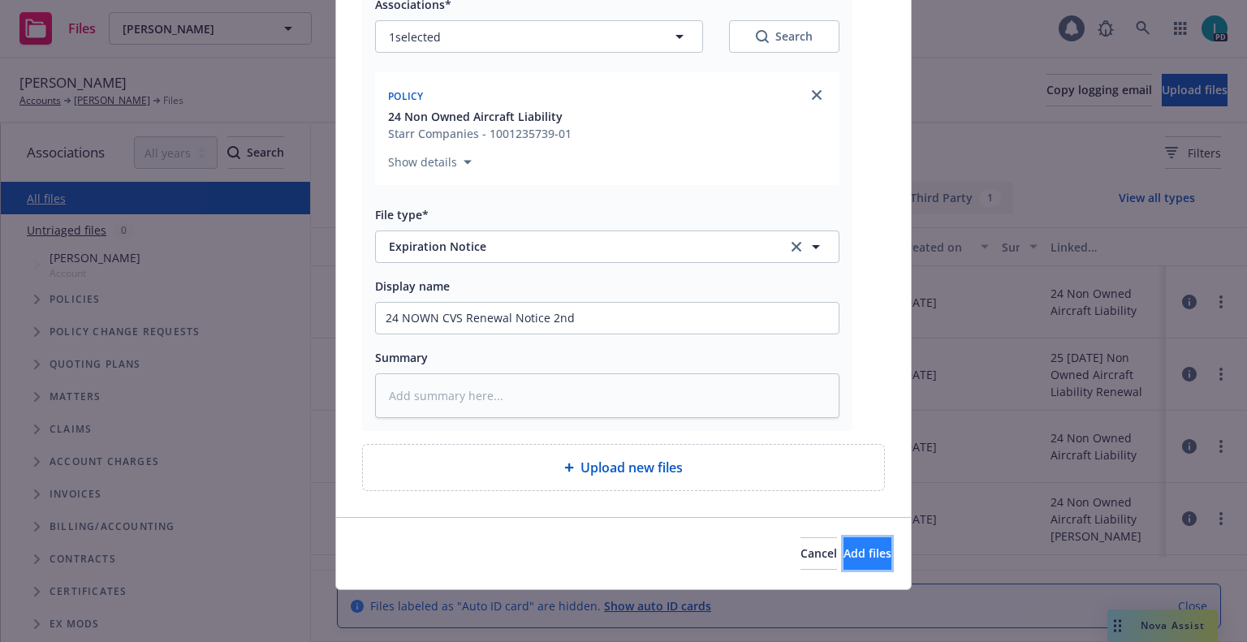
click at [844, 562] on button "Add files" at bounding box center [868, 554] width 48 height 32
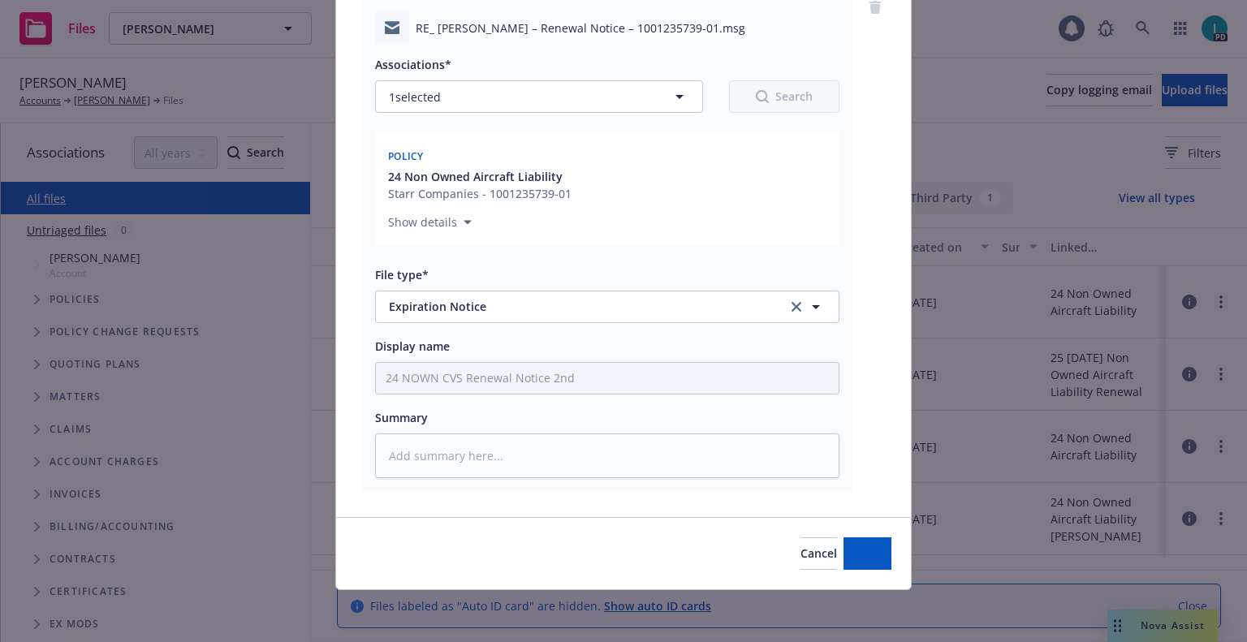
type textarea "x"
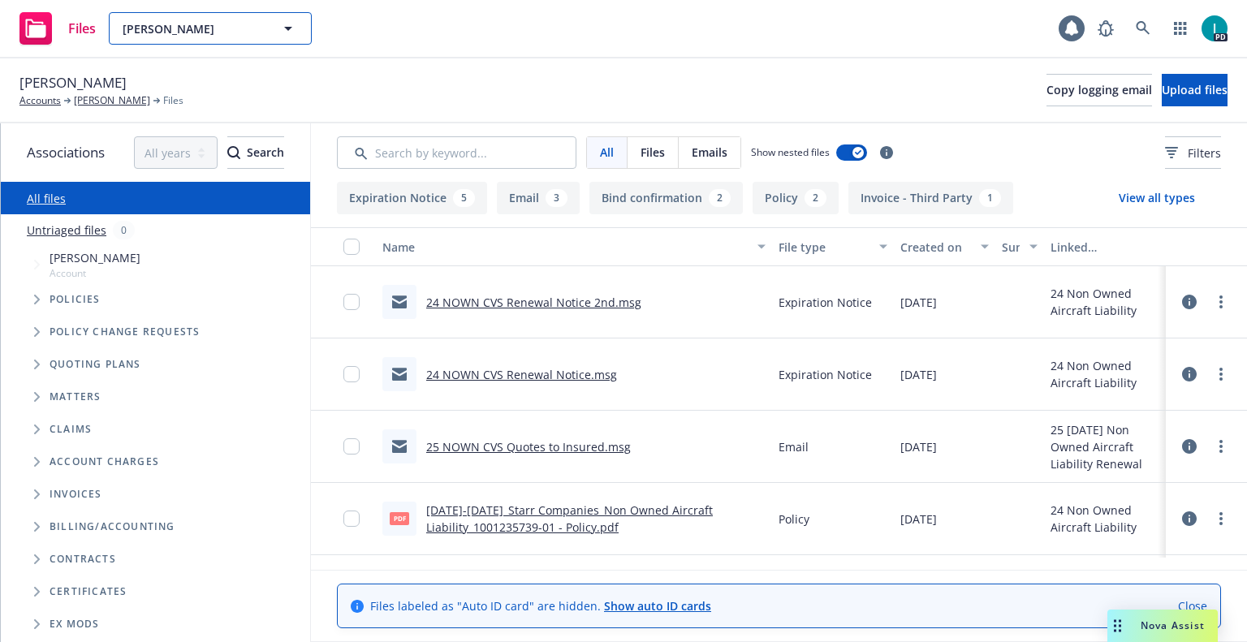
click at [201, 27] on span "Arik Levinzon" at bounding box center [193, 28] width 140 height 17
paste input "Jason Joss"
type input "Jason Joss"
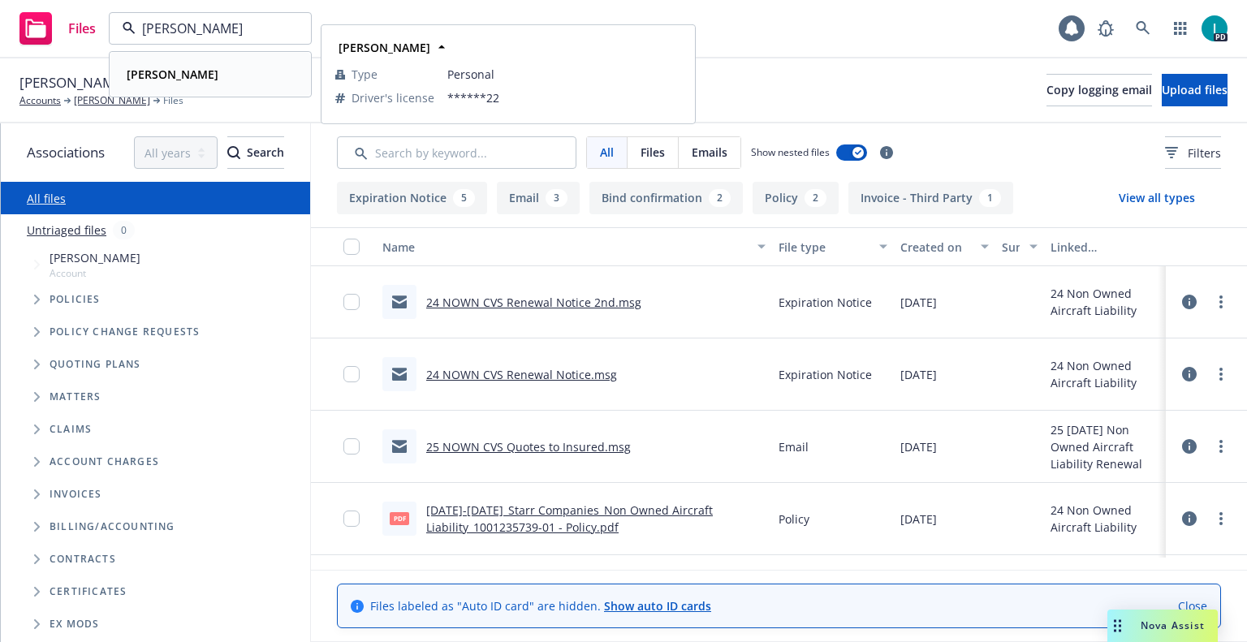
click at [240, 63] on div "Jason Joss" at bounding box center [210, 75] width 180 height 24
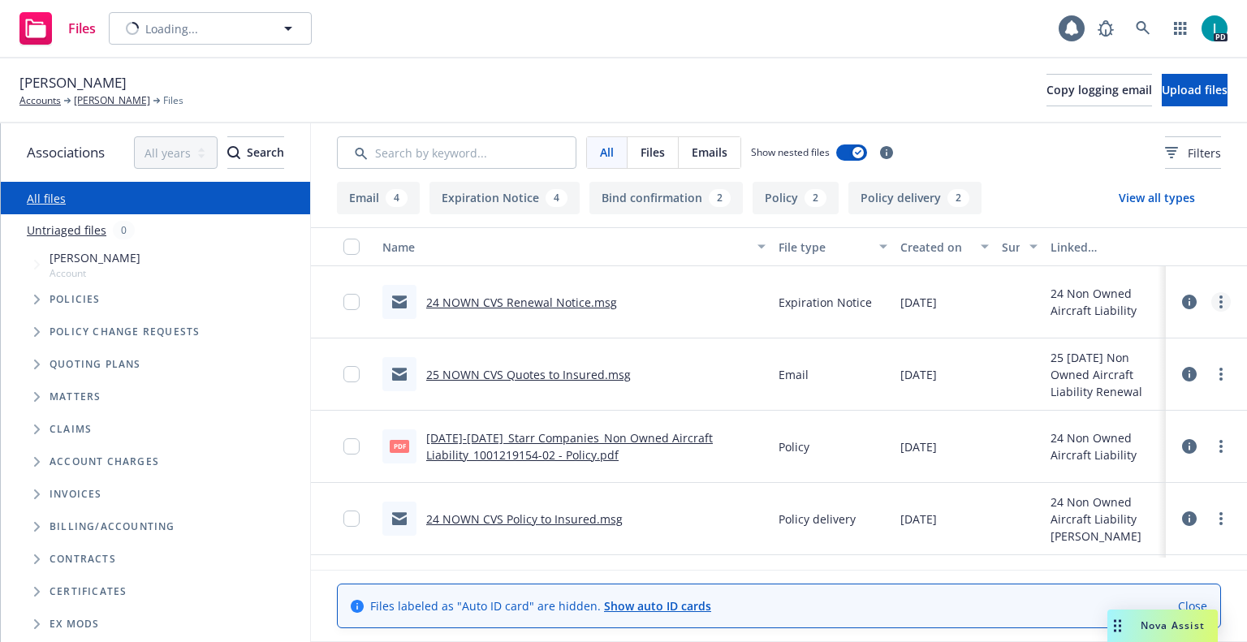
click at [1220, 301] on circle "more" at bounding box center [1221, 301] width 3 height 3
click at [1154, 359] on link "Download" at bounding box center [1148, 368] width 162 height 32
click at [1162, 94] on span "Upload files" at bounding box center [1195, 89] width 66 height 15
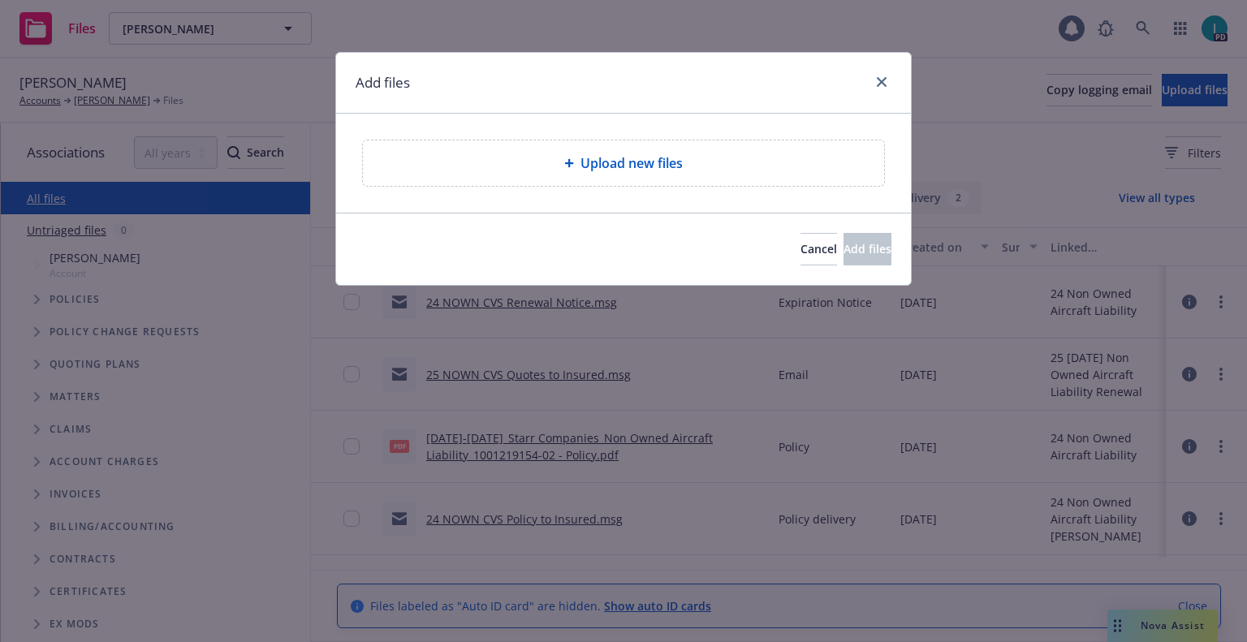
type textarea "x"
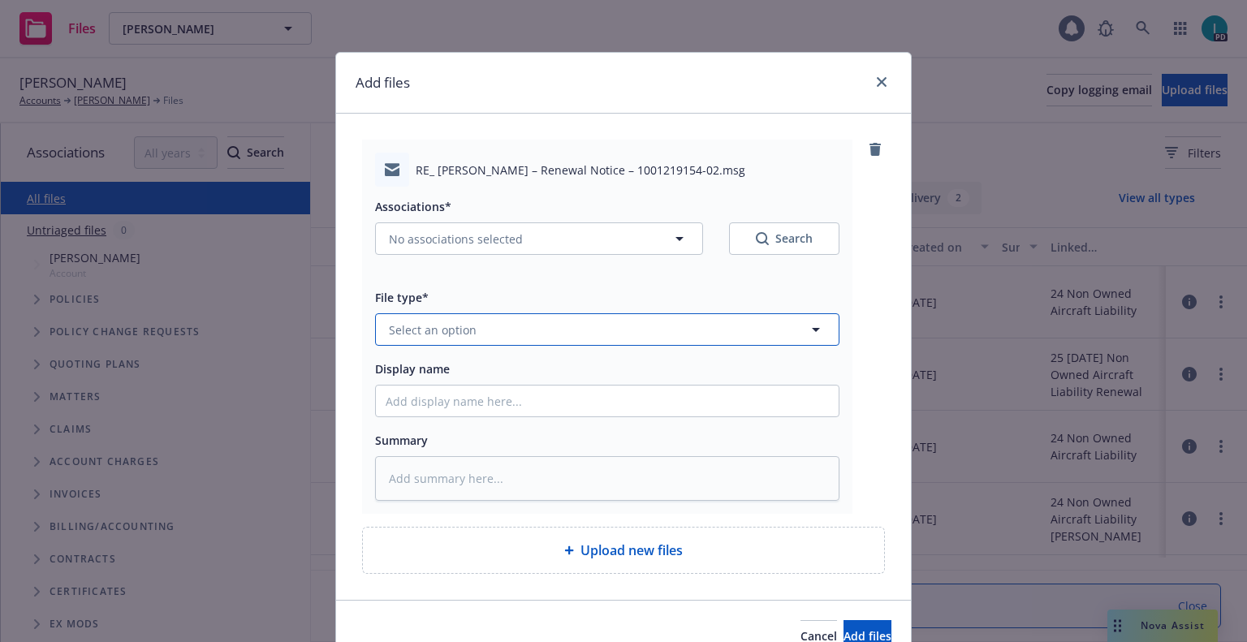
click at [415, 339] on button "Select an option" at bounding box center [607, 329] width 465 height 32
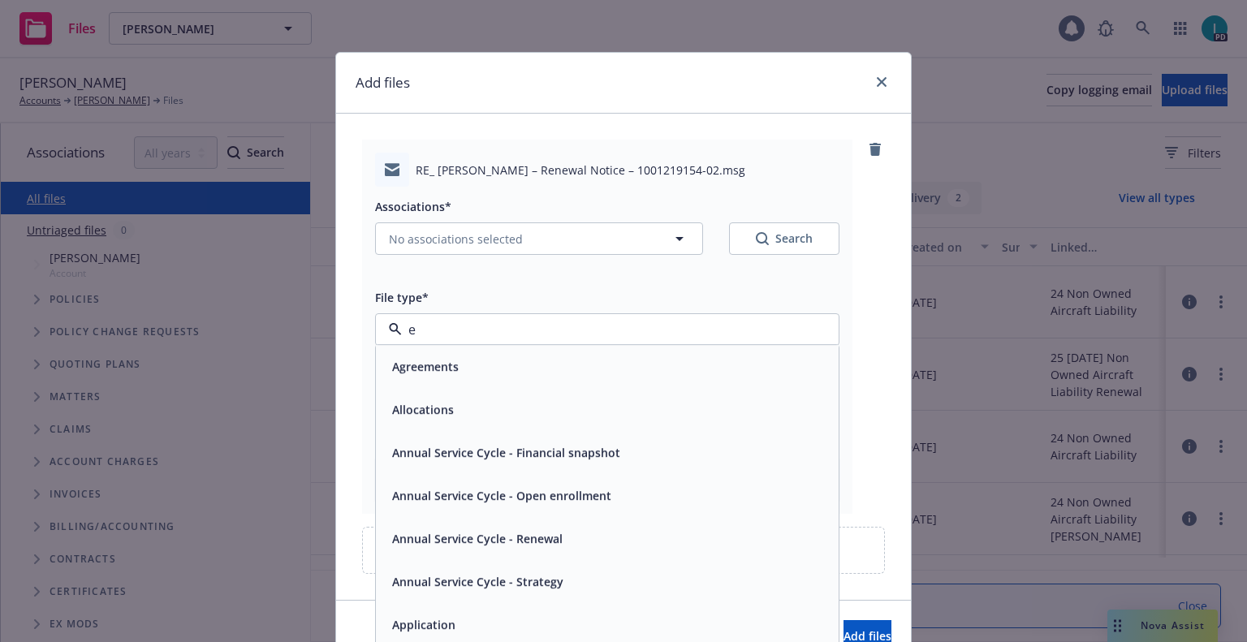
type input "ex"
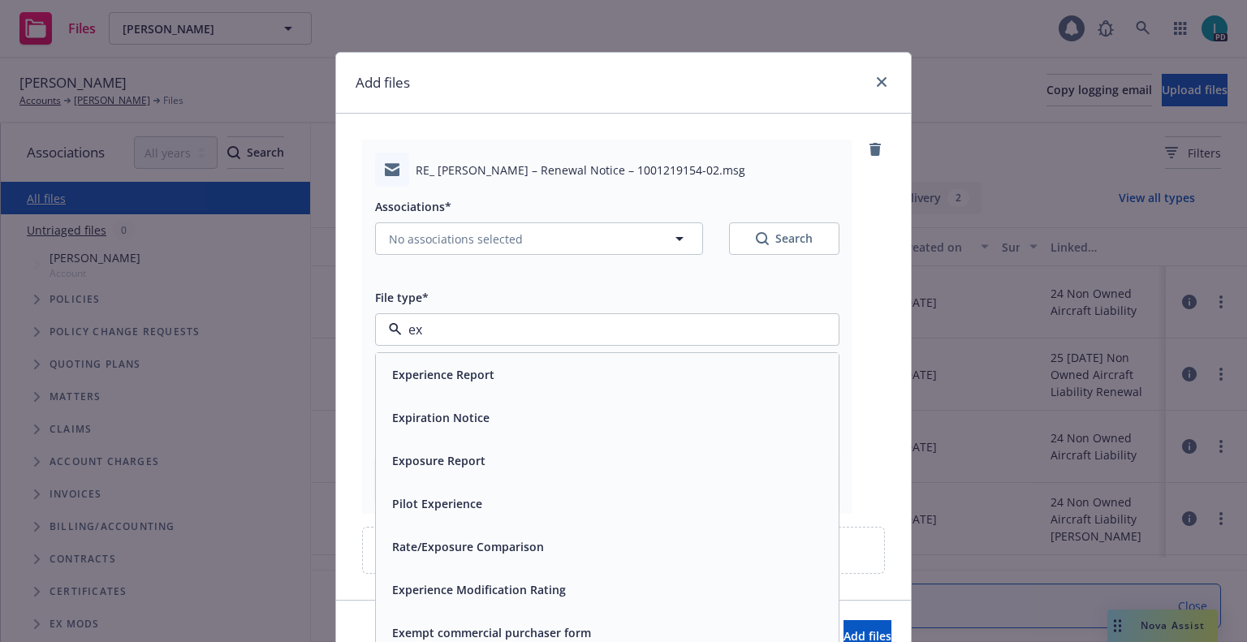
click at [456, 417] on span "Expiration Notice" at bounding box center [440, 417] width 97 height 17
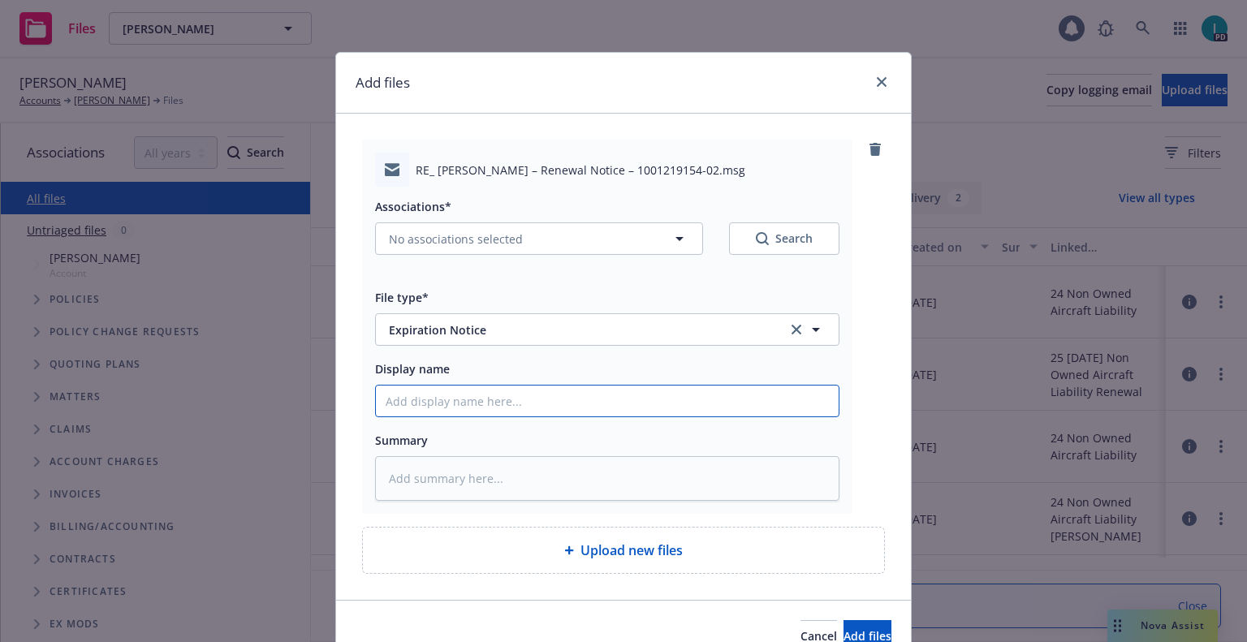
click at [456, 406] on input "Display name" at bounding box center [607, 401] width 463 height 31
type textarea "x"
type input "2"
type textarea "x"
type input "24"
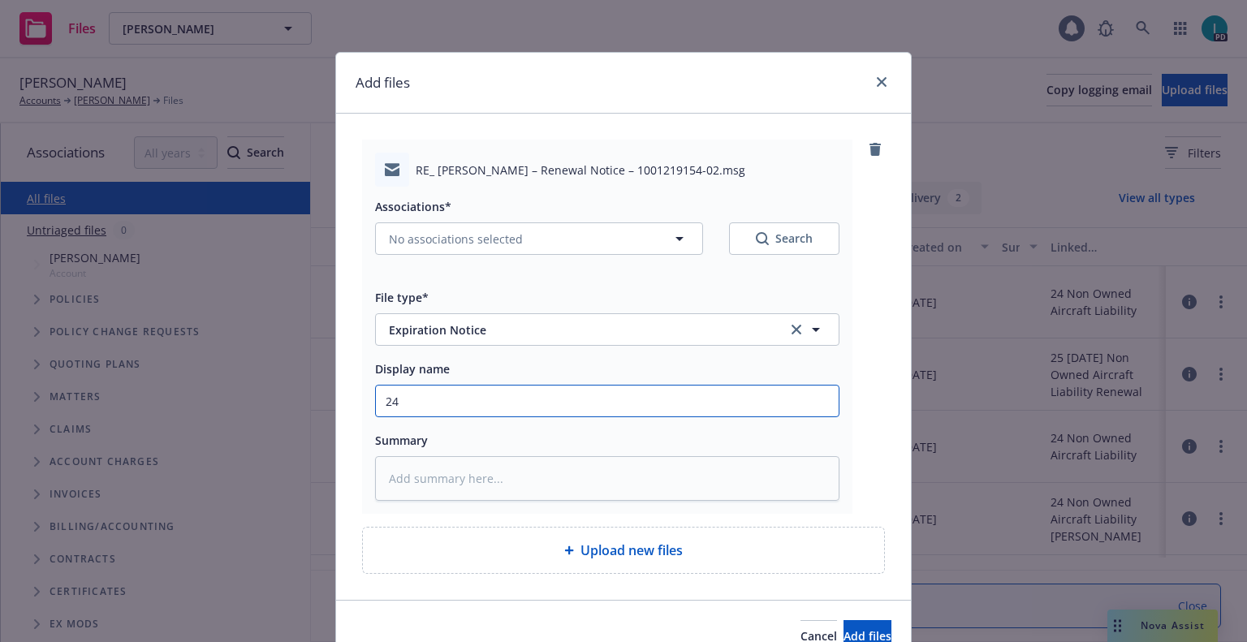
type textarea "x"
type input "24 NOWN CVS Renewal Notice 2nd"
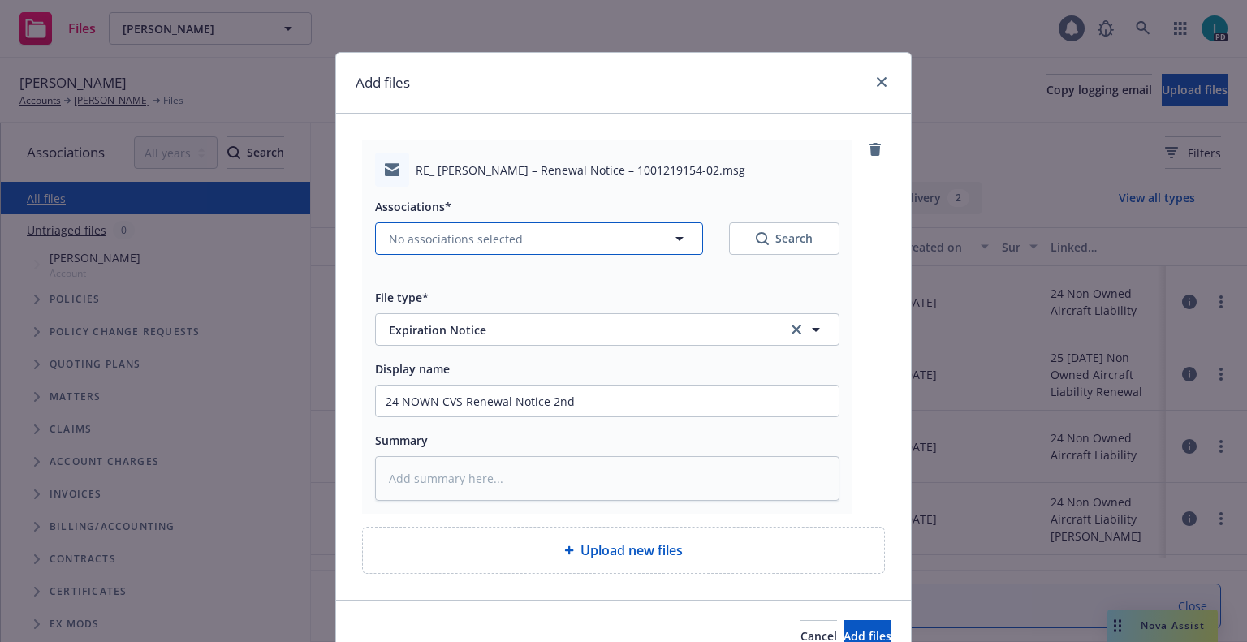
click at [425, 242] on span "No associations selected" at bounding box center [456, 239] width 134 height 17
type textarea "x"
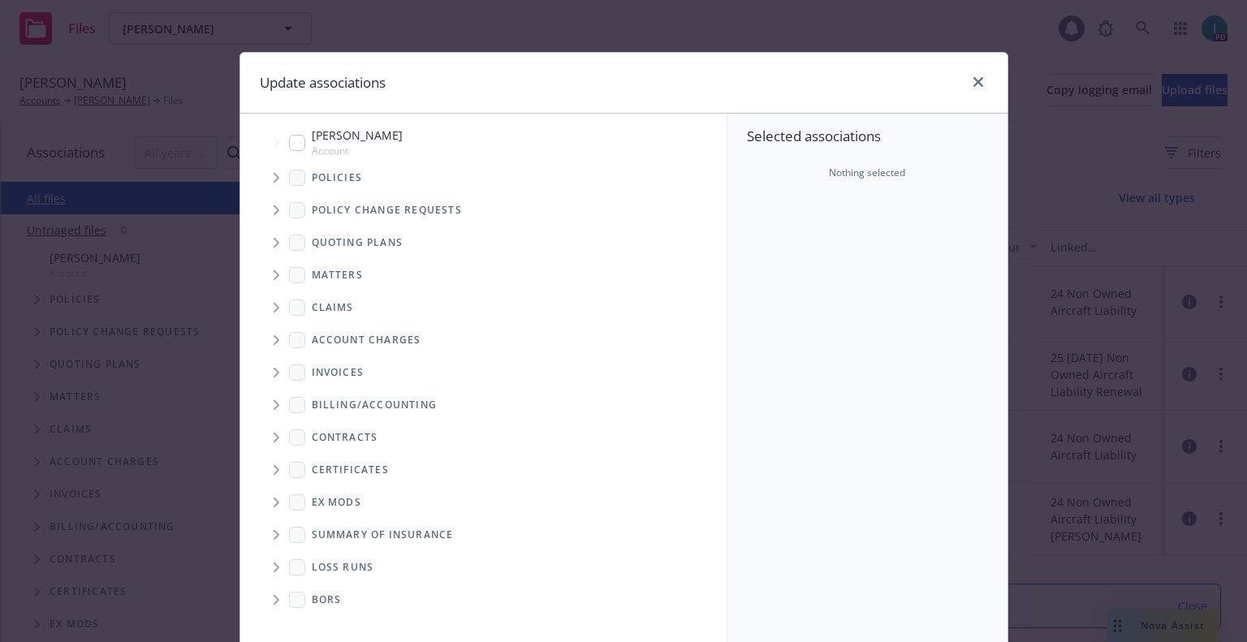
click at [274, 175] on icon "Tree Example" at bounding box center [277, 178] width 6 height 10
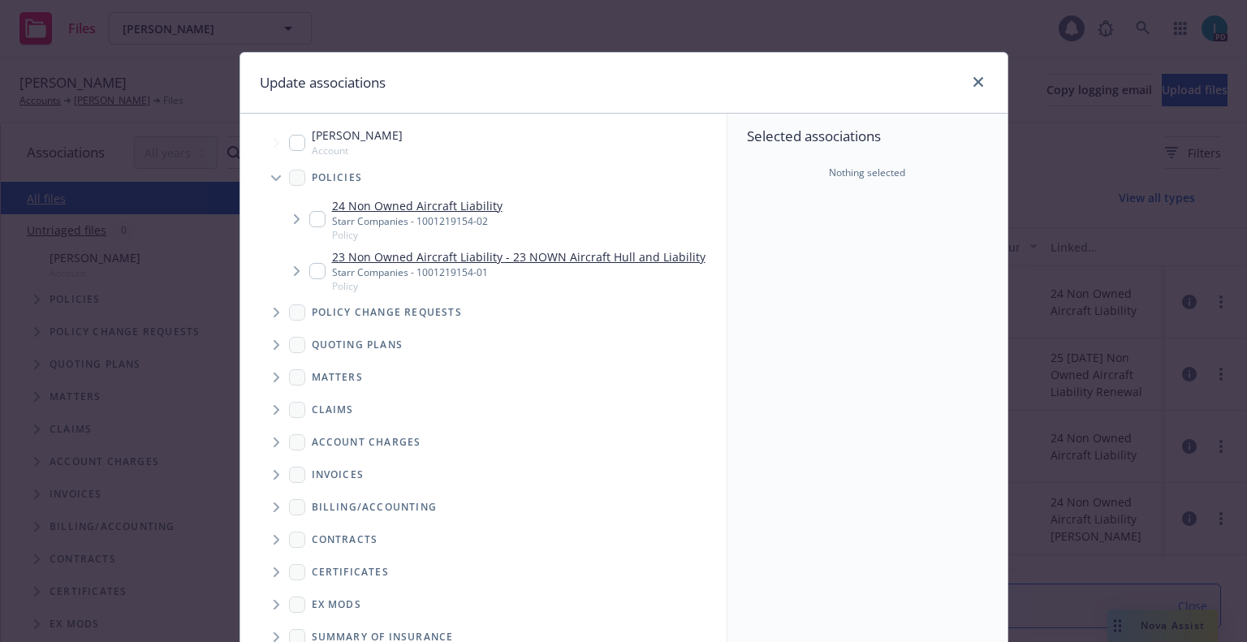
click at [312, 212] on input "Tree Example" at bounding box center [317, 219] width 16 height 16
checkbox input "true"
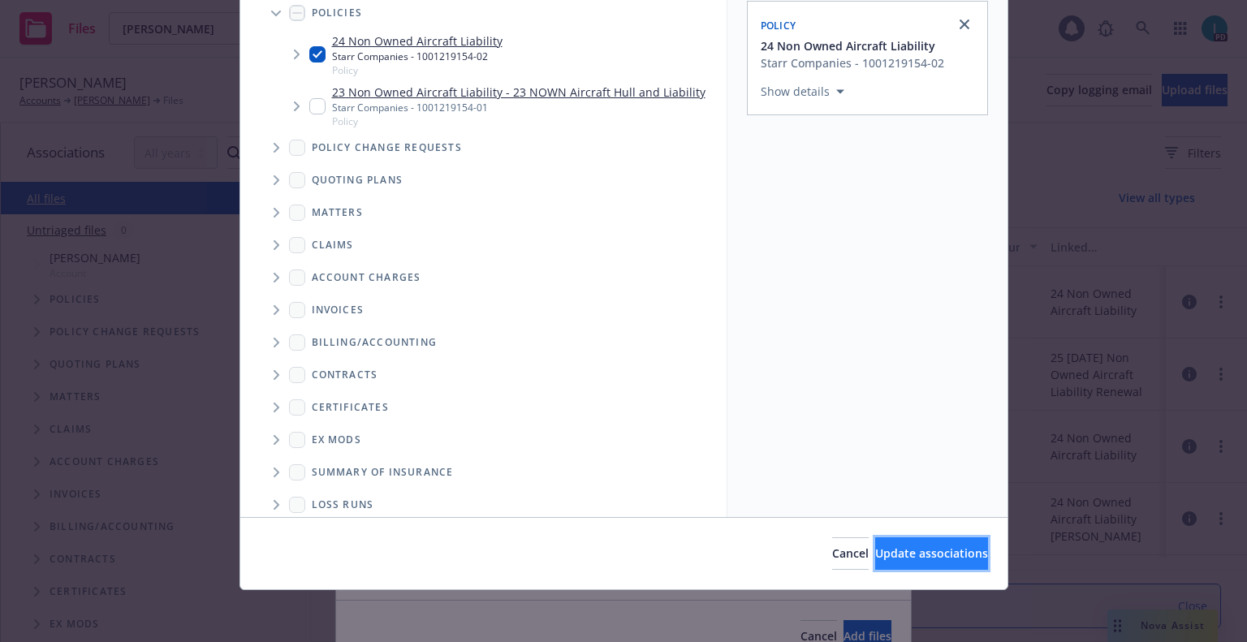
click at [875, 556] on span "Update associations" at bounding box center [931, 553] width 113 height 15
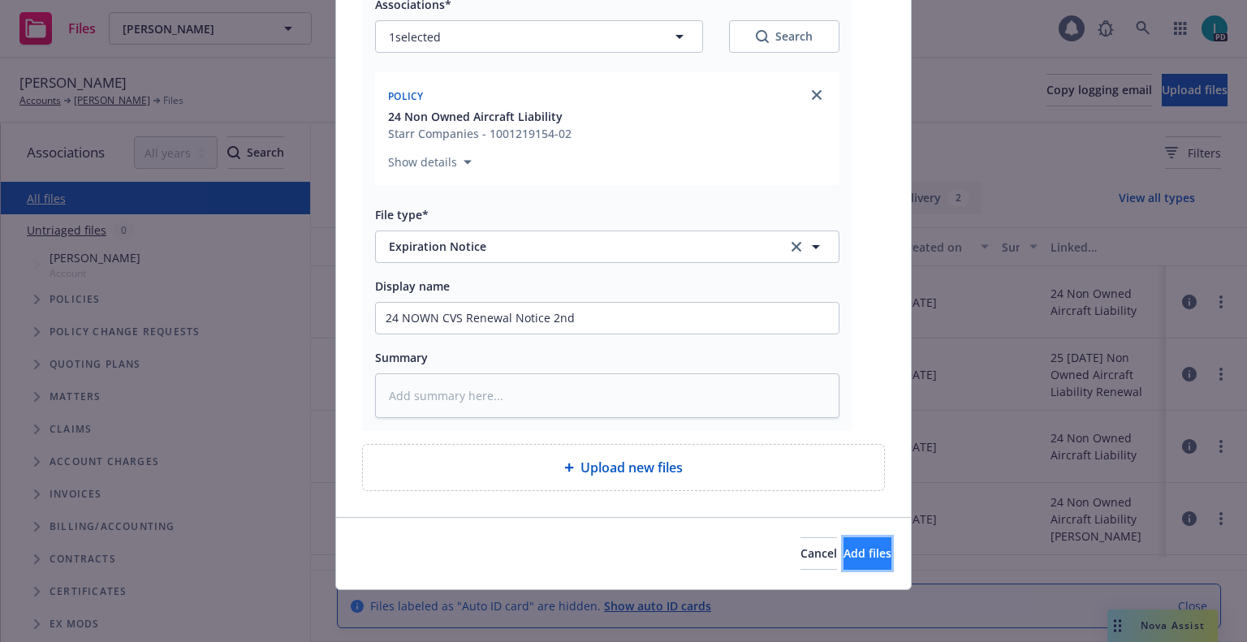
click at [844, 555] on span "Add files" at bounding box center [868, 553] width 48 height 15
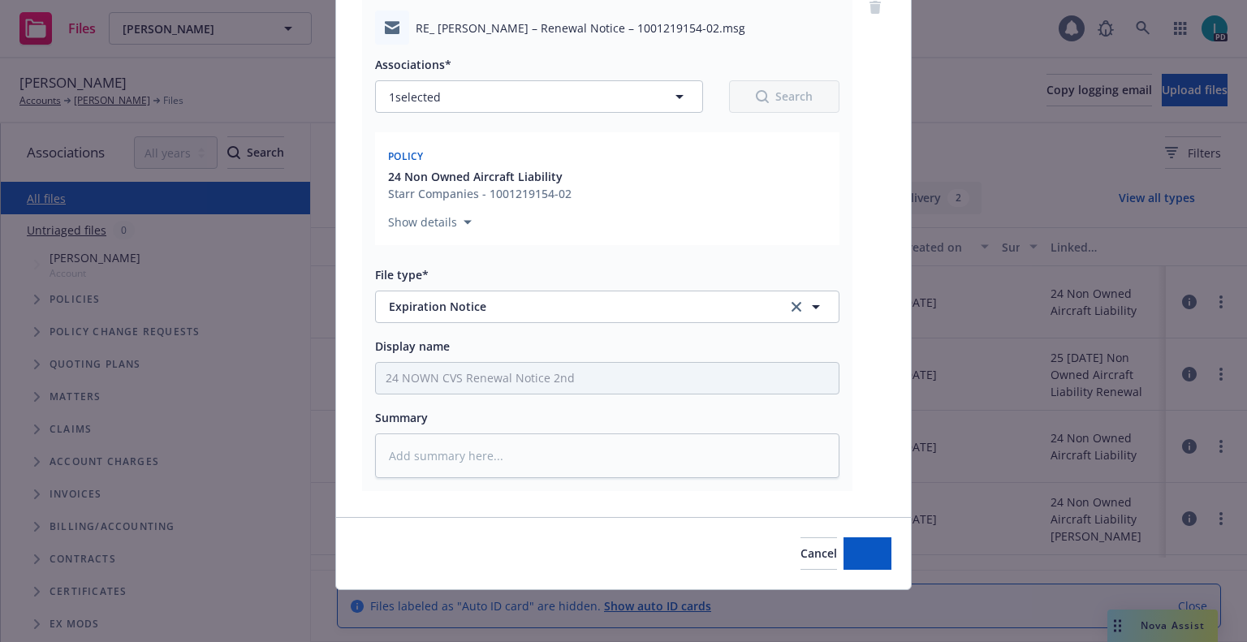
scroll to position [142, 0]
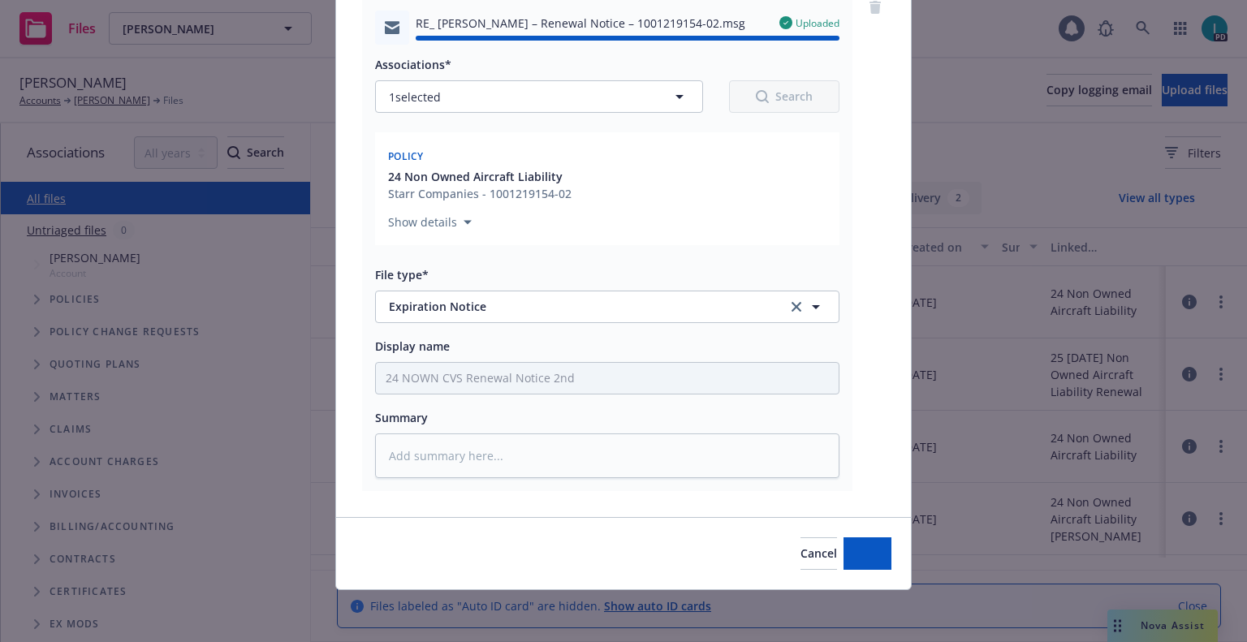
type textarea "x"
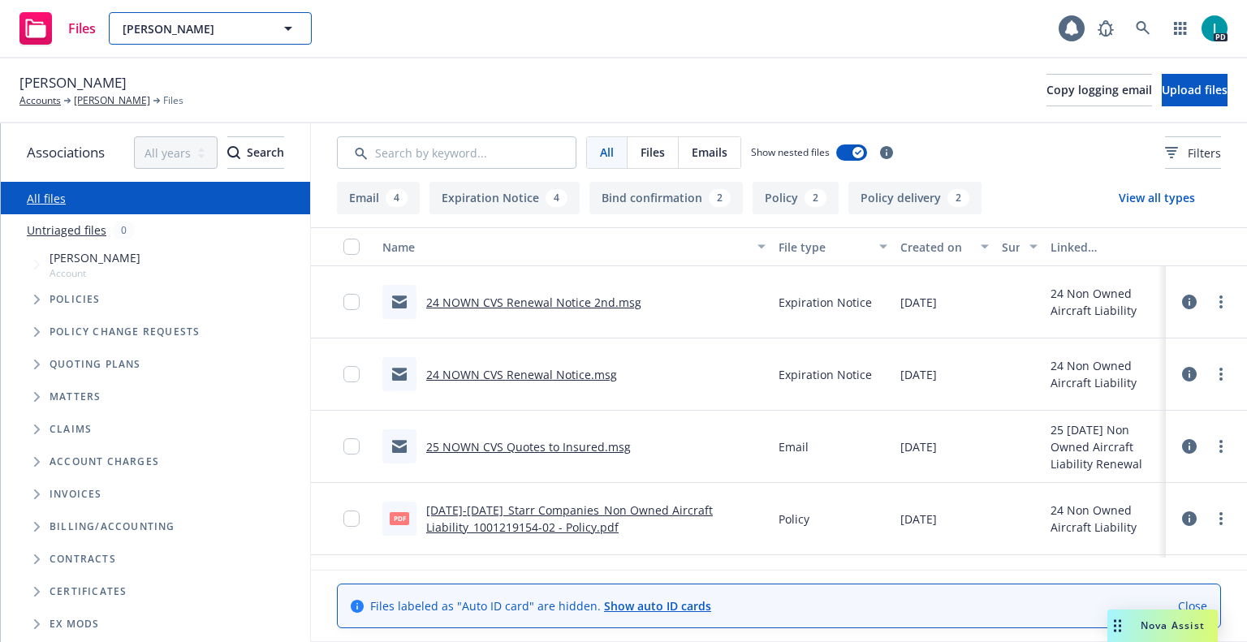
click at [210, 25] on span "Jason Joss" at bounding box center [193, 28] width 140 height 17
paste input "John Sawatsky"
type input "John Sawatsky"
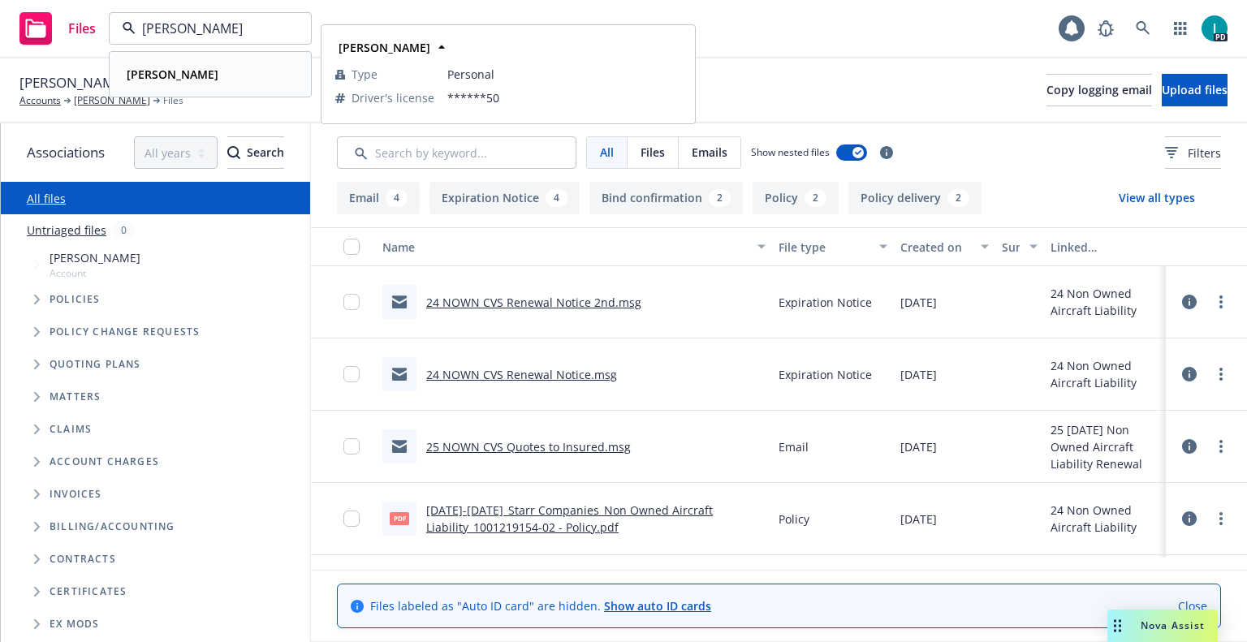
click at [243, 86] on div "John Sawatsky Type Personal Driver's license ******50" at bounding box center [210, 74] width 200 height 43
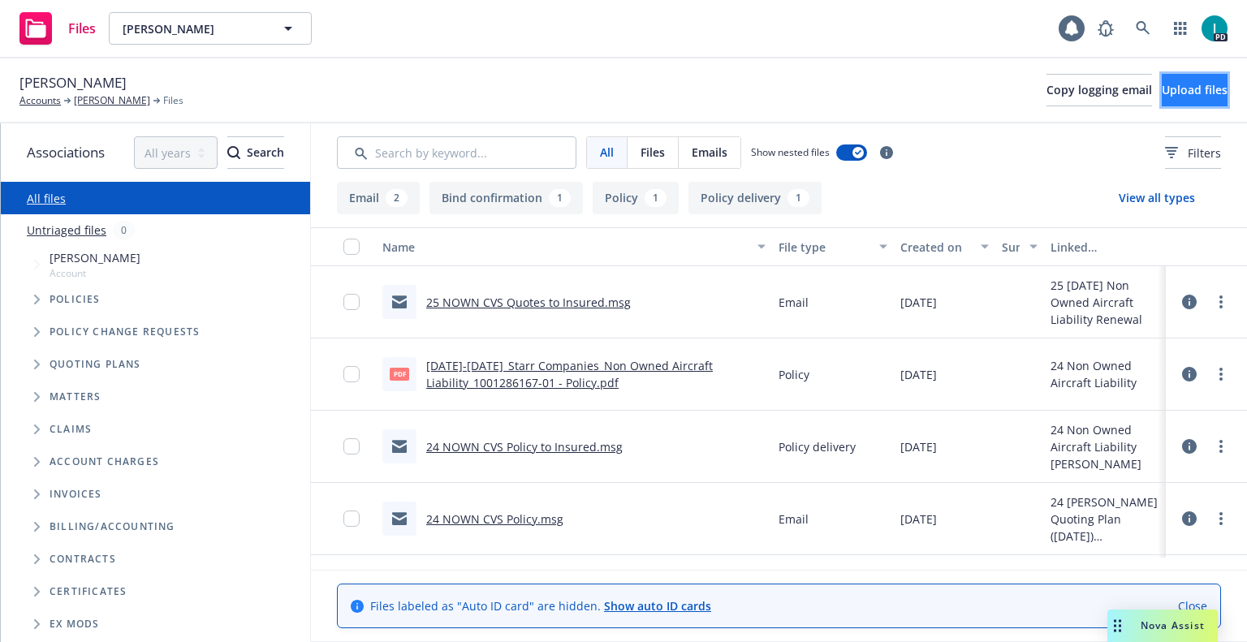
click at [1171, 81] on button "Upload files" at bounding box center [1195, 90] width 66 height 32
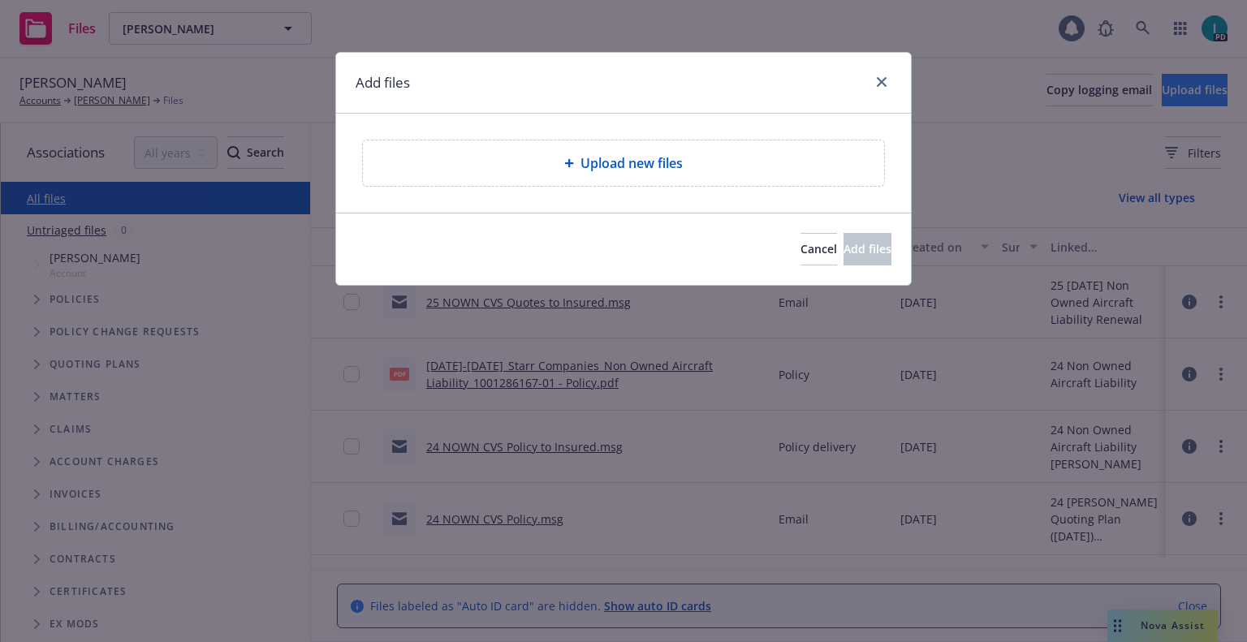
type textarea "x"
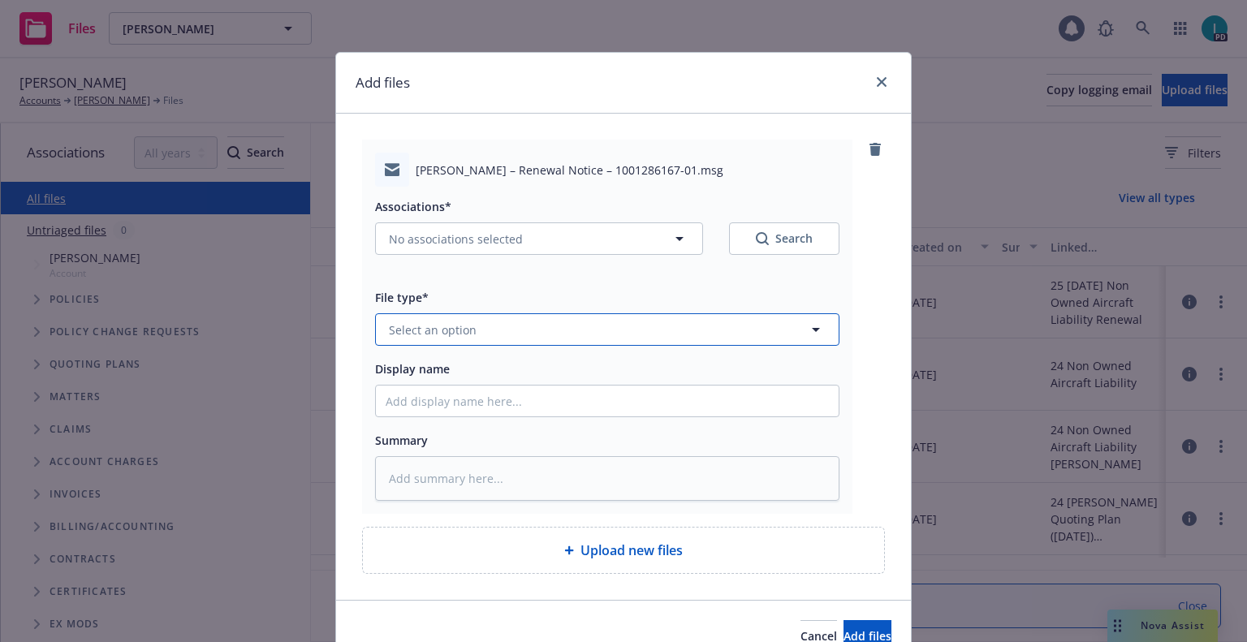
click at [484, 333] on button "Select an option" at bounding box center [607, 329] width 465 height 32
type input "ex"
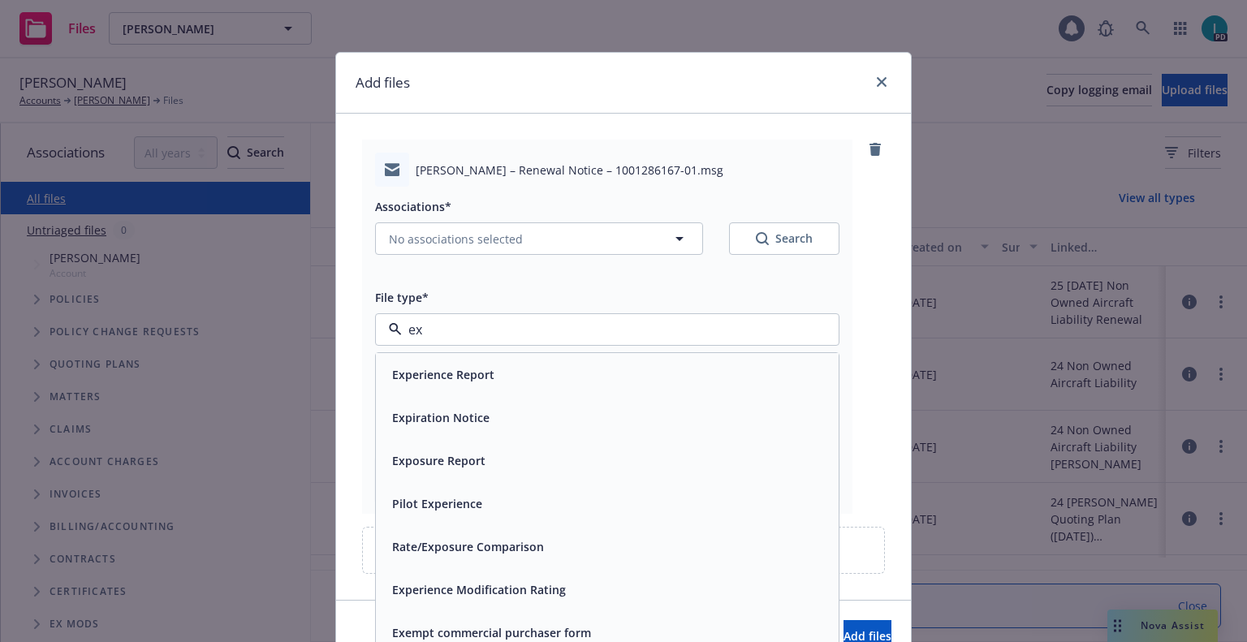
click at [466, 417] on span "Expiration Notice" at bounding box center [440, 417] width 97 height 17
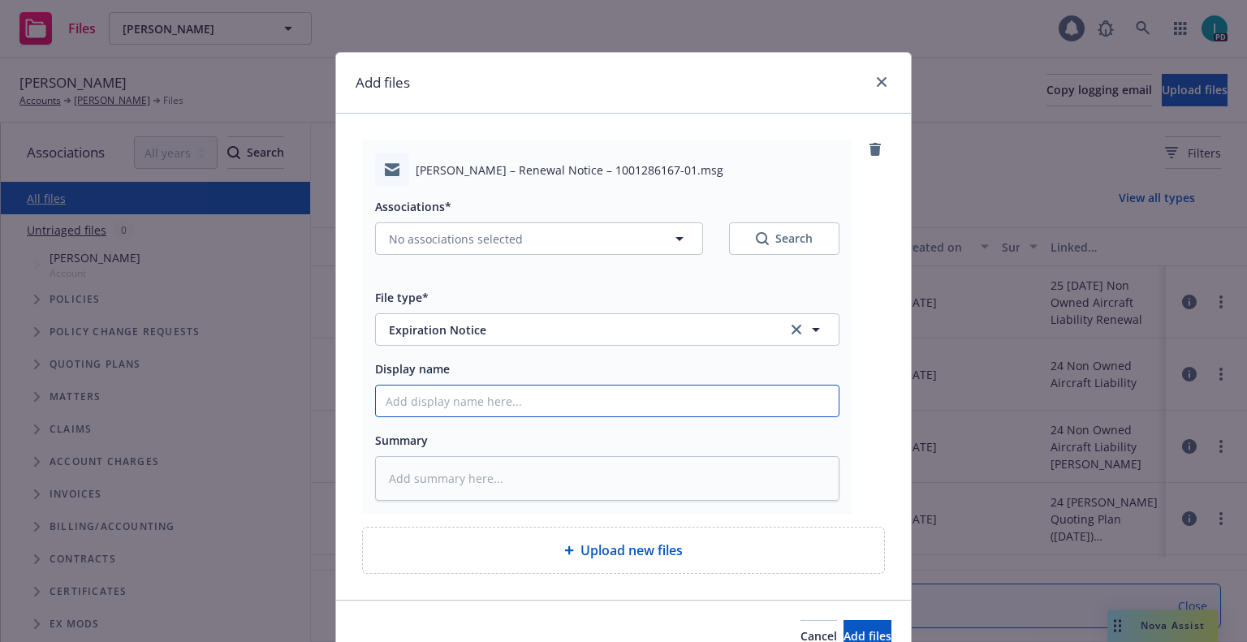
click at [476, 414] on input "Display name" at bounding box center [607, 401] width 463 height 31
type textarea "x"
type input "2"
type textarea "x"
type input "24"
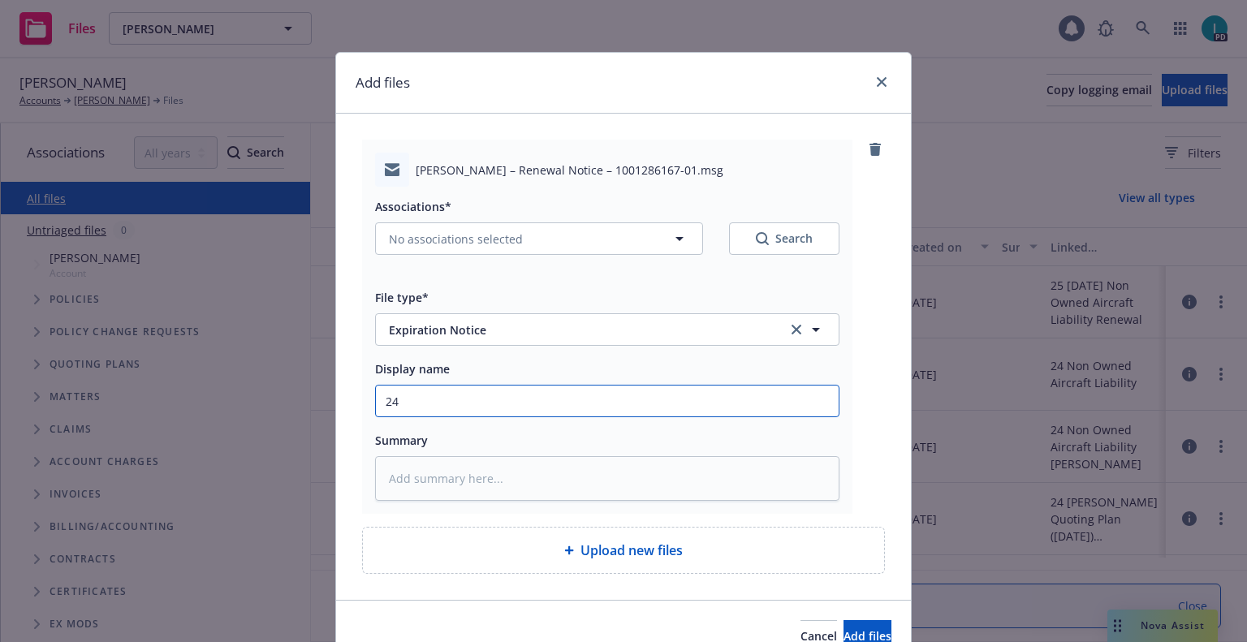
type textarea "x"
type input "24 NOWN CVS Renewal Notice"
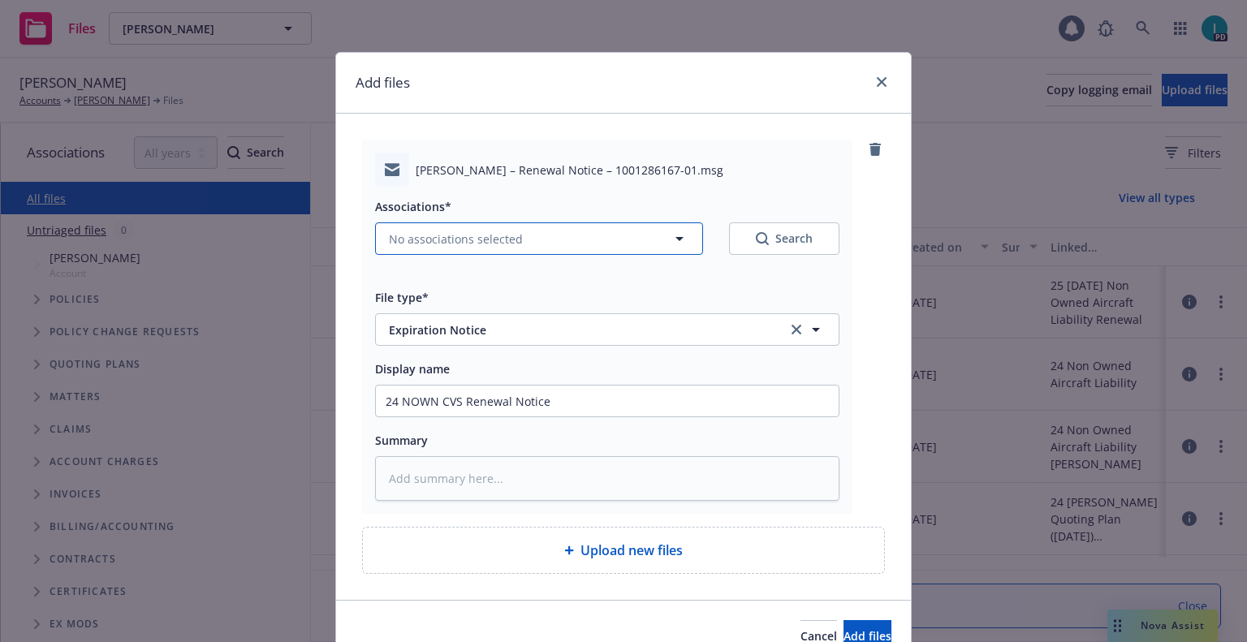
click at [495, 231] on span "No associations selected" at bounding box center [456, 239] width 134 height 17
type textarea "x"
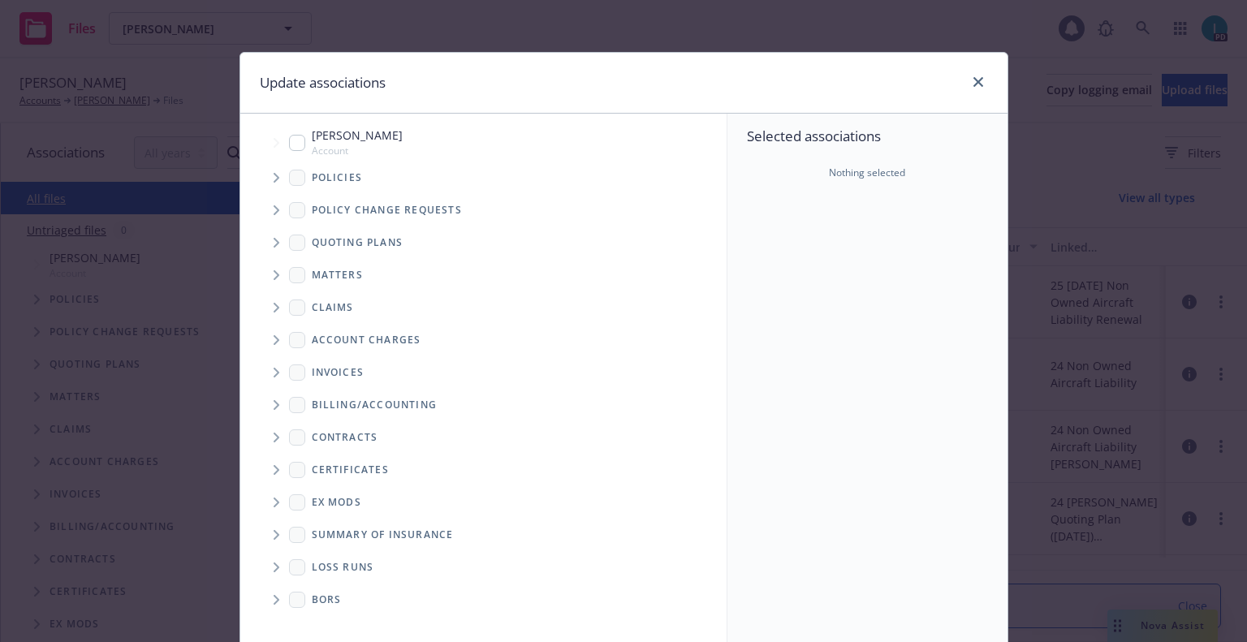
click at [275, 174] on span "Tree Example" at bounding box center [276, 178] width 26 height 26
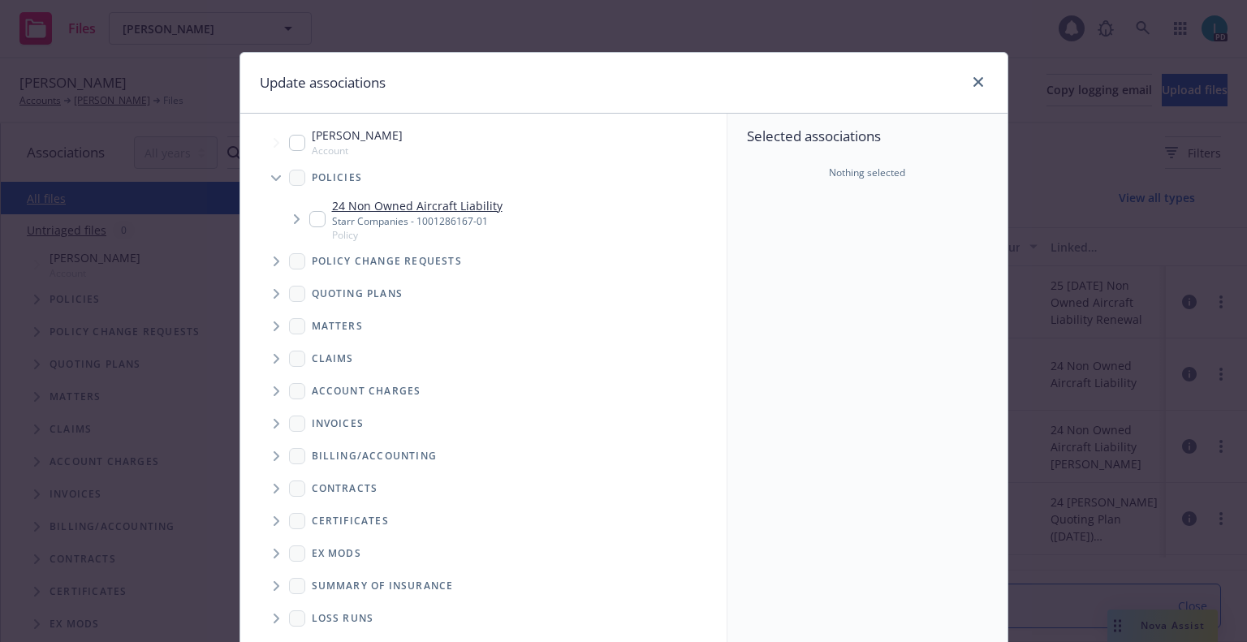
click at [313, 214] on input "Tree Example" at bounding box center [317, 219] width 16 height 16
checkbox input "true"
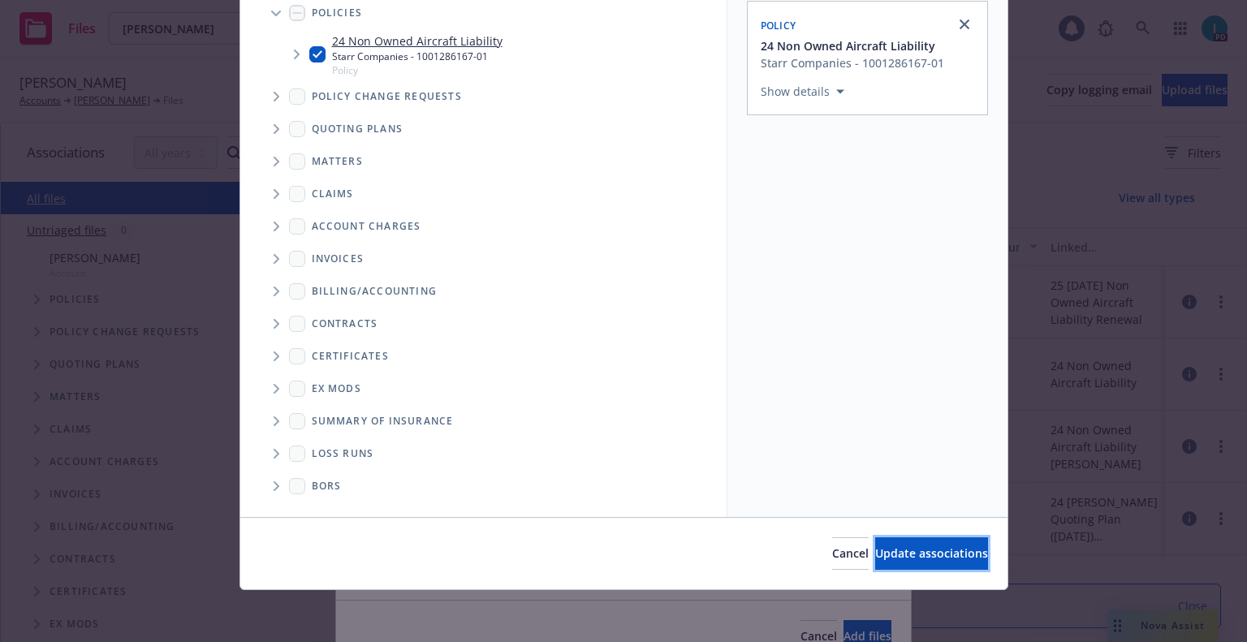
click at [924, 546] on button "Update associations" at bounding box center [931, 554] width 113 height 32
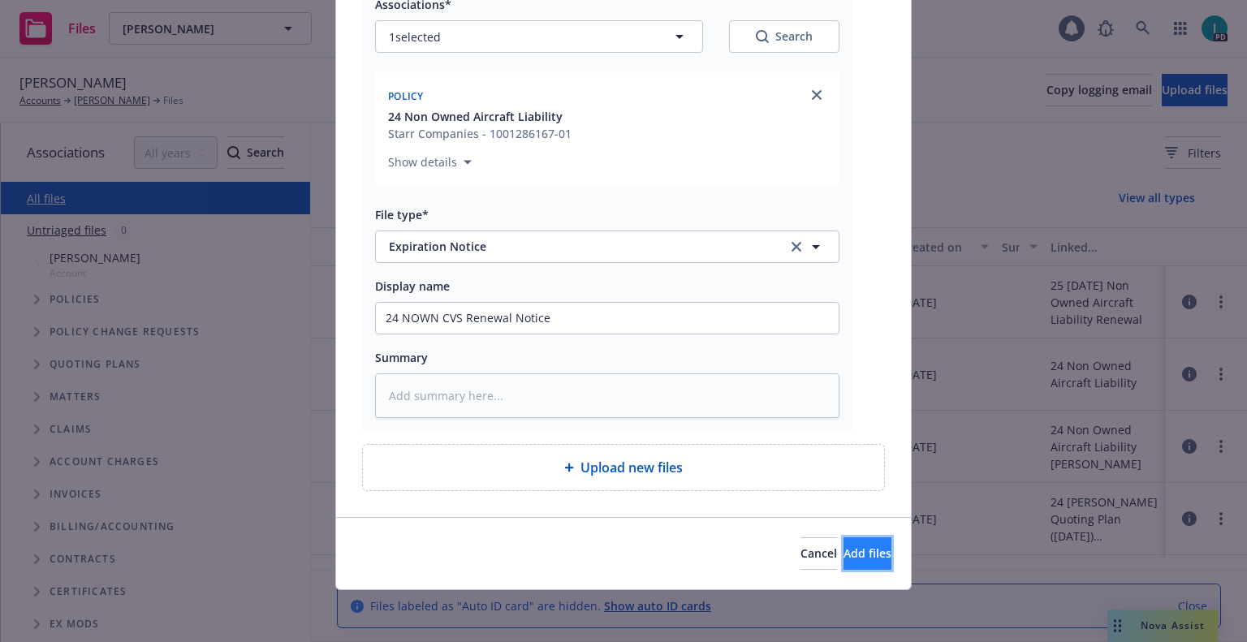
click at [844, 562] on button "Add files" at bounding box center [868, 554] width 48 height 32
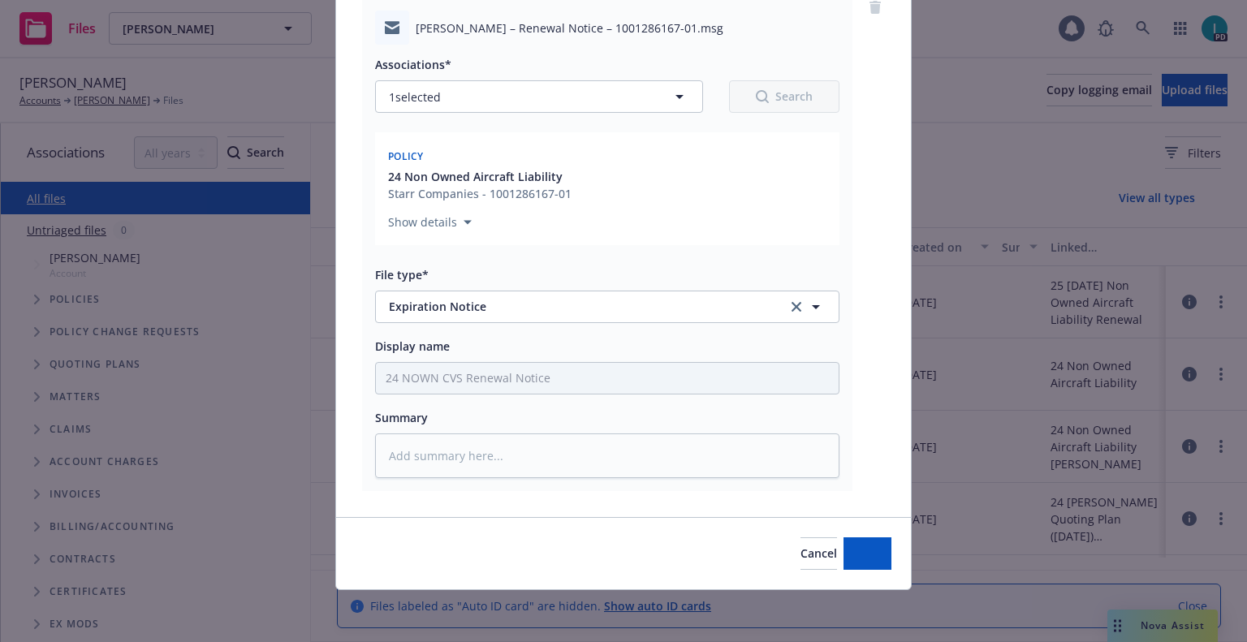
scroll to position [142, 0]
type textarea "x"
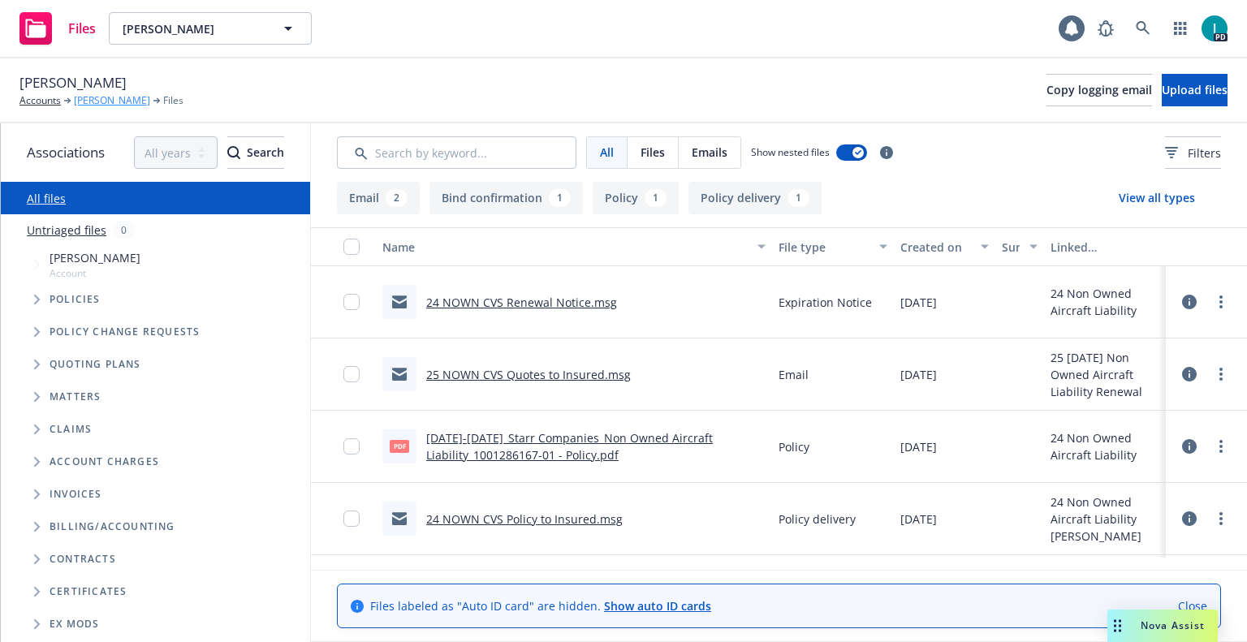
click at [132, 98] on link "John Sawatsky" at bounding box center [112, 100] width 76 height 15
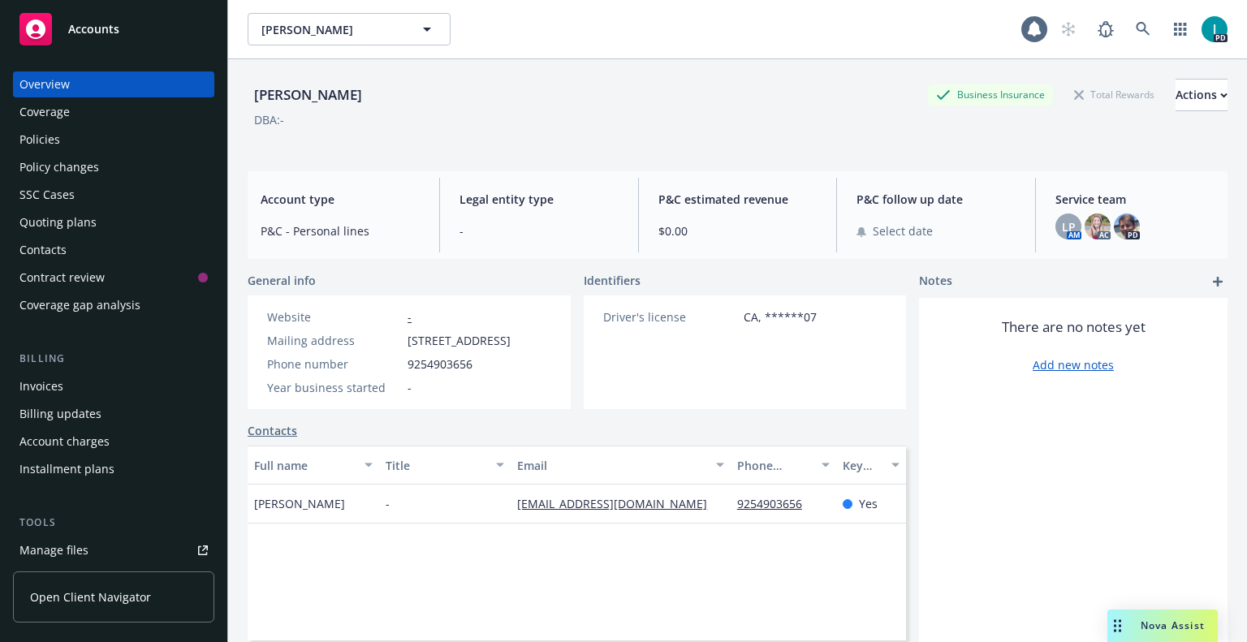
click at [82, 217] on div "Quoting plans" at bounding box center [57, 223] width 77 height 26
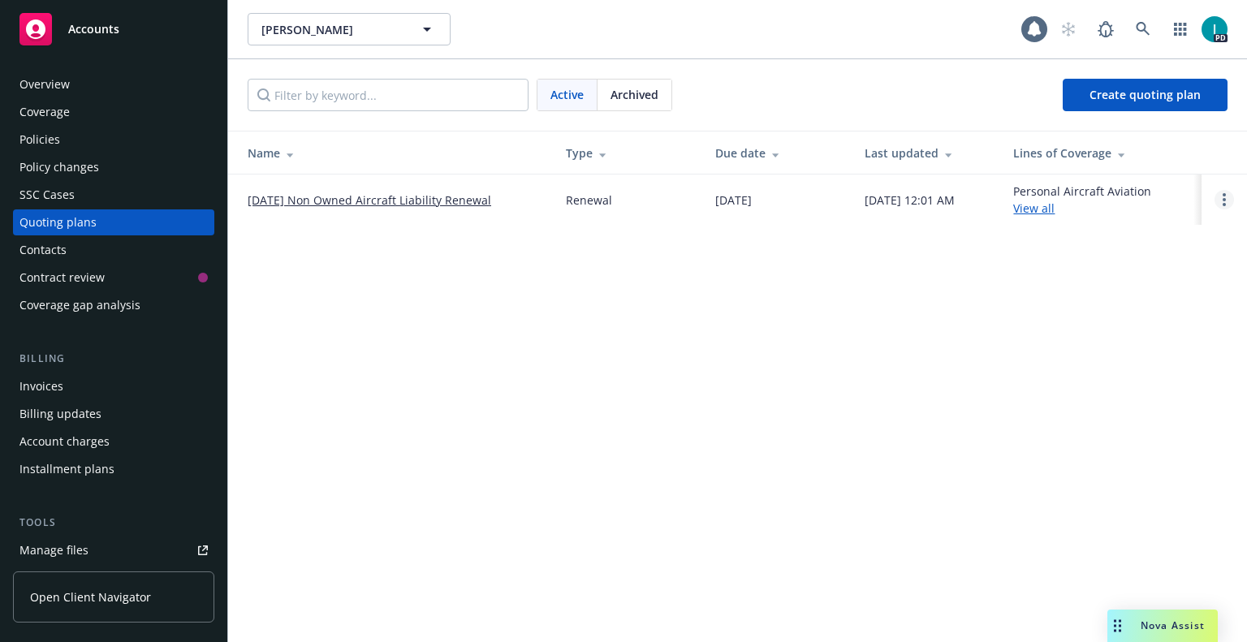
click at [1226, 192] on link "Open options" at bounding box center [1224, 199] width 19 height 19
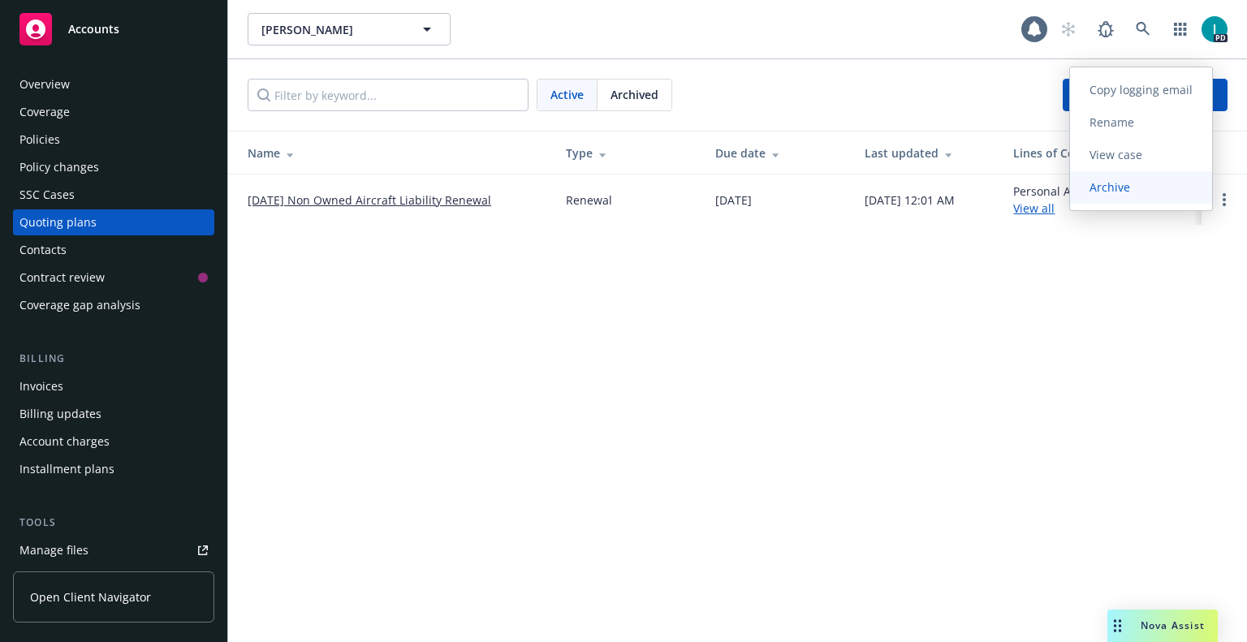
click at [1143, 196] on link "Archive" at bounding box center [1141, 187] width 142 height 32
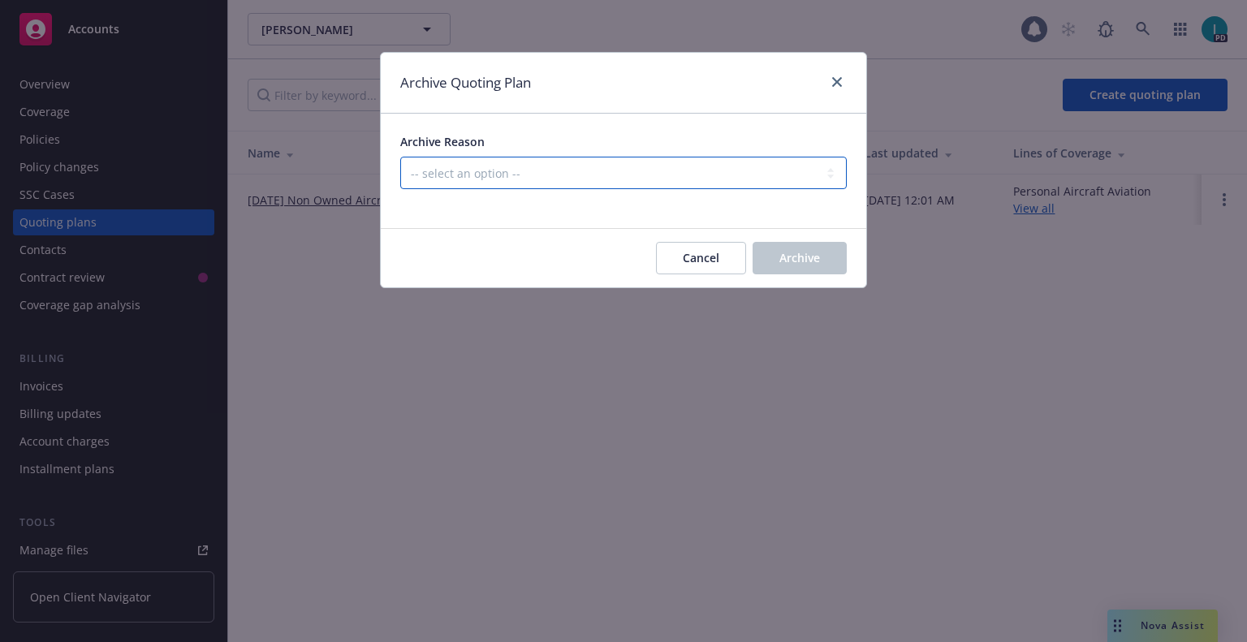
click at [515, 187] on select "-- select an option -- All policies in this renewal plan are auto-renewed Creat…" at bounding box center [623, 173] width 447 height 32
select select "ARCHIVED_RENEWAL_CANCELED"
click at [400, 157] on select "-- select an option -- All policies in this renewal plan are auto-renewed Creat…" at bounding box center [623, 173] width 447 height 32
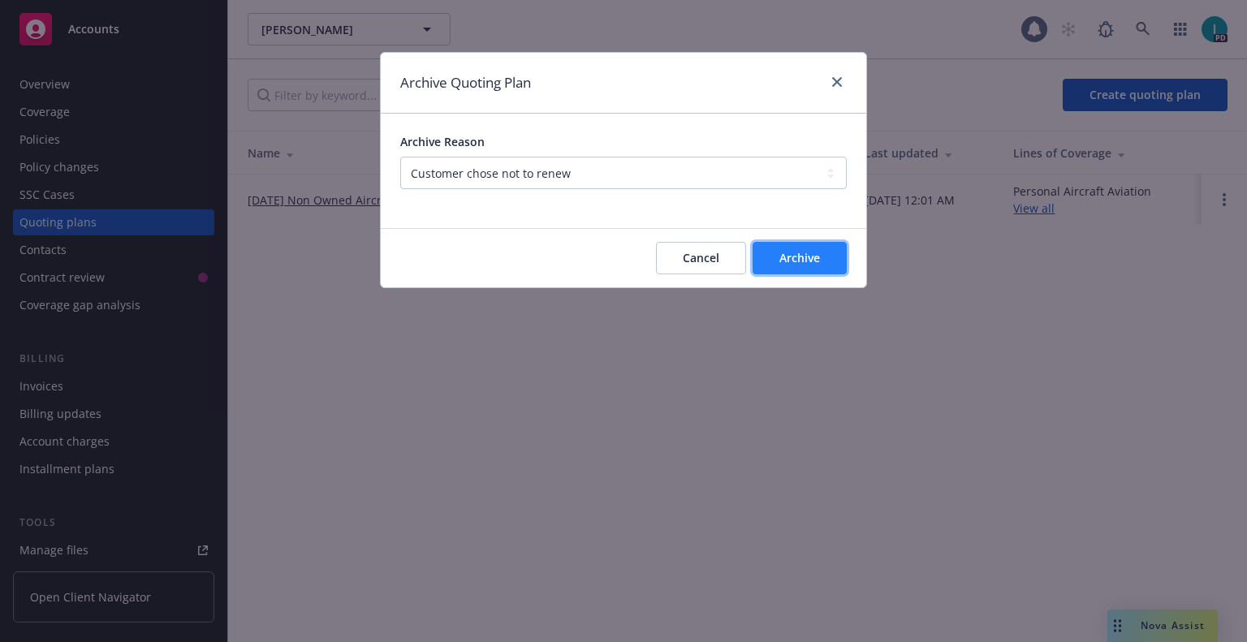
click at [812, 253] on span "Archive" at bounding box center [800, 257] width 41 height 15
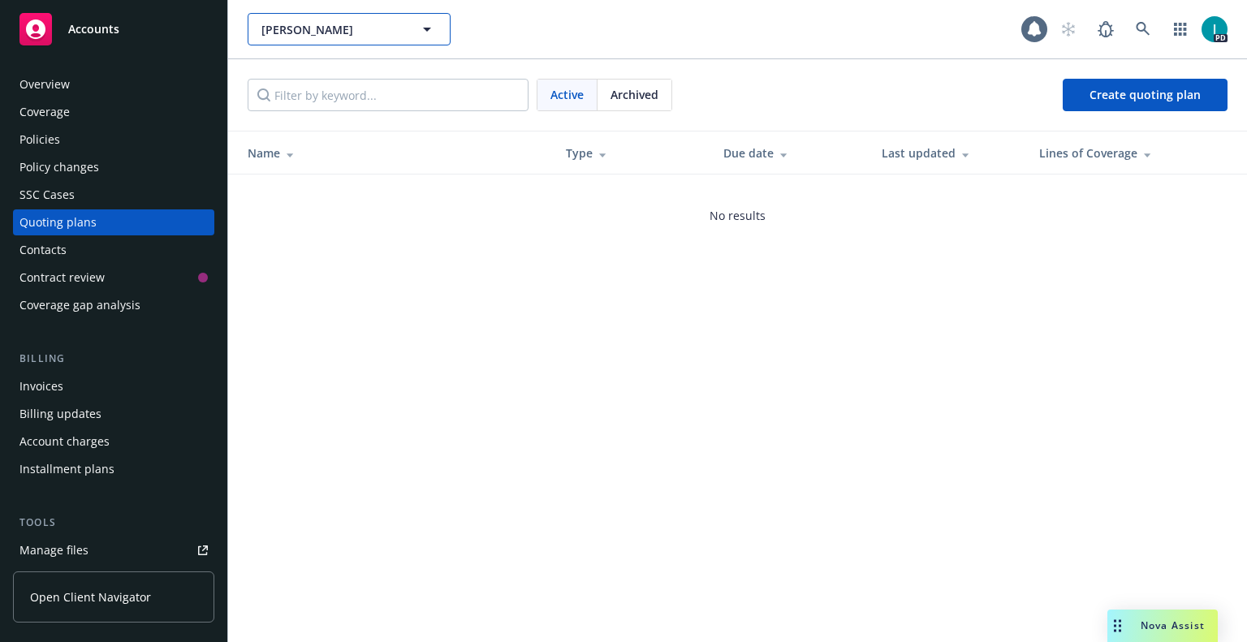
click at [283, 39] on button "Darian Kadir" at bounding box center [349, 29] width 203 height 32
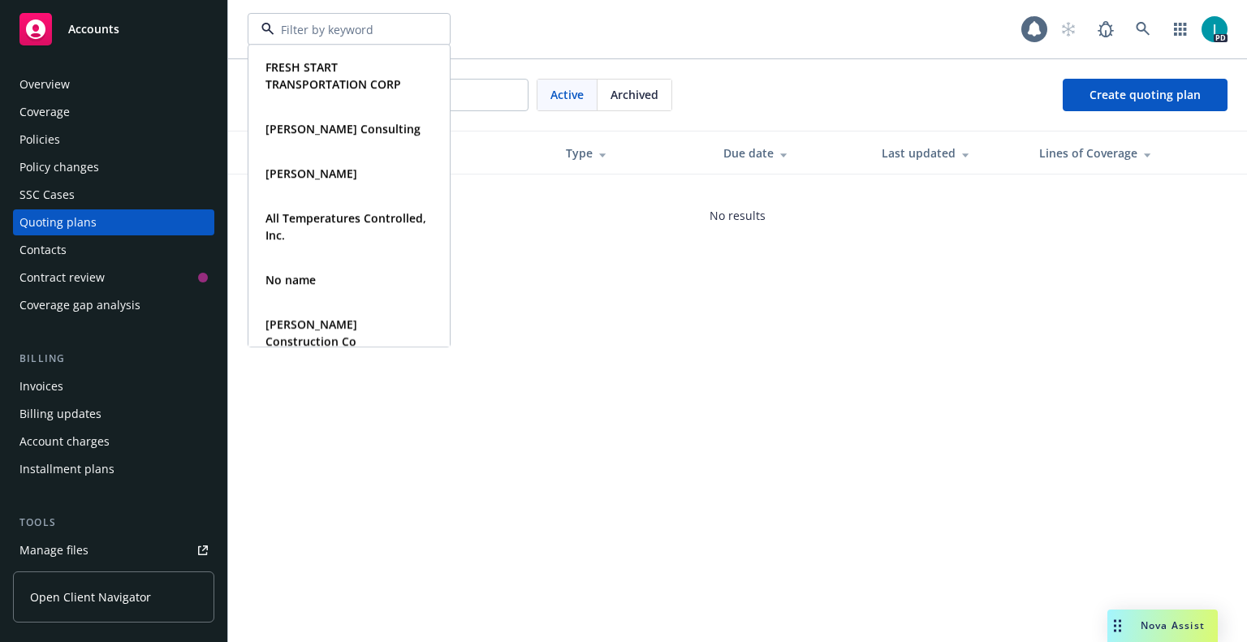
paste input "Ryan Sander"
type input "Ryan Sander"
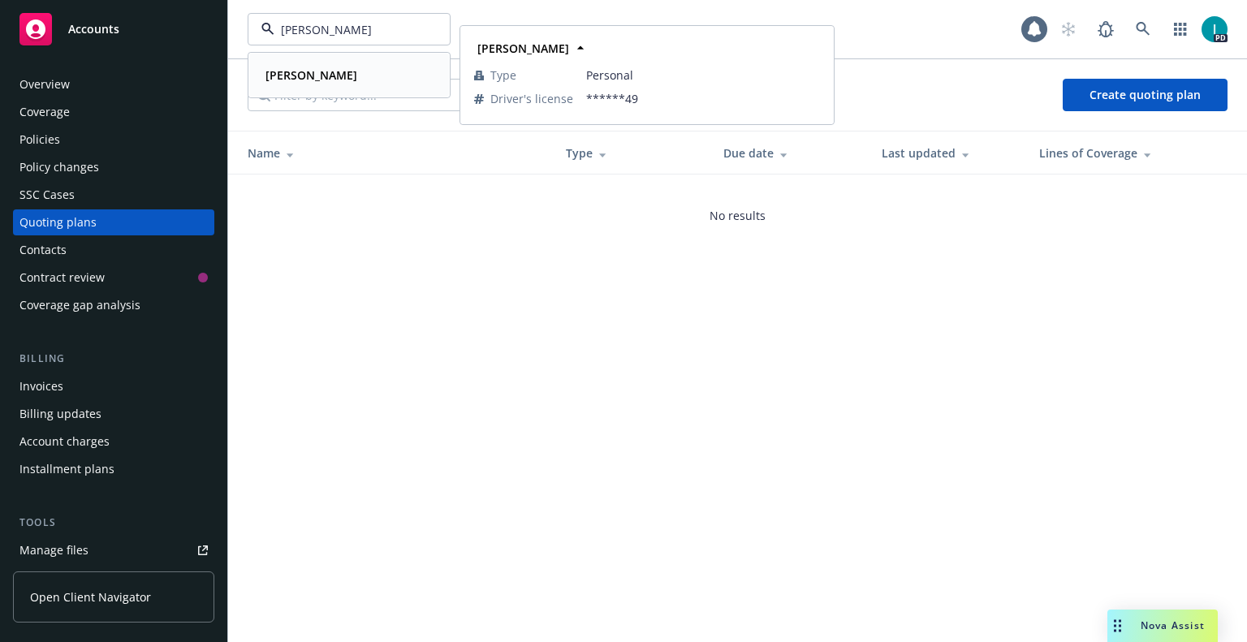
click at [323, 80] on strong "Ryan Sander" at bounding box center [312, 74] width 92 height 15
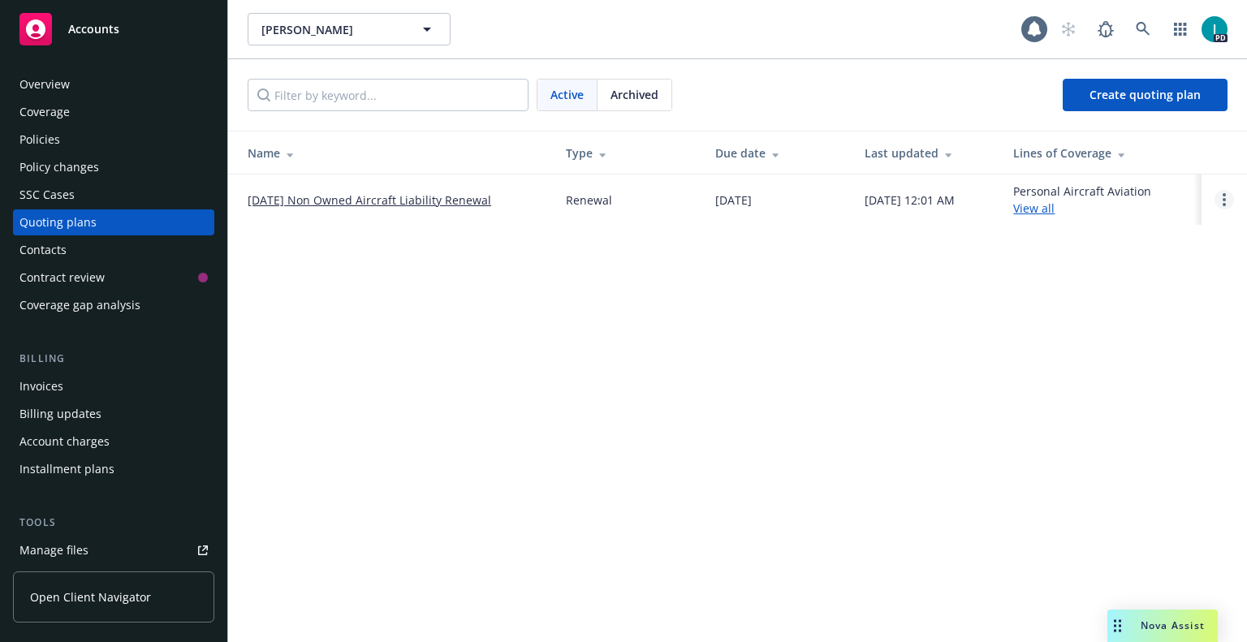
click at [1233, 202] on link "Open options" at bounding box center [1224, 199] width 19 height 19
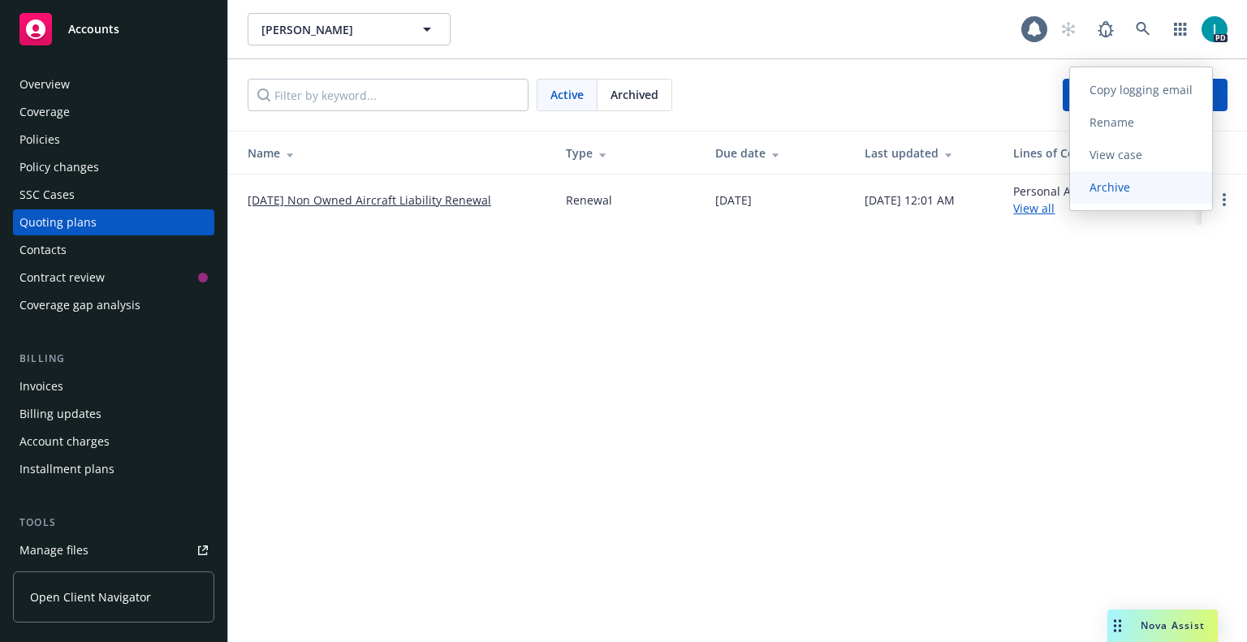
click at [1187, 196] on link "Archive" at bounding box center [1141, 187] width 142 height 32
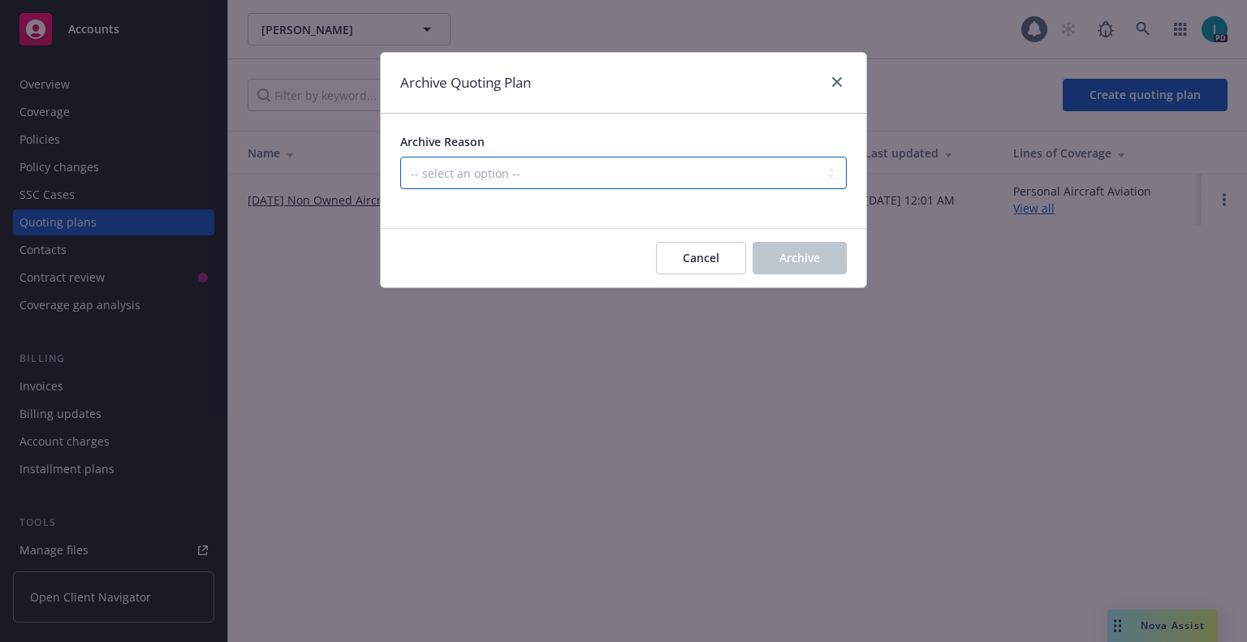
click at [458, 172] on select "-- select an option -- All policies in this renewal plan are auto-renewed Creat…" at bounding box center [623, 173] width 447 height 32
select select "ARCHIVED_RENEWAL_CANCELED"
click at [400, 157] on select "-- select an option -- All policies in this renewal plan are auto-renewed Creat…" at bounding box center [623, 173] width 447 height 32
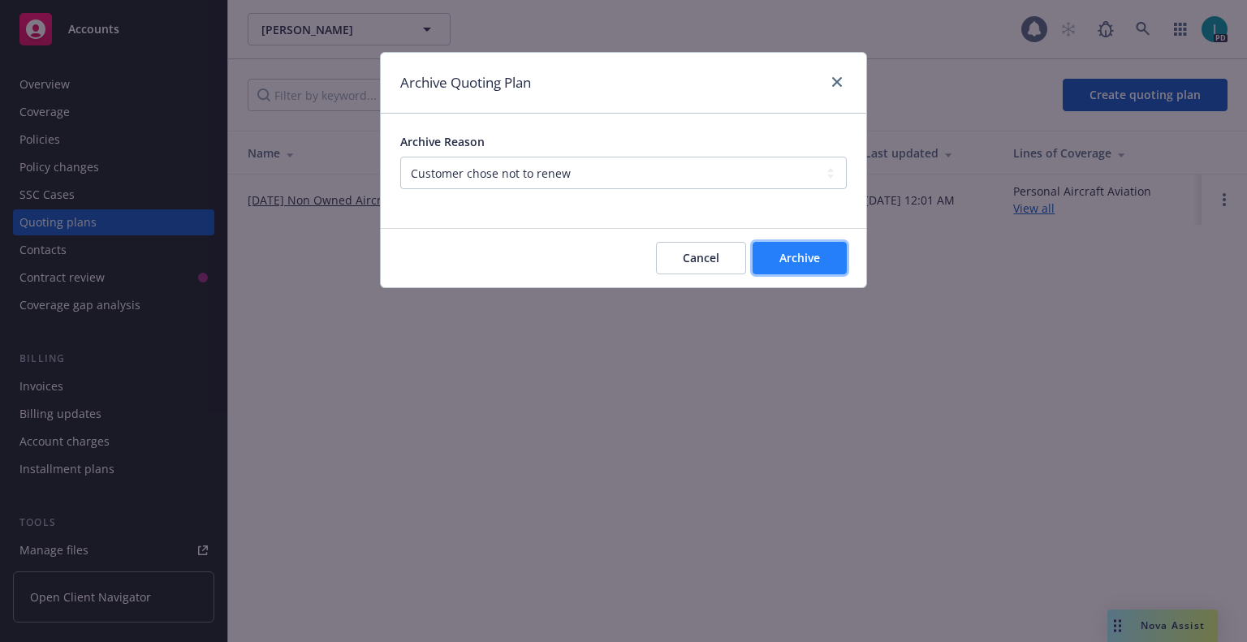
click at [773, 256] on button "Archive" at bounding box center [800, 258] width 94 height 32
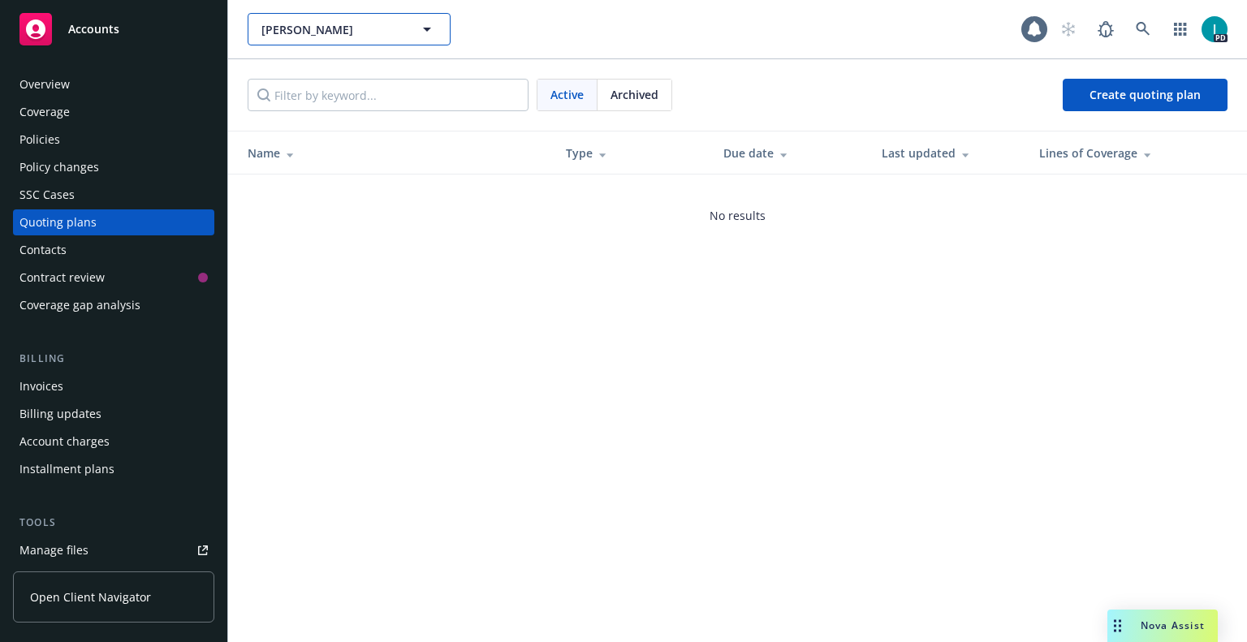
click at [298, 22] on span "Ryan Sander" at bounding box center [332, 29] width 140 height 17
paste input "Dylan Bigham"
type input "Dylan Bigham"
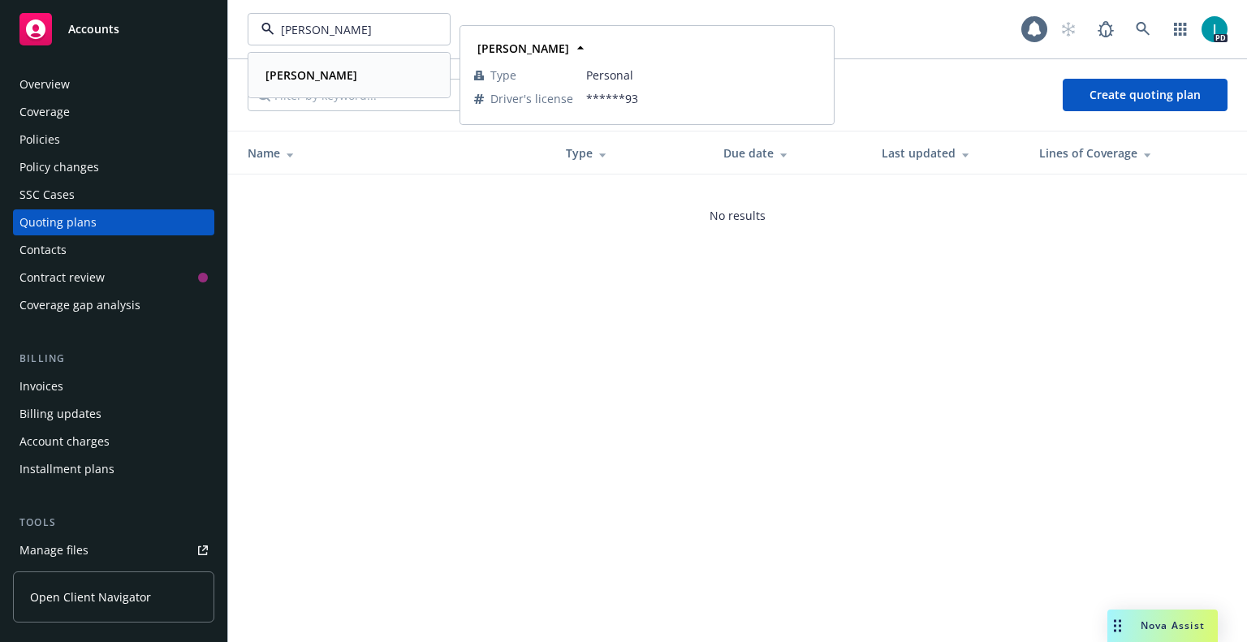
click at [297, 74] on strong "Dylan Bigham" at bounding box center [312, 74] width 92 height 15
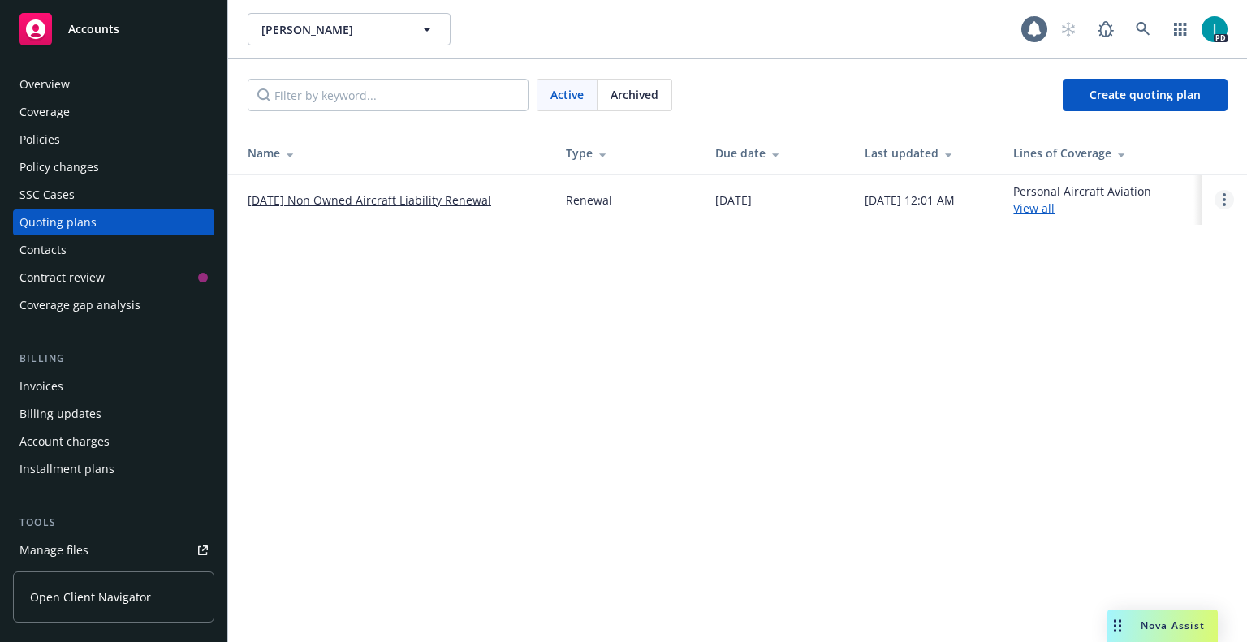
click at [1226, 199] on circle "Open options" at bounding box center [1224, 199] width 3 height 3
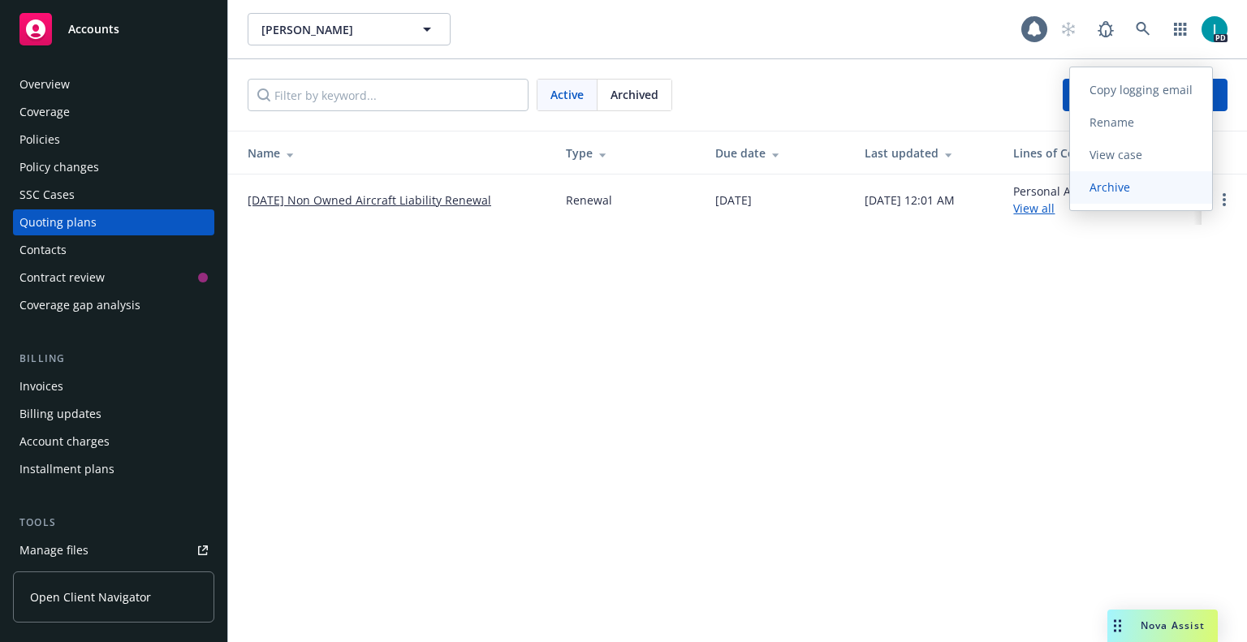
click at [1162, 198] on link "Archive" at bounding box center [1141, 187] width 142 height 32
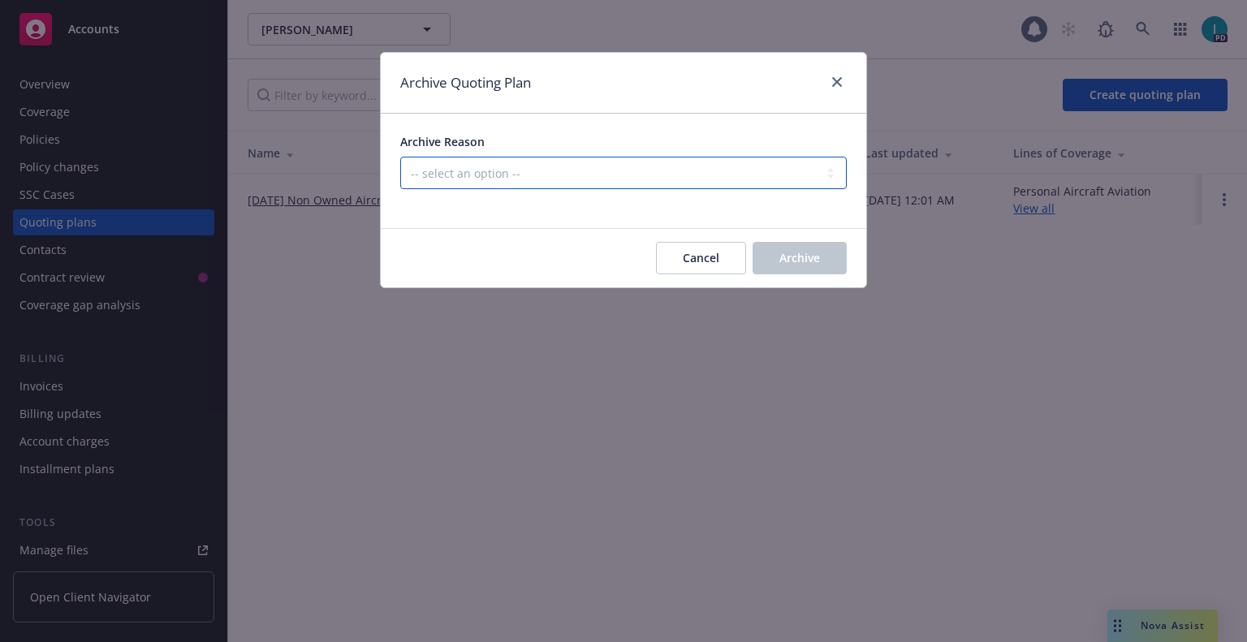
click at [465, 158] on select "-- select an option -- All policies in this renewal plan are auto-renewed Creat…" at bounding box center [623, 173] width 447 height 32
select select "ARCHIVED_RENEWAL_CANCELED"
click at [400, 157] on select "-- select an option -- All policies in this renewal plan are auto-renewed Creat…" at bounding box center [623, 173] width 447 height 32
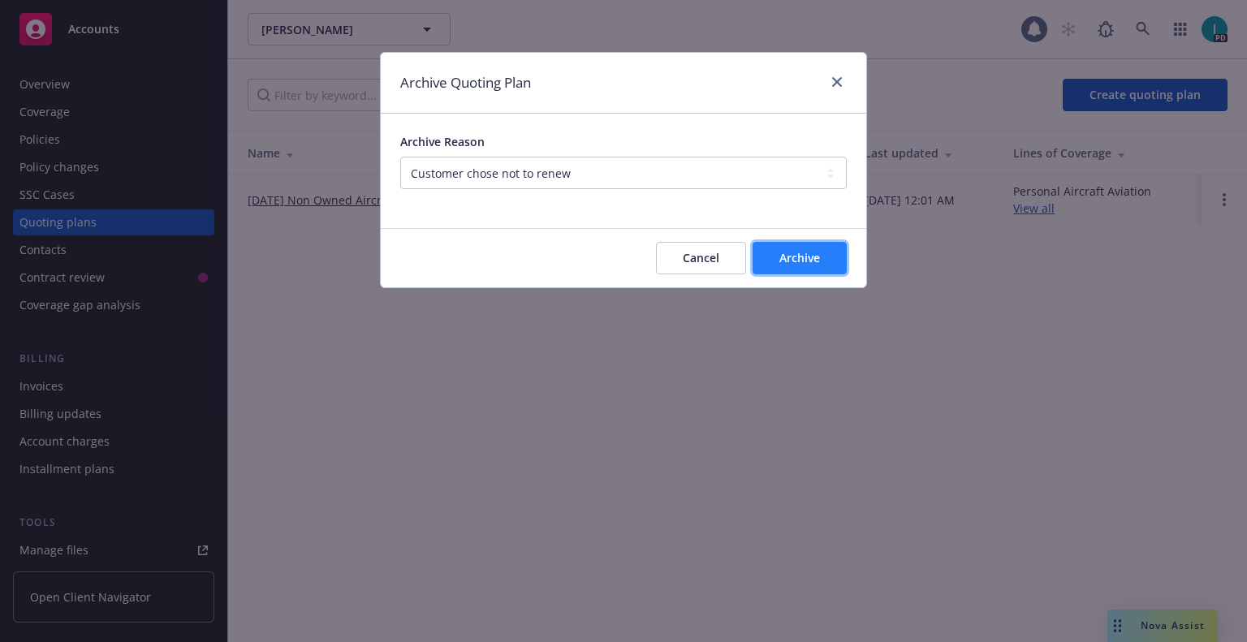
click at [788, 256] on span "Archive" at bounding box center [800, 257] width 41 height 15
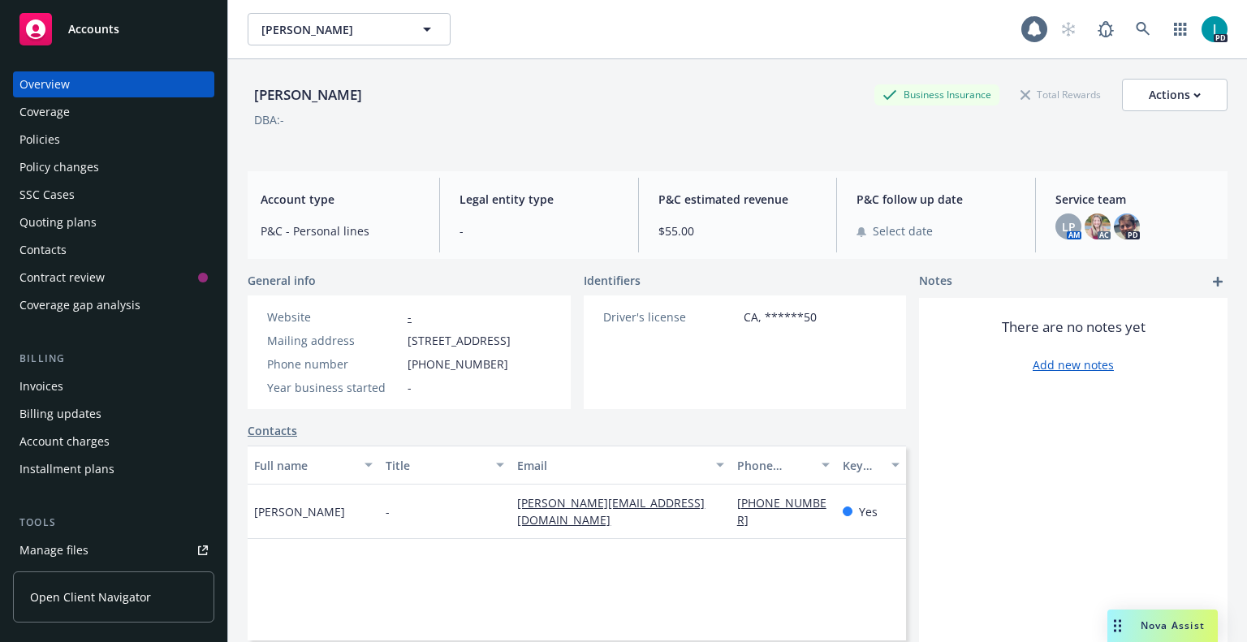
click at [390, 106] on div "John Sawatsky Business Insurance Total Rewards Actions" at bounding box center [738, 95] width 980 height 32
click at [312, 29] on span "John Sawatsky" at bounding box center [332, 29] width 140 height 17
paste input "Ashley Salm"
type input "Ashley Salm"
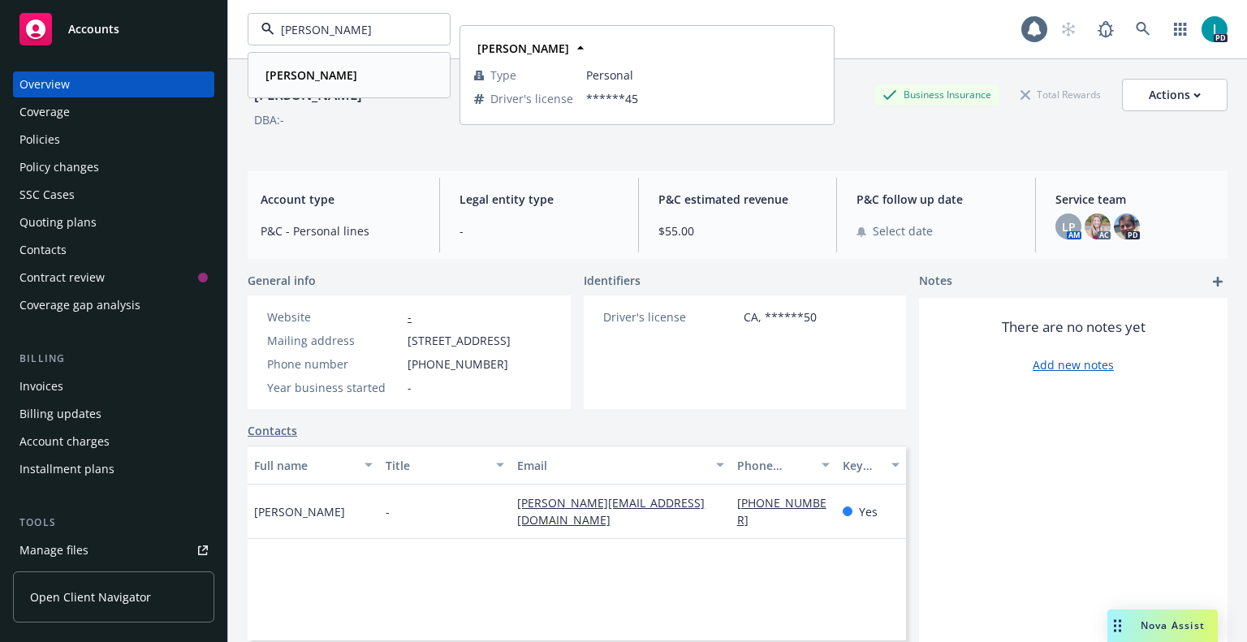
click at [370, 76] on div "Ashley Salm" at bounding box center [349, 75] width 180 height 24
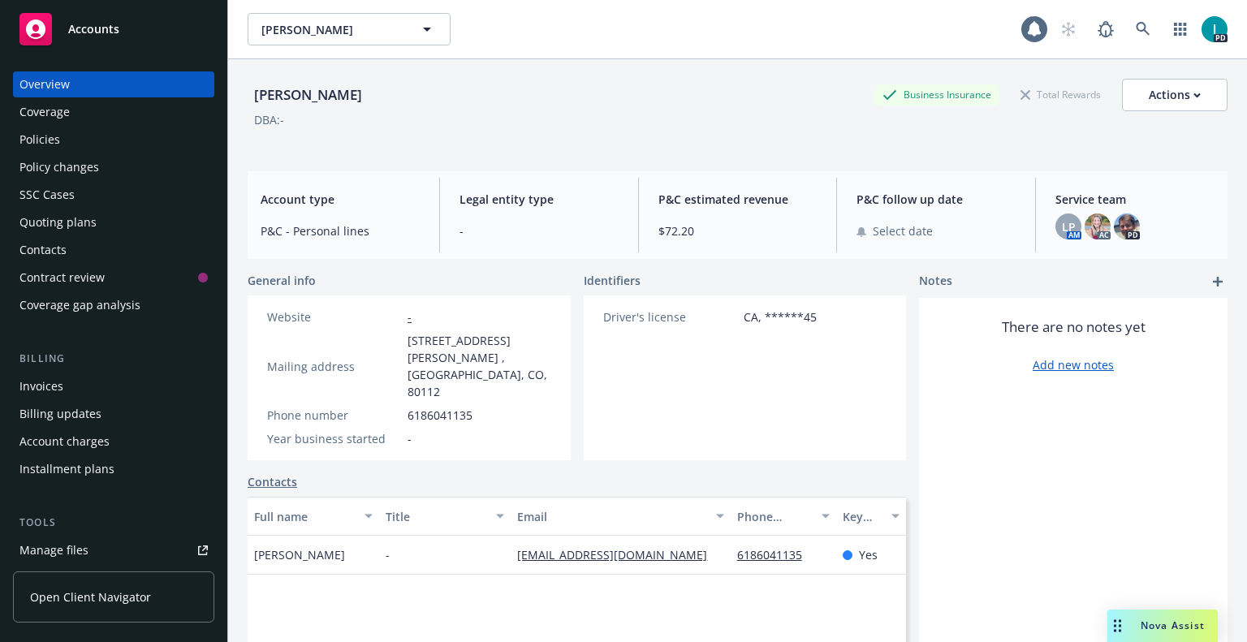
click at [71, 553] on div "Manage files" at bounding box center [53, 551] width 69 height 26
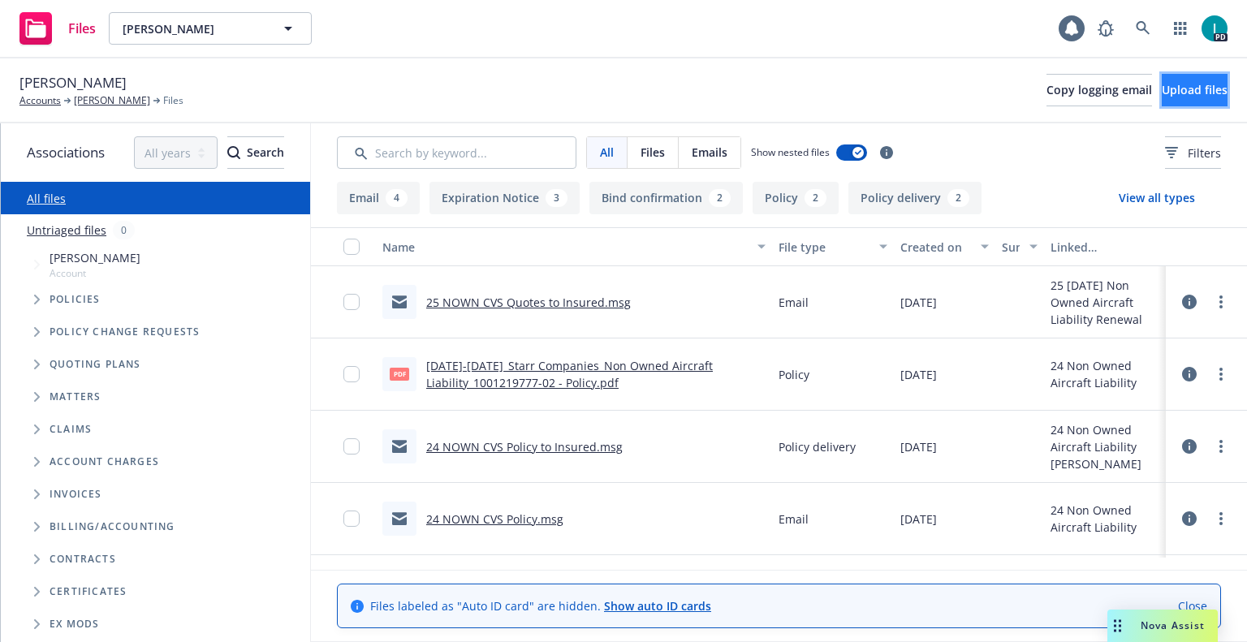
click at [1162, 96] on span "Upload files" at bounding box center [1195, 89] width 66 height 15
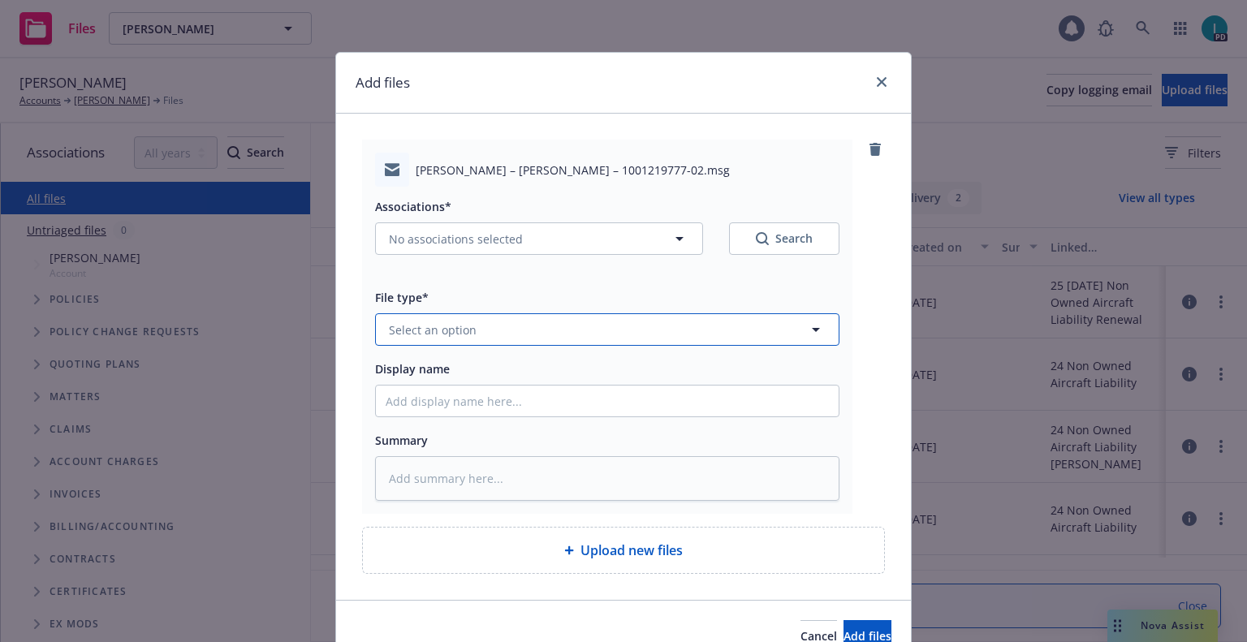
click at [476, 319] on button "Select an option" at bounding box center [607, 329] width 465 height 32
type input "ex"
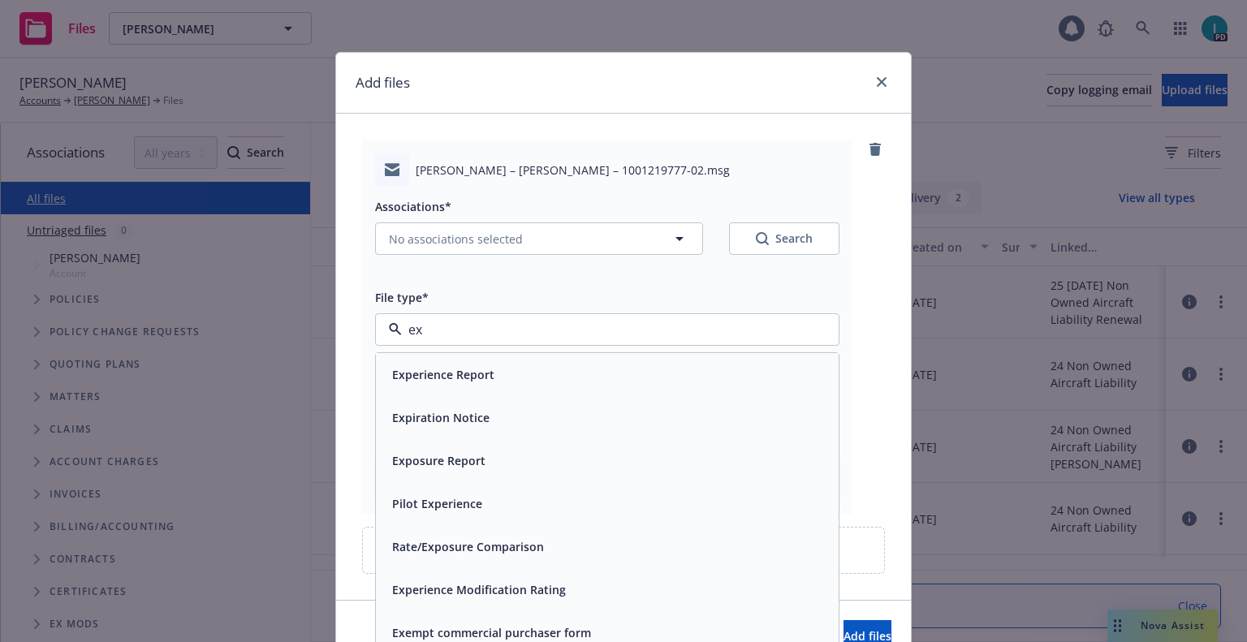
click at [443, 413] on span "Expiration Notice" at bounding box center [440, 417] width 97 height 17
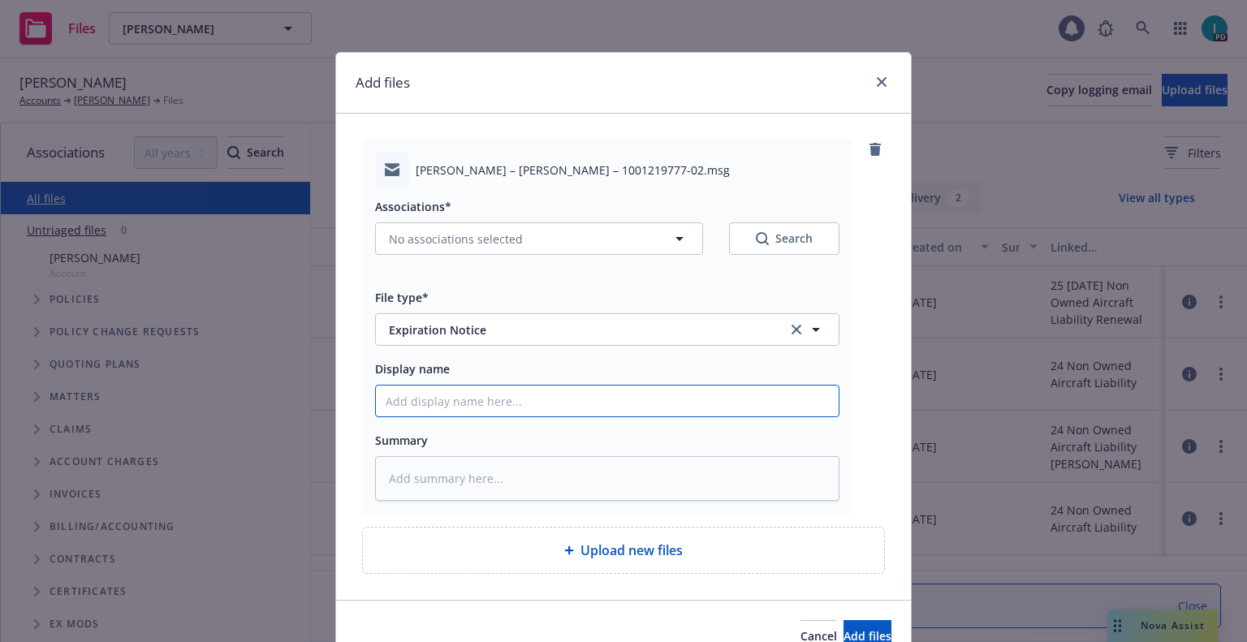
click at [447, 402] on input "Display name" at bounding box center [607, 401] width 463 height 31
type textarea "x"
type input "2"
type textarea "x"
type input "24"
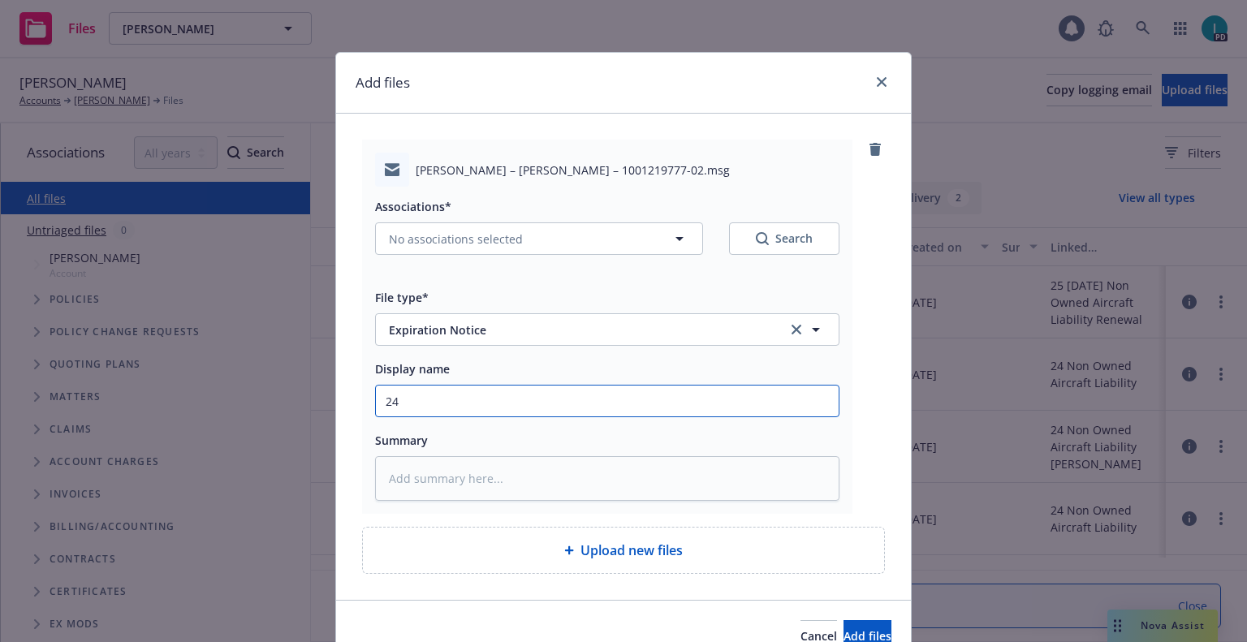
type textarea "x"
type input "24 NOWN CVS Renewal Notice"
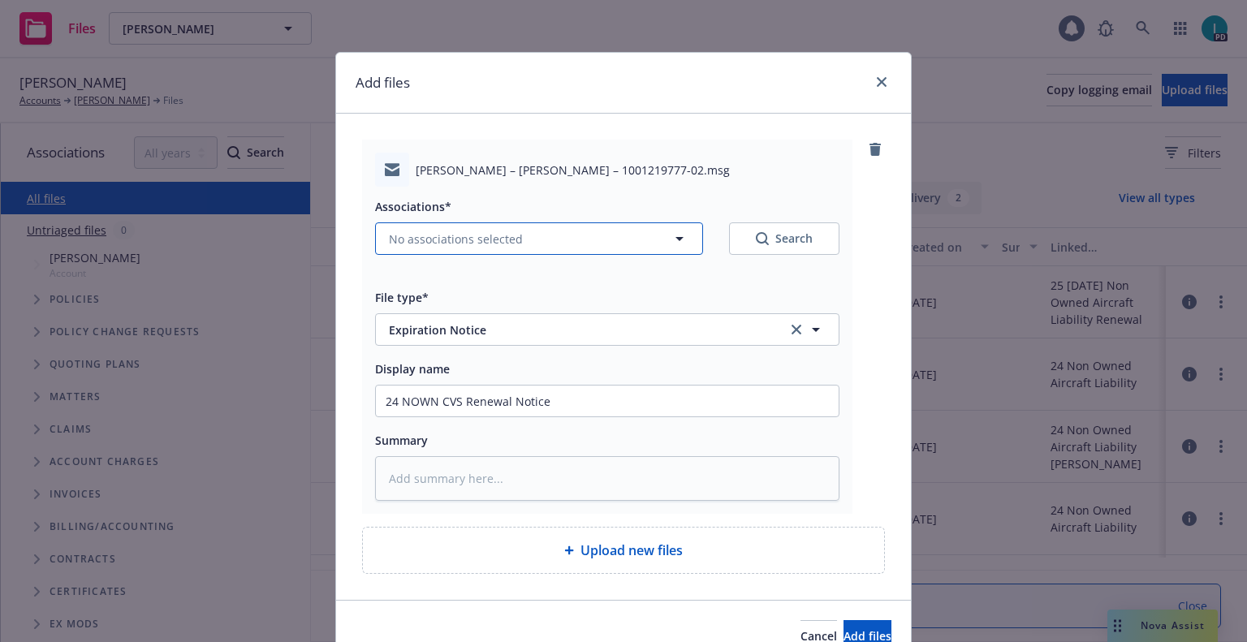
click at [530, 244] on button "No associations selected" at bounding box center [539, 239] width 328 height 32
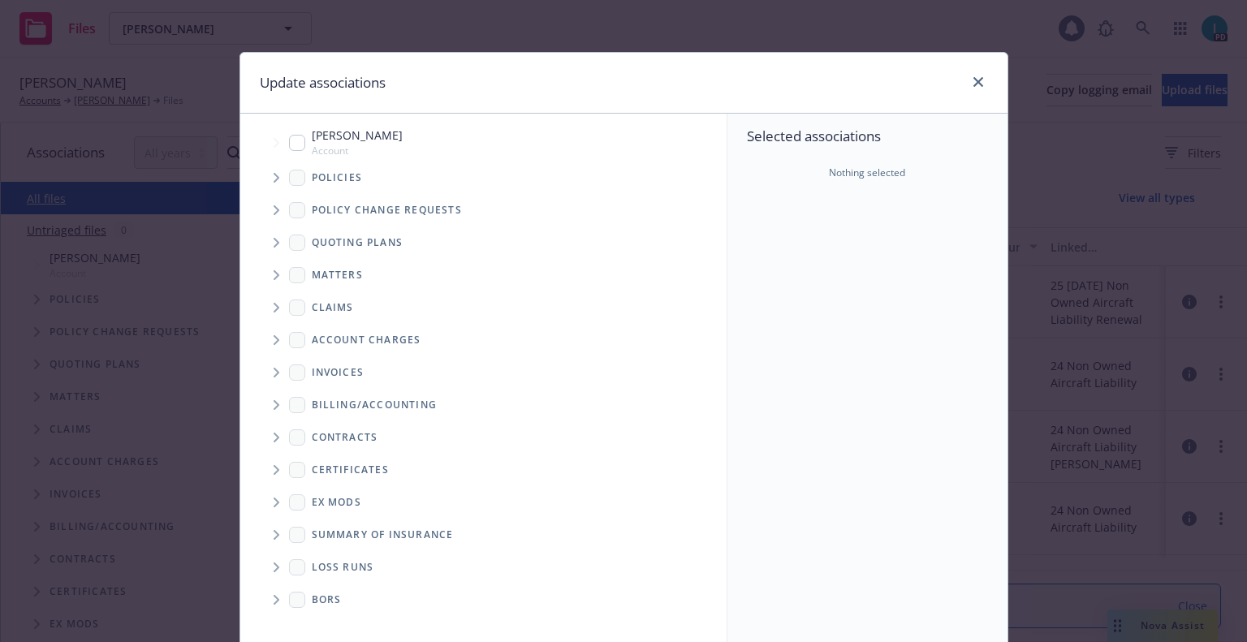
click at [274, 175] on icon "Tree Example" at bounding box center [277, 178] width 6 height 10
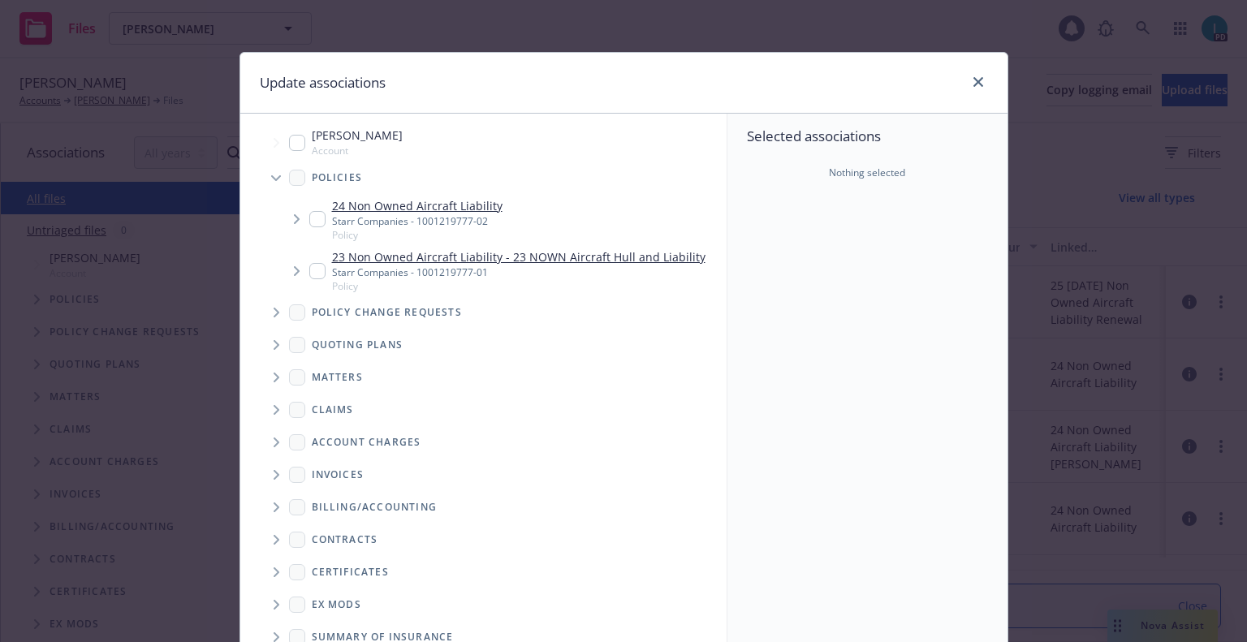
type textarea "x"
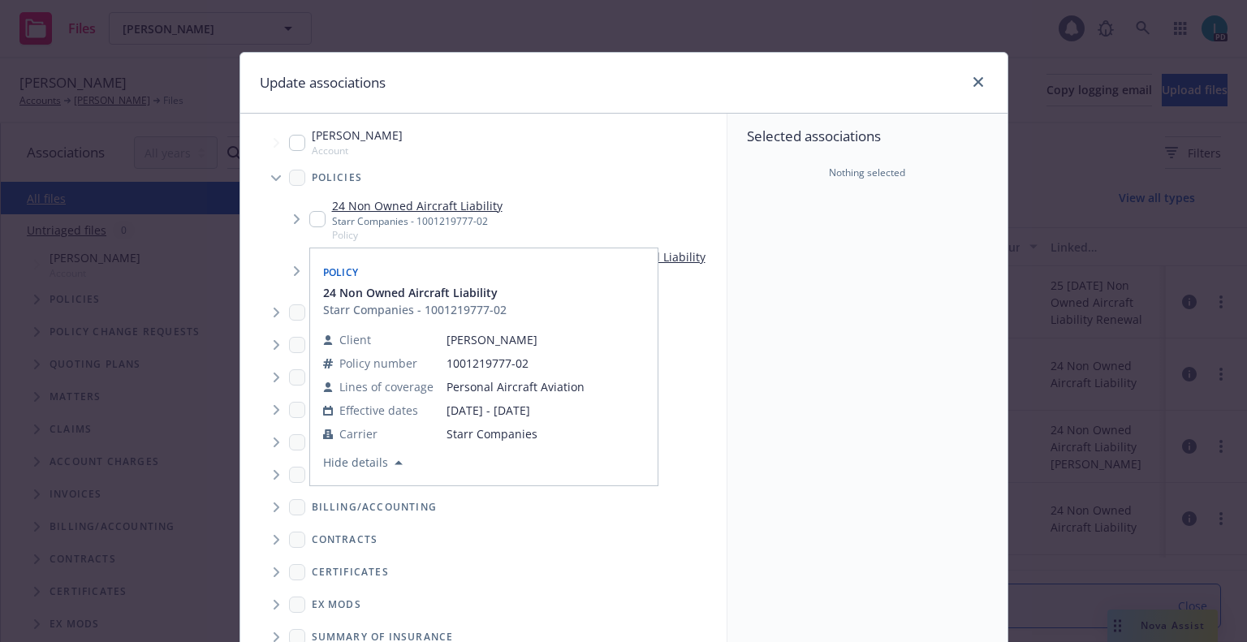
click at [309, 212] on input "Tree Example" at bounding box center [317, 219] width 16 height 16
checkbox input "true"
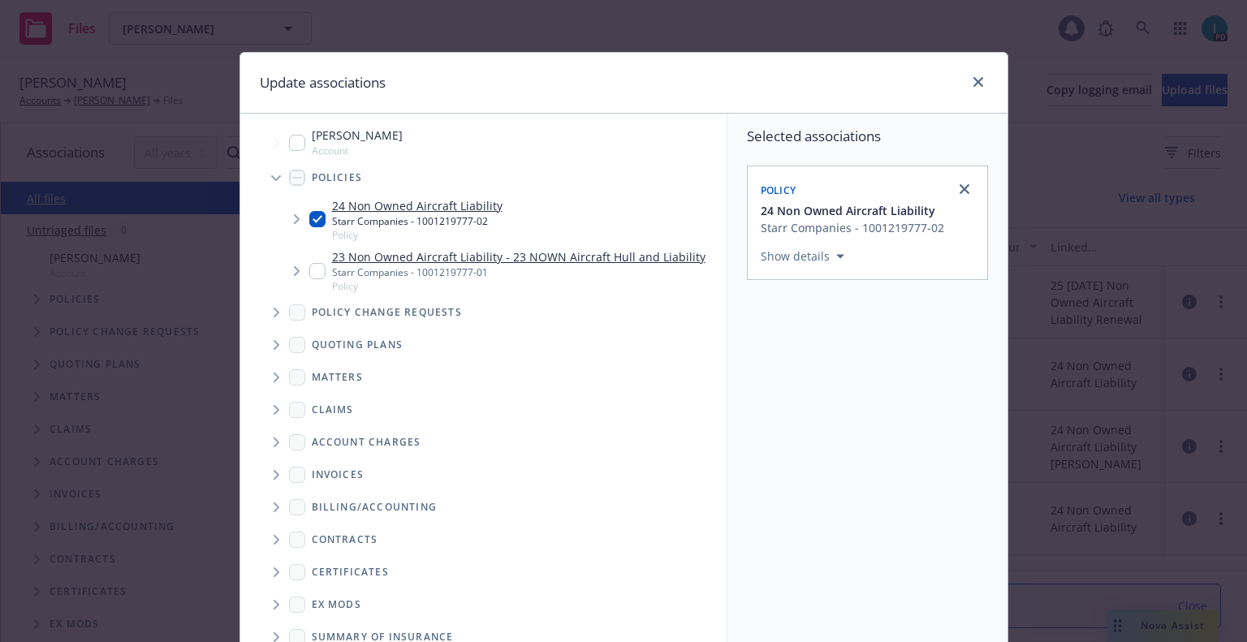
scroll to position [165, 0]
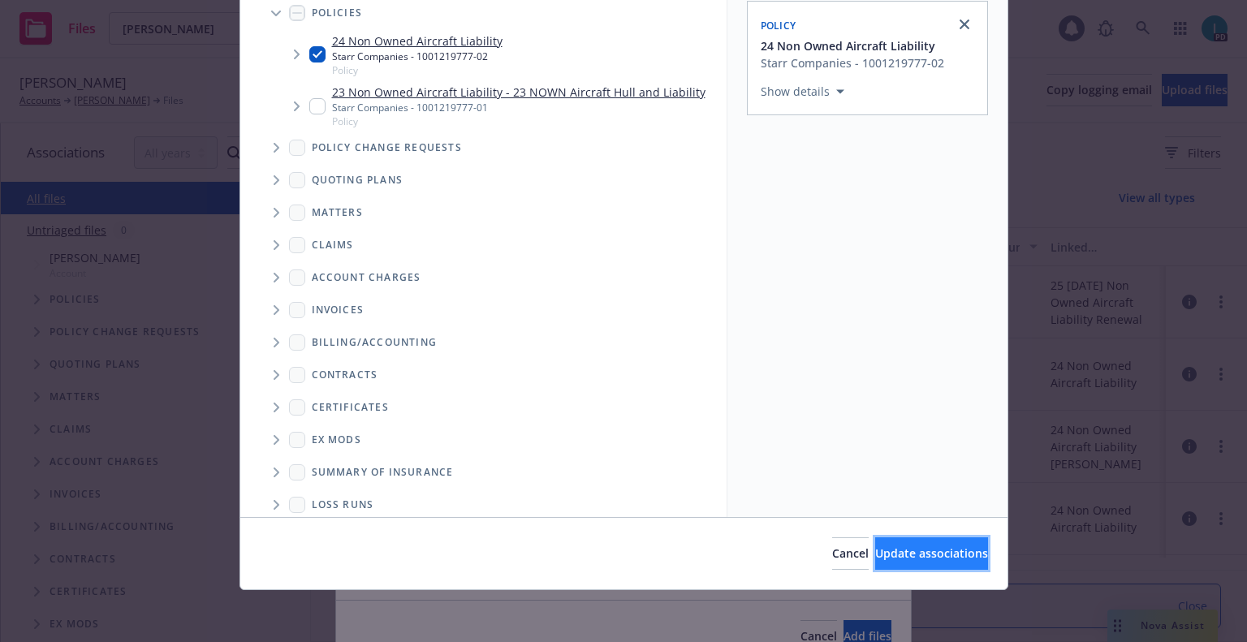
click at [884, 540] on button "Update associations" at bounding box center [931, 554] width 113 height 32
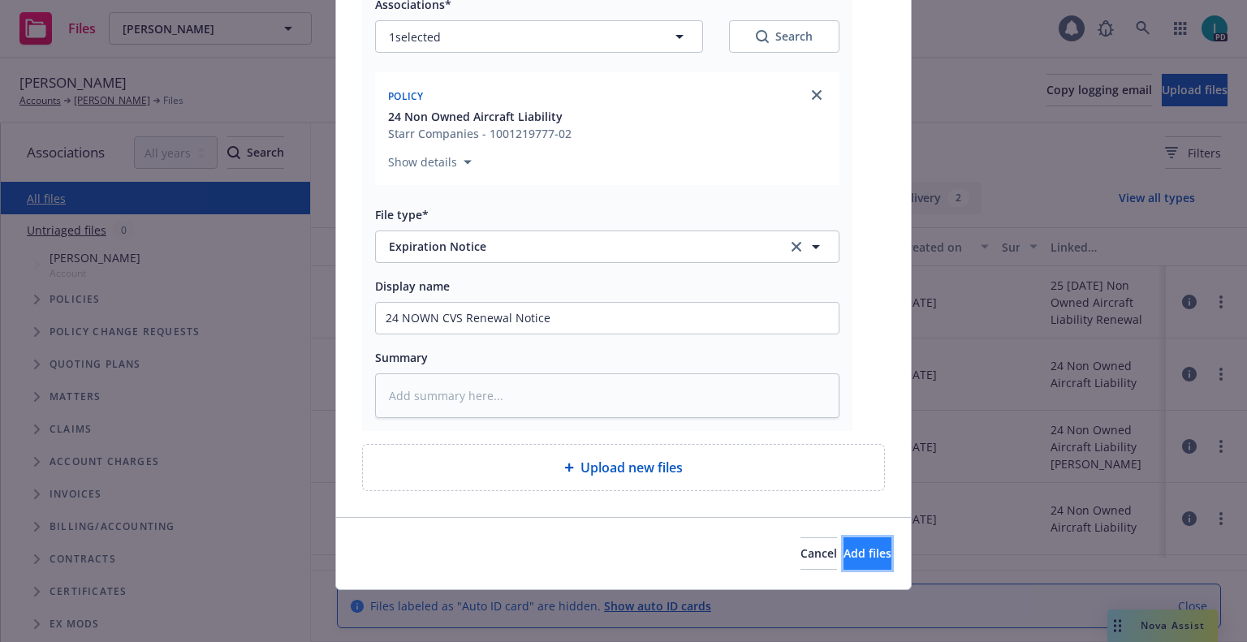
click at [856, 549] on span "Add files" at bounding box center [868, 553] width 48 height 15
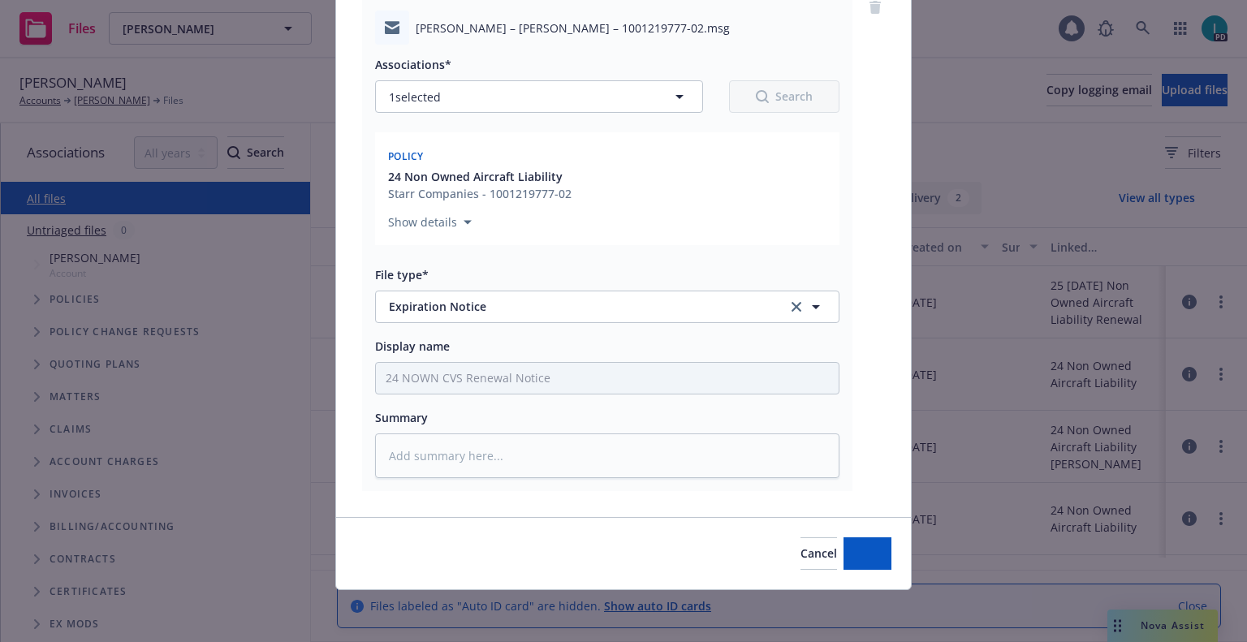
scroll to position [142, 0]
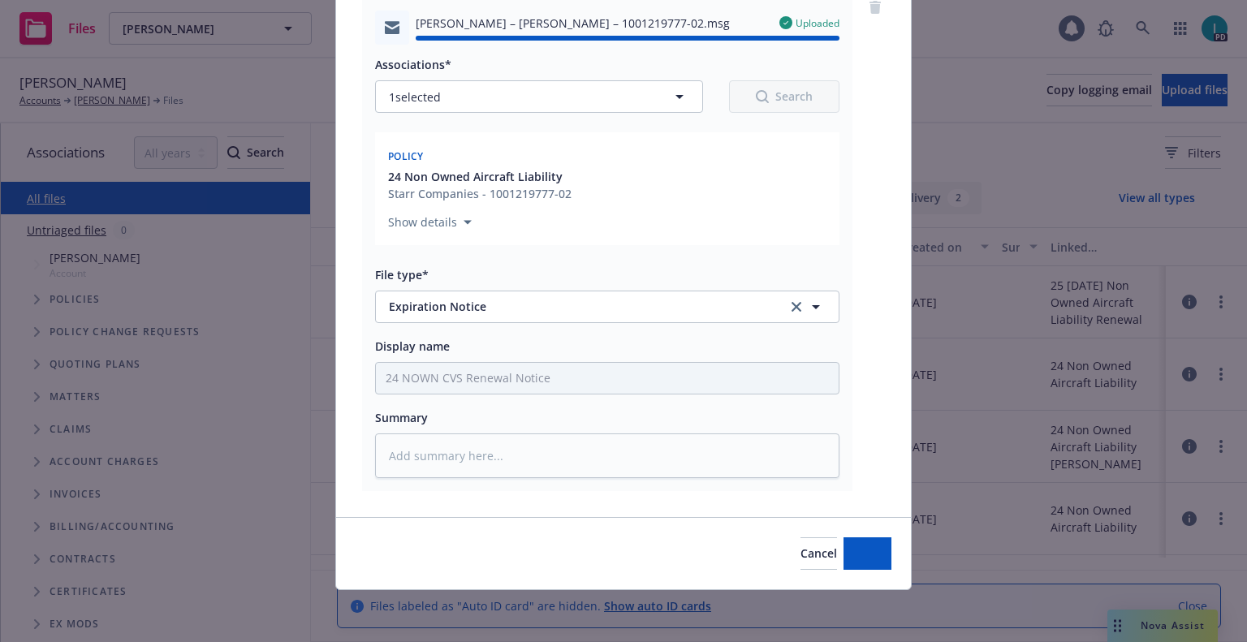
type textarea "x"
